Goal: Task Accomplishment & Management: Complete application form

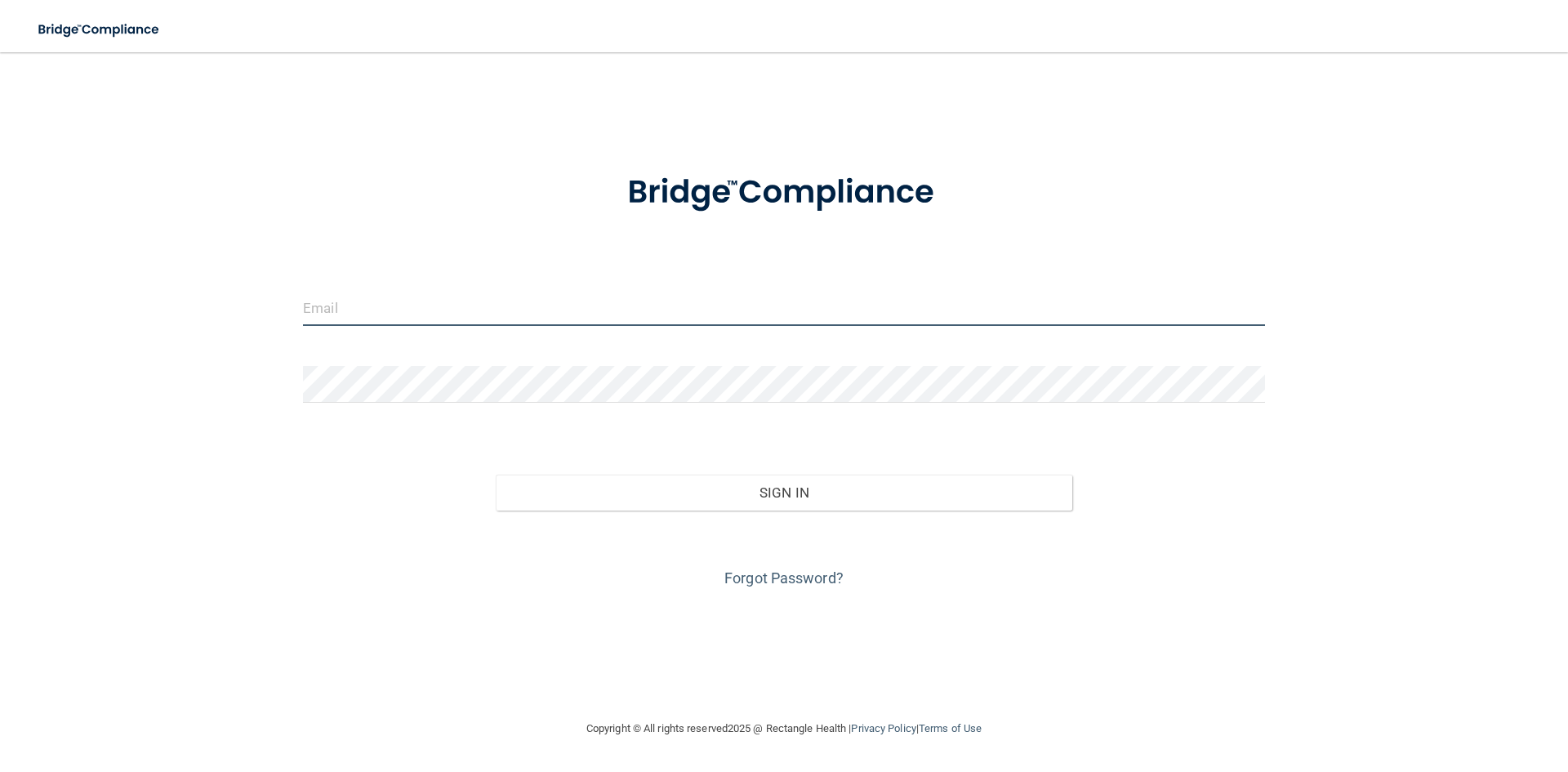
click at [432, 304] on input "email" at bounding box center [784, 308] width 962 height 37
type input "[EMAIL_ADDRESS][DOMAIN_NAME]"
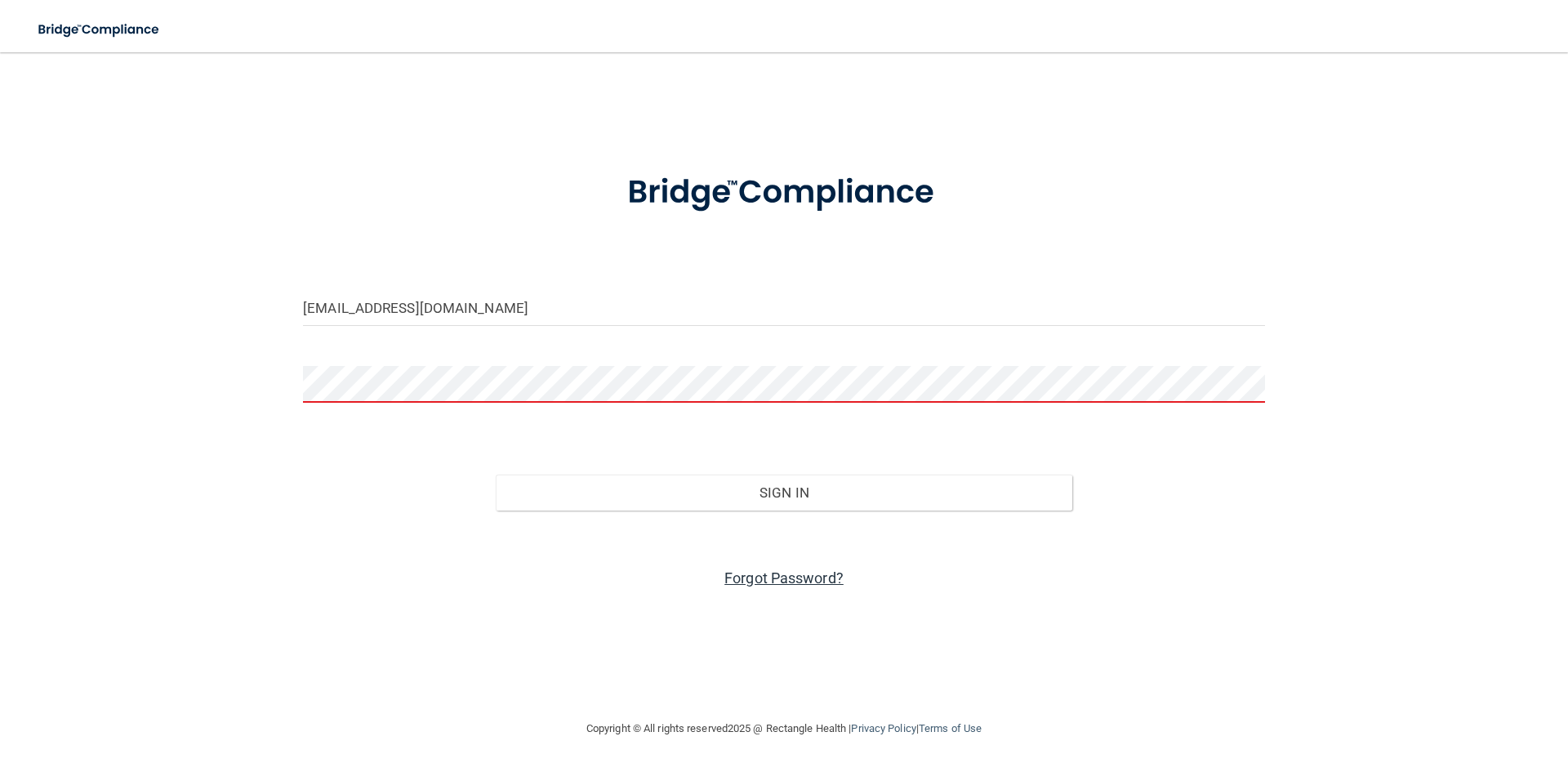
click at [793, 576] on link "Forgot Password?" at bounding box center [784, 578] width 120 height 18
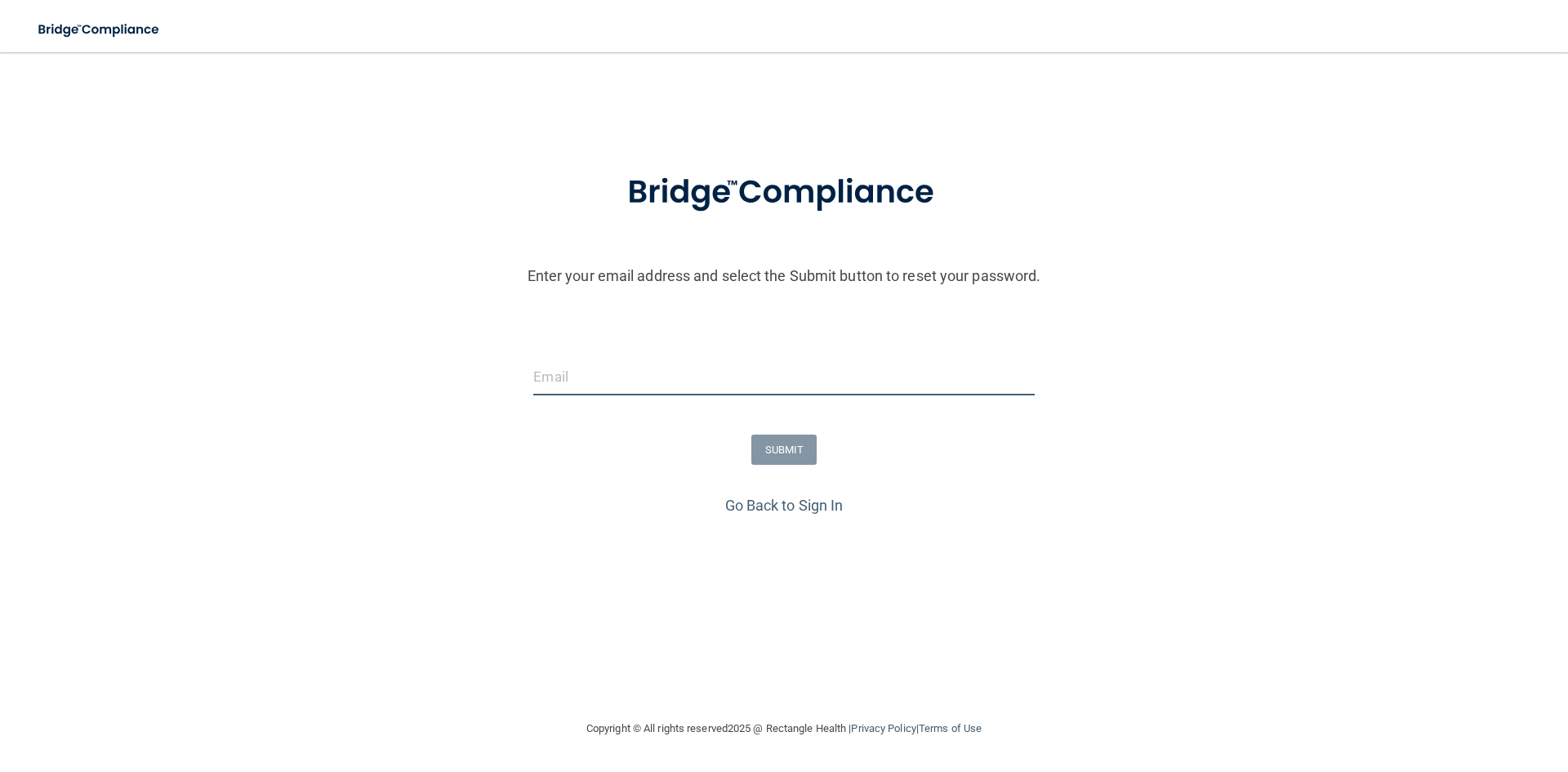
click at [677, 373] on input "email" at bounding box center [784, 377] width 501 height 37
type input "[EMAIL_ADDRESS][DOMAIN_NAME]"
click at [792, 445] on button "SUBMIT" at bounding box center [784, 450] width 66 height 30
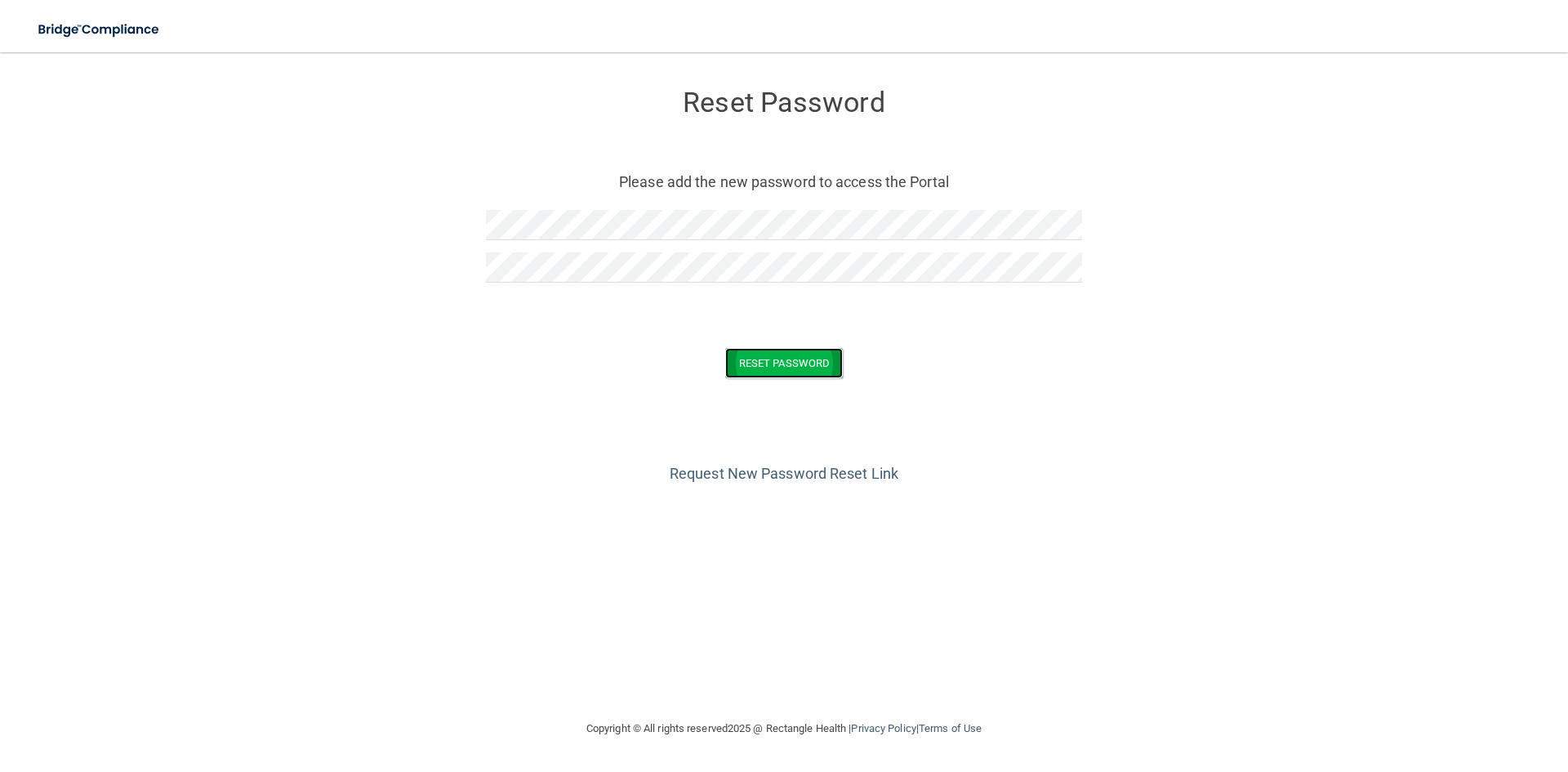
click at [787, 366] on button "Reset Password" at bounding box center [784, 363] width 118 height 30
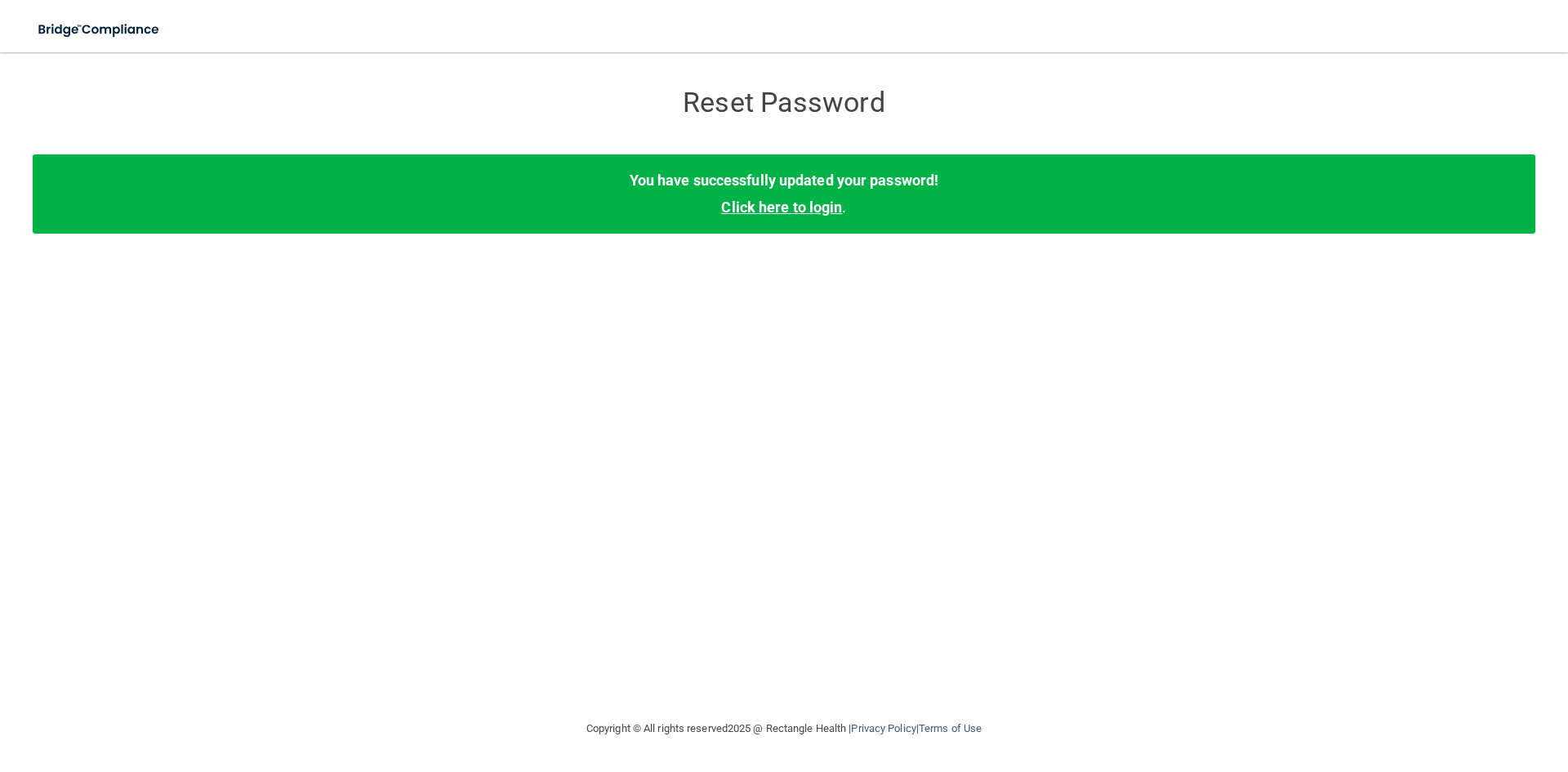
click at [793, 205] on link "Click here to login" at bounding box center [781, 207] width 121 height 18
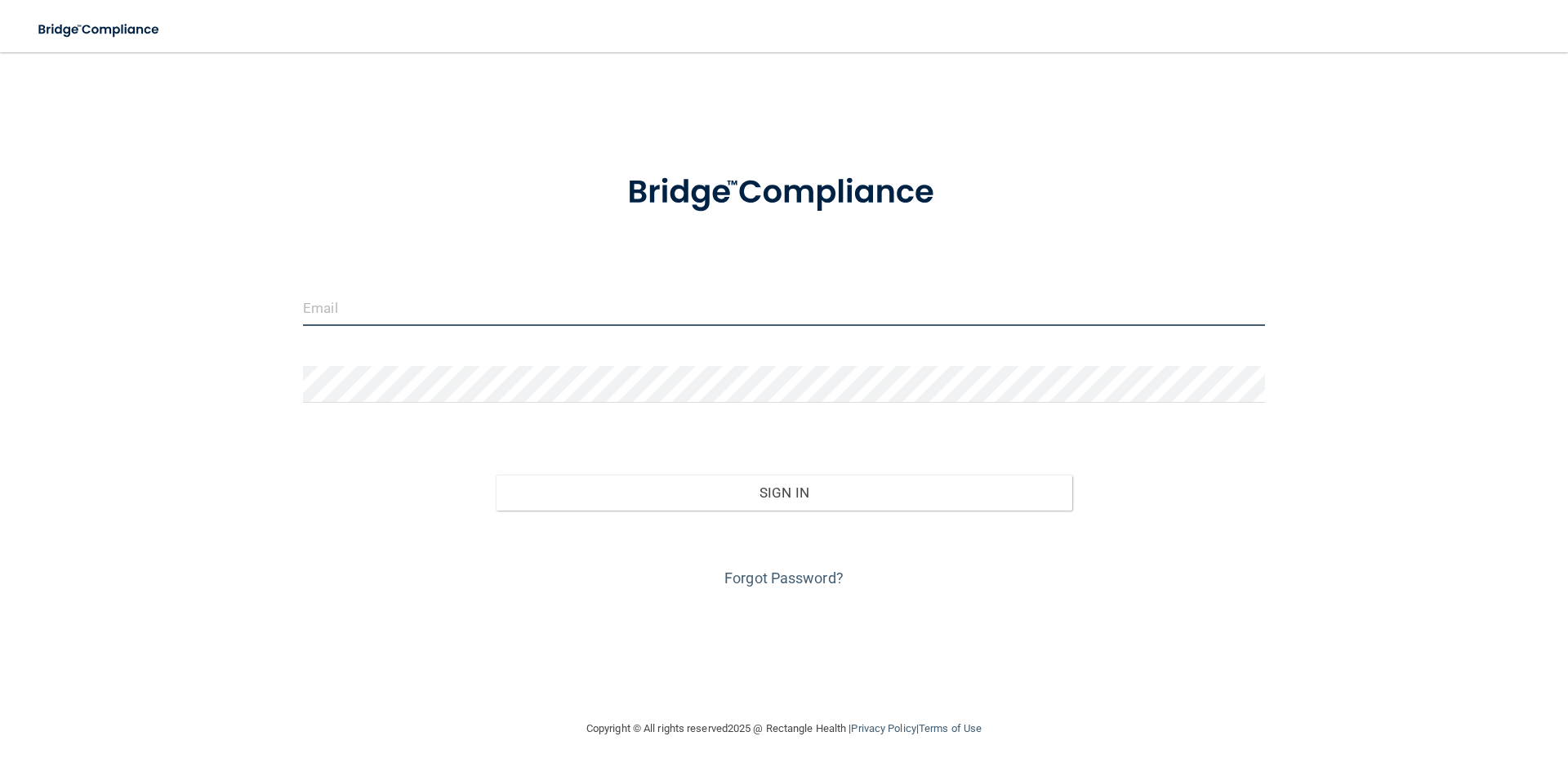
click at [673, 311] on input "email" at bounding box center [784, 308] width 962 height 37
type input "[EMAIL_ADDRESS][DOMAIN_NAME]"
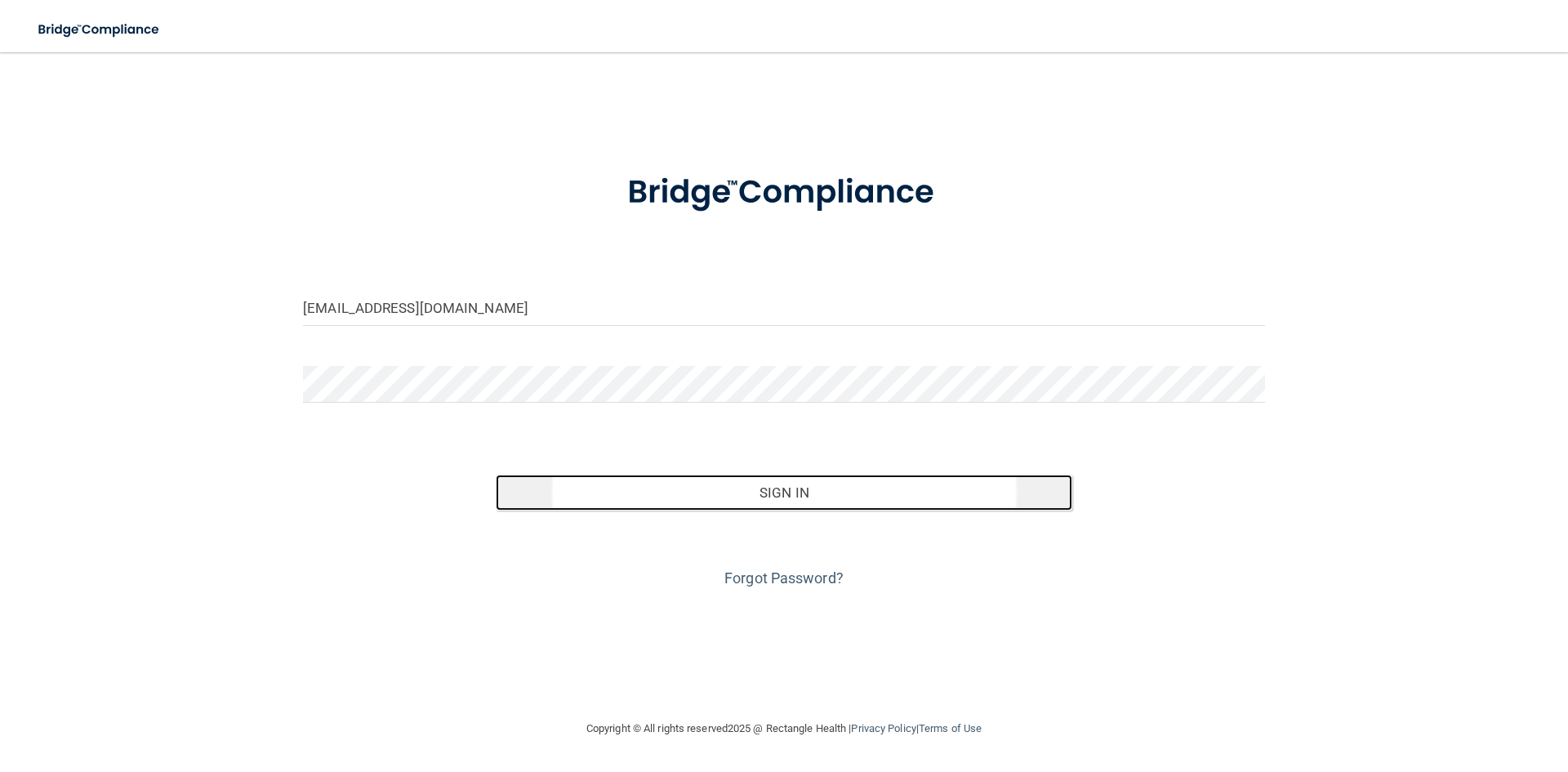
click at [775, 491] on button "Sign In" at bounding box center [784, 492] width 577 height 36
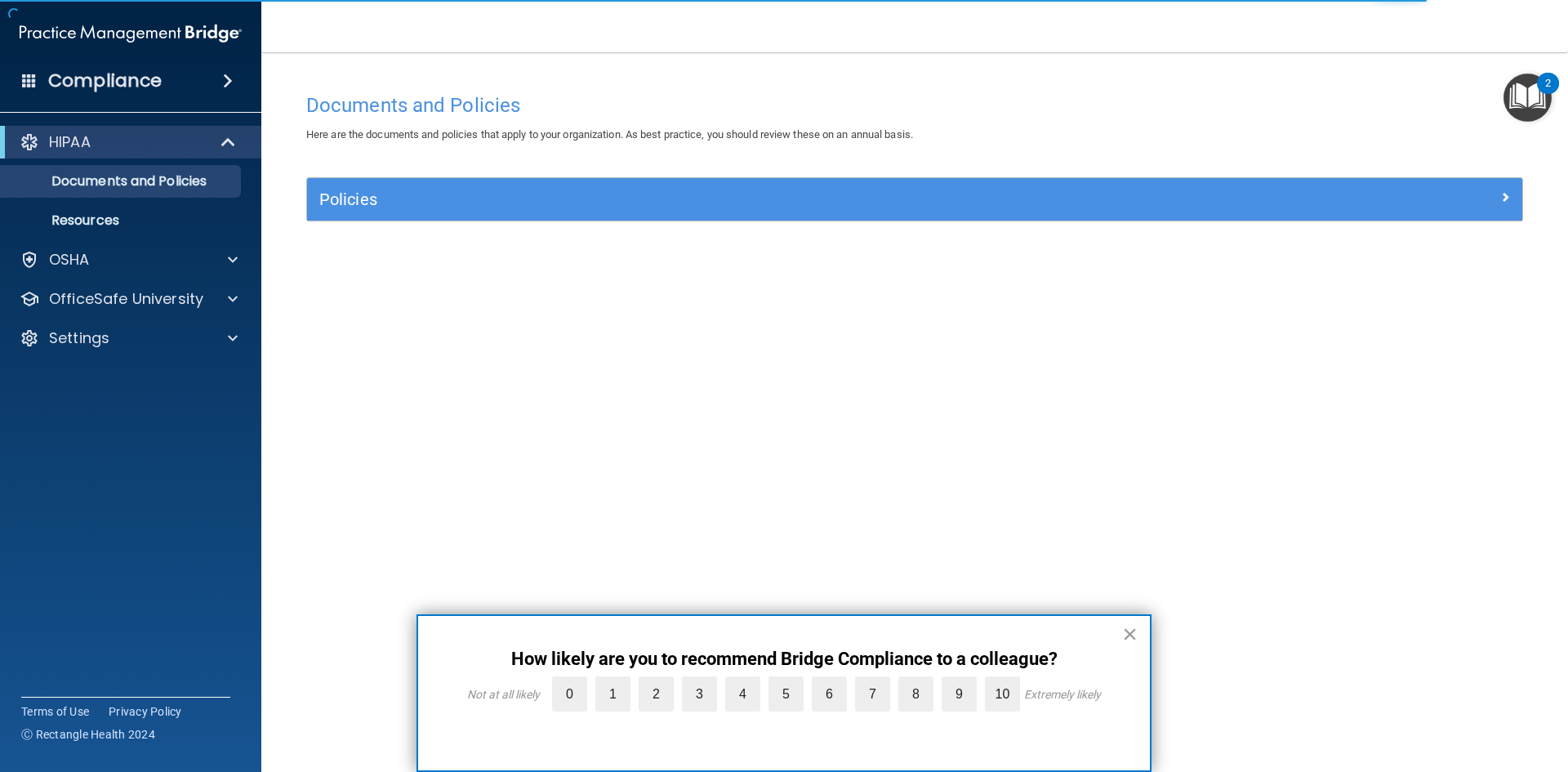
click at [1126, 635] on button "×" at bounding box center [1130, 633] width 16 height 26
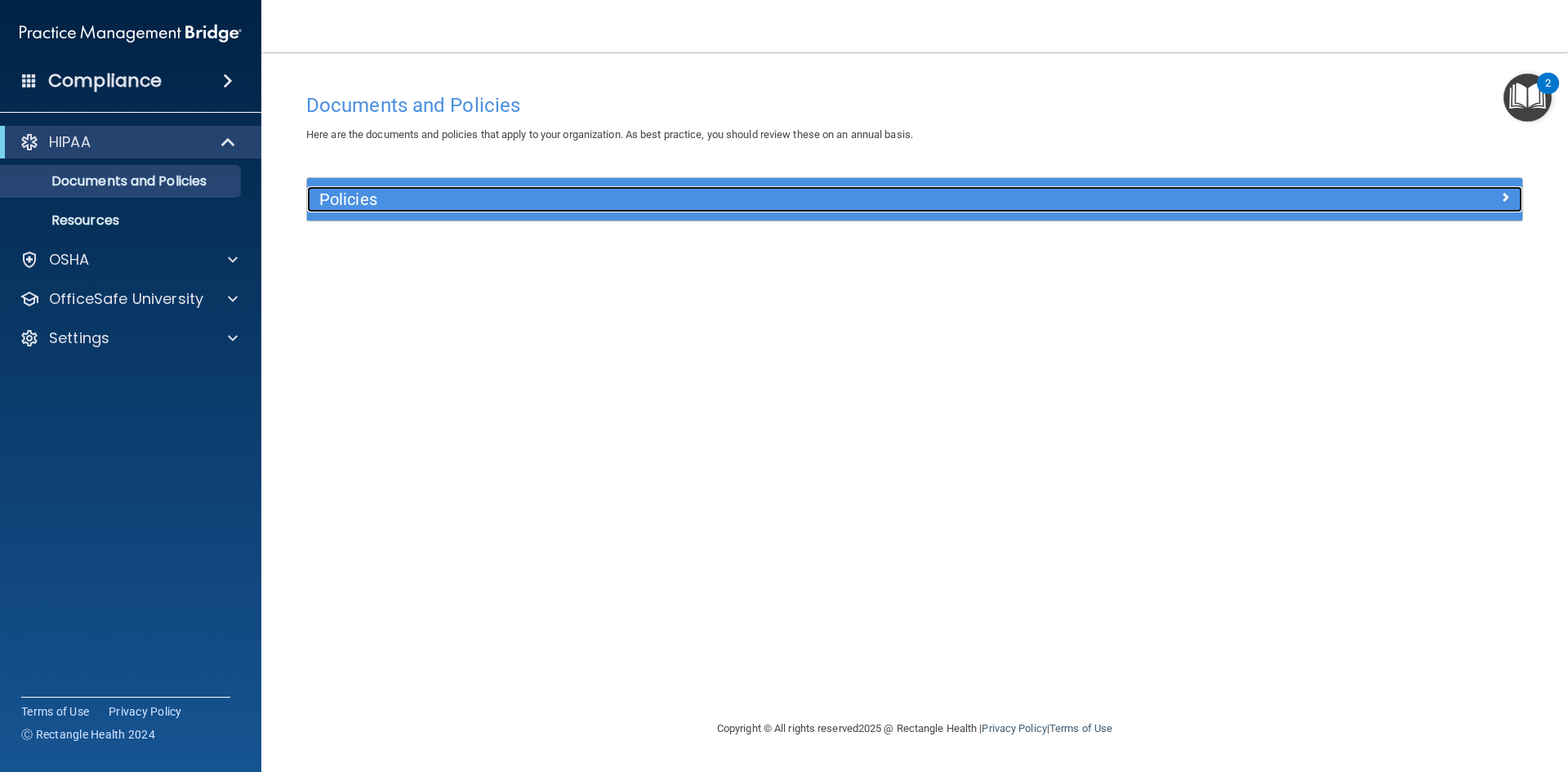
click at [1298, 202] on div at bounding box center [1370, 196] width 304 height 19
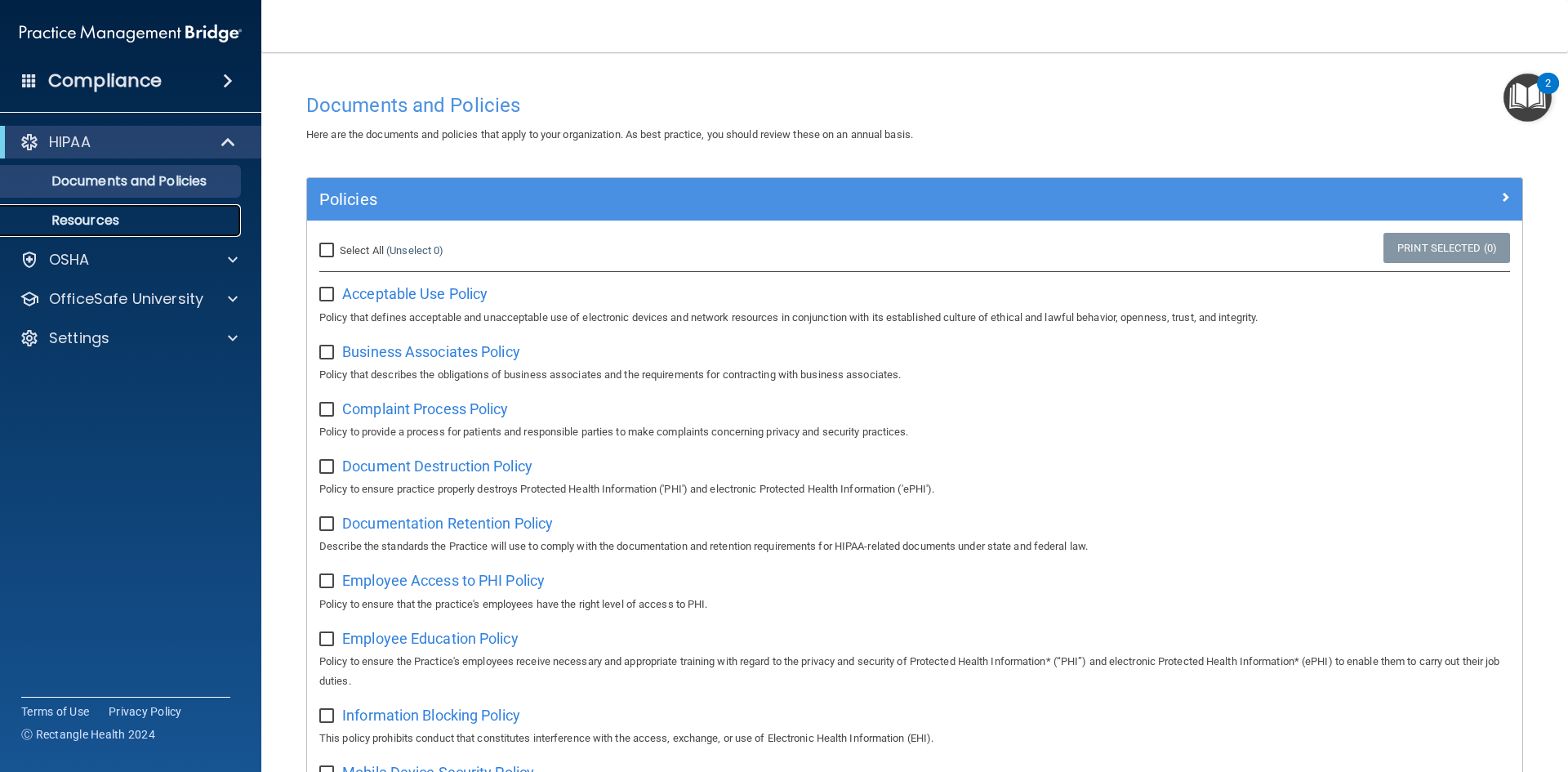
click at [118, 226] on p "Resources" at bounding box center [122, 221] width 223 height 17
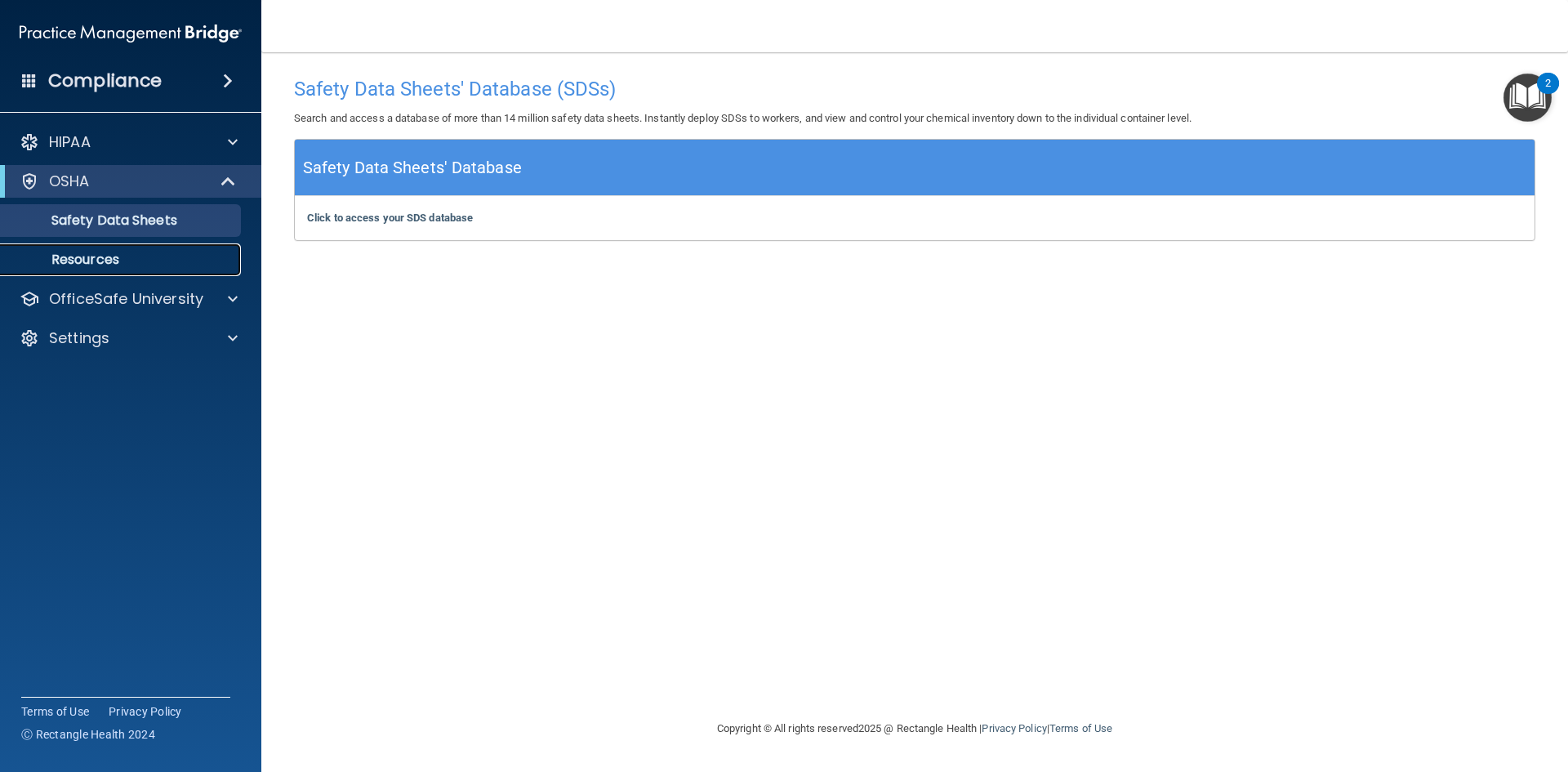
click at [82, 258] on p "Resources" at bounding box center [122, 260] width 223 height 17
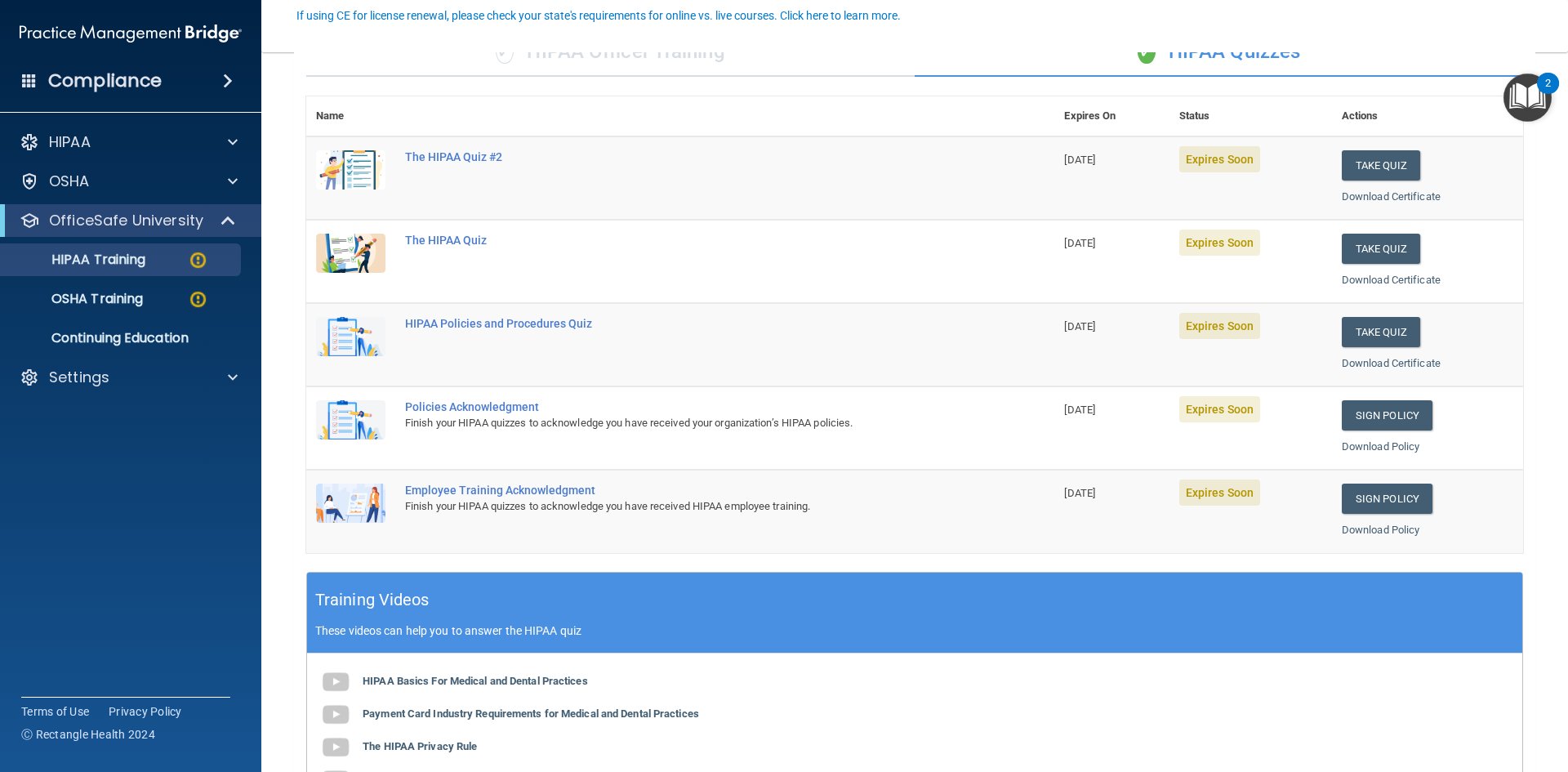
scroll to position [163, 0]
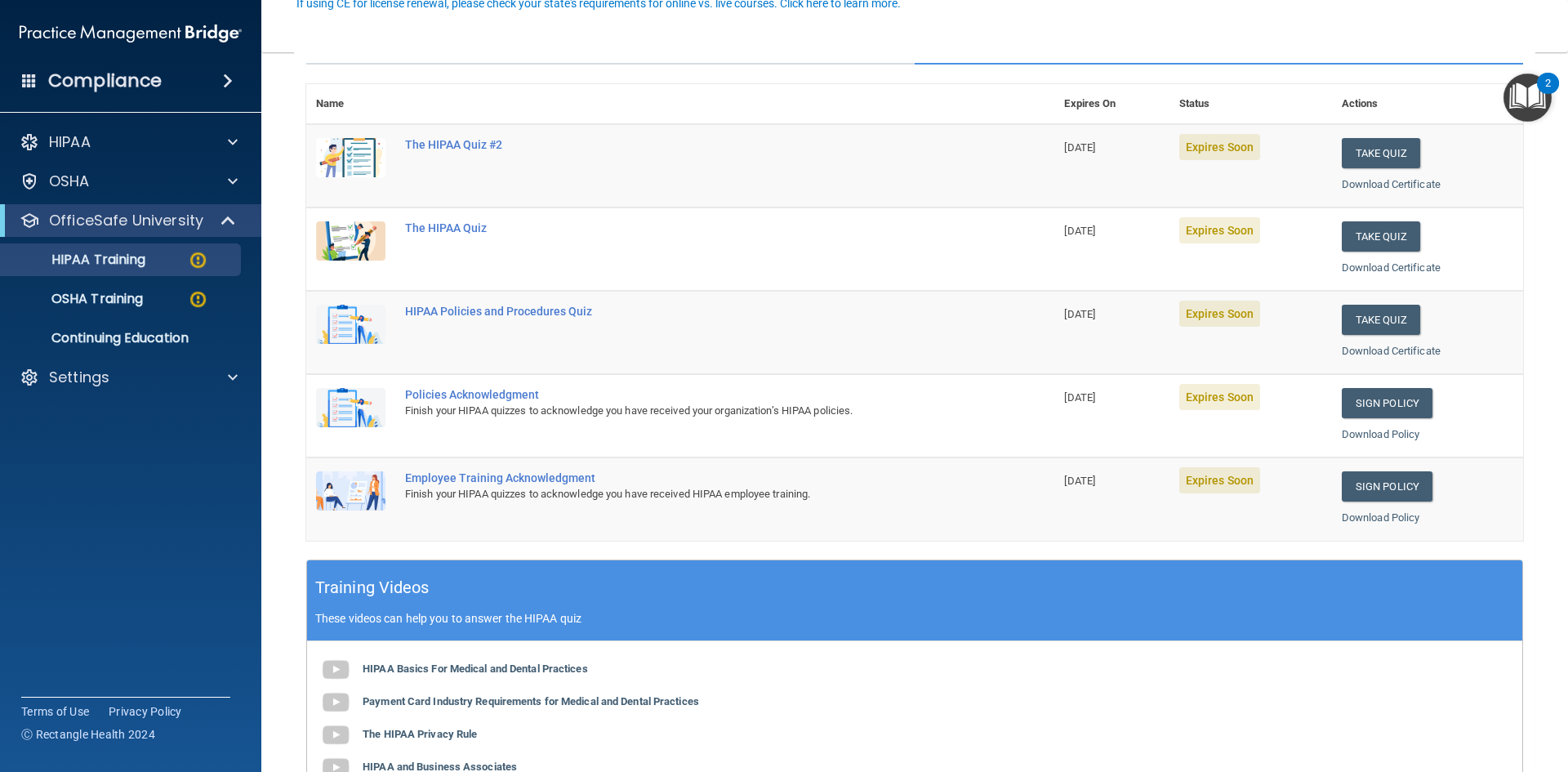
click at [1530, 109] on img "Open Resource Center, 2 new notifications" at bounding box center [1528, 98] width 49 height 49
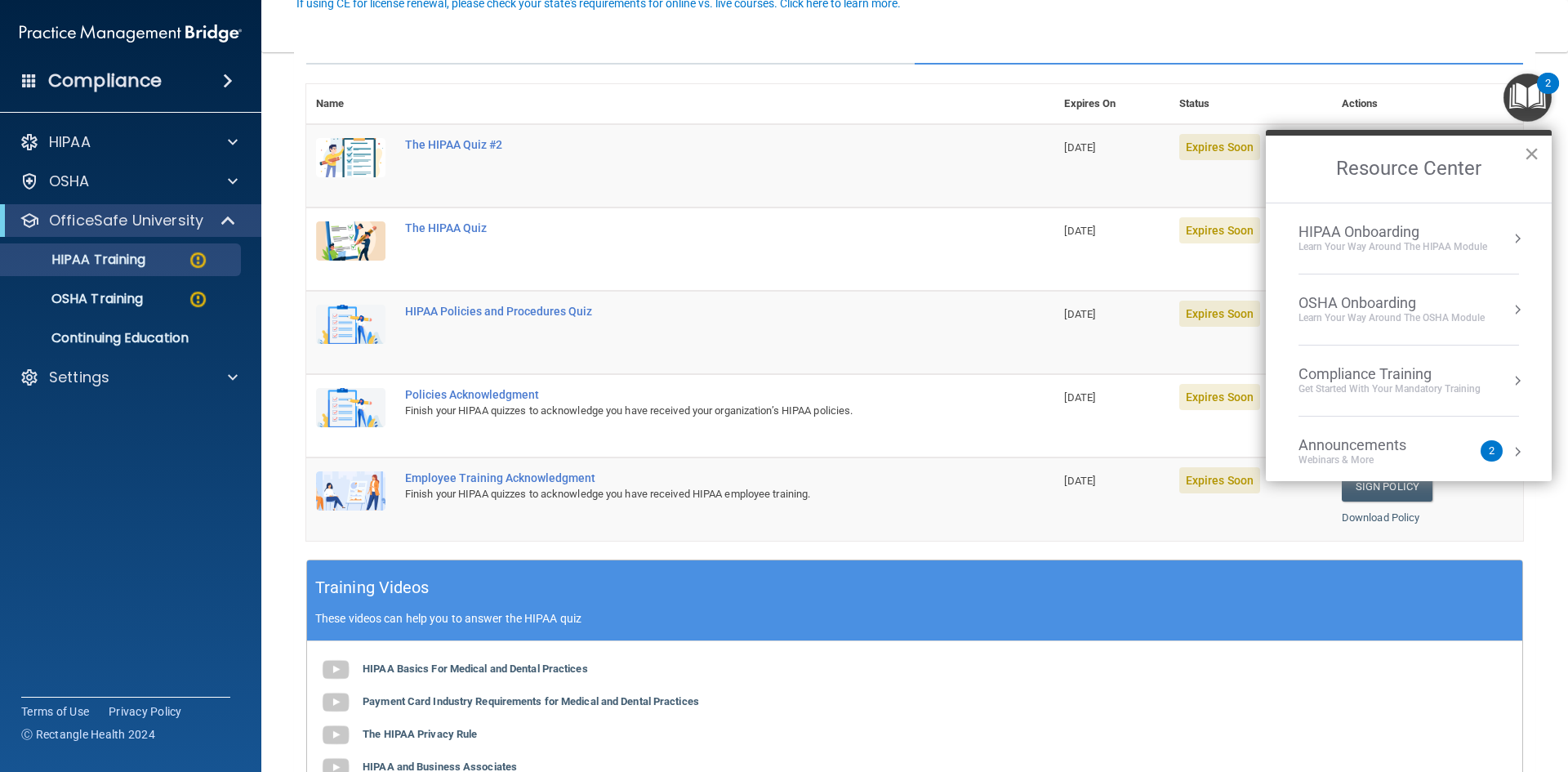
click at [1535, 151] on button "×" at bounding box center [1531, 153] width 16 height 26
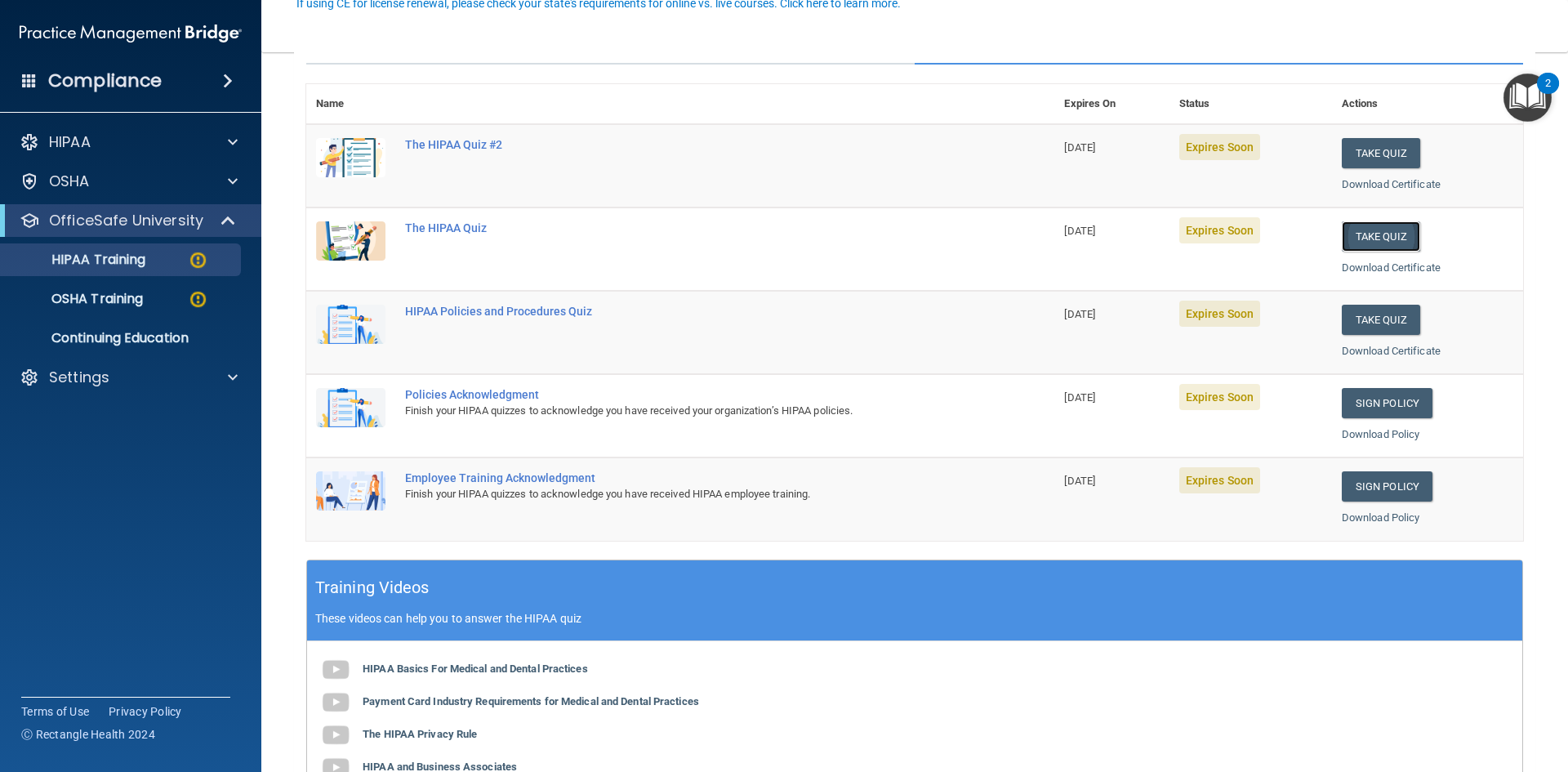
click at [1371, 242] on button "Take Quiz" at bounding box center [1382, 237] width 79 height 30
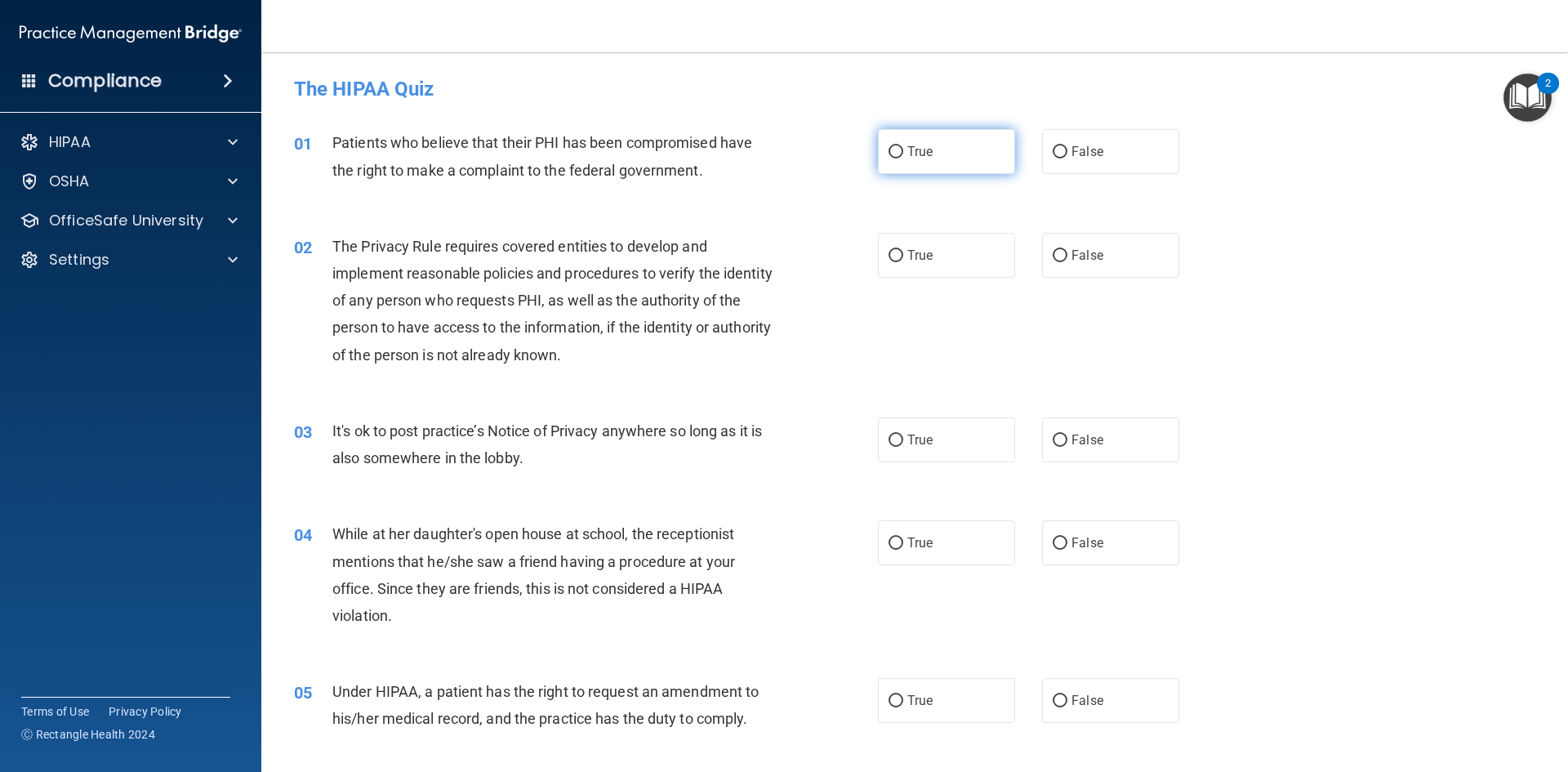
click at [918, 158] on span "True" at bounding box center [920, 151] width 25 height 16
click at [903, 158] on input "True" at bounding box center [896, 152] width 15 height 13
radio input "true"
click at [900, 260] on label "True" at bounding box center [947, 255] width 137 height 45
click at [900, 260] on input "True" at bounding box center [896, 256] width 15 height 13
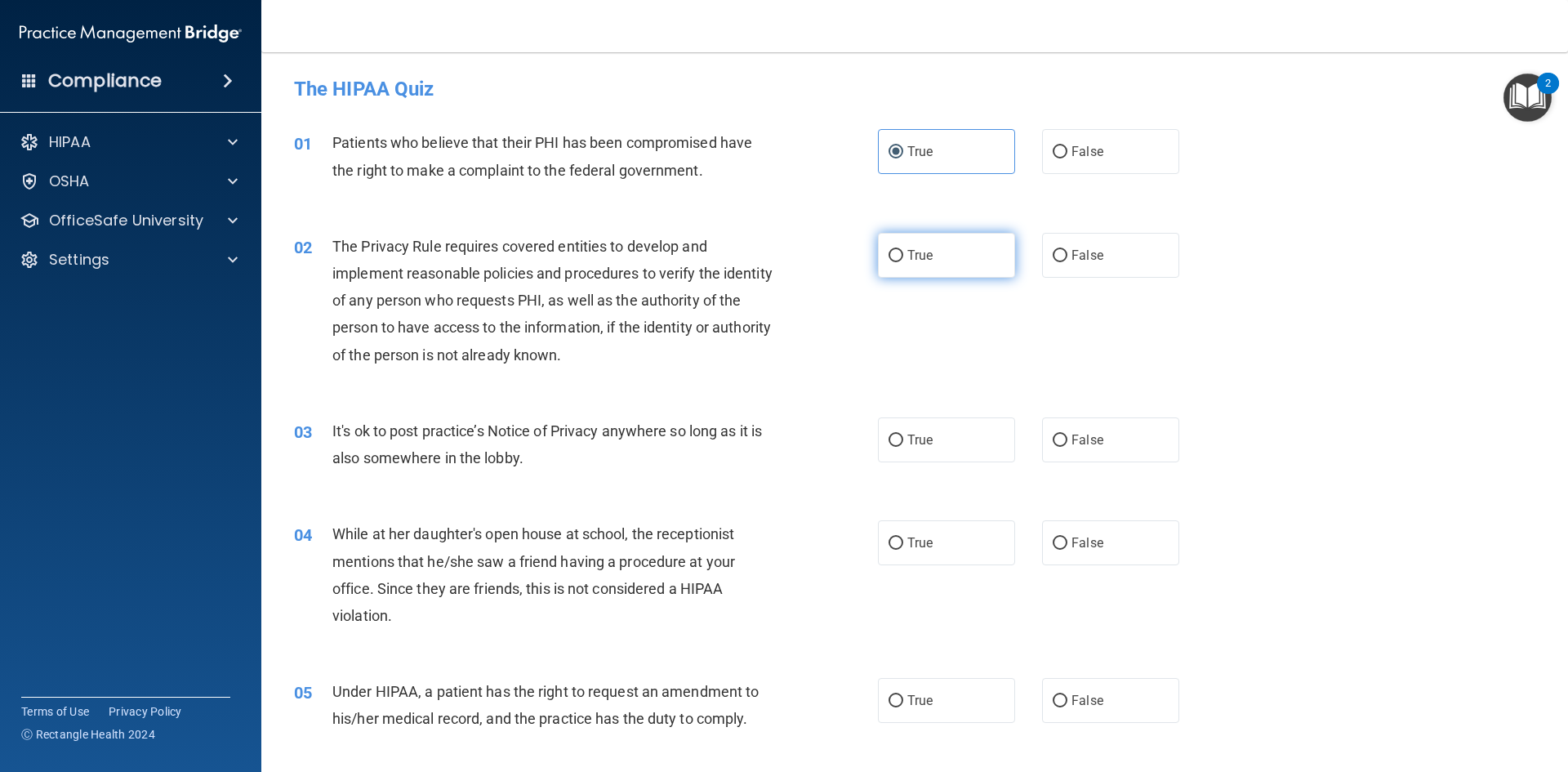
radio input "true"
click at [1071, 443] on span "False" at bounding box center [1087, 440] width 32 height 16
click at [1067, 443] on input "False" at bounding box center [1060, 441] width 15 height 13
radio input "true"
click at [1052, 554] on label "False" at bounding box center [1111, 543] width 137 height 45
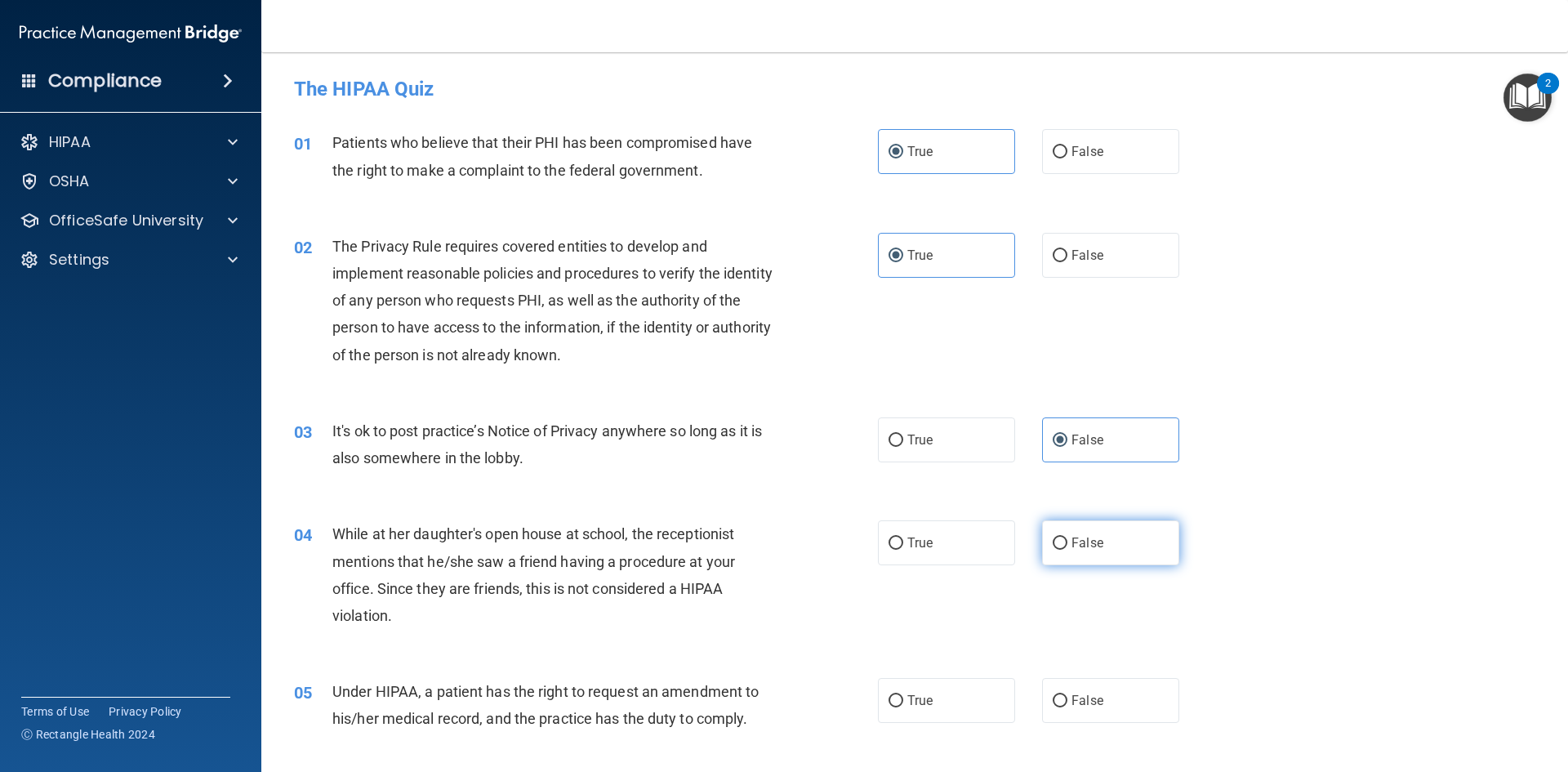
click at [1053, 550] on input "False" at bounding box center [1060, 544] width 15 height 13
radio input "true"
click at [1071, 708] on span "False" at bounding box center [1087, 700] width 32 height 16
click at [1065, 708] on input "False" at bounding box center [1060, 701] width 15 height 13
radio input "true"
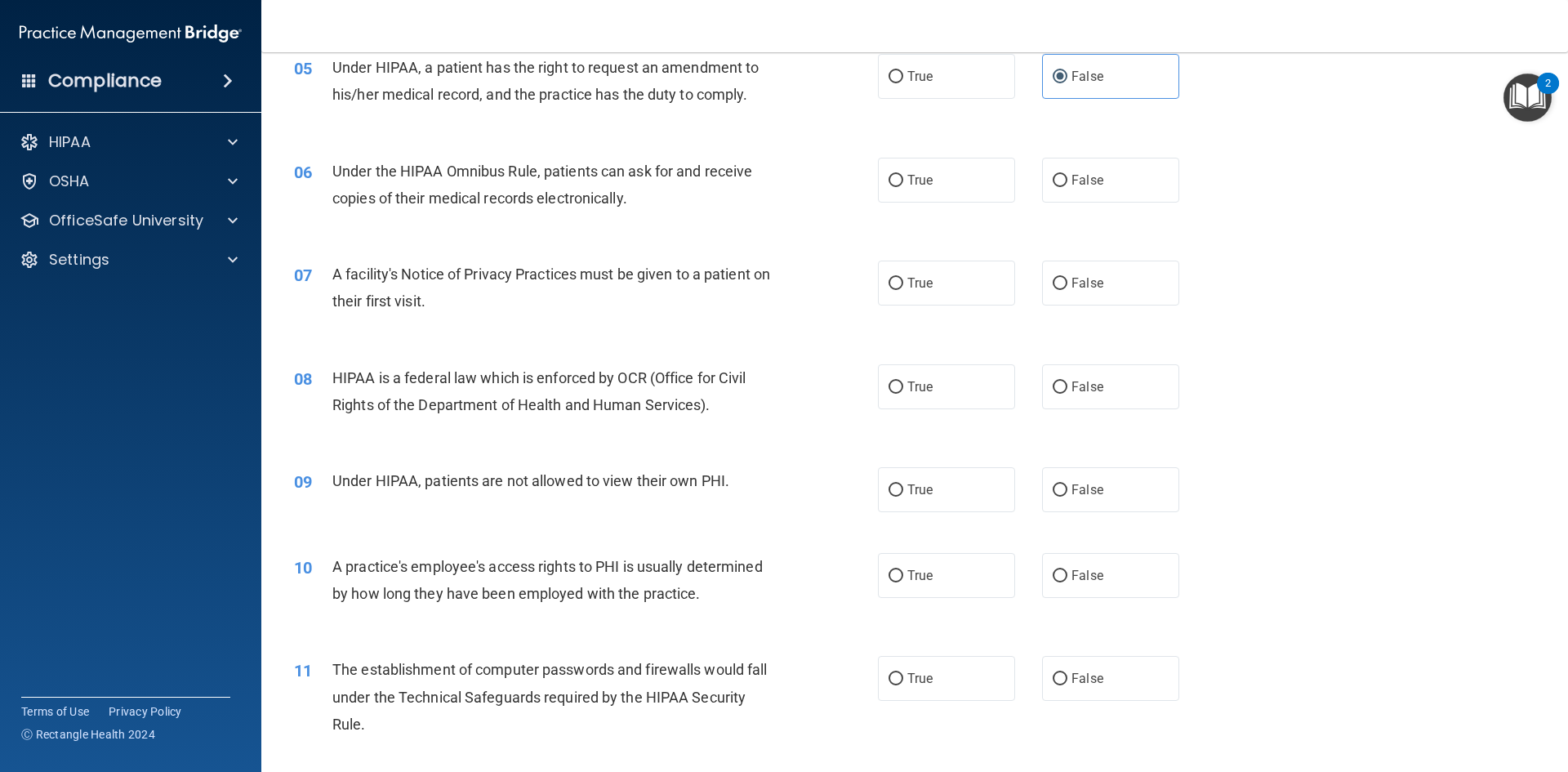
scroll to position [653, 0]
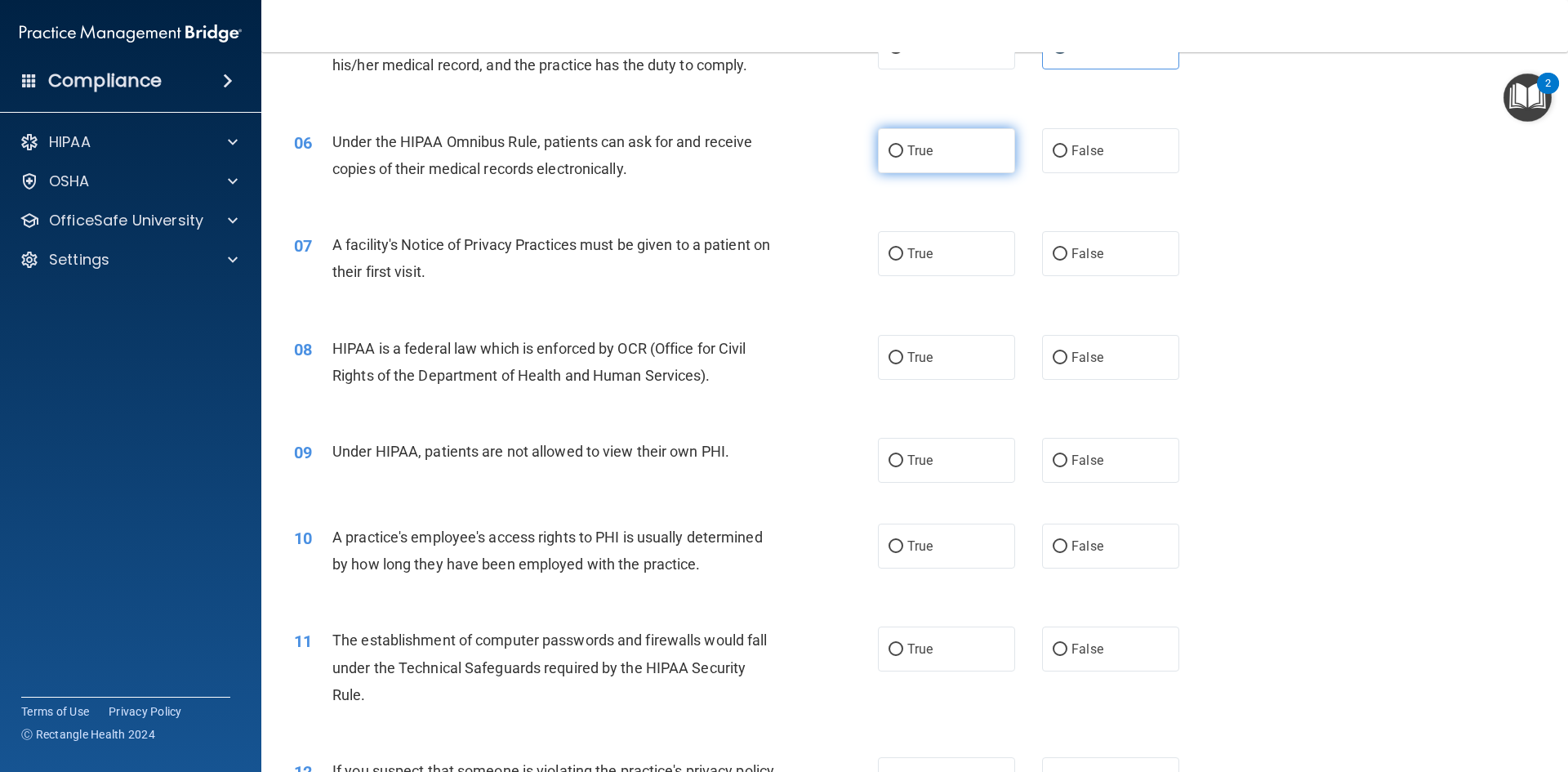
click at [907, 146] on span "True" at bounding box center [920, 151] width 25 height 16
click at [903, 146] on input "True" at bounding box center [896, 151] width 15 height 13
radio input "true"
click at [907, 252] on span "True" at bounding box center [920, 253] width 25 height 16
click at [903, 252] on input "True" at bounding box center [896, 254] width 15 height 13
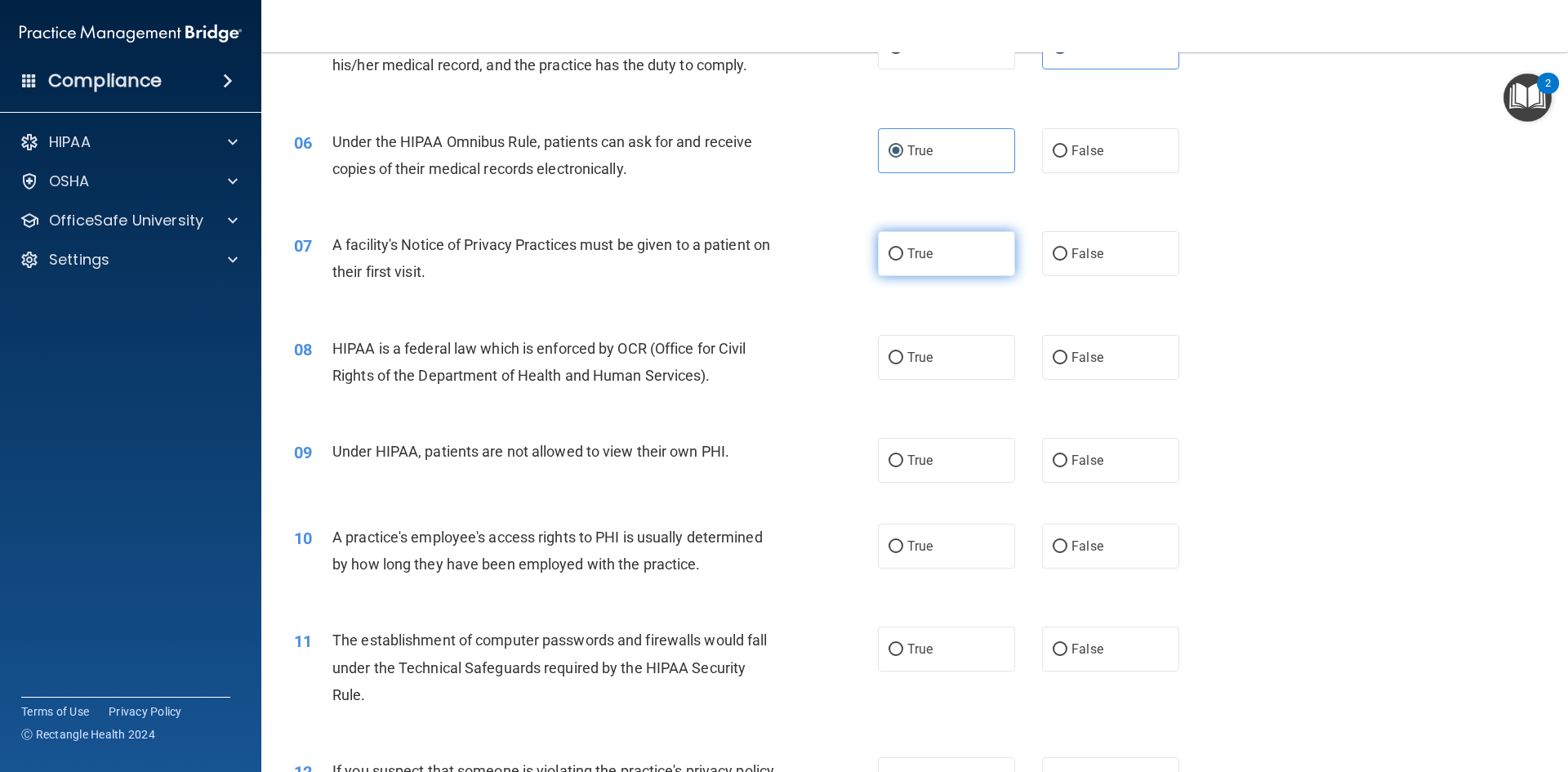
radio input "true"
click at [892, 363] on input "True" at bounding box center [896, 358] width 15 height 13
radio input "true"
click at [1077, 458] on span "False" at bounding box center [1087, 460] width 32 height 16
click at [1067, 458] on input "False" at bounding box center [1060, 461] width 15 height 13
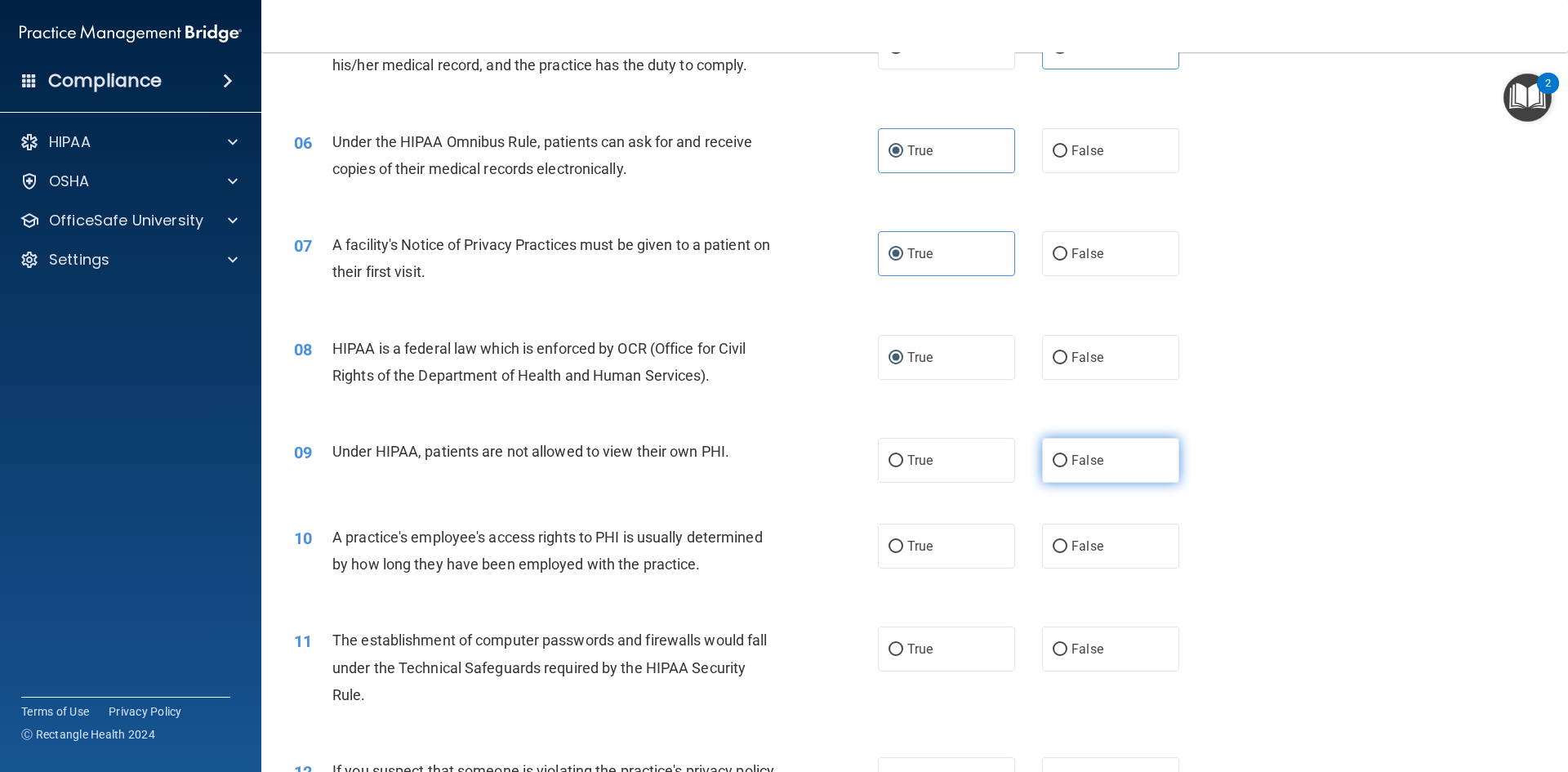
radio input "true"
click at [1091, 550] on span "False" at bounding box center [1087, 546] width 32 height 16
click at [1067, 550] on input "False" at bounding box center [1060, 547] width 15 height 13
radio input "true"
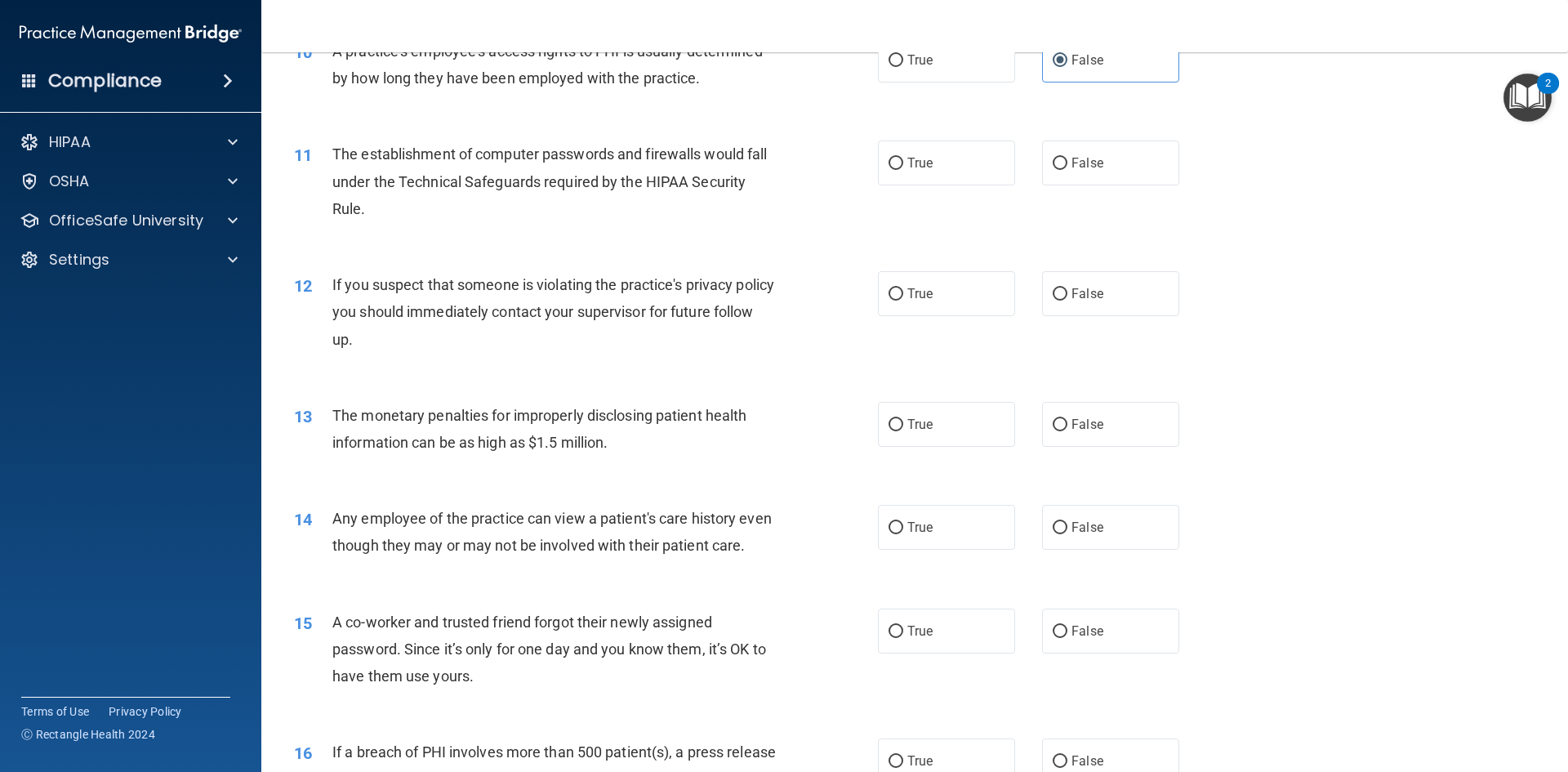
scroll to position [1143, 0]
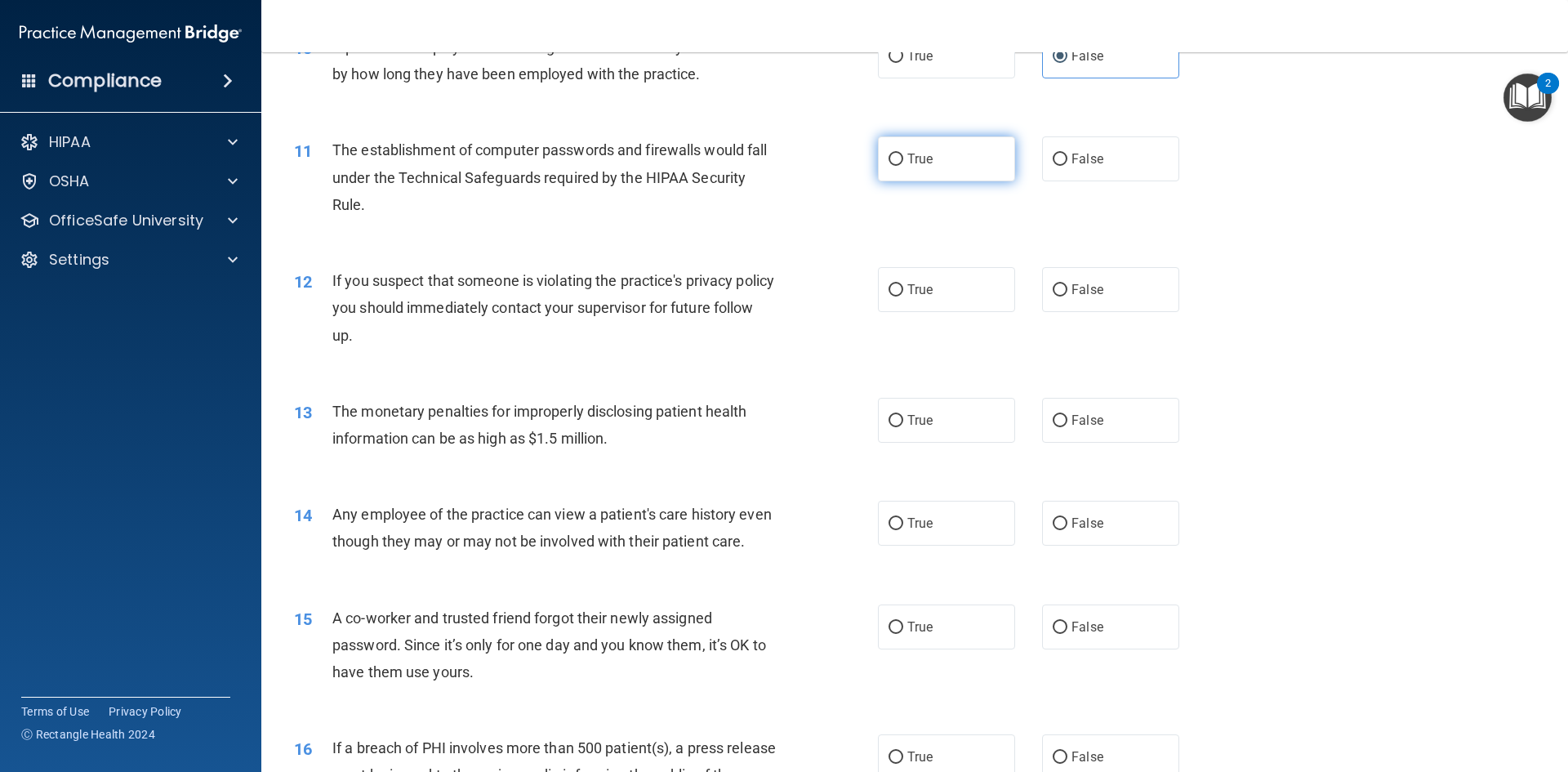
click at [889, 157] on input "True" at bounding box center [896, 160] width 15 height 13
radio input "true"
click at [912, 290] on span "True" at bounding box center [920, 289] width 25 height 16
click at [903, 290] on input "True" at bounding box center [896, 290] width 15 height 13
radio input "true"
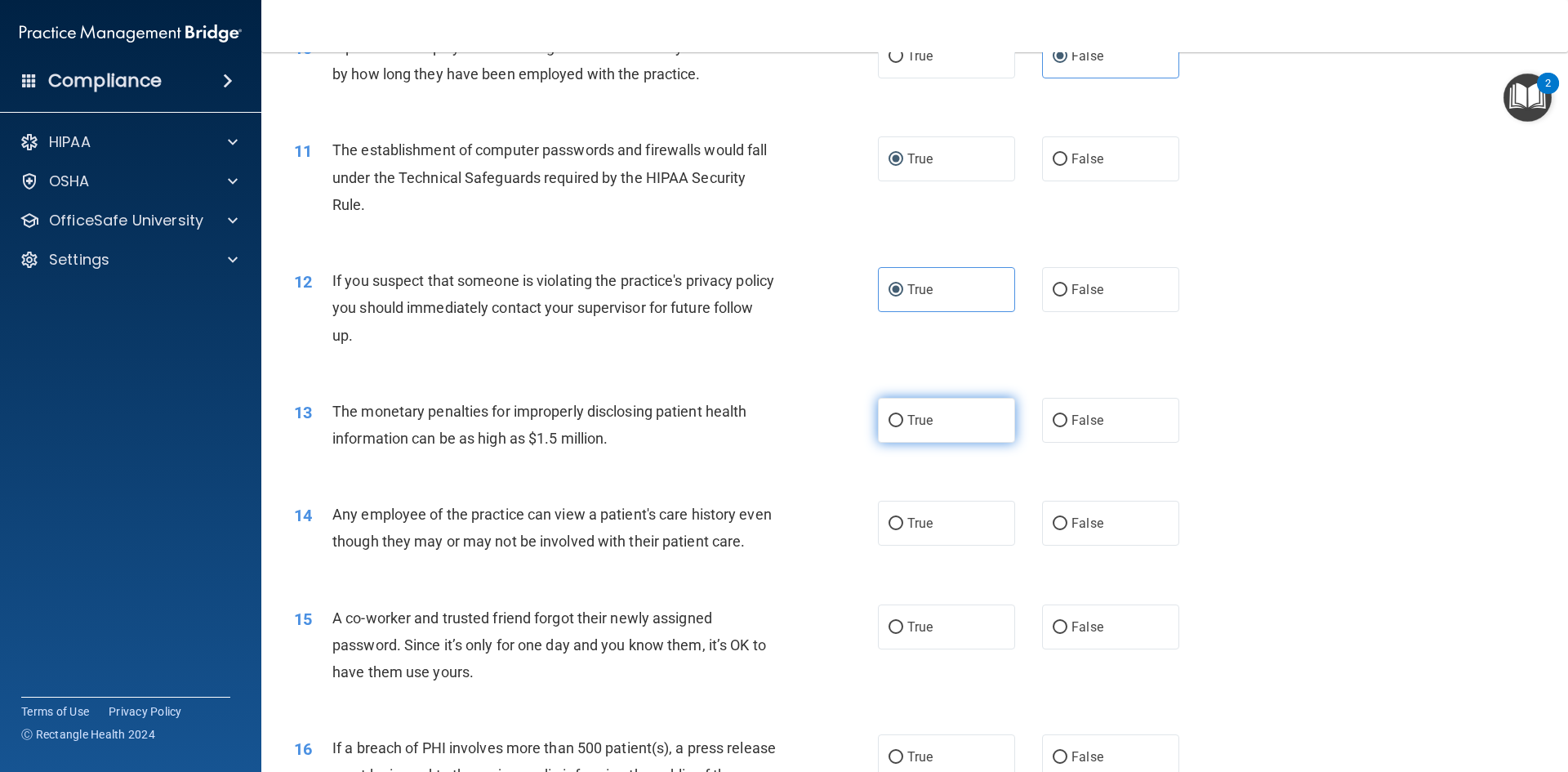
click at [892, 432] on label "True" at bounding box center [947, 421] width 137 height 45
click at [892, 427] on input "True" at bounding box center [896, 421] width 15 height 13
radio input "true"
click at [1061, 527] on label "False" at bounding box center [1111, 524] width 137 height 45
click at [1061, 527] on input "False" at bounding box center [1060, 524] width 15 height 13
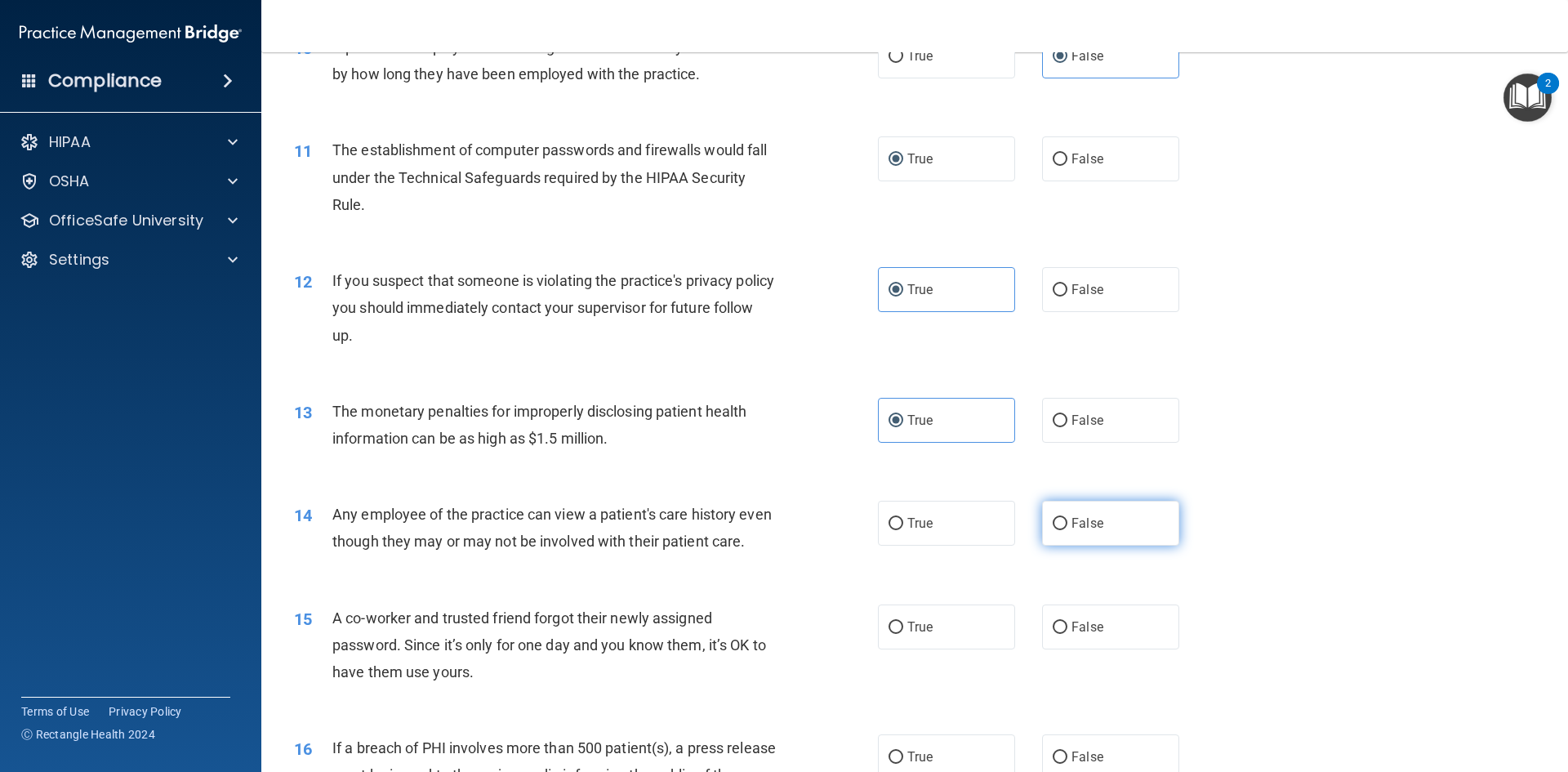
radio input "true"
click at [1075, 635] on span "False" at bounding box center [1087, 626] width 32 height 16
click at [1067, 634] on input "False" at bounding box center [1060, 627] width 15 height 13
radio input "true"
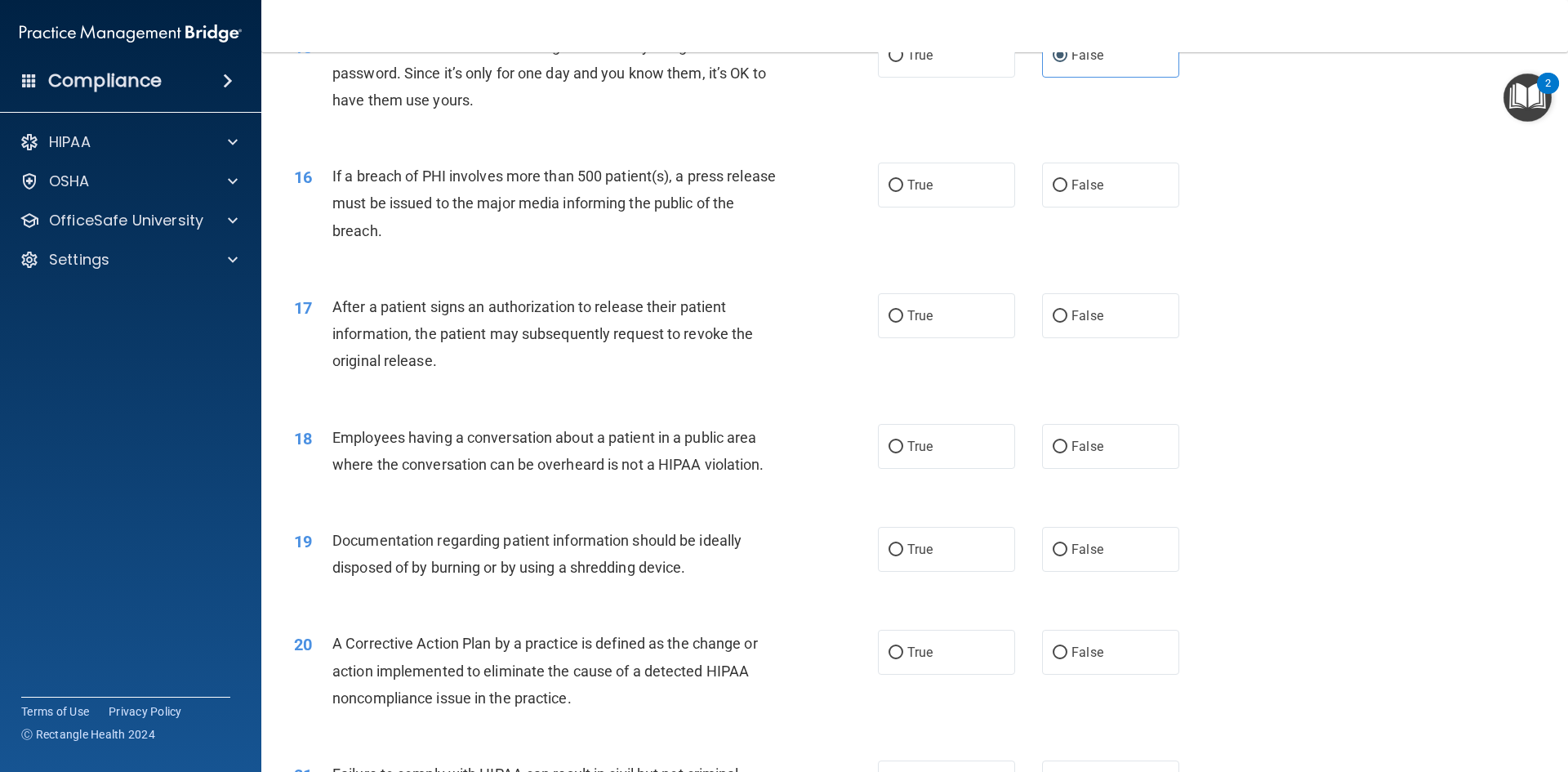
scroll to position [1797, 0]
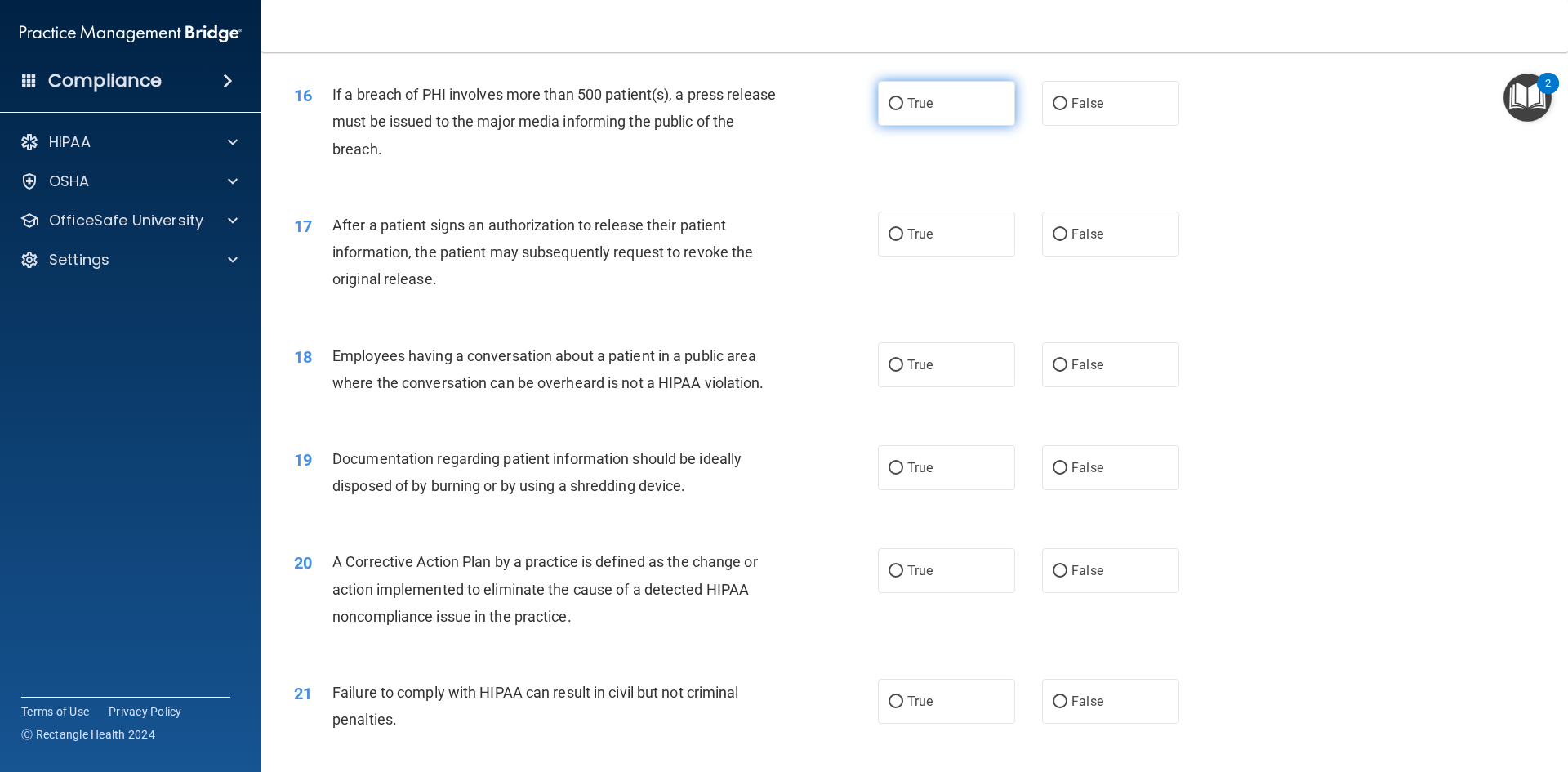
click at [907, 111] on span "True" at bounding box center [920, 103] width 25 height 16
click at [903, 110] on input "True" at bounding box center [896, 104] width 15 height 13
radio input "true"
click at [906, 257] on label "True" at bounding box center [947, 234] width 137 height 45
click at [903, 241] on input "True" at bounding box center [896, 234] width 15 height 13
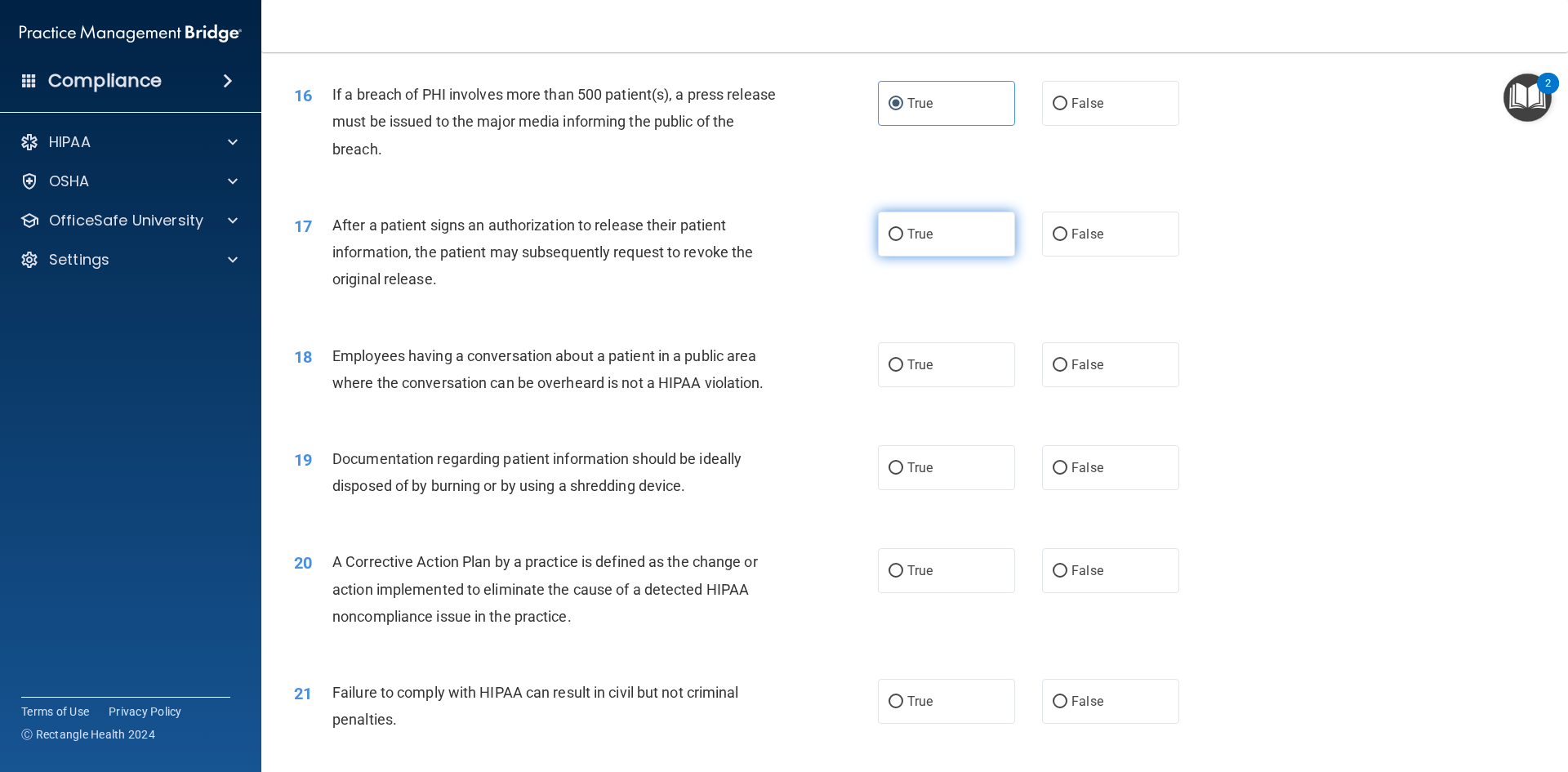
radio input "true"
click at [1077, 387] on label "False" at bounding box center [1111, 365] width 137 height 45
click at [1067, 371] on input "False" at bounding box center [1060, 366] width 15 height 13
radio input "true"
click at [929, 490] on label "True" at bounding box center [947, 468] width 137 height 45
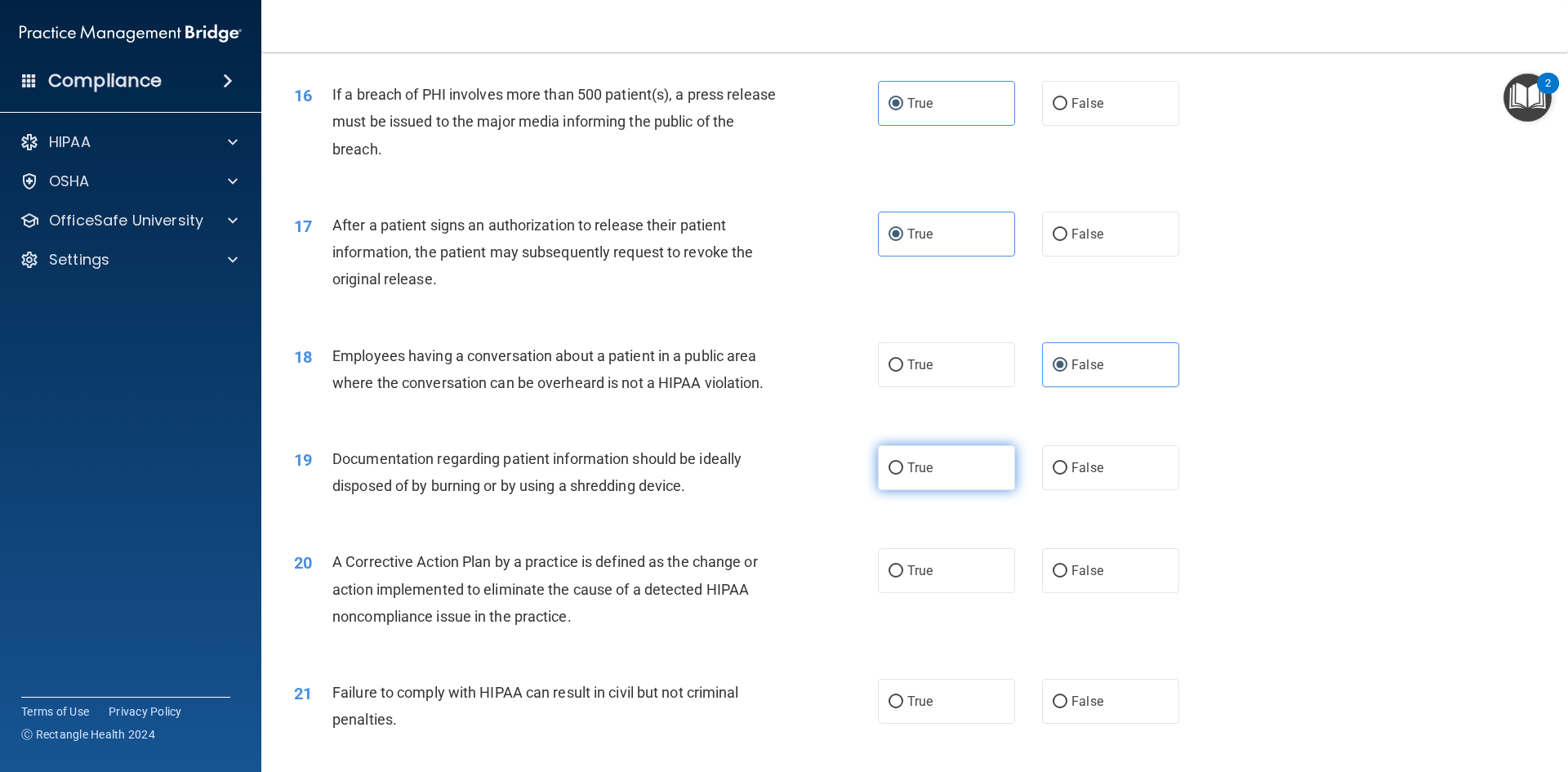
click at [903, 474] on input "True" at bounding box center [896, 468] width 15 height 13
radio input "true"
click at [923, 593] on label "True" at bounding box center [947, 570] width 137 height 45
click at [903, 577] on input "True" at bounding box center [896, 571] width 15 height 13
radio input "true"
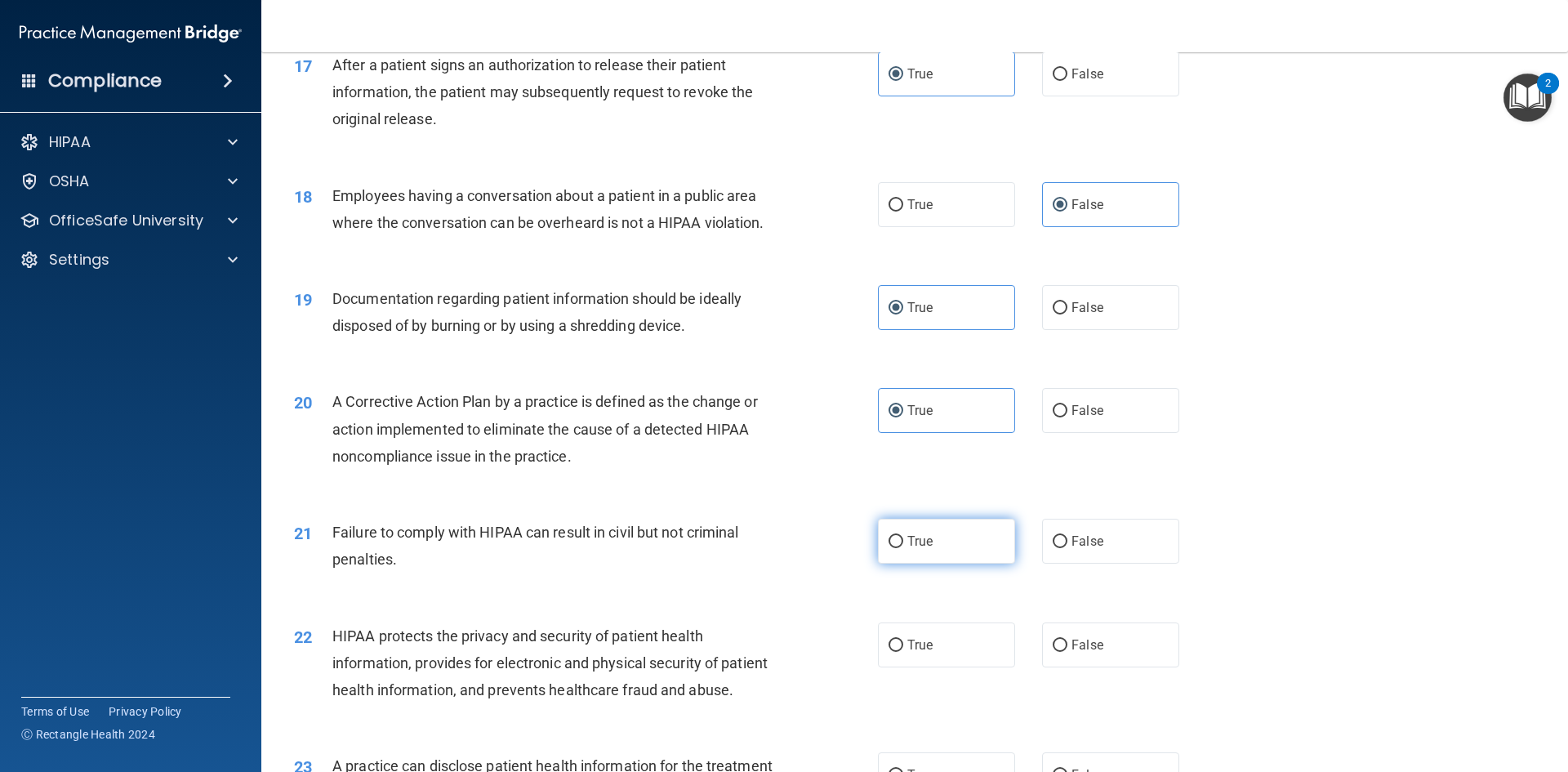
scroll to position [1961, 0]
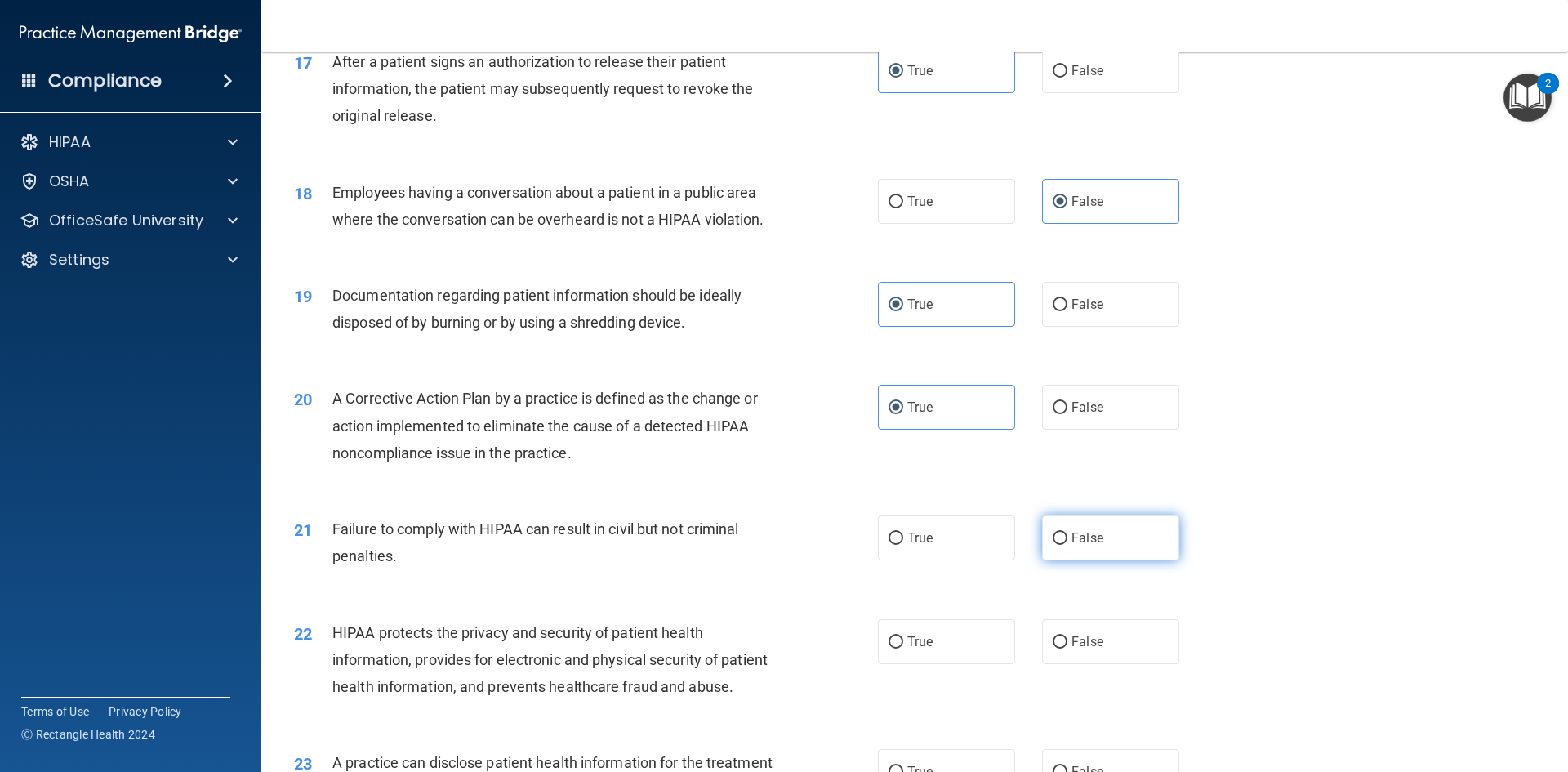
click at [1074, 560] on label "False" at bounding box center [1111, 538] width 137 height 45
click at [1067, 544] on input "False" at bounding box center [1060, 539] width 15 height 13
radio input "true"
click at [886, 664] on label "True" at bounding box center [947, 642] width 137 height 45
click at [889, 648] on input "True" at bounding box center [896, 642] width 15 height 13
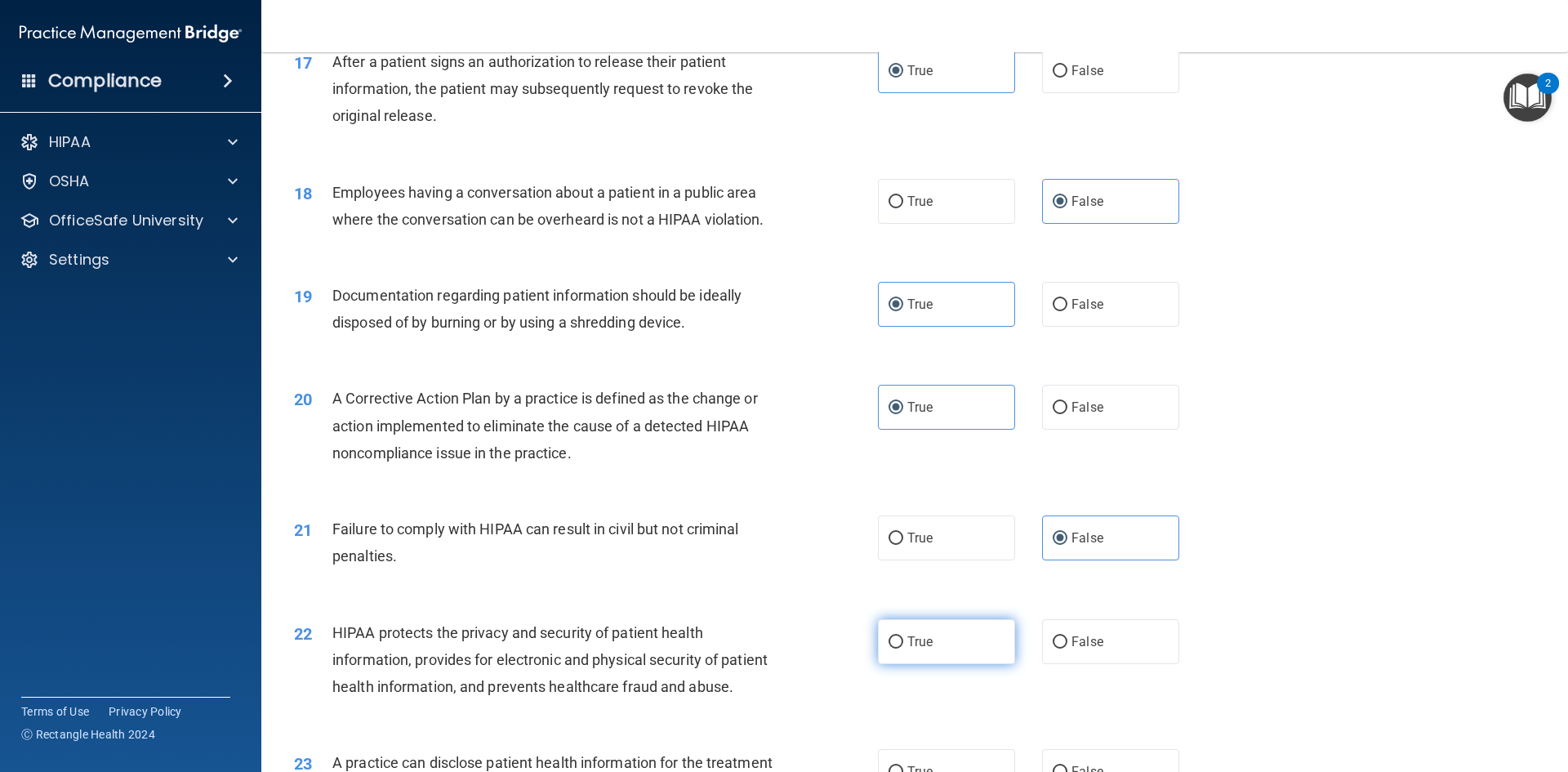
radio input "true"
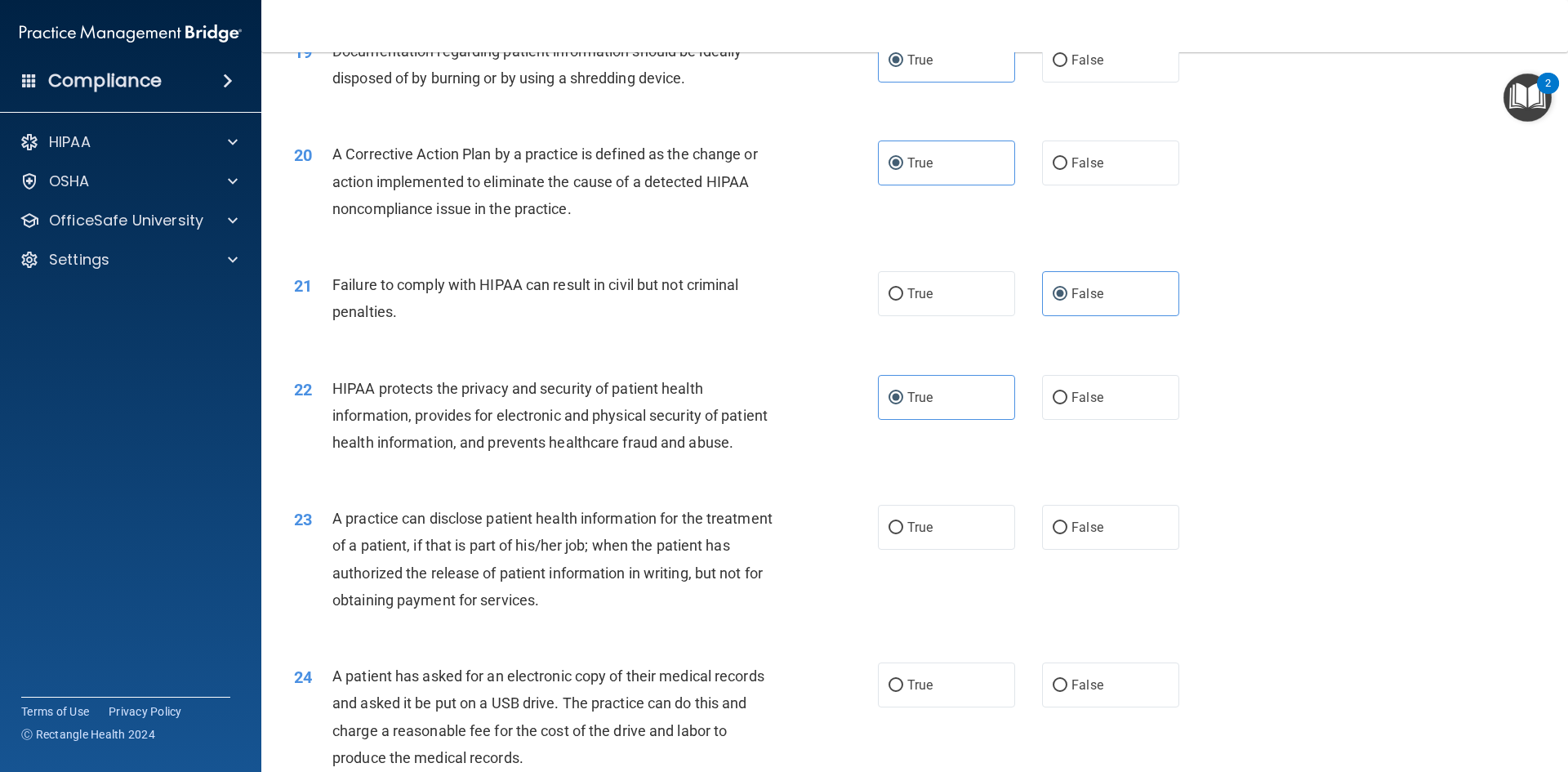
scroll to position [2206, 0]
click at [1071, 534] on span "False" at bounding box center [1087, 526] width 32 height 16
click at [1065, 534] on input "False" at bounding box center [1060, 527] width 15 height 13
radio input "true"
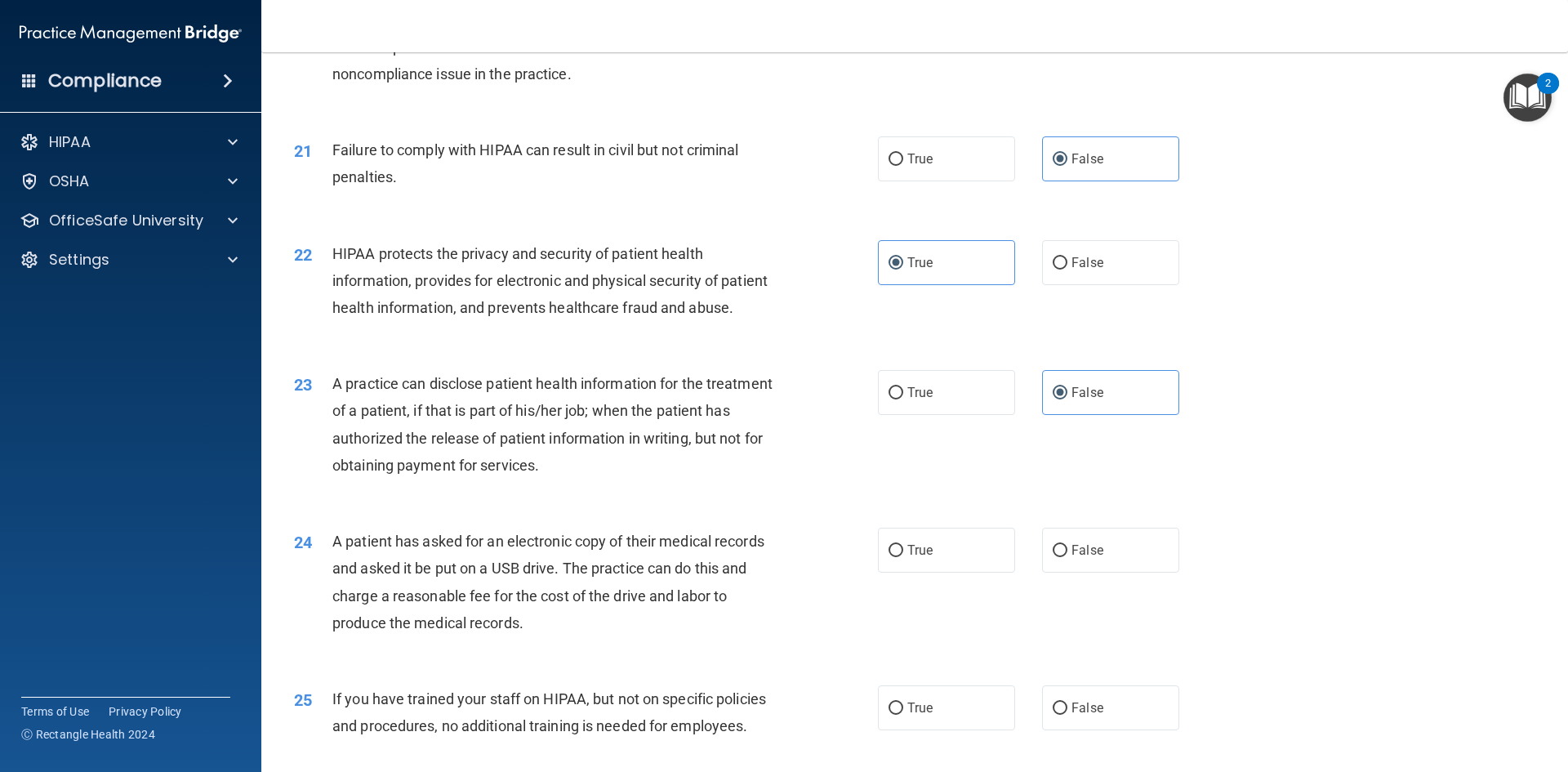
scroll to position [2369, 0]
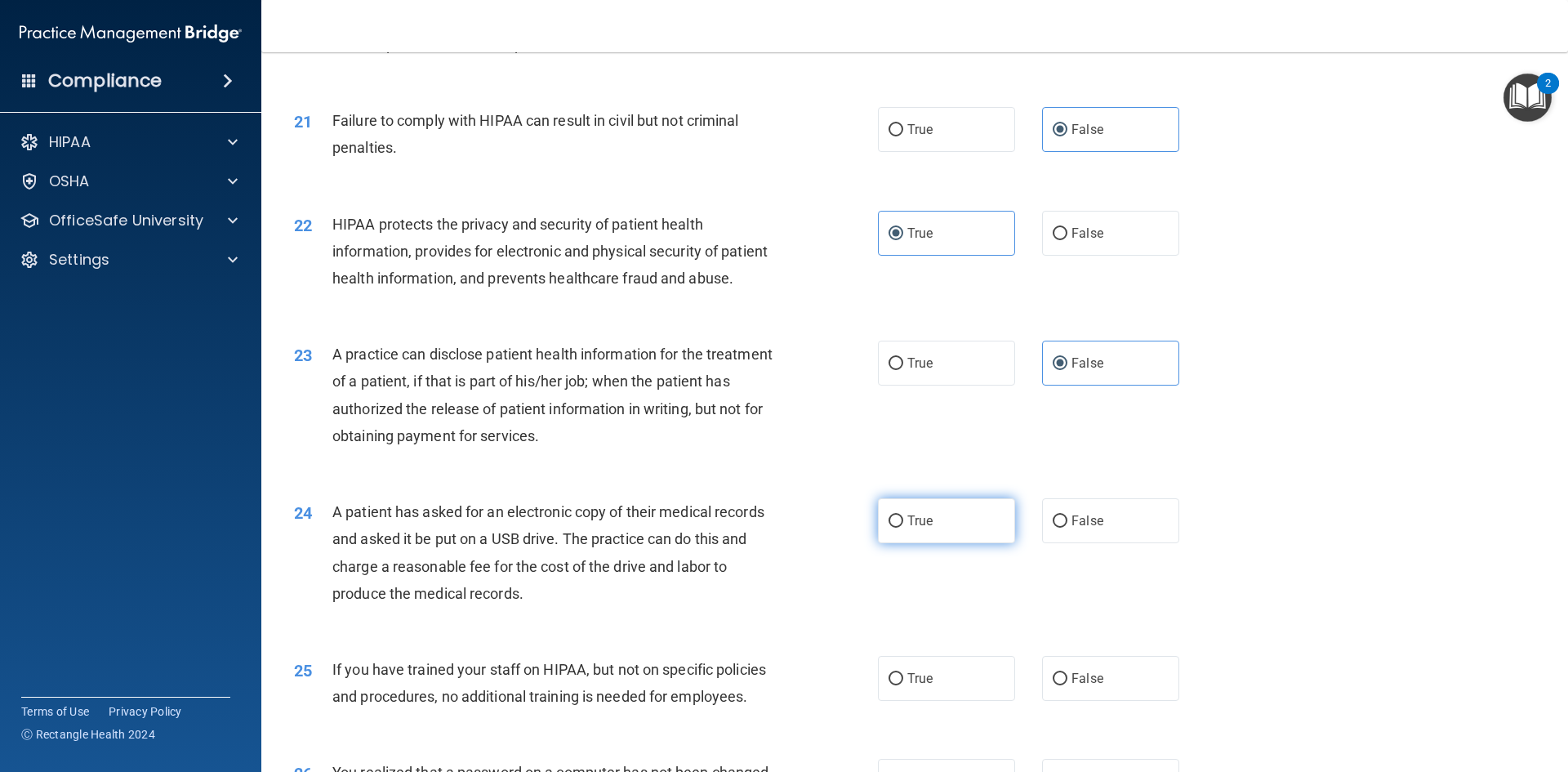
click at [926, 529] on span "True" at bounding box center [920, 520] width 25 height 16
click at [903, 528] on input "True" at bounding box center [896, 521] width 15 height 13
radio input "true"
click at [1098, 701] on label "False" at bounding box center [1111, 678] width 137 height 45
click at [1067, 685] on input "False" at bounding box center [1060, 679] width 15 height 13
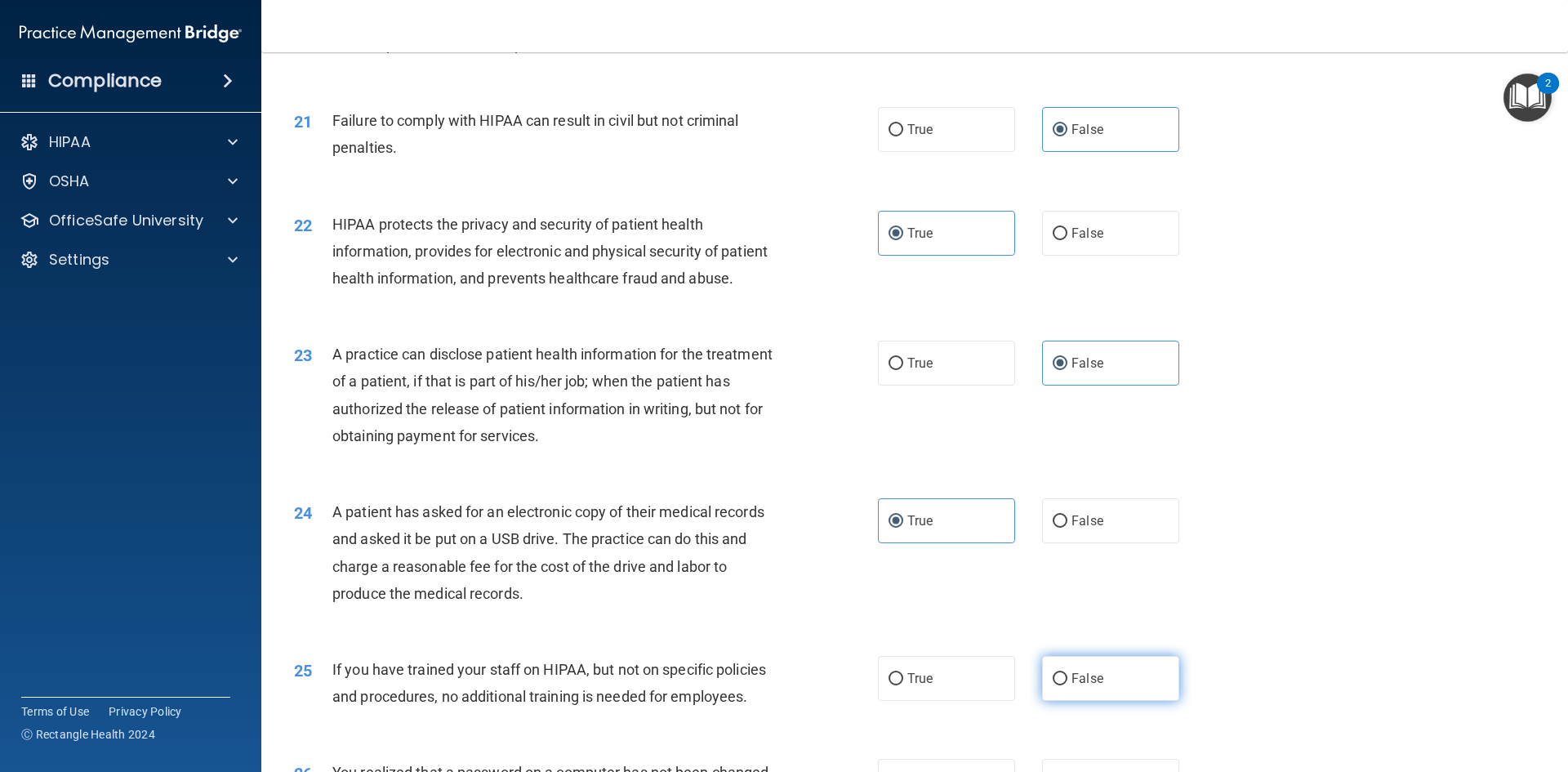
radio input "true"
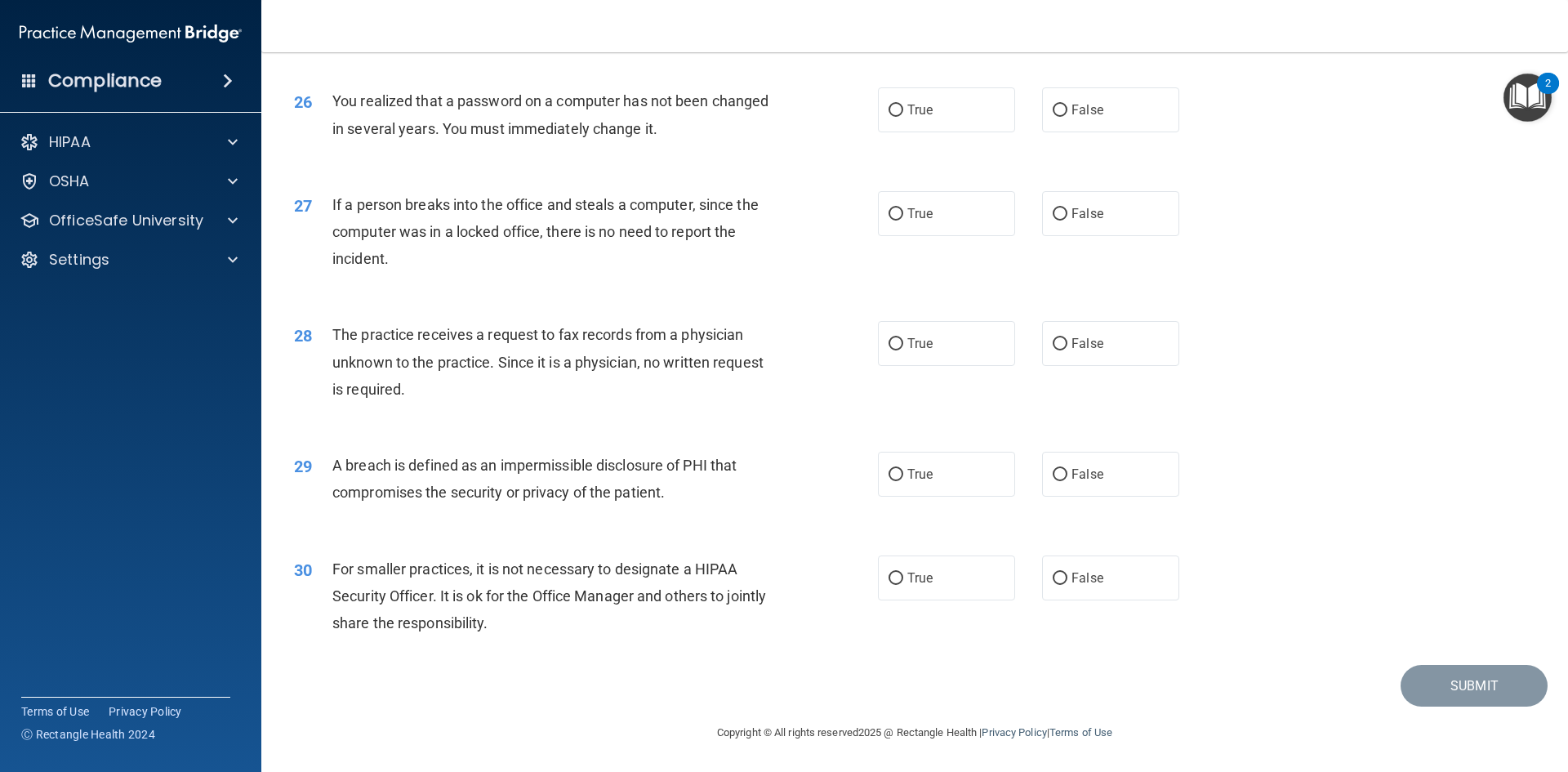
scroll to position [3094, 0]
click at [896, 119] on label "True" at bounding box center [947, 110] width 137 height 45
click at [896, 117] on input "True" at bounding box center [896, 110] width 15 height 13
radio input "true"
click at [1087, 217] on span "False" at bounding box center [1087, 213] width 32 height 16
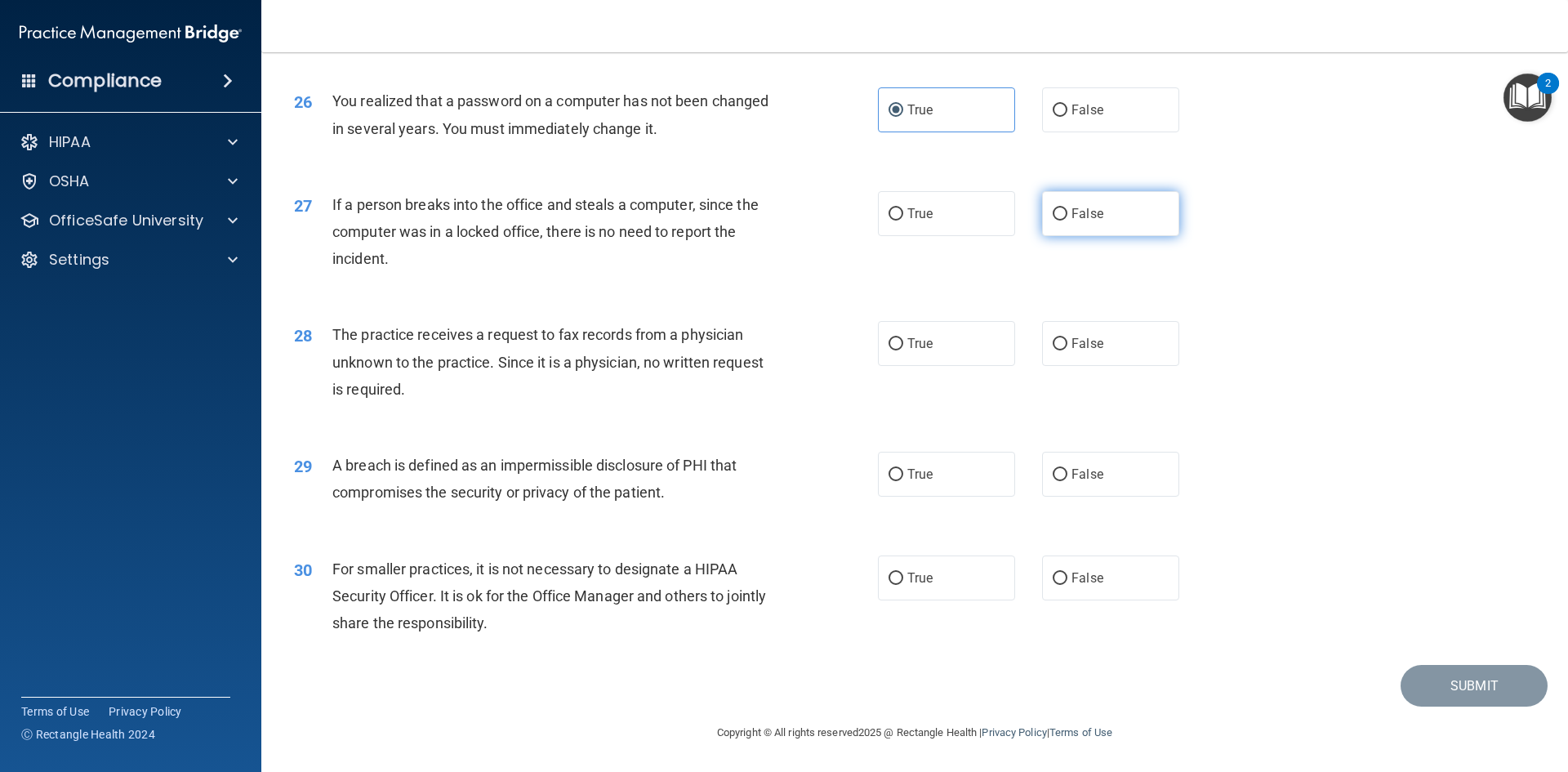
click at [1067, 217] on input "False" at bounding box center [1060, 214] width 15 height 13
radio input "true"
click at [1071, 348] on span "False" at bounding box center [1087, 343] width 32 height 16
click at [1066, 348] on input "False" at bounding box center [1060, 344] width 15 height 13
radio input "true"
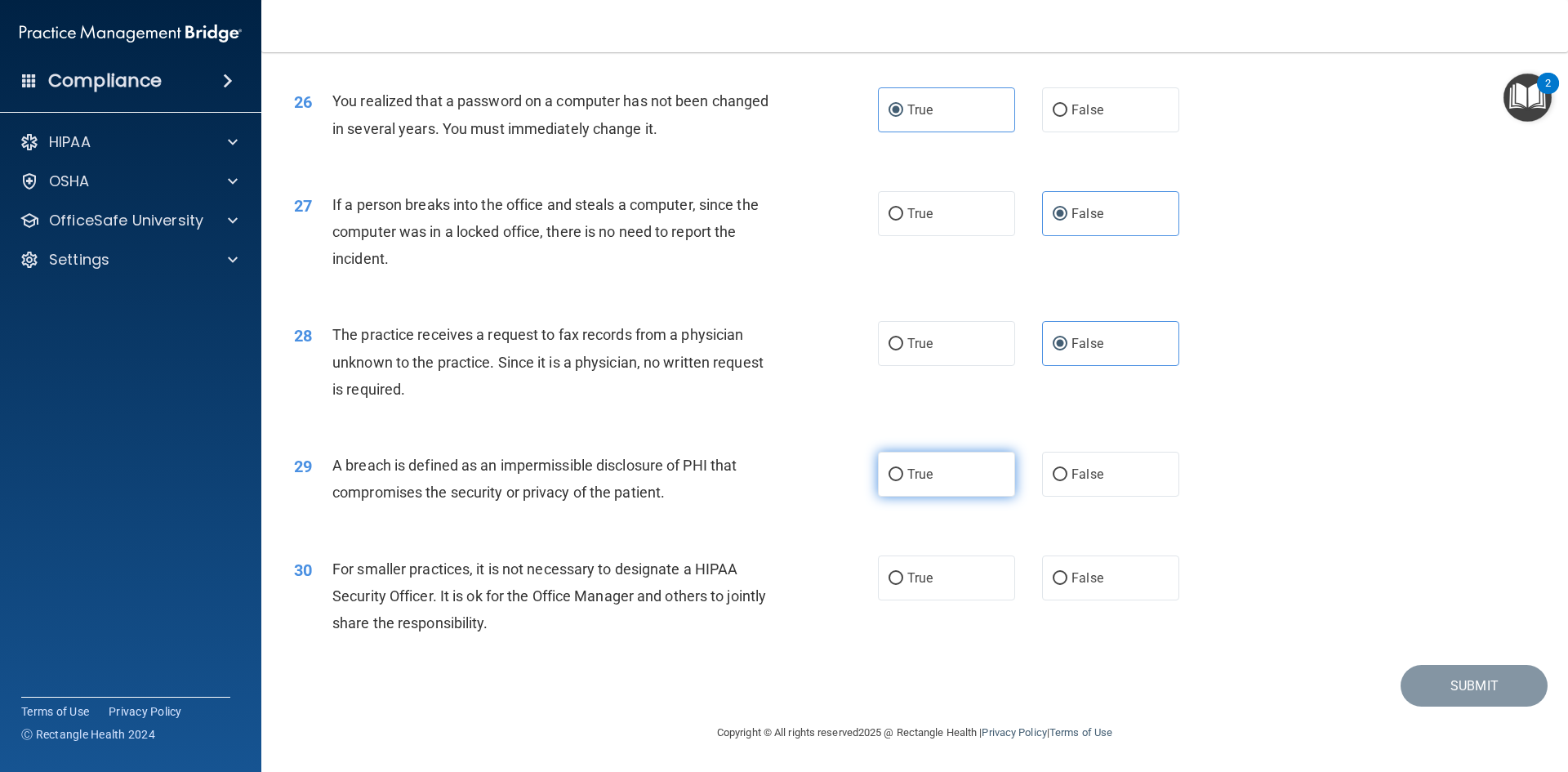
click at [907, 489] on label "True" at bounding box center [947, 474] width 137 height 45
click at [903, 481] on input "True" at bounding box center [896, 475] width 15 height 13
radio input "true"
click at [1071, 578] on span "False" at bounding box center [1087, 578] width 32 height 16
click at [1065, 578] on input "False" at bounding box center [1060, 579] width 15 height 13
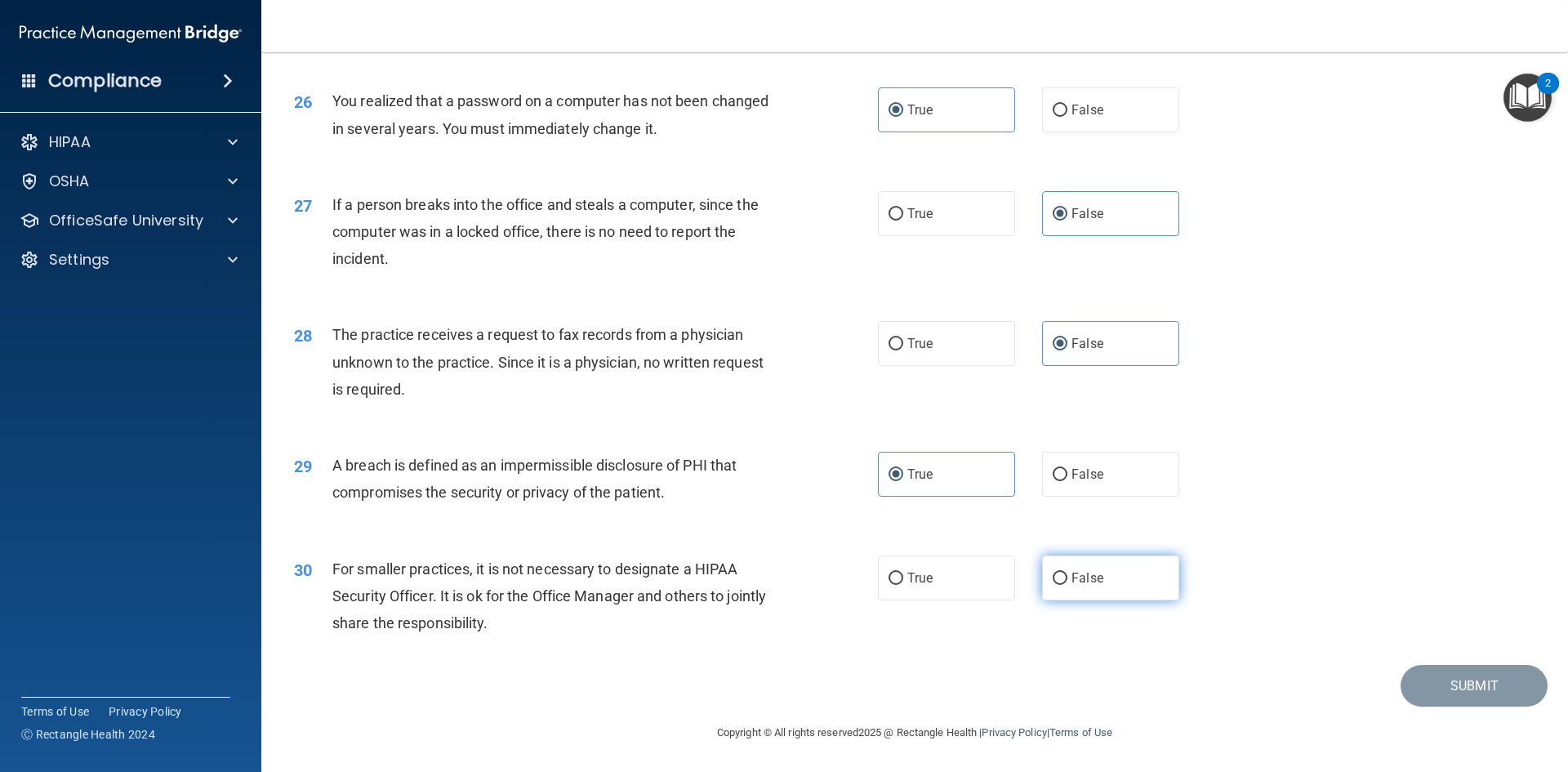
radio input "true"
click at [1469, 697] on button "Submit" at bounding box center [1474, 686] width 147 height 42
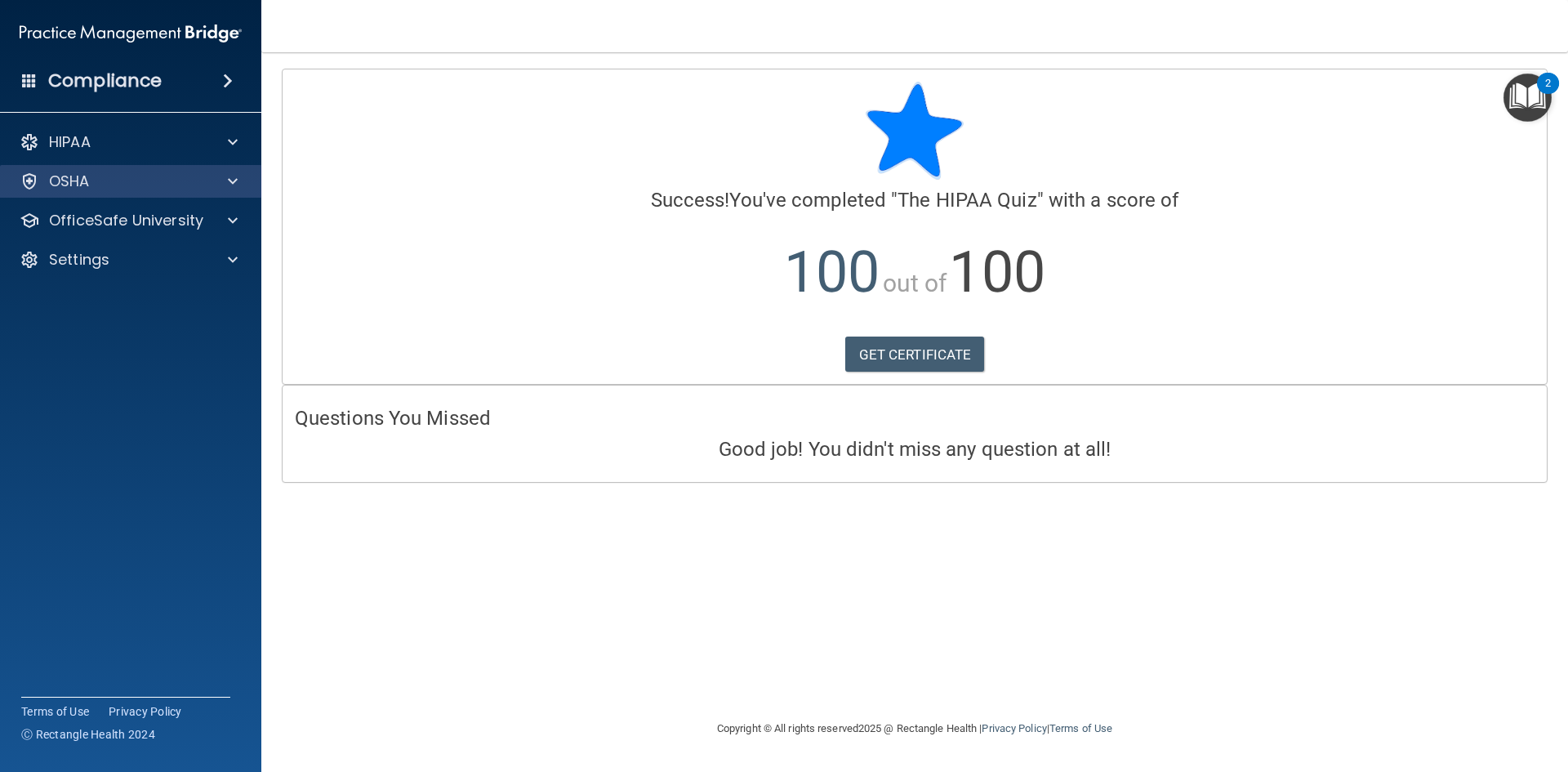
click at [209, 196] on div "OSHA" at bounding box center [130, 181] width 262 height 33
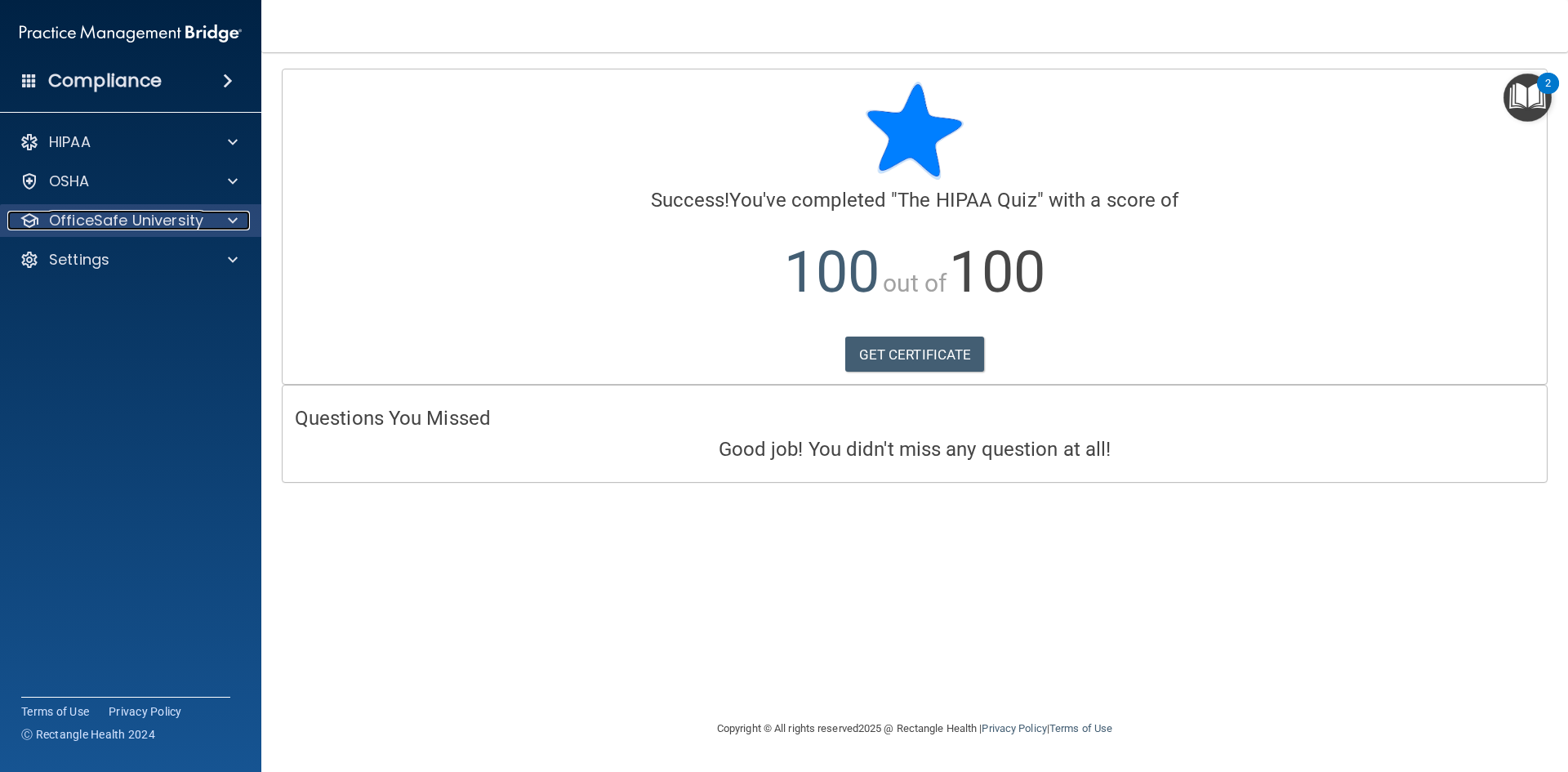
click at [190, 223] on p "OfficeSafe University" at bounding box center [126, 220] width 155 height 19
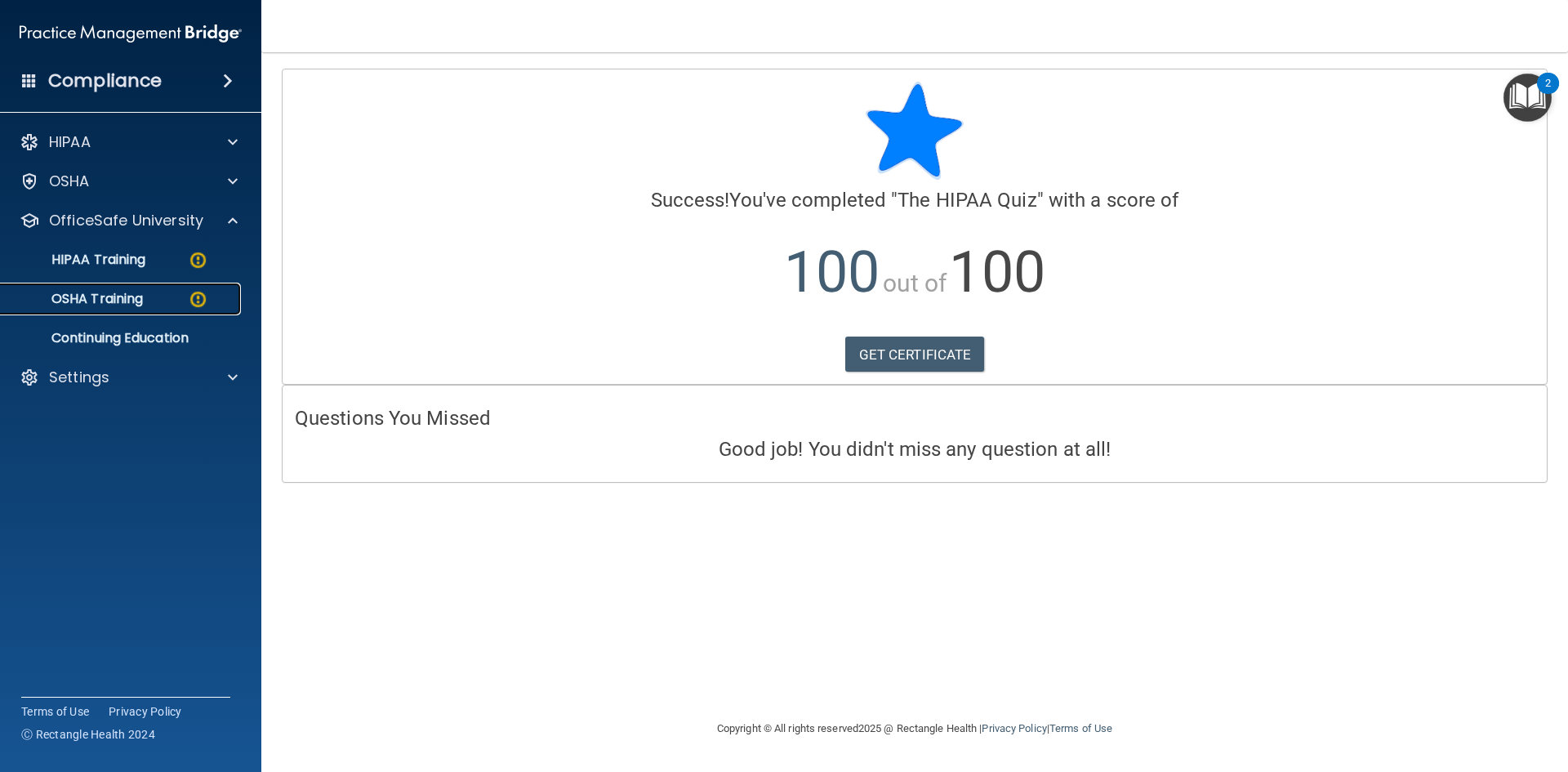
click at [151, 303] on div "OSHA Training" at bounding box center [122, 299] width 223 height 17
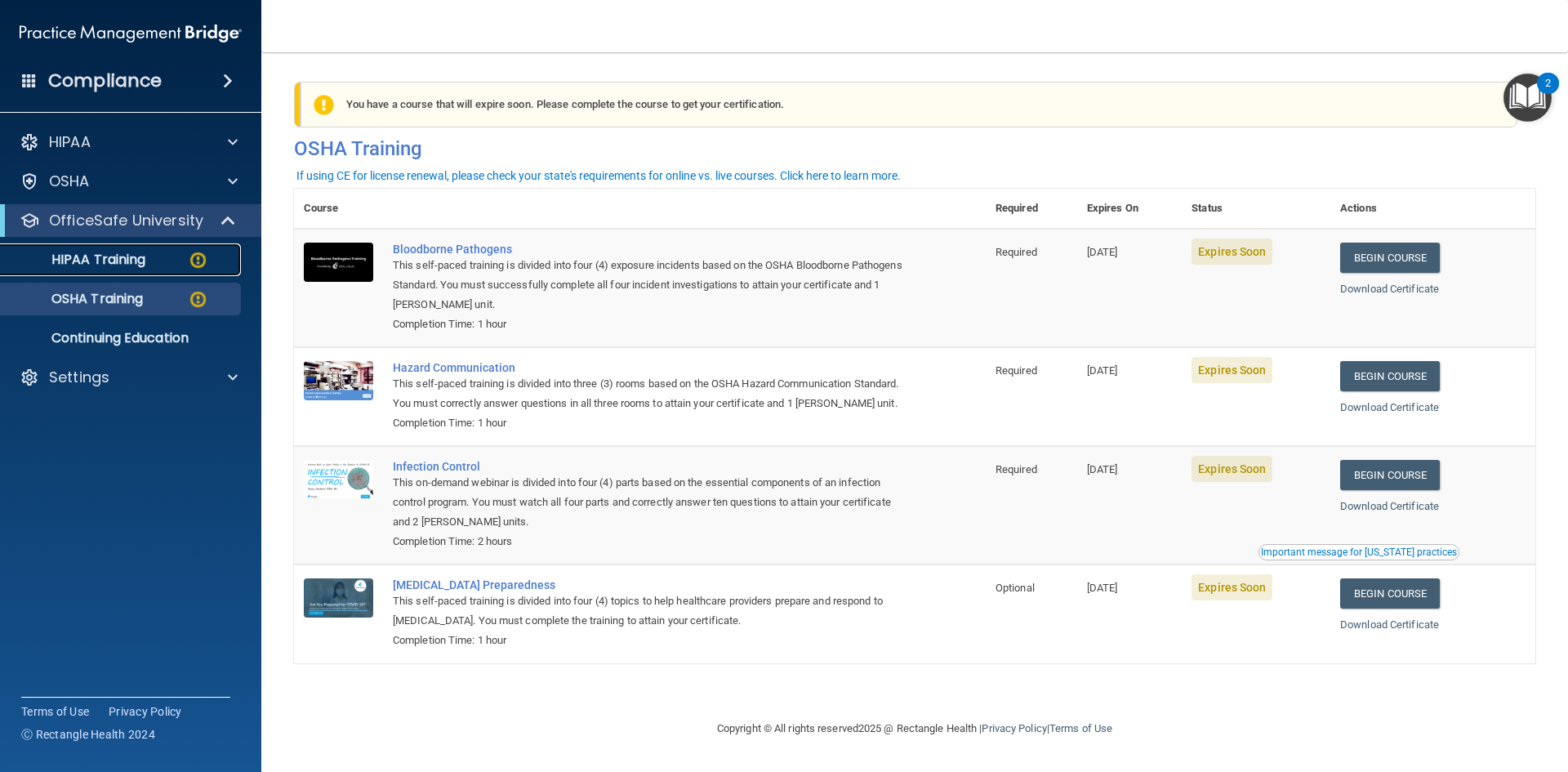
click at [146, 262] on p "HIPAA Training" at bounding box center [78, 260] width 135 height 17
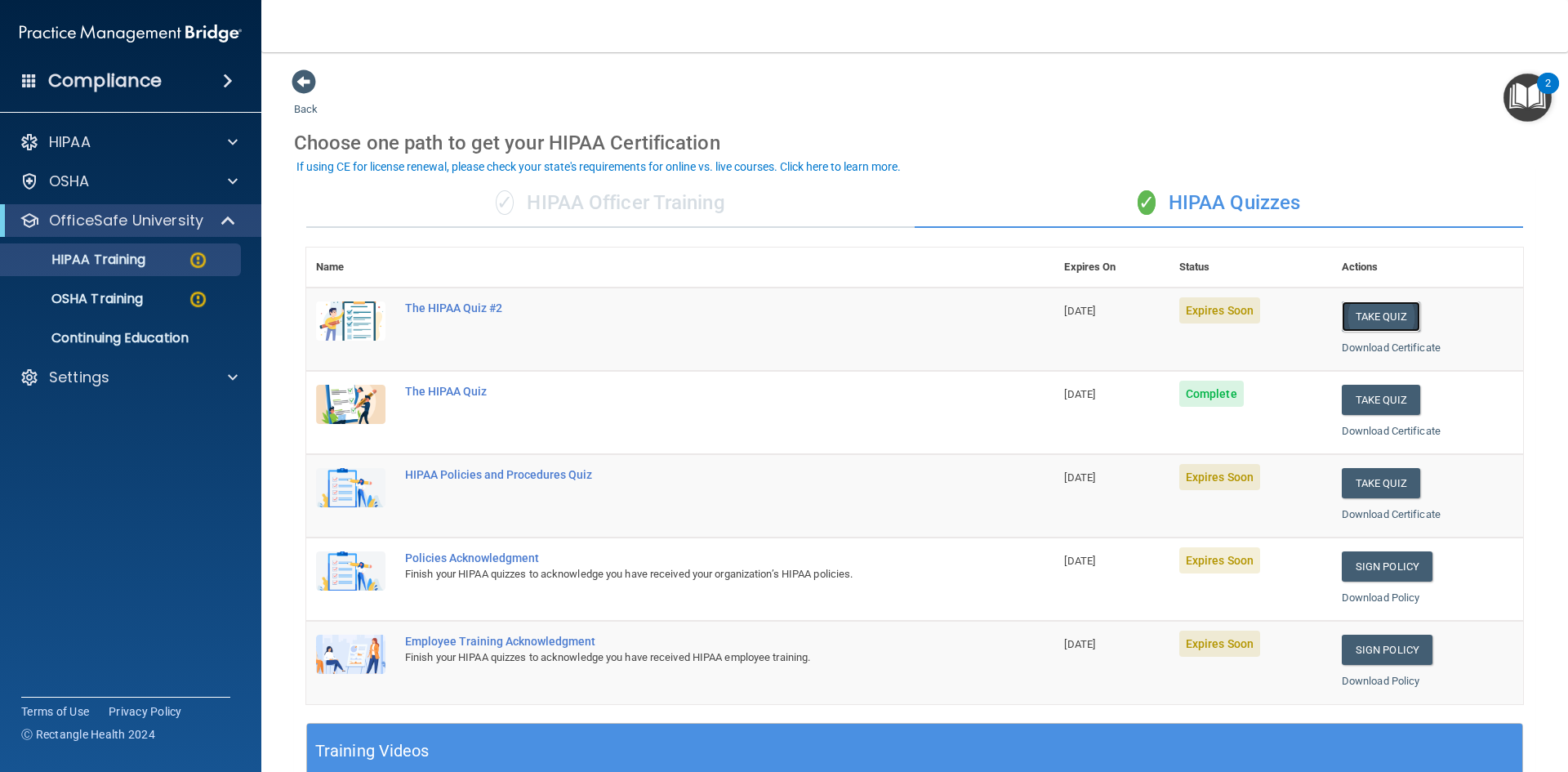
click at [1380, 320] on button "Take Quiz" at bounding box center [1382, 316] width 79 height 30
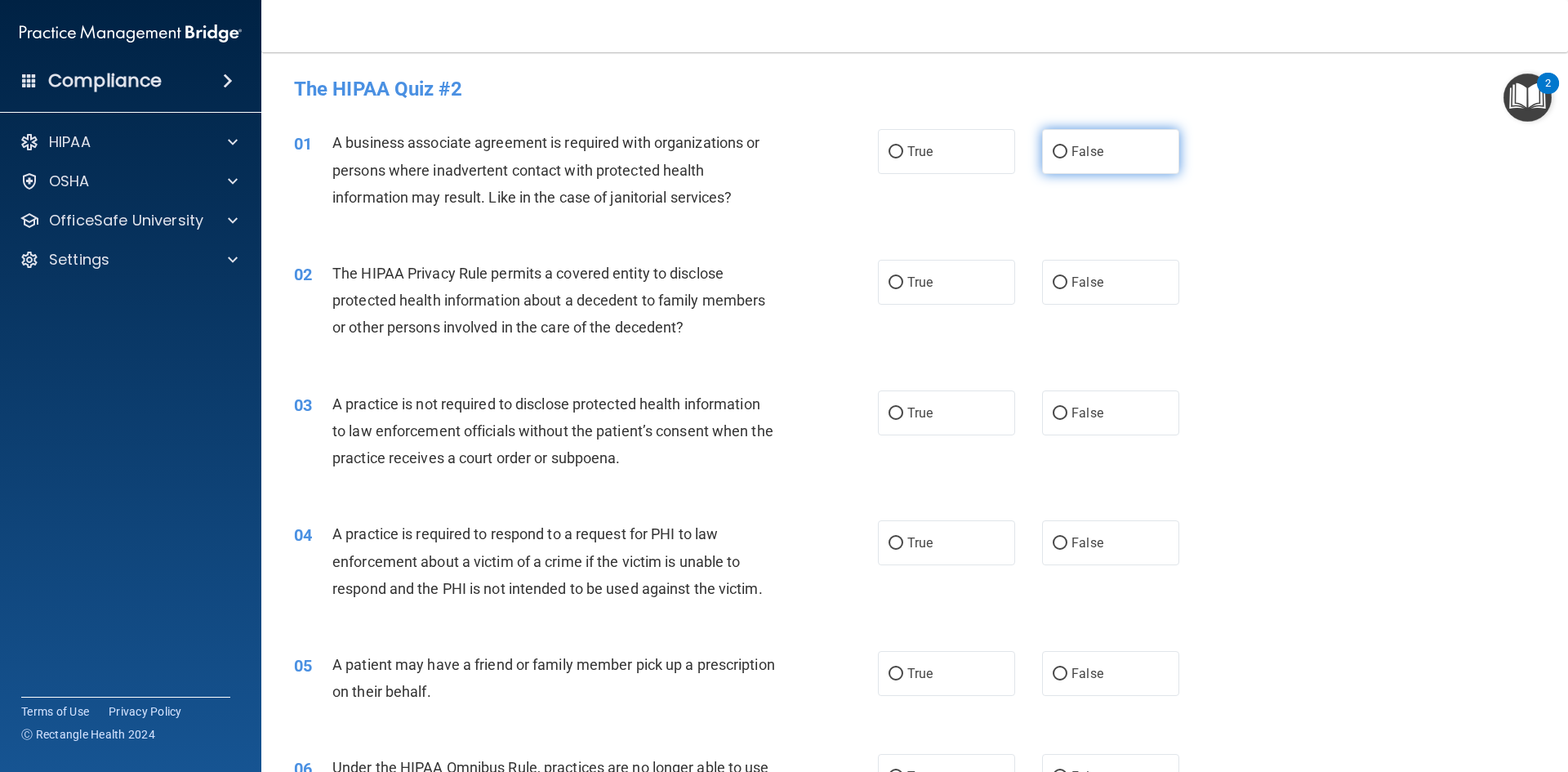
click at [1079, 147] on span "False" at bounding box center [1087, 151] width 32 height 16
click at [1067, 147] on input "False" at bounding box center [1060, 152] width 15 height 13
radio input "true"
click at [950, 289] on label "True" at bounding box center [947, 283] width 137 height 45
click at [903, 289] on input "True" at bounding box center [896, 283] width 15 height 13
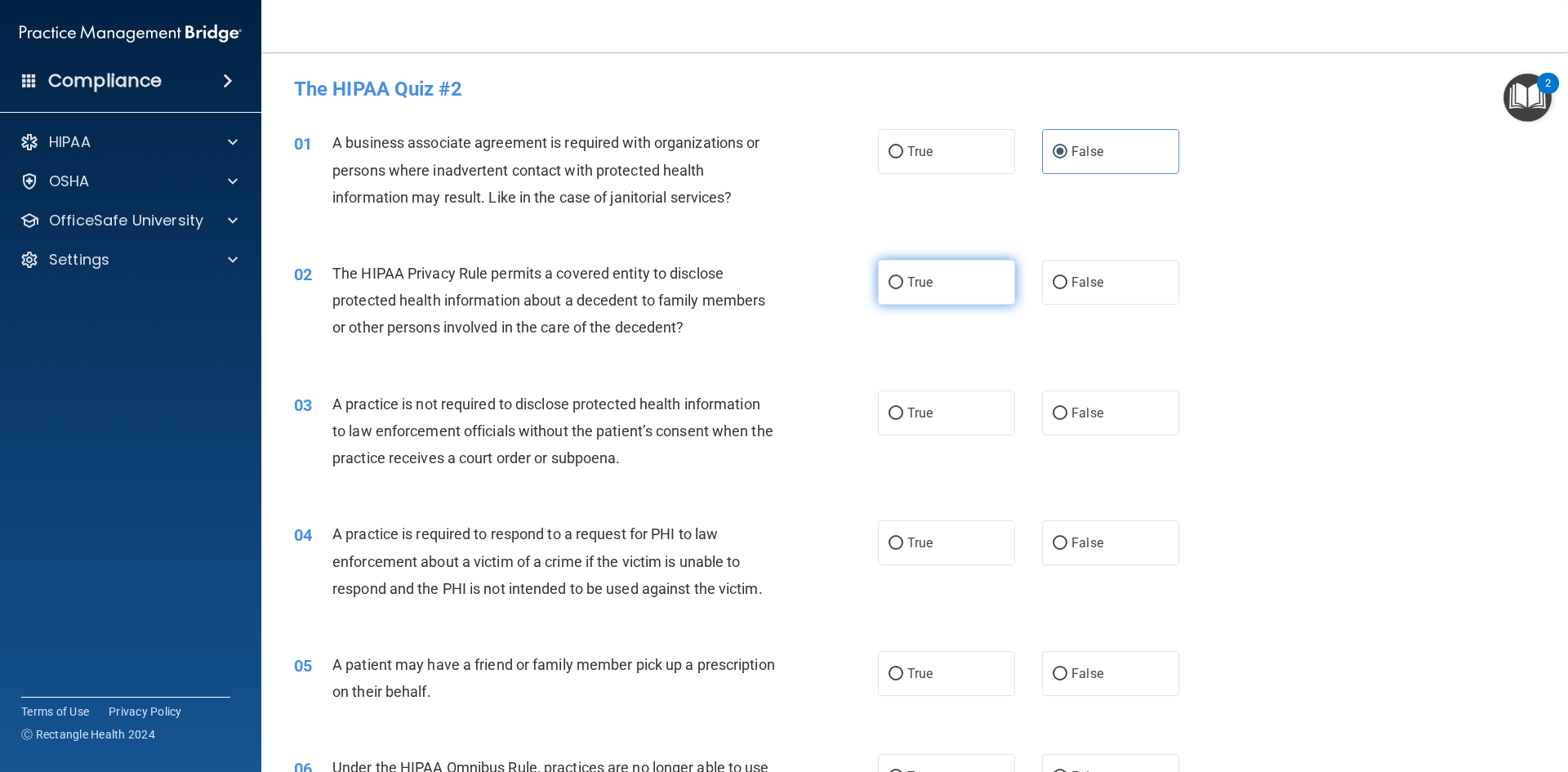
radio input "true"
click at [1053, 422] on label "False" at bounding box center [1111, 413] width 137 height 45
click at [1053, 420] on input "False" at bounding box center [1060, 413] width 15 height 13
radio input "true"
click at [944, 545] on label "True" at bounding box center [947, 543] width 137 height 45
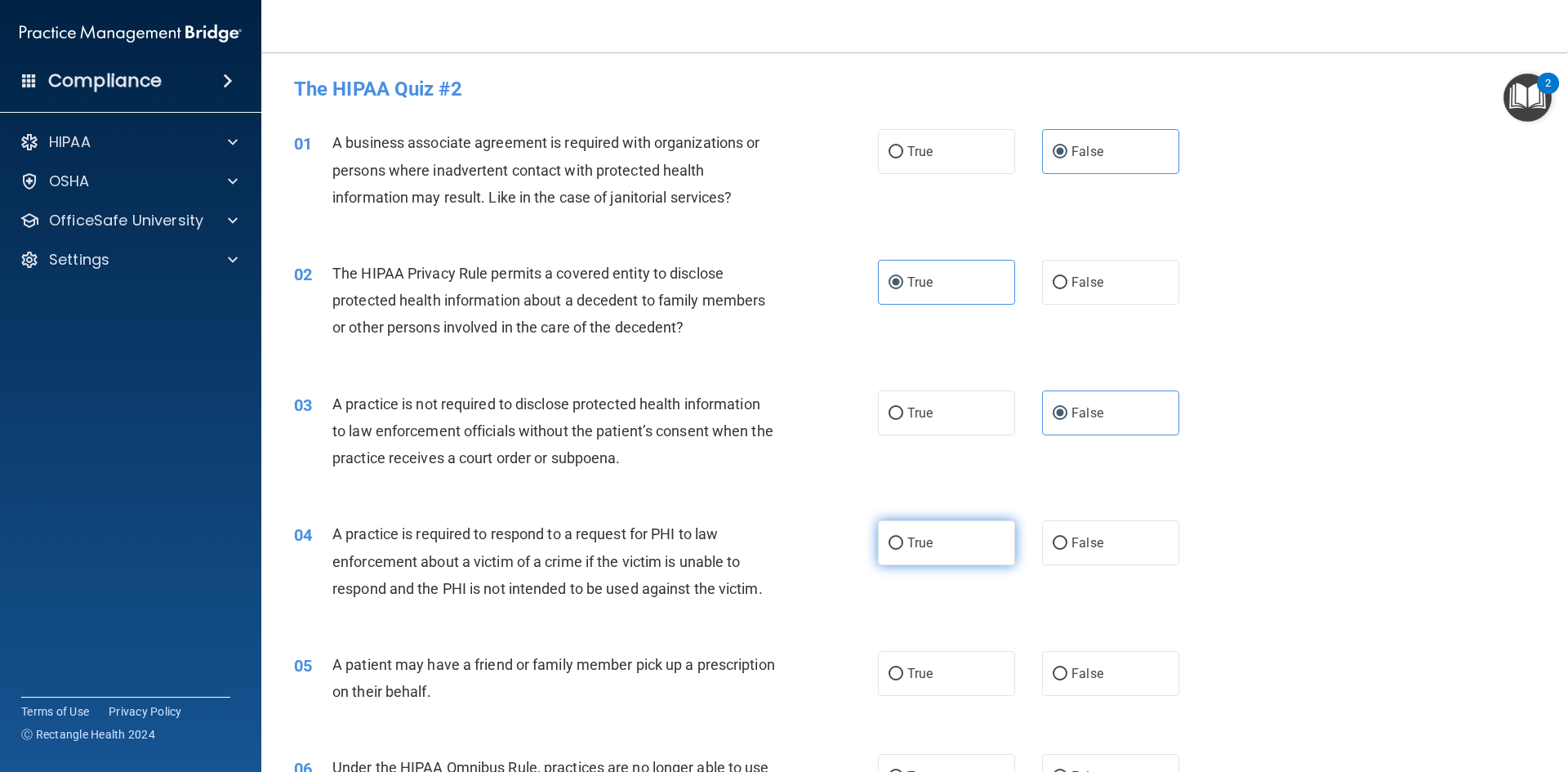
click at [903, 545] on input "True" at bounding box center [896, 544] width 15 height 13
radio input "true"
click at [916, 681] on label "True" at bounding box center [947, 673] width 137 height 45
click at [903, 681] on input "True" at bounding box center [896, 674] width 15 height 13
radio input "true"
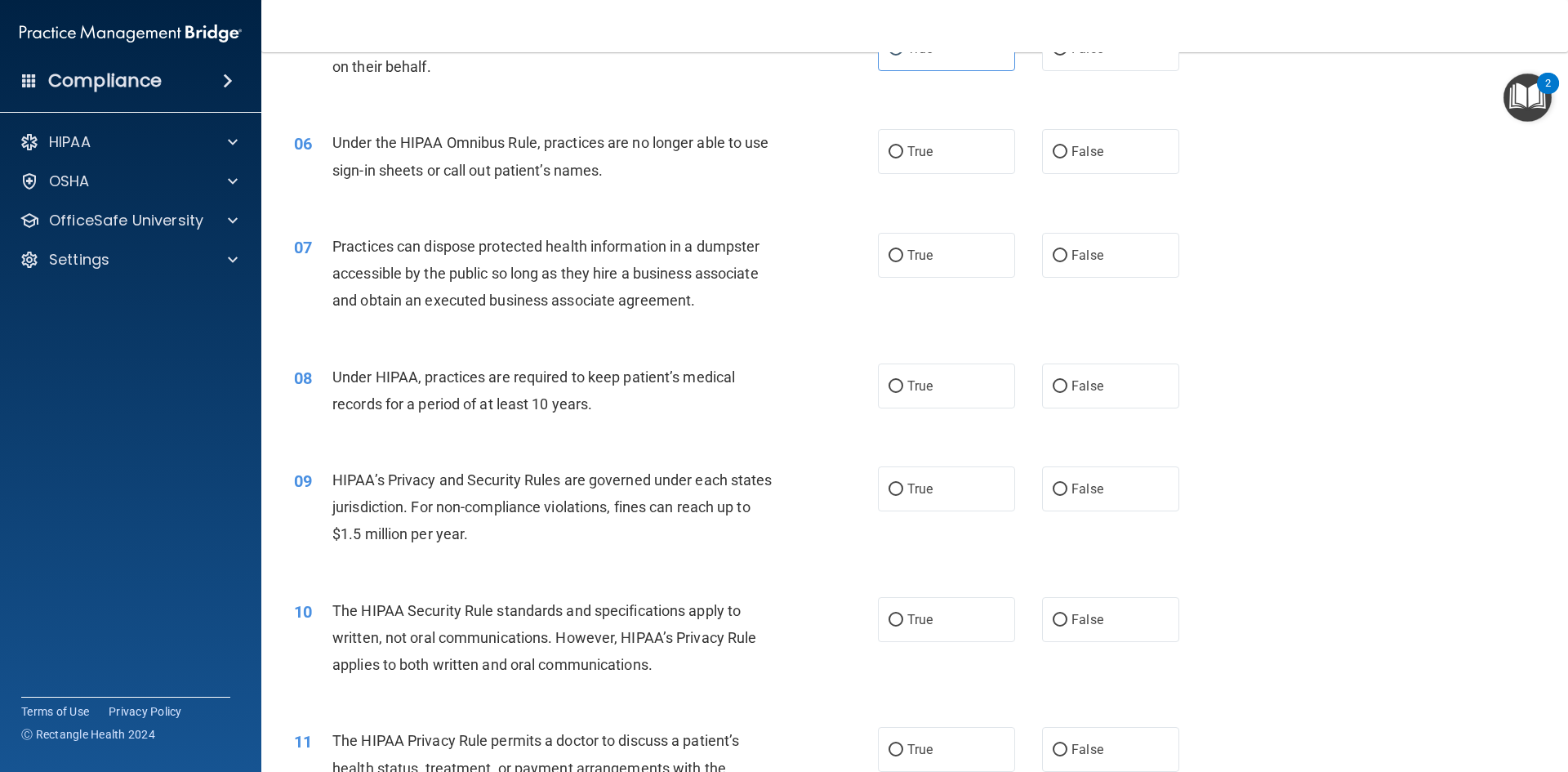
scroll to position [653, 0]
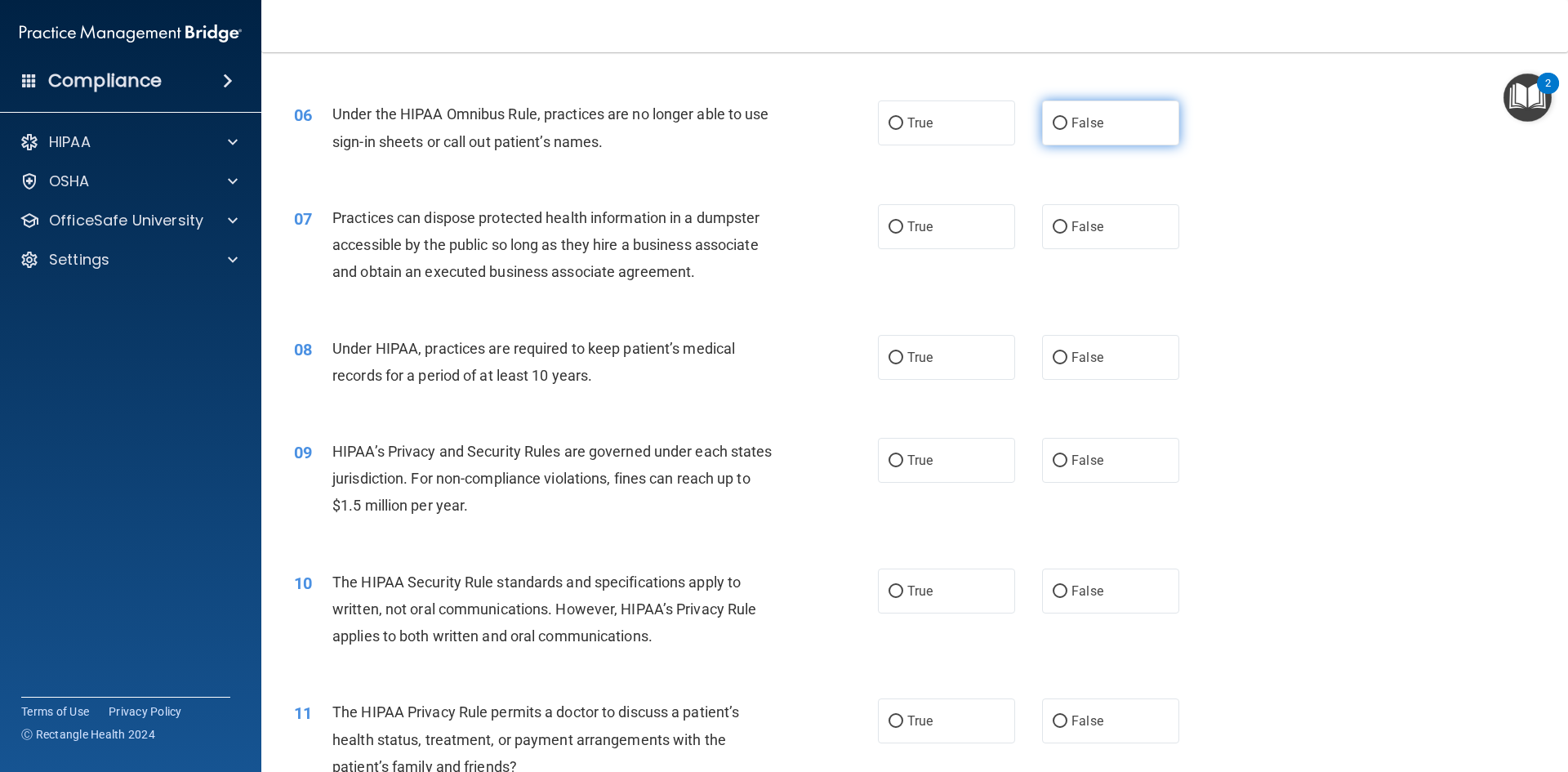
click at [1054, 125] on input "False" at bounding box center [1060, 124] width 15 height 13
radio input "true"
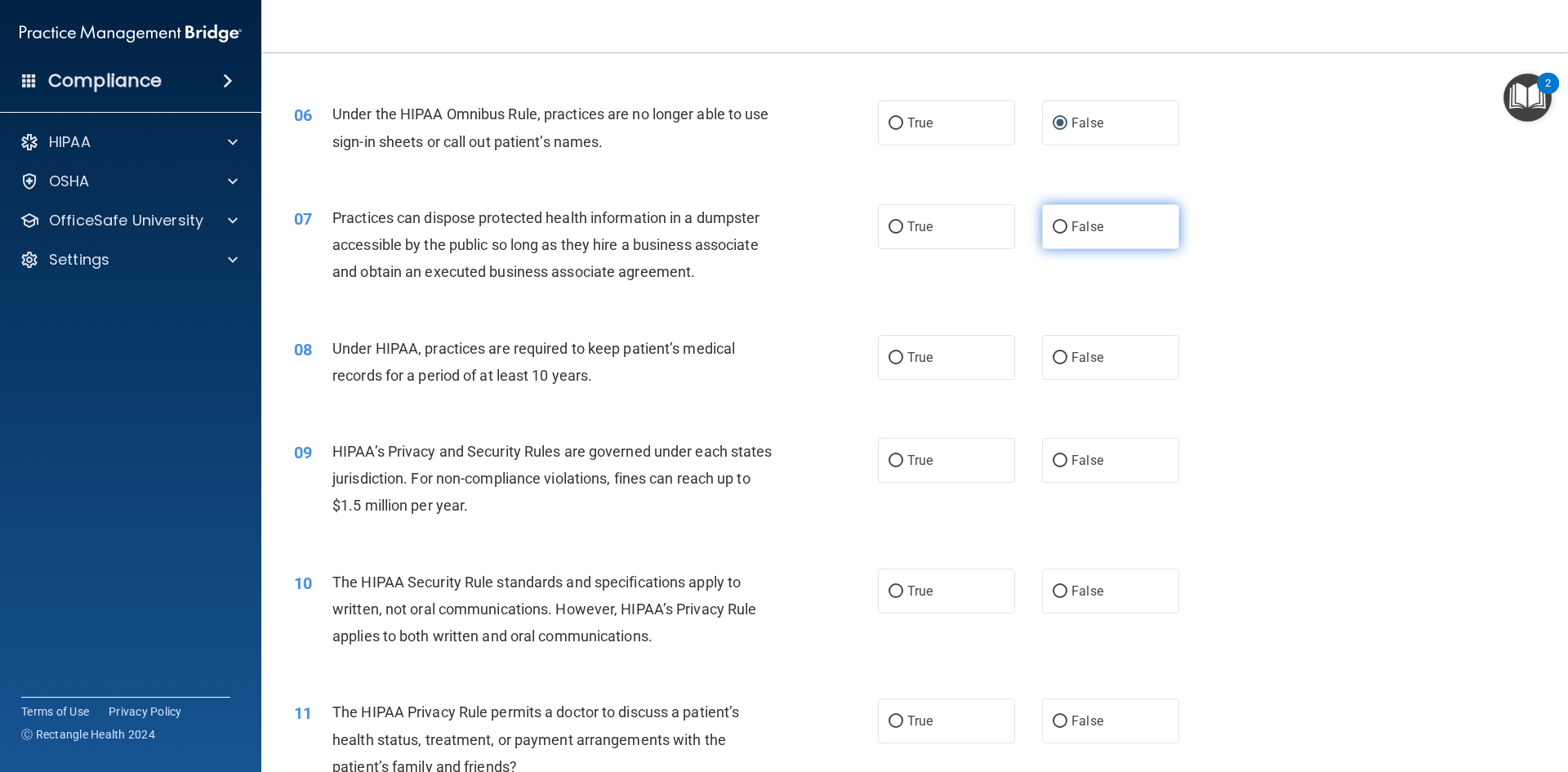
click at [1060, 222] on input "False" at bounding box center [1060, 228] width 15 height 13
radio input "true"
click at [1057, 371] on label "False" at bounding box center [1111, 357] width 137 height 45
click at [1057, 365] on input "False" at bounding box center [1060, 358] width 15 height 13
radio input "true"
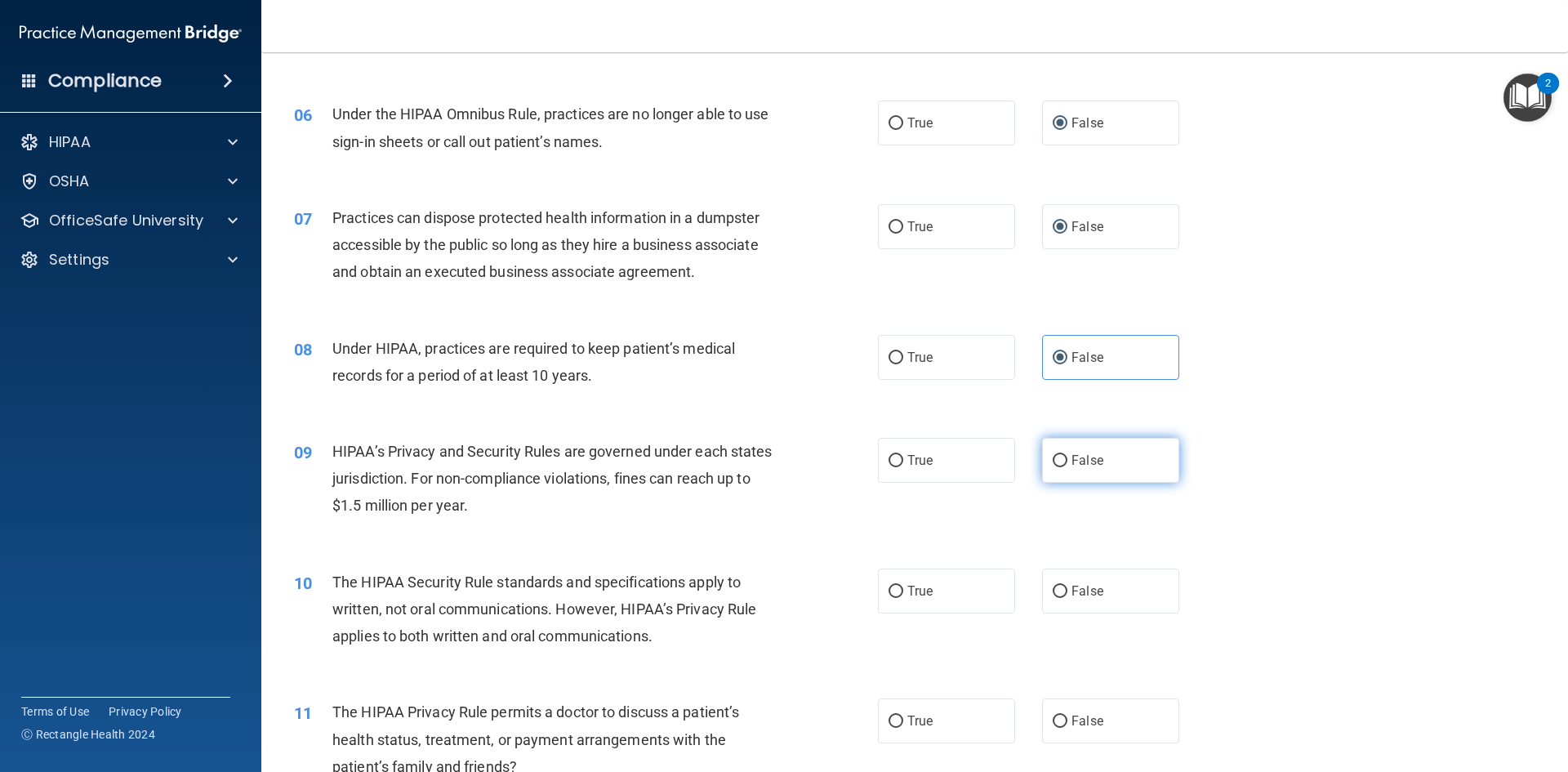
click at [1060, 463] on label "False" at bounding box center [1111, 460] width 137 height 45
click at [1060, 463] on input "False" at bounding box center [1060, 461] width 15 height 13
radio input "true"
click at [973, 582] on label "True" at bounding box center [947, 591] width 137 height 45
click at [903, 585] on input "True" at bounding box center [896, 591] width 15 height 13
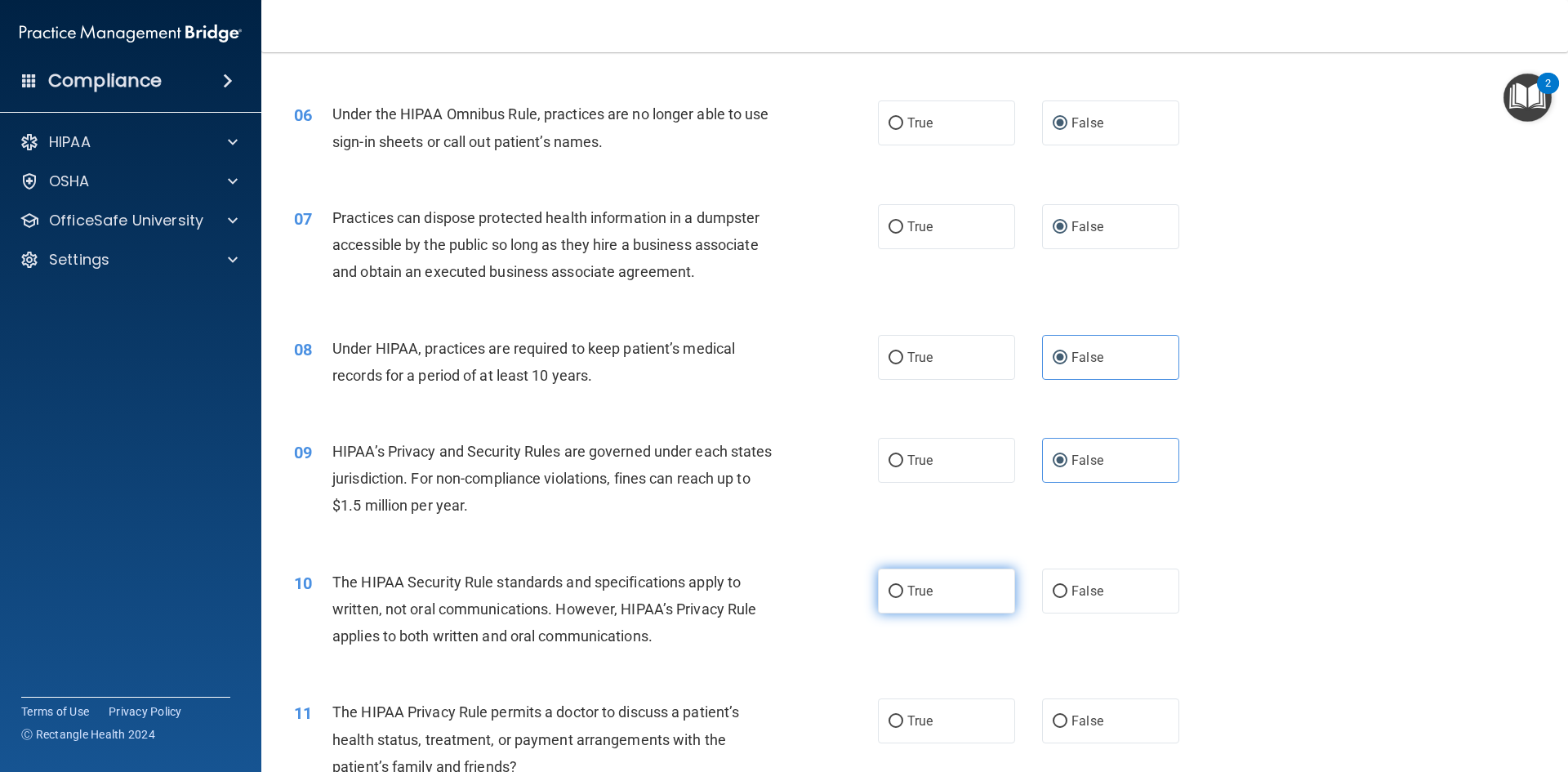
radio input "true"
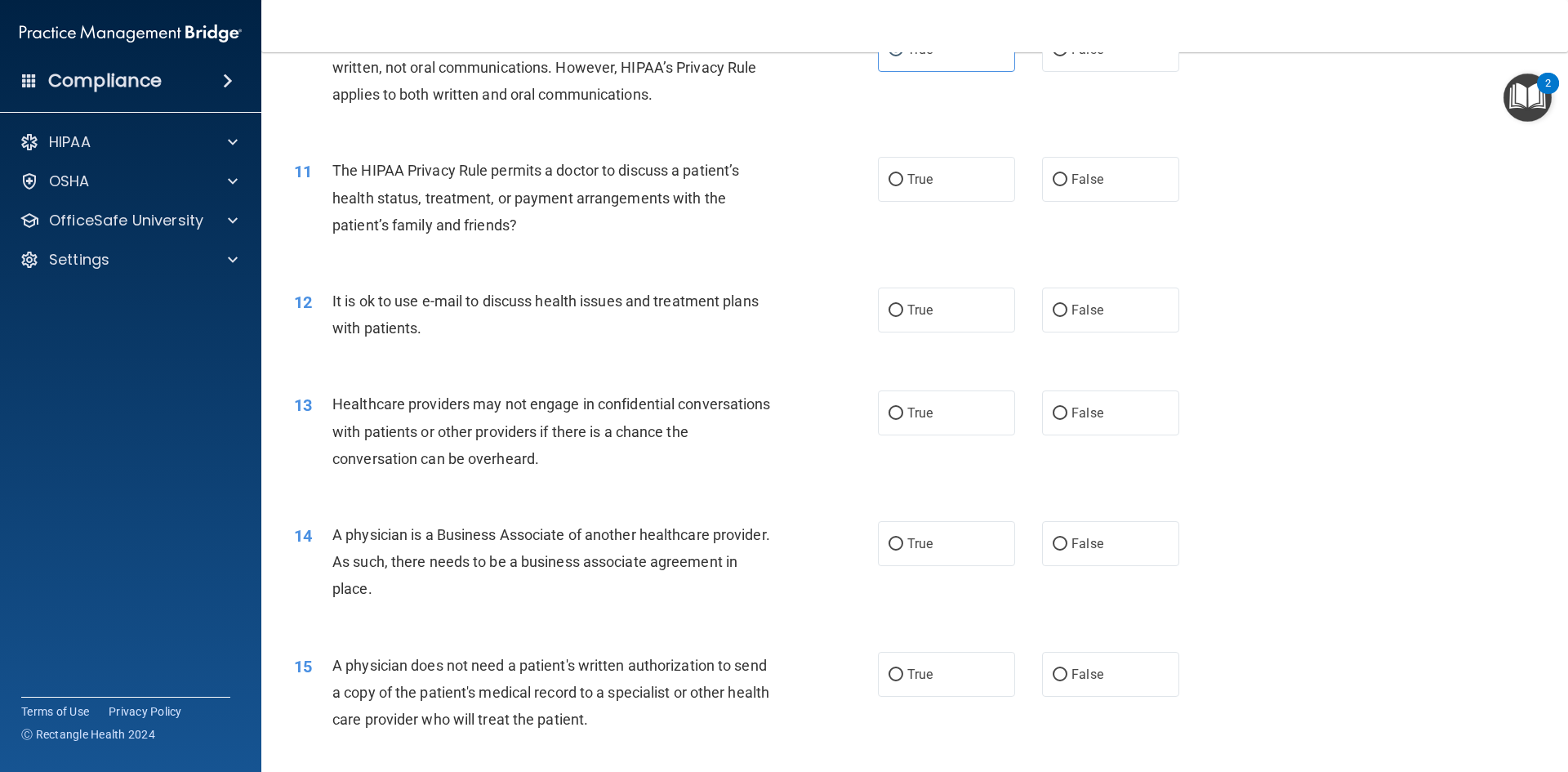
scroll to position [1225, 0]
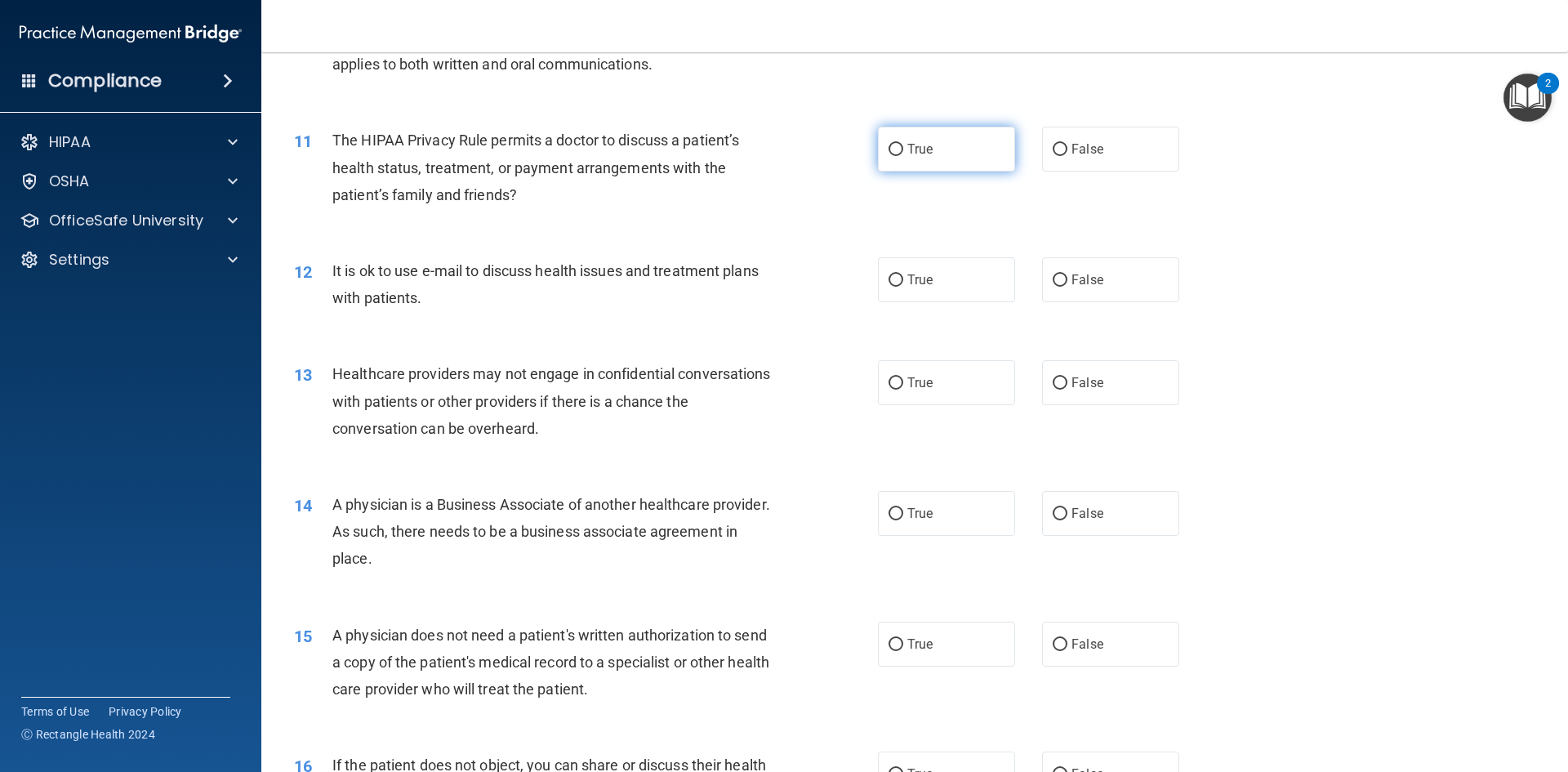
click at [896, 154] on input "True" at bounding box center [896, 150] width 15 height 13
radio input "true"
click at [902, 288] on label "True" at bounding box center [947, 280] width 137 height 45
click at [902, 287] on input "True" at bounding box center [896, 280] width 15 height 13
radio input "true"
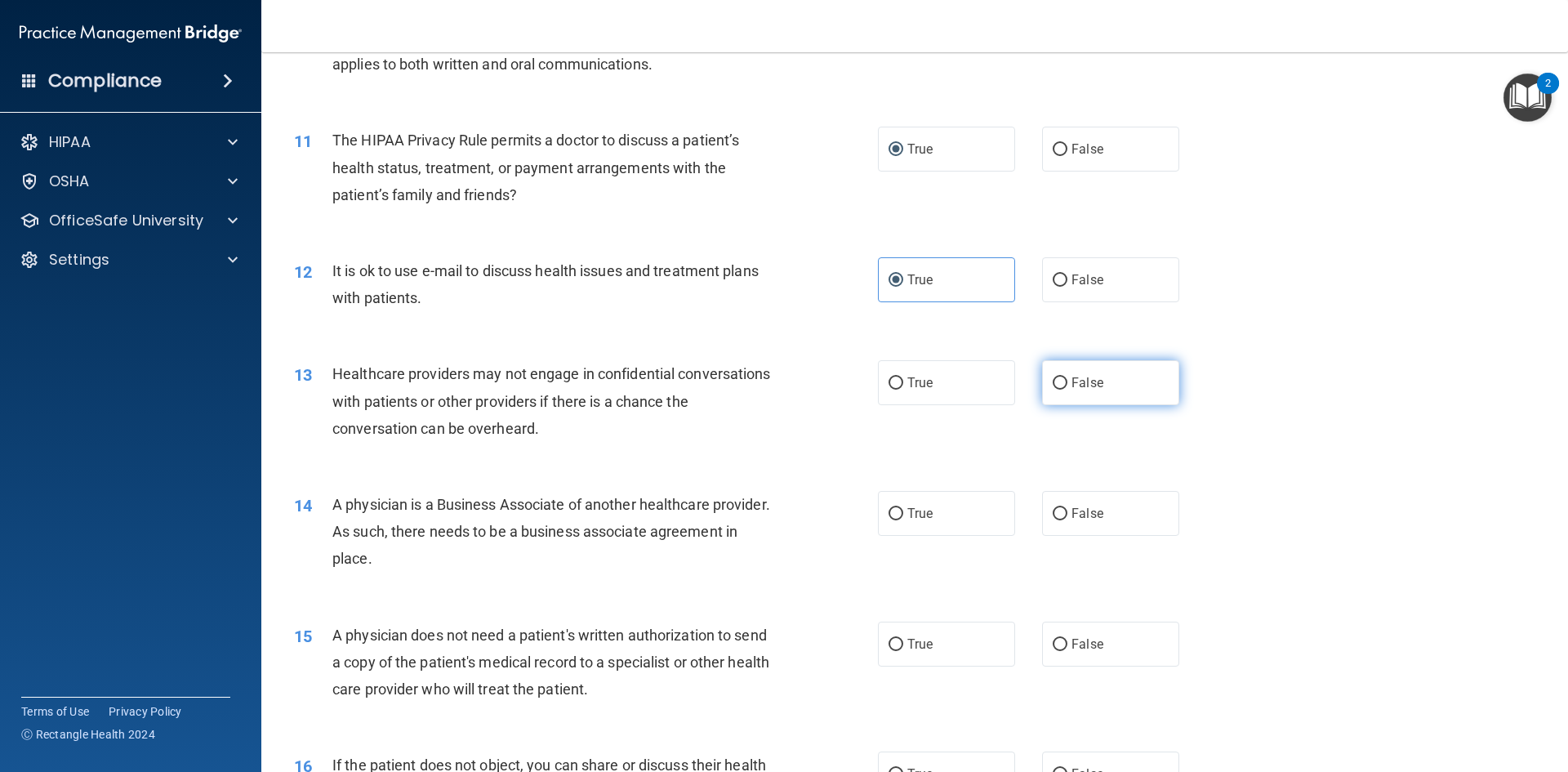
click at [1081, 383] on span "False" at bounding box center [1087, 382] width 32 height 16
click at [1067, 383] on input "False" at bounding box center [1060, 383] width 15 height 13
radio input "true"
click at [1050, 529] on label "False" at bounding box center [1111, 514] width 137 height 45
click at [1053, 520] on input "False" at bounding box center [1060, 514] width 15 height 13
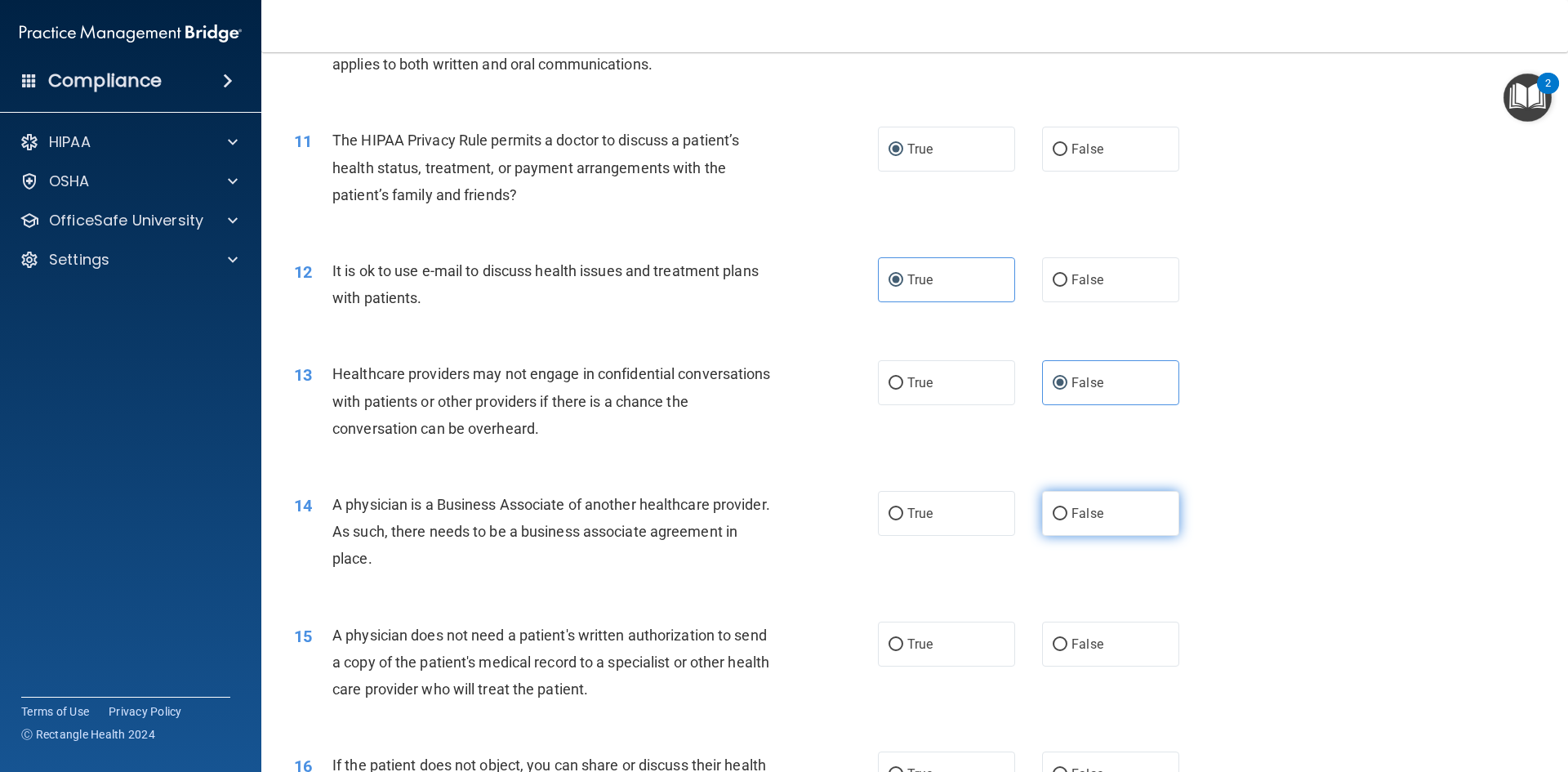
radio input "true"
click at [911, 636] on label "True" at bounding box center [947, 644] width 137 height 45
click at [903, 639] on input "True" at bounding box center [896, 645] width 15 height 13
radio input "true"
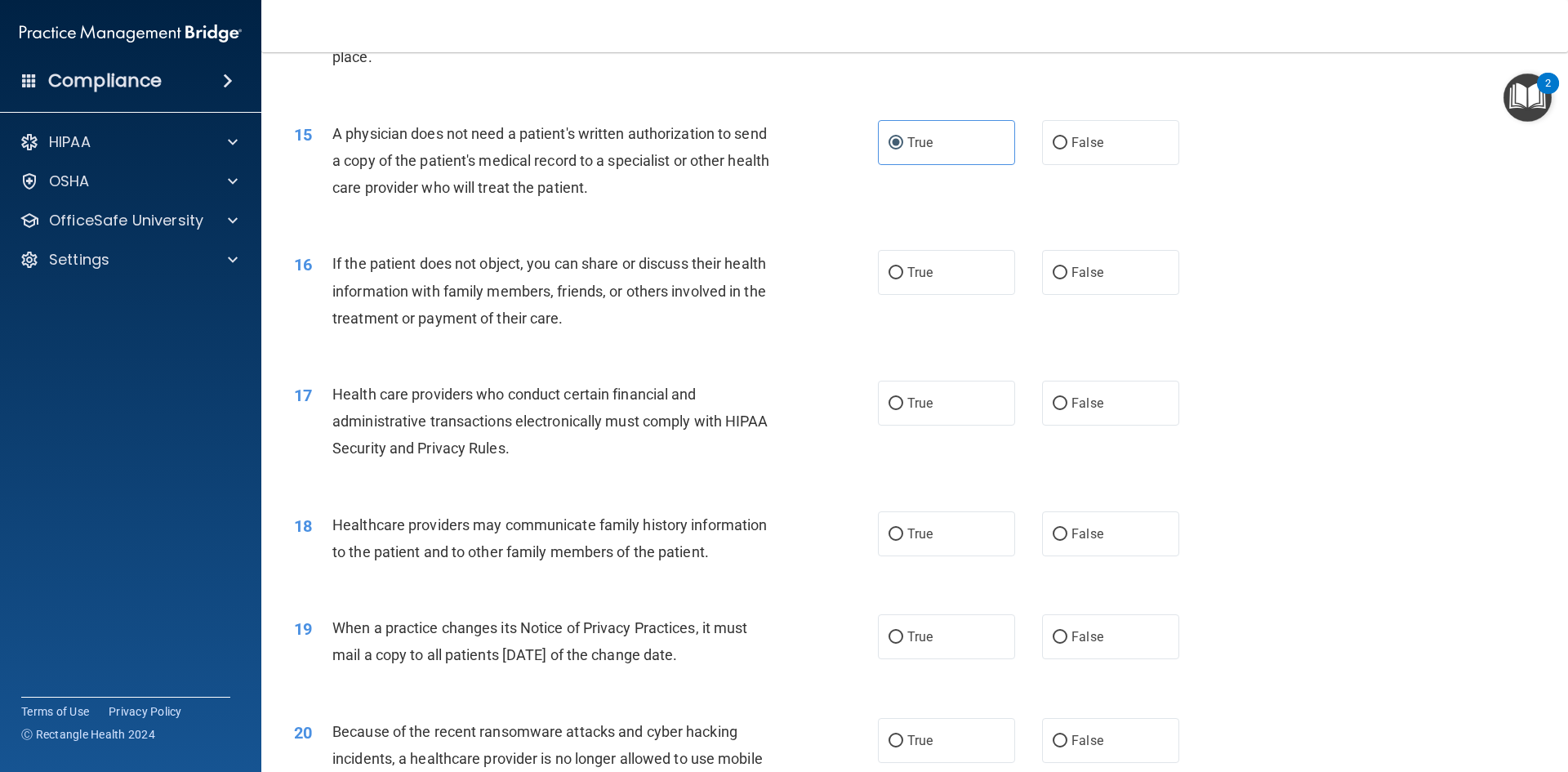
scroll to position [1797, 0]
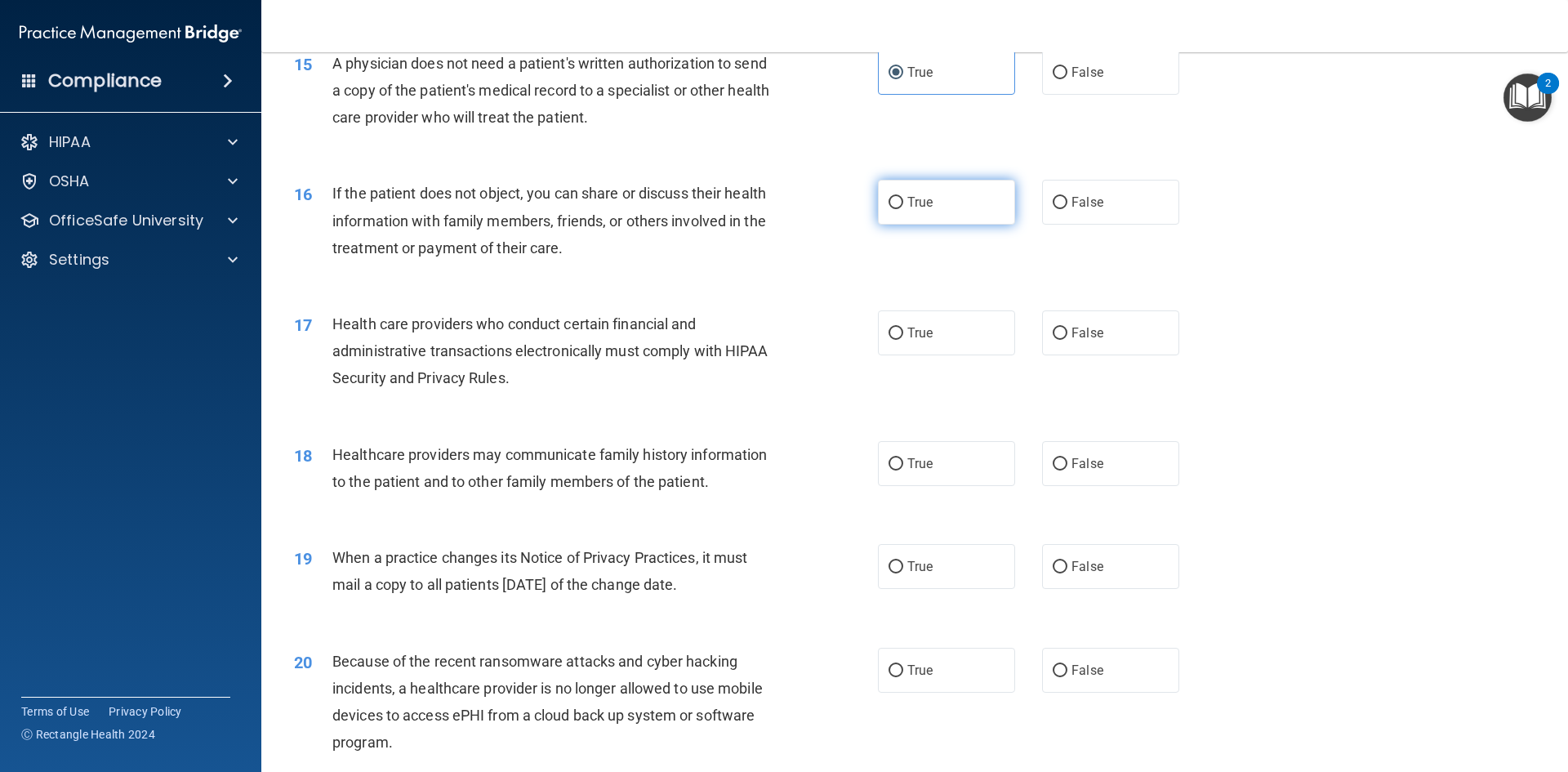
click at [889, 212] on label "True" at bounding box center [947, 202] width 137 height 45
click at [889, 209] on input "True" at bounding box center [896, 202] width 15 height 13
radio input "true"
click at [898, 340] on label "True" at bounding box center [947, 333] width 137 height 45
click at [898, 340] on input "True" at bounding box center [896, 334] width 15 height 13
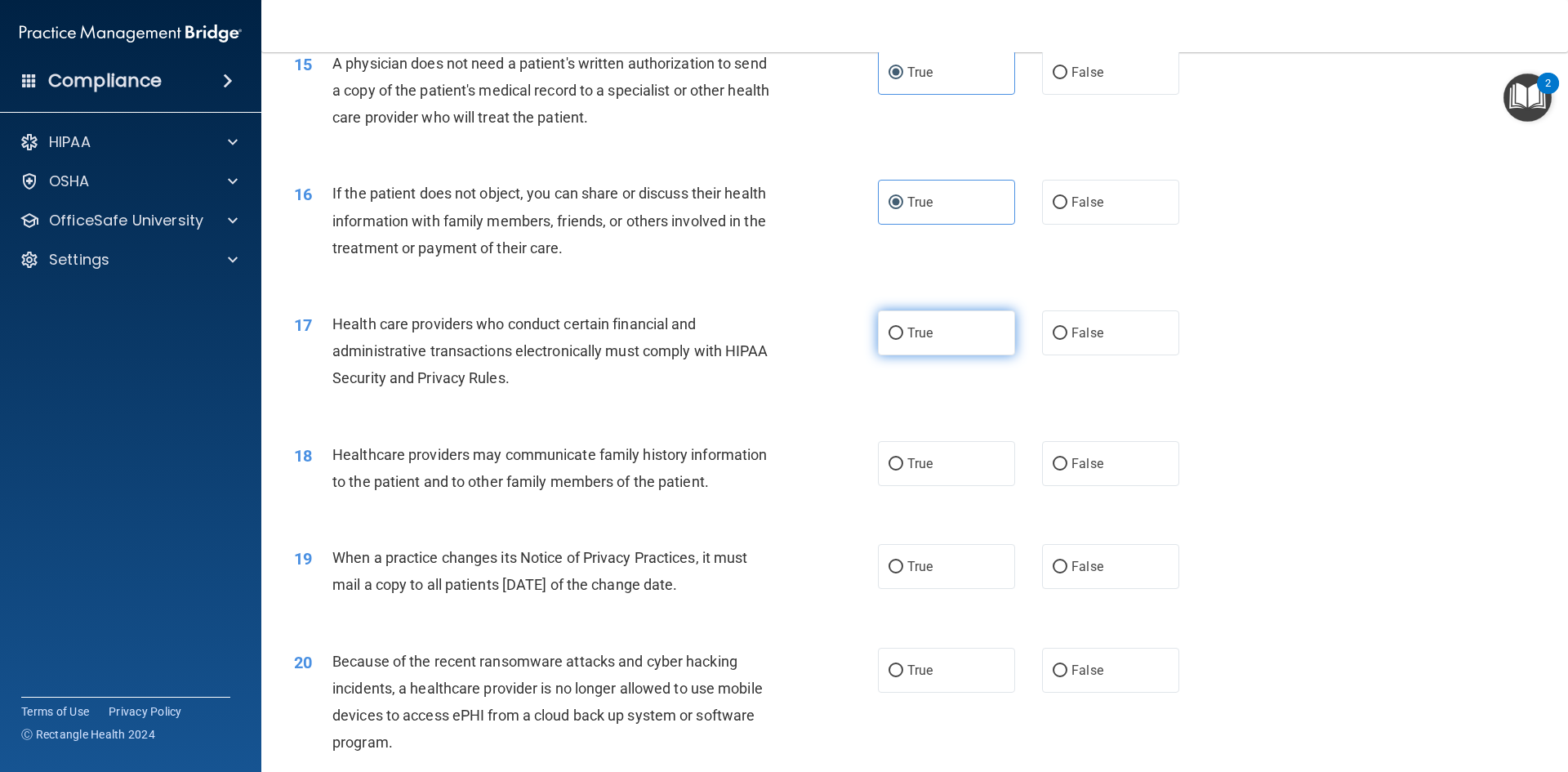
radio input "true"
click at [1070, 479] on label "False" at bounding box center [1111, 463] width 137 height 45
click at [1067, 471] on input "False" at bounding box center [1060, 464] width 15 height 13
radio input "true"
drag, startPoint x: 1059, startPoint y: 557, endPoint x: 1078, endPoint y: 638, distance: 83.2
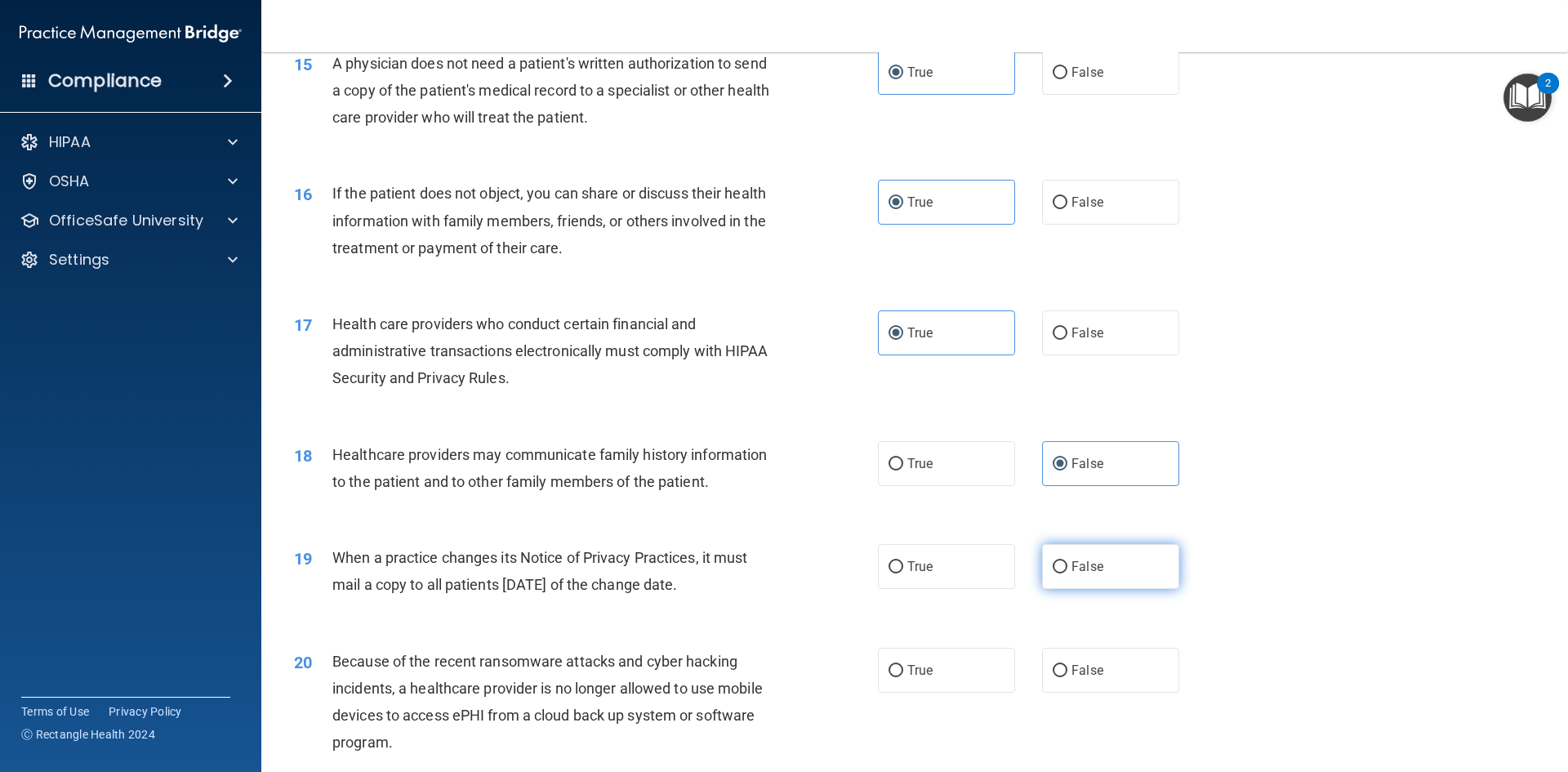
click at [1059, 556] on label "False" at bounding box center [1111, 566] width 137 height 45
click at [1059, 561] on input "False" at bounding box center [1060, 567] width 15 height 13
radio input "true"
click at [1076, 693] on div "20 Because of the recent ransomware attacks and cyber hacking incidents, a heal…" at bounding box center [915, 706] width 1266 height 157
click at [1069, 679] on label "False" at bounding box center [1111, 670] width 137 height 45
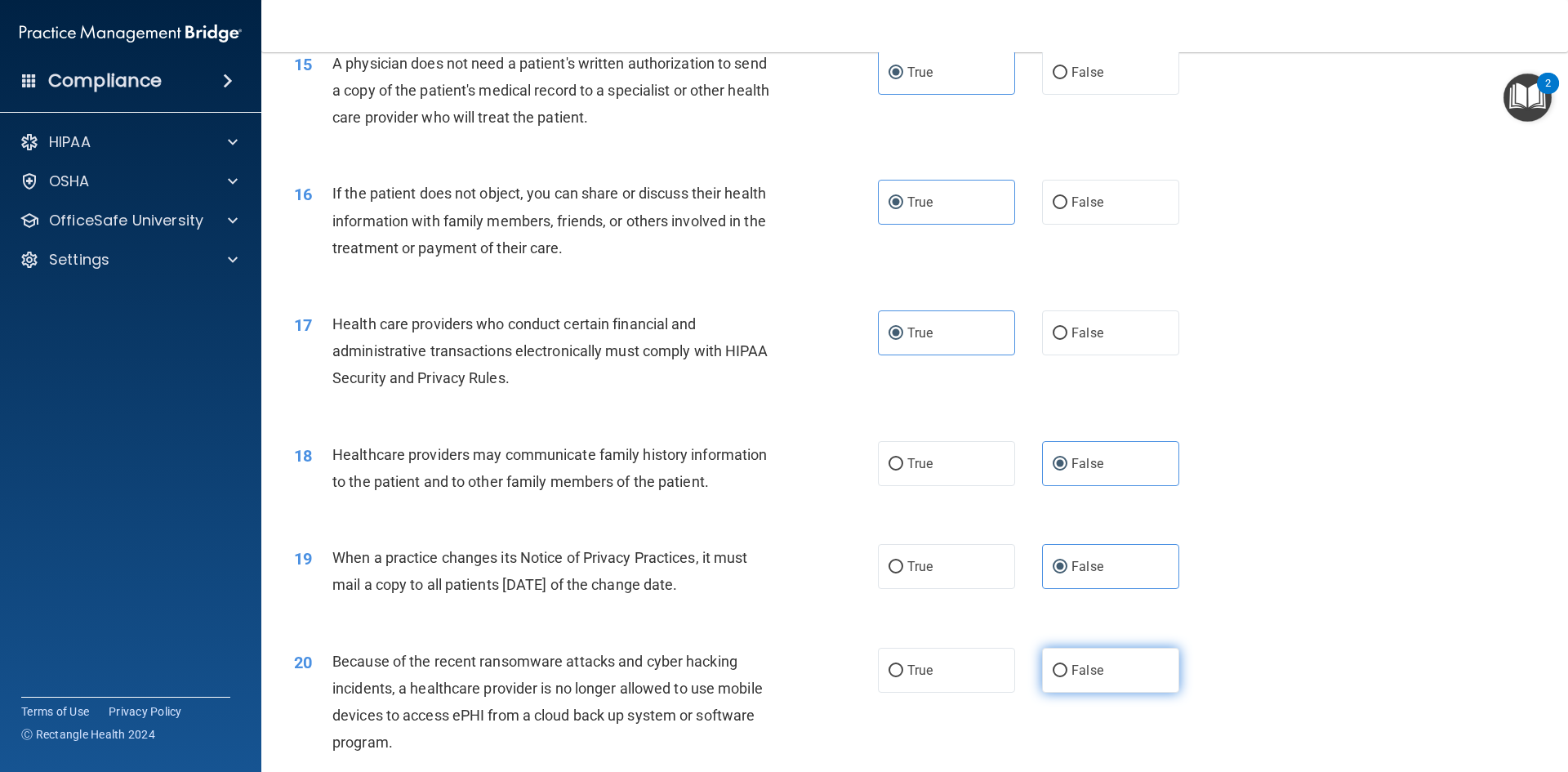
click at [1067, 677] on input "False" at bounding box center [1060, 671] width 15 height 13
radio input "true"
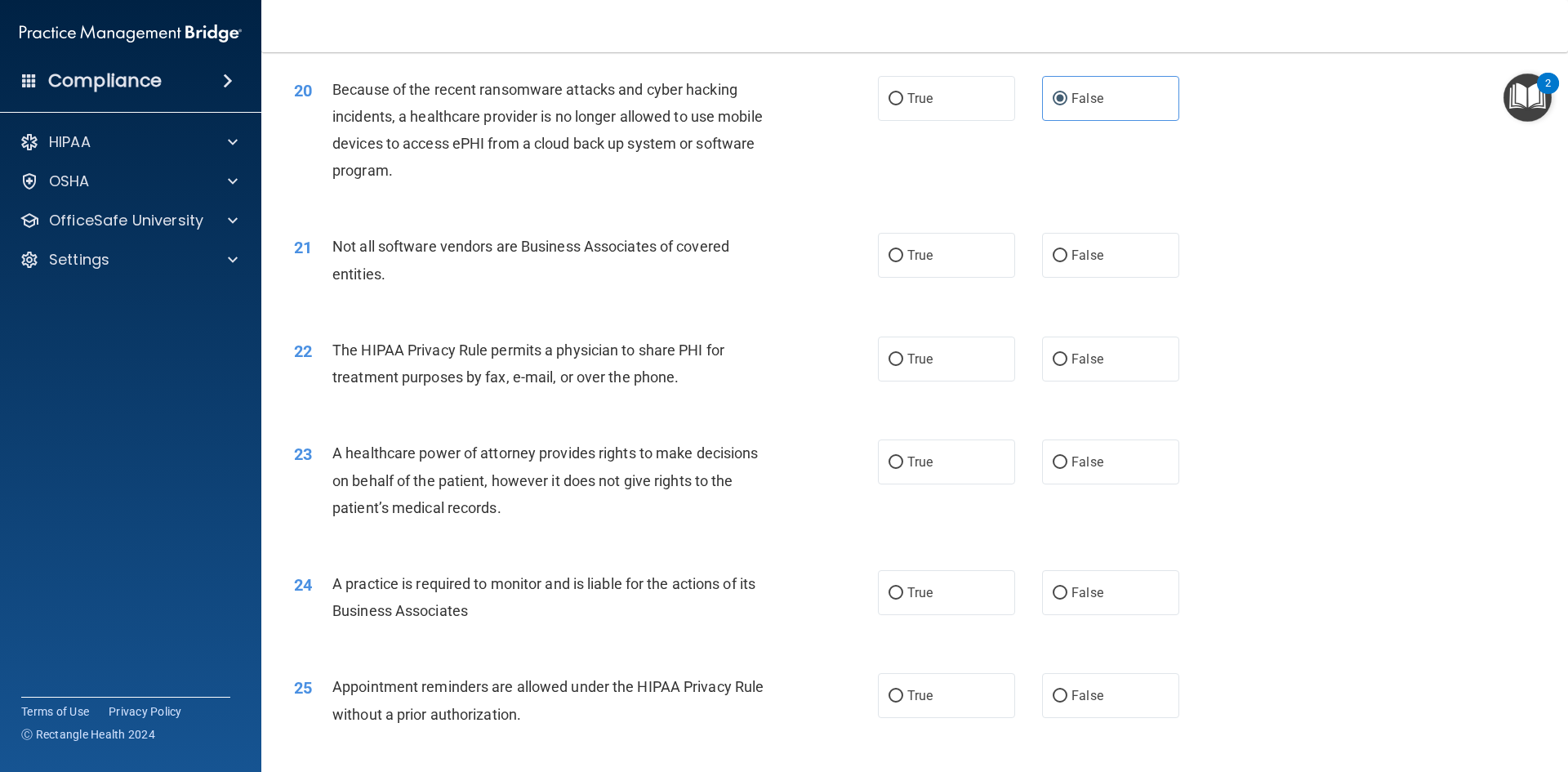
scroll to position [2451, 0]
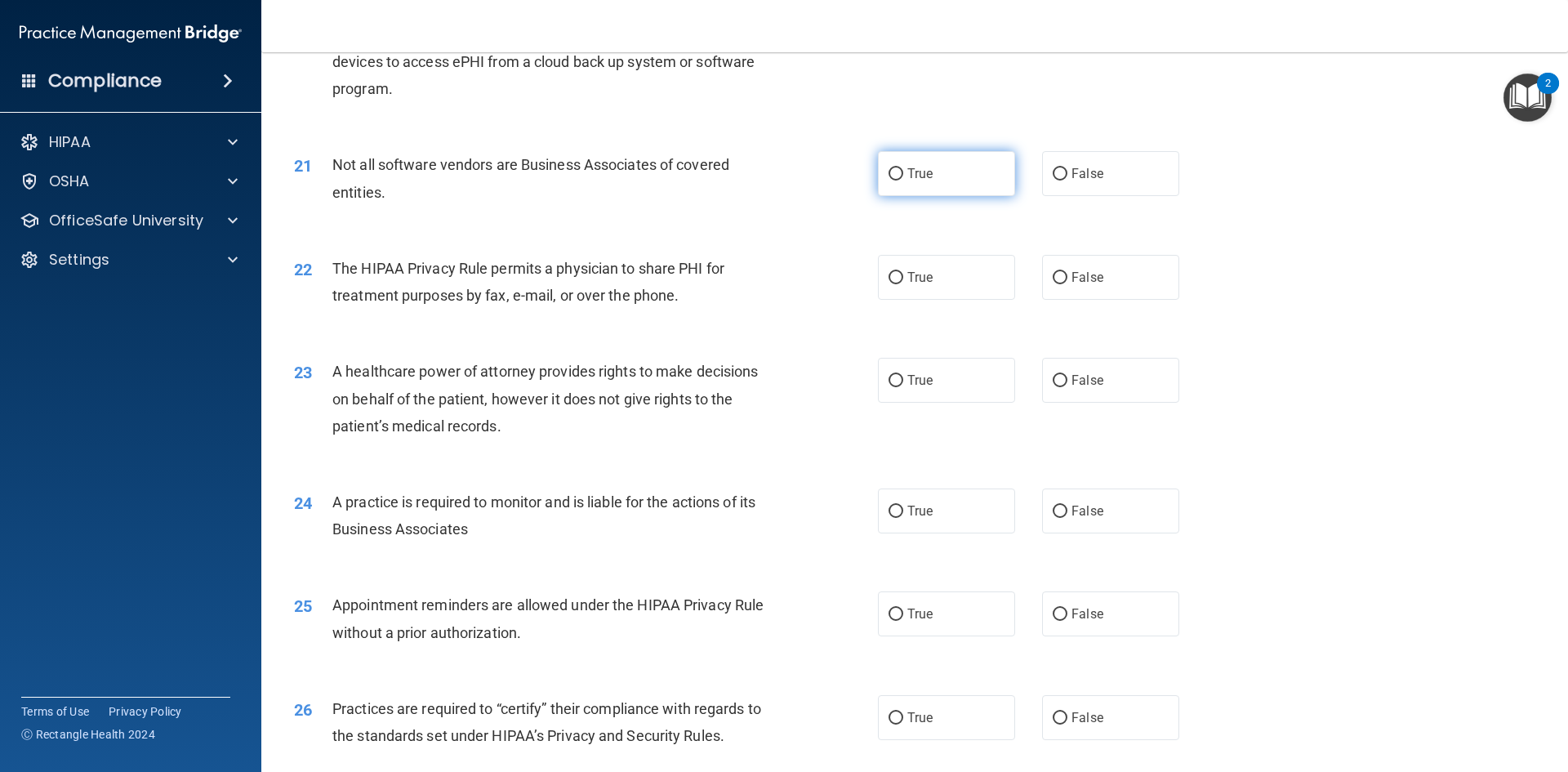
click at [896, 177] on input "True" at bounding box center [896, 174] width 15 height 13
radio input "true"
click at [891, 276] on input "True" at bounding box center [896, 278] width 15 height 13
radio input "true"
click at [1057, 387] on input "False" at bounding box center [1060, 381] width 15 height 13
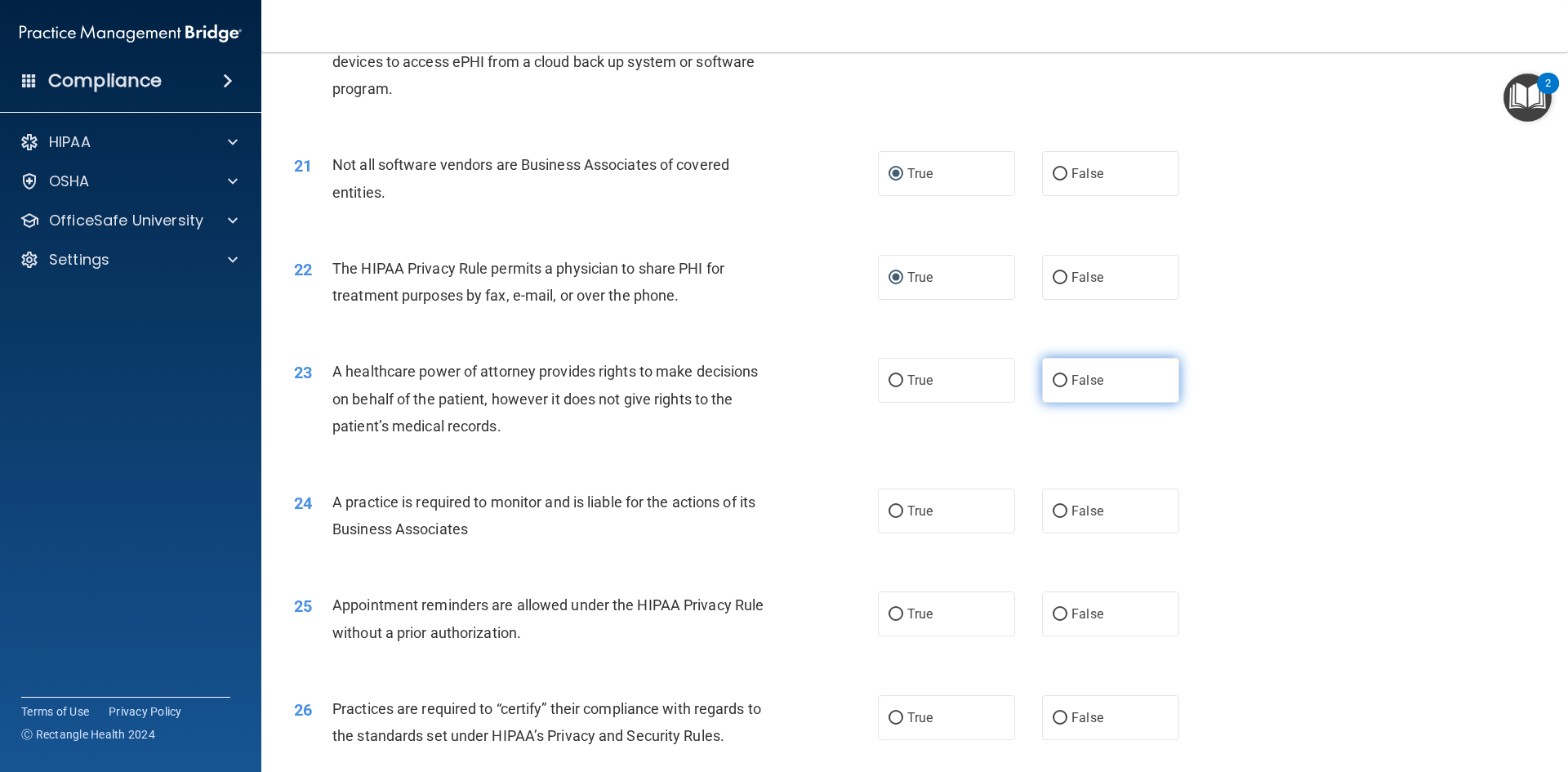
radio input "true"
click at [1059, 504] on label "False" at bounding box center [1111, 511] width 137 height 45
click at [1059, 506] on input "False" at bounding box center [1060, 512] width 15 height 13
radio input "true"
click at [891, 615] on input "True" at bounding box center [896, 615] width 15 height 13
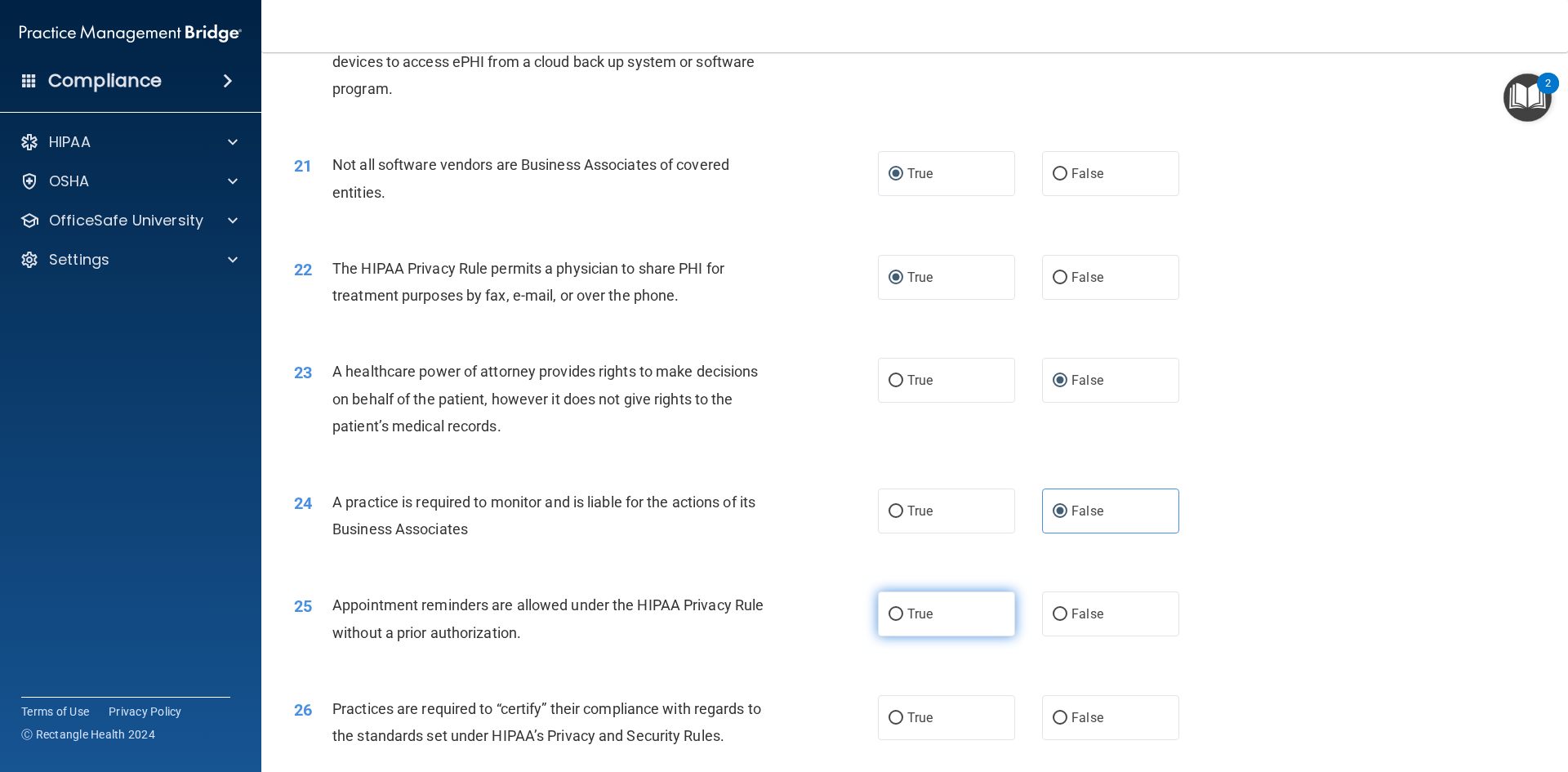
radio input "true"
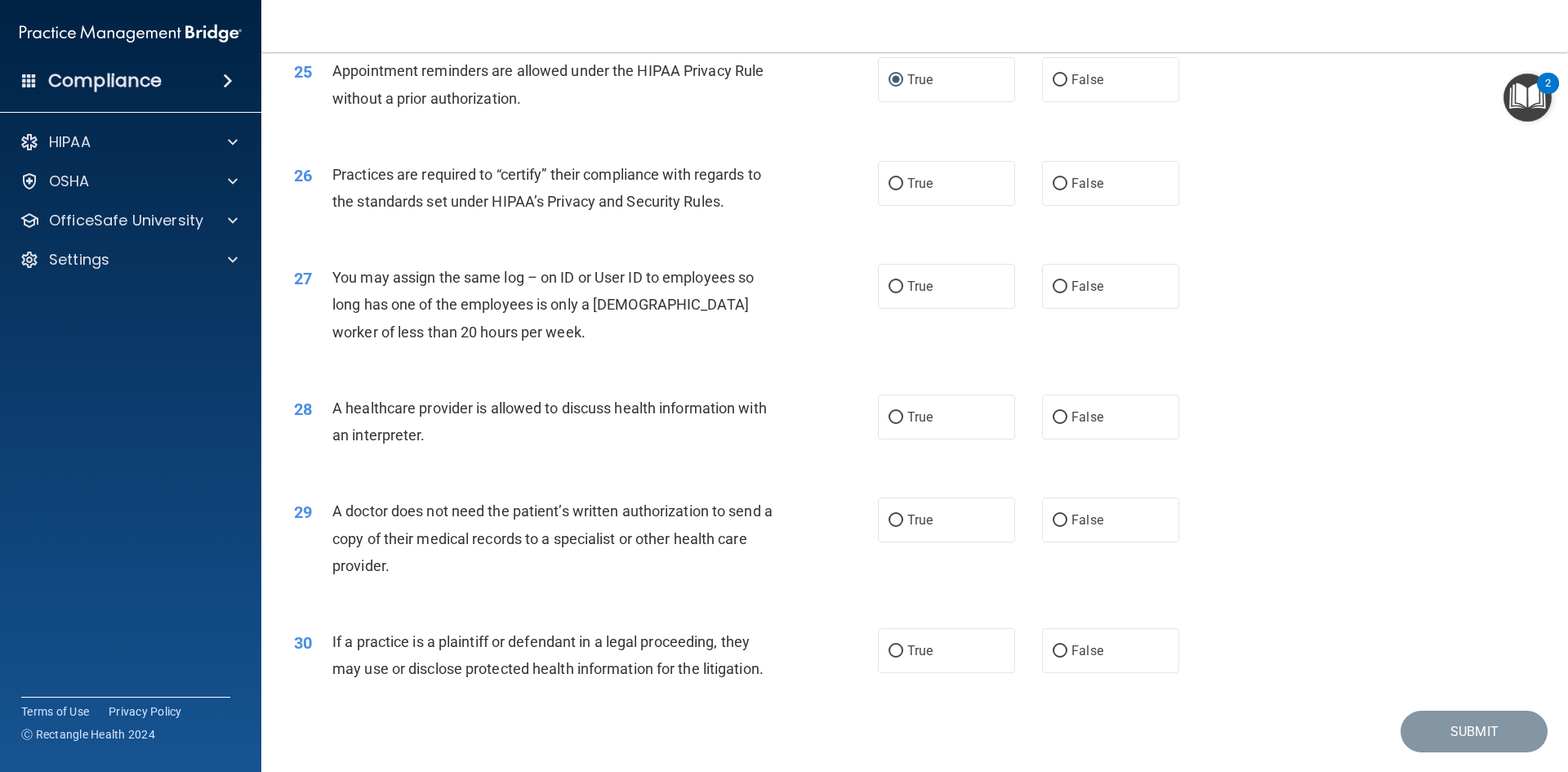
scroll to position [3022, 0]
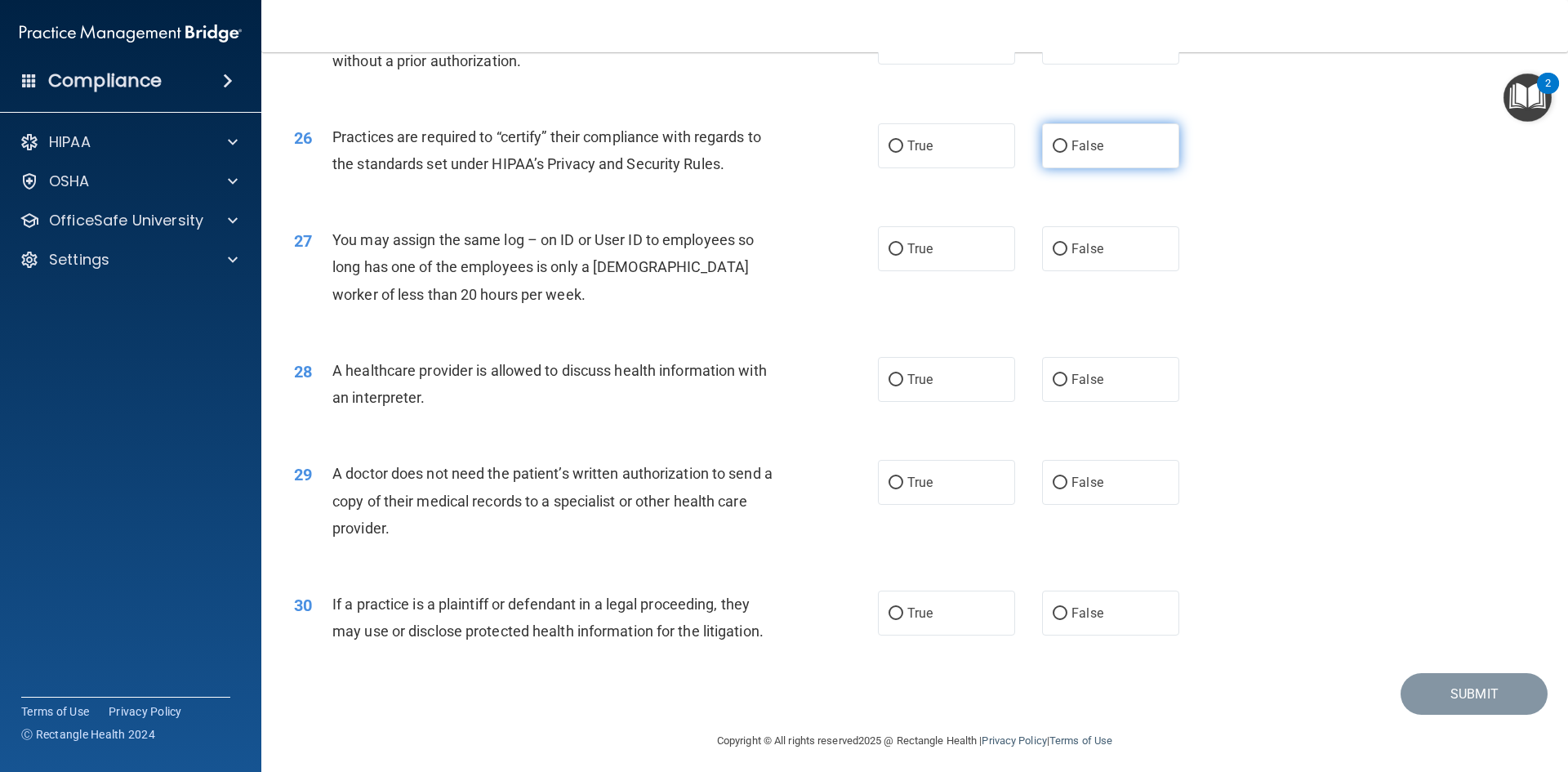
click at [1076, 142] on span "False" at bounding box center [1087, 146] width 32 height 16
click at [1067, 142] on input "False" at bounding box center [1060, 146] width 15 height 13
radio input "true"
click at [1072, 239] on label "False" at bounding box center [1111, 249] width 137 height 45
click at [1067, 243] on input "False" at bounding box center [1060, 249] width 15 height 13
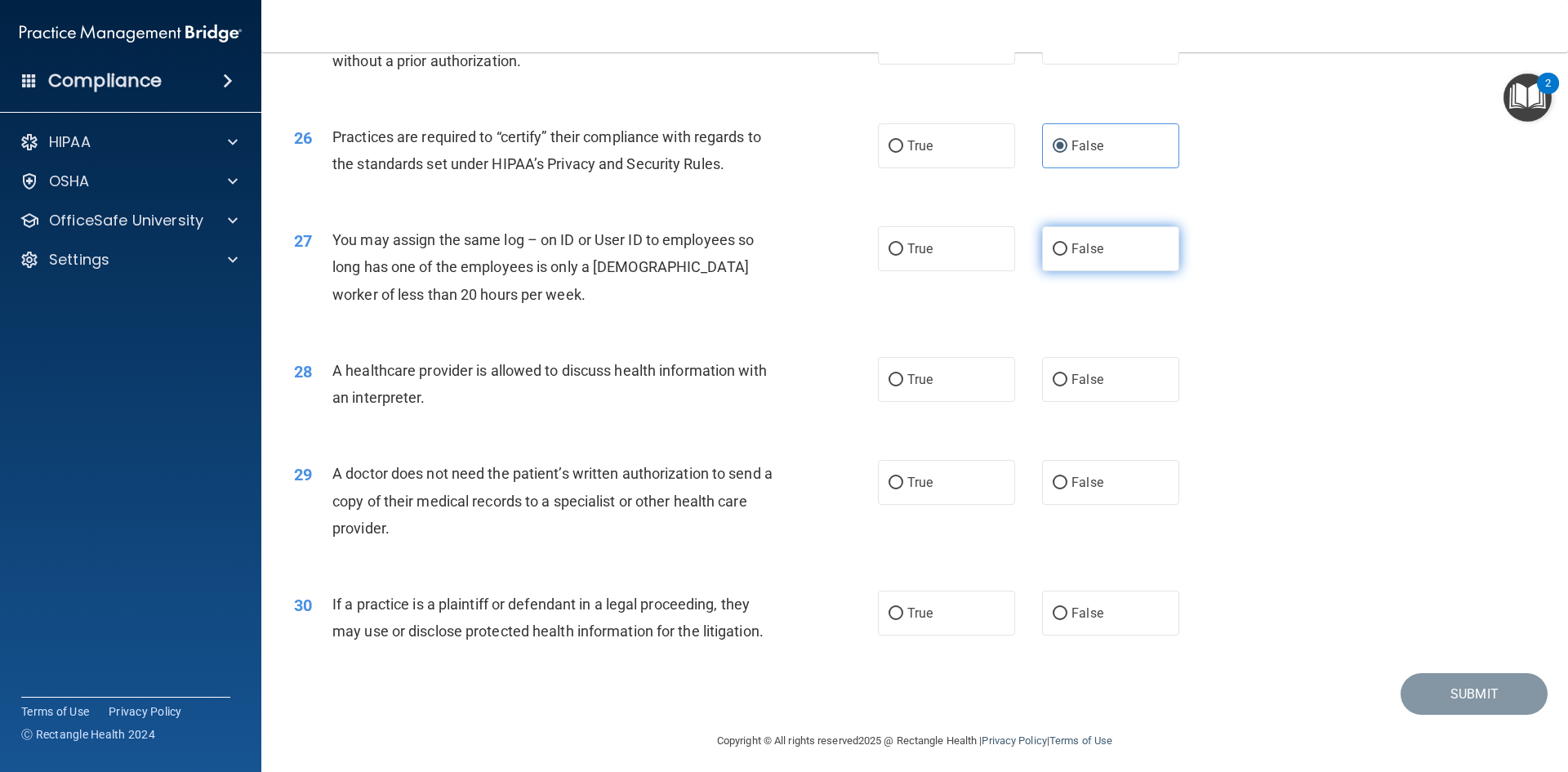
radio input "true"
click at [907, 379] on span "True" at bounding box center [920, 379] width 25 height 16
click at [903, 379] on input "True" at bounding box center [896, 380] width 15 height 13
radio input "true"
click at [922, 486] on span "True" at bounding box center [920, 482] width 25 height 16
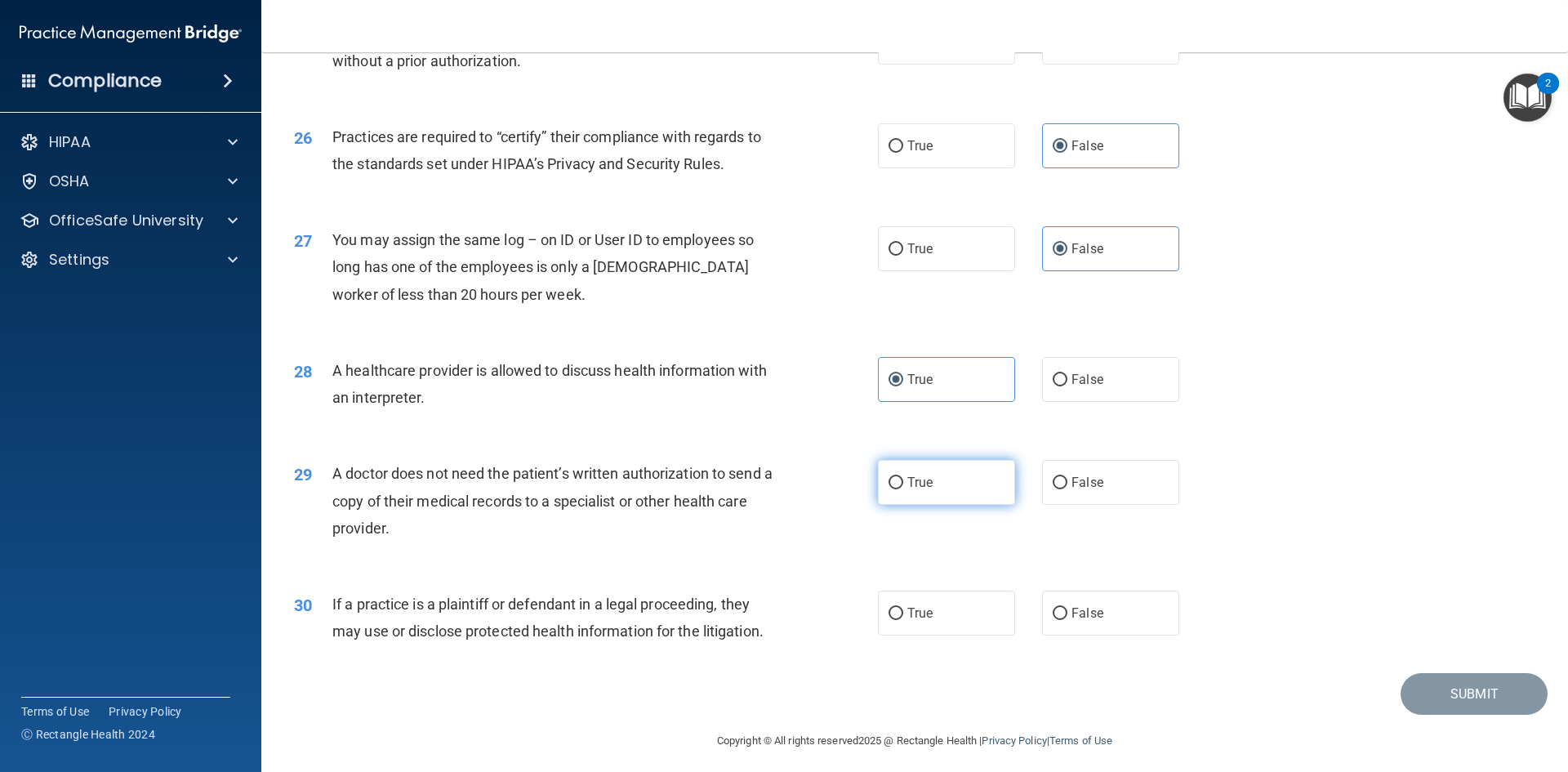
click at [903, 486] on input "True" at bounding box center [896, 483] width 15 height 13
radio input "true"
click at [907, 610] on span "True" at bounding box center [920, 613] width 25 height 16
click at [902, 610] on input "True" at bounding box center [896, 614] width 15 height 13
radio input "true"
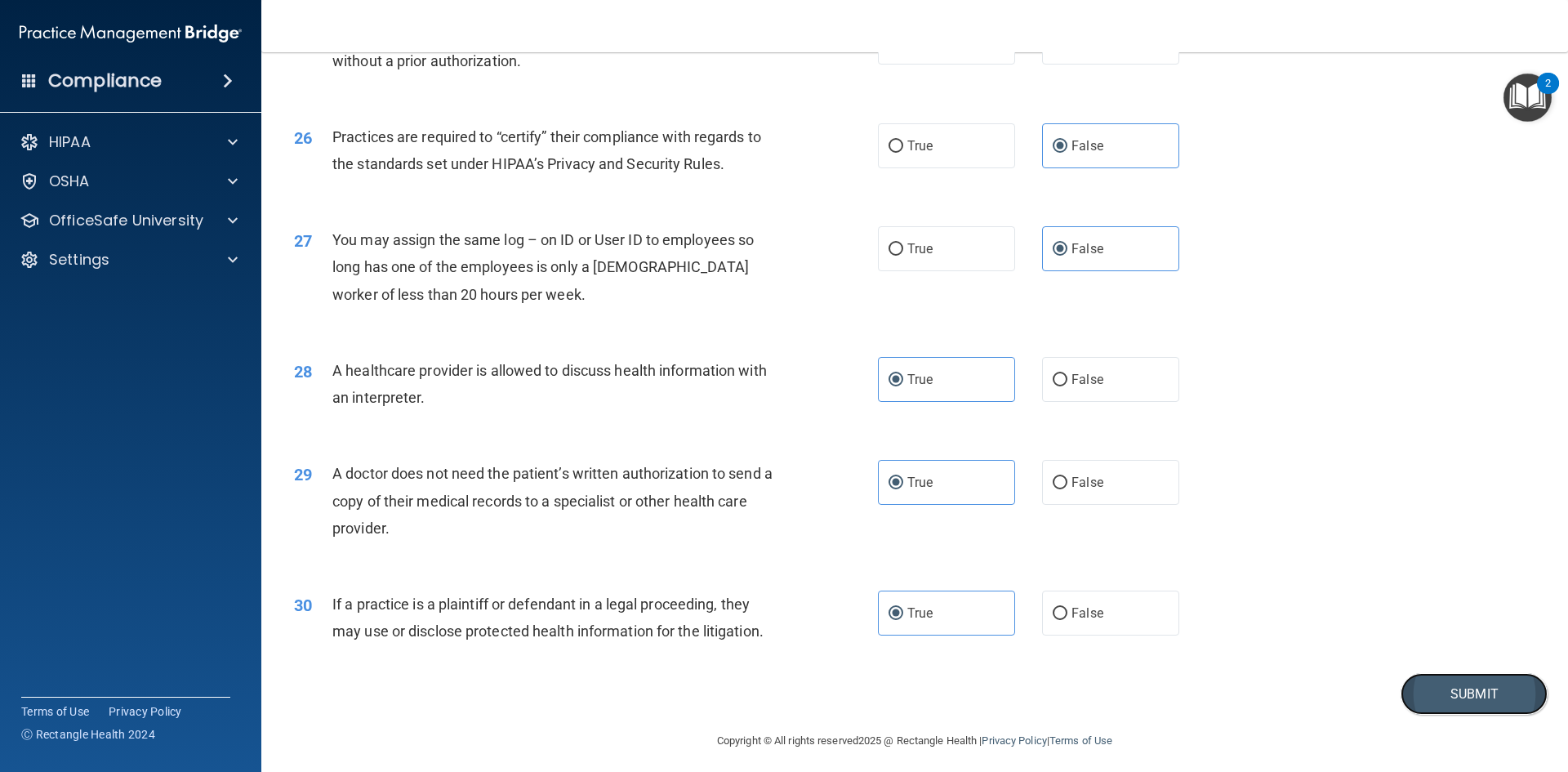
click at [1430, 703] on button "Submit" at bounding box center [1474, 694] width 147 height 42
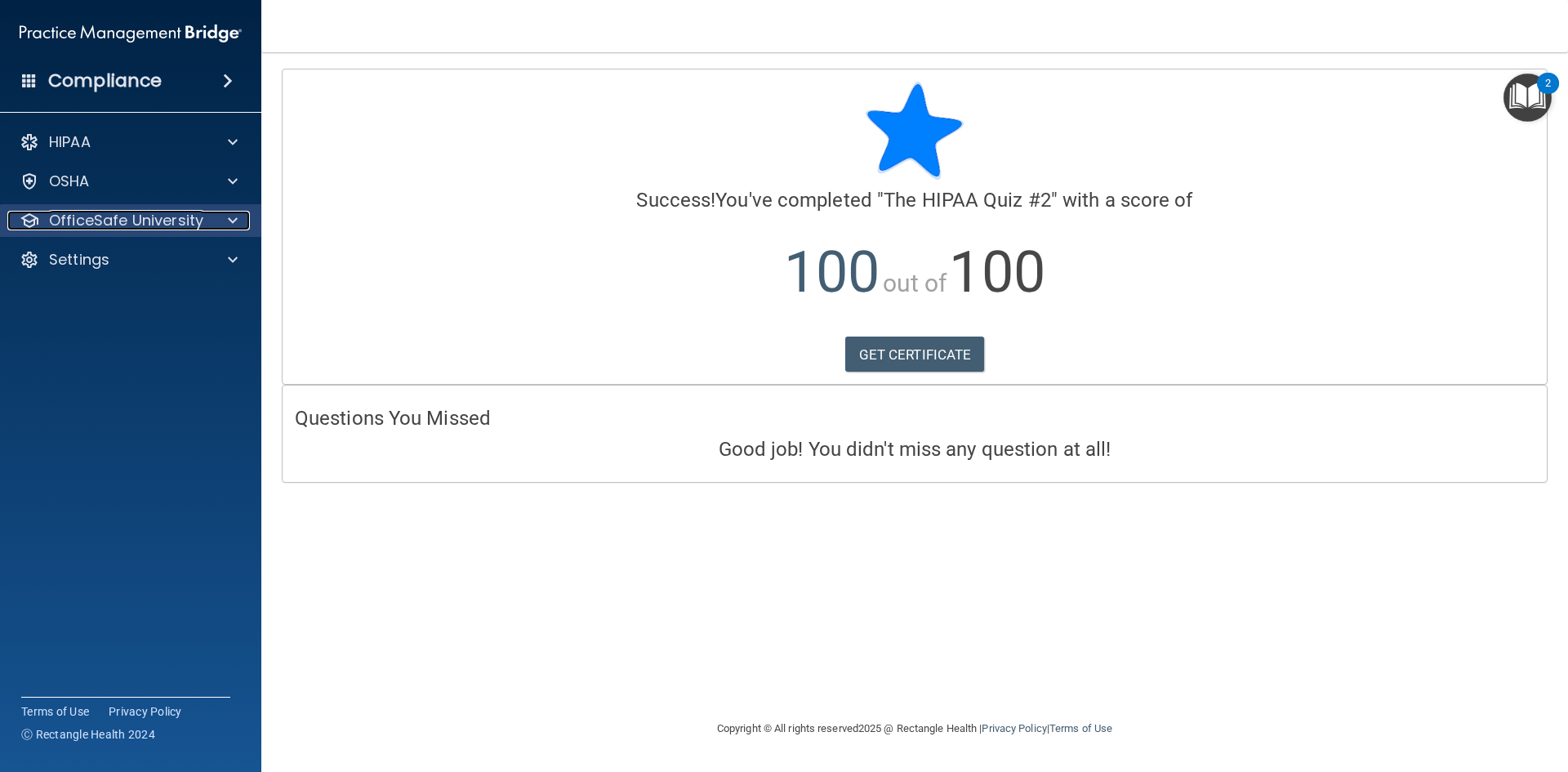
click at [115, 223] on p "OfficeSafe University" at bounding box center [126, 220] width 155 height 19
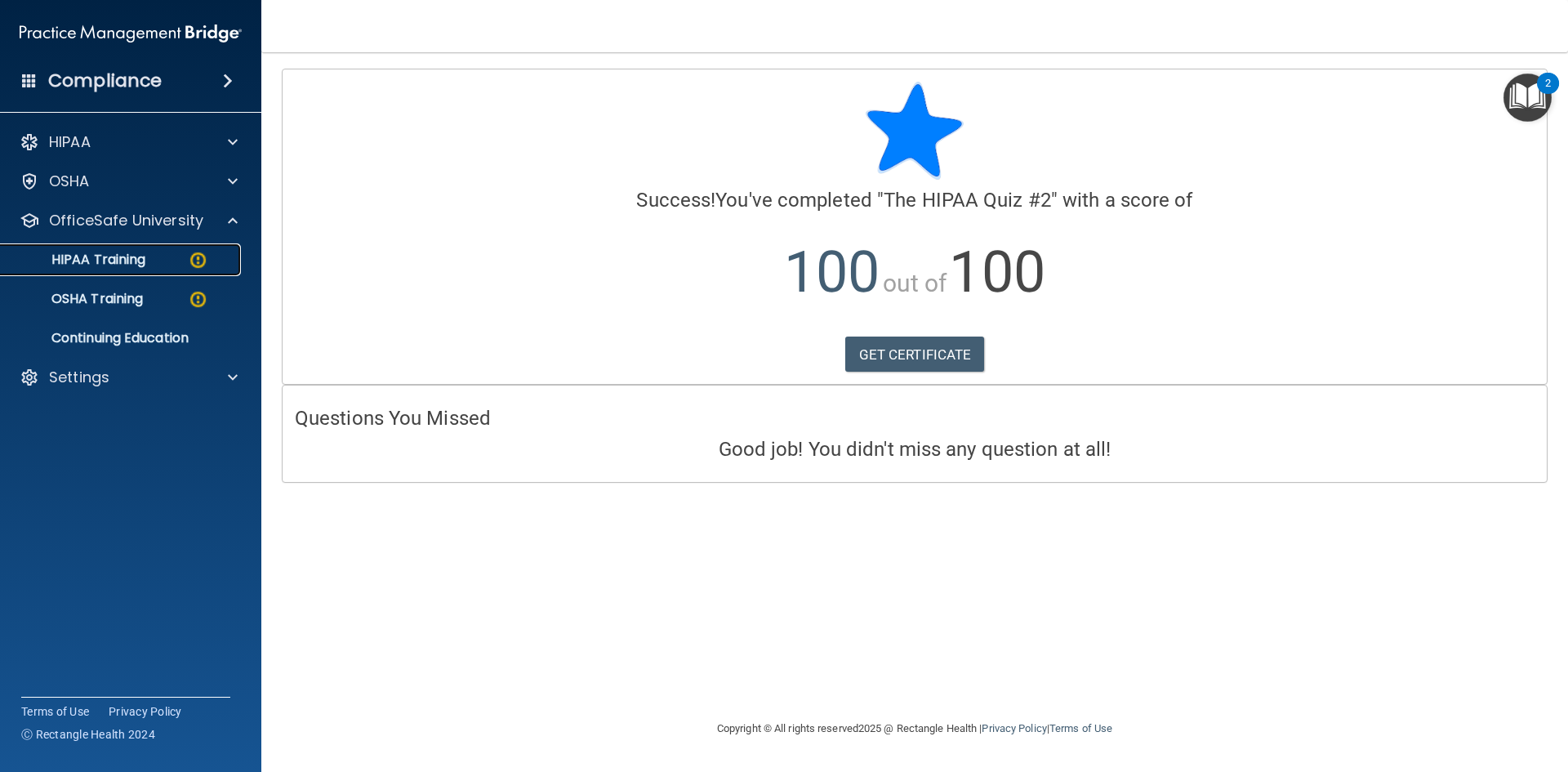
click at [162, 263] on div "HIPAA Training" at bounding box center [122, 260] width 223 height 17
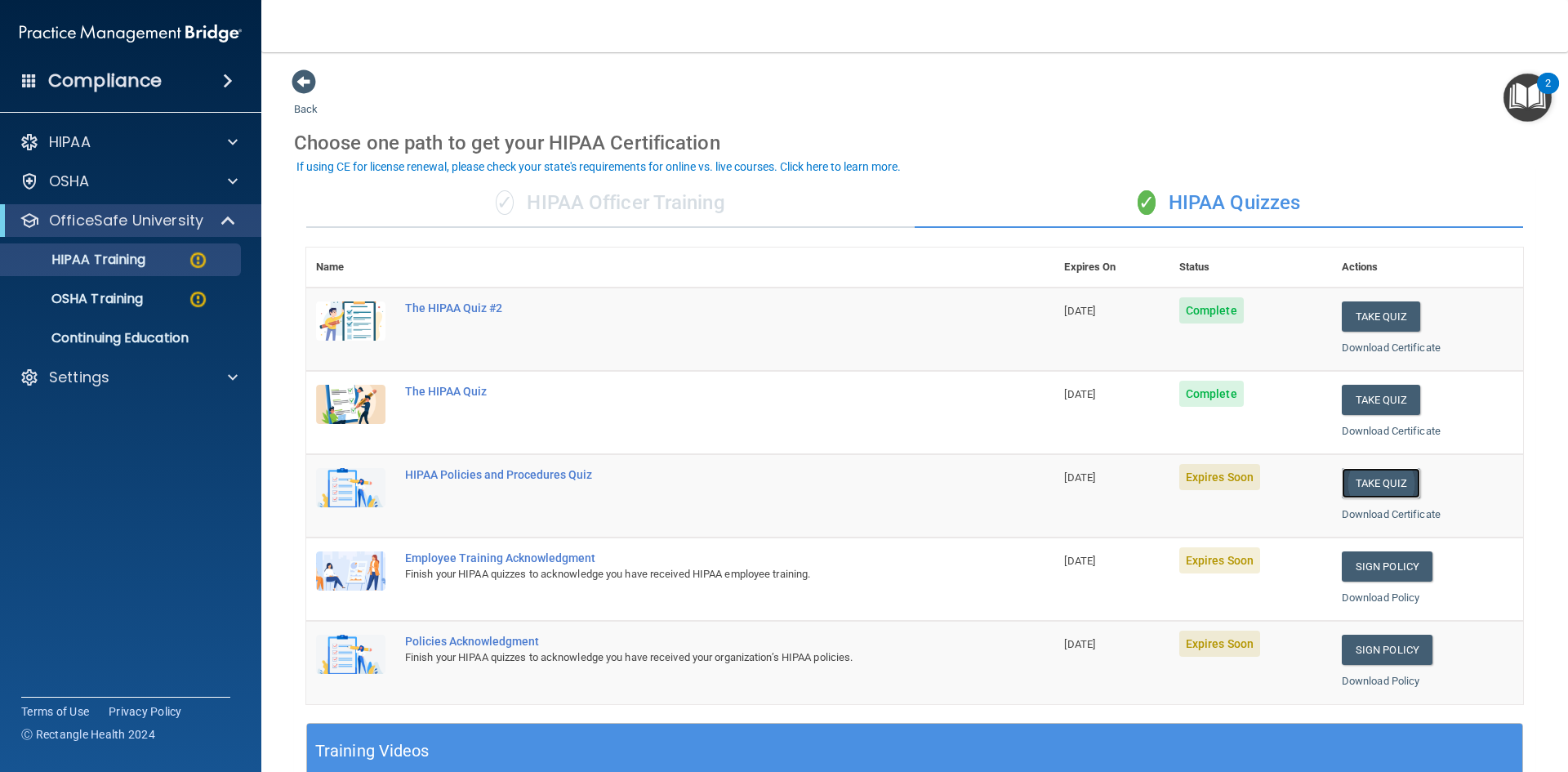
click at [1371, 491] on button "Take Quiz" at bounding box center [1382, 483] width 79 height 30
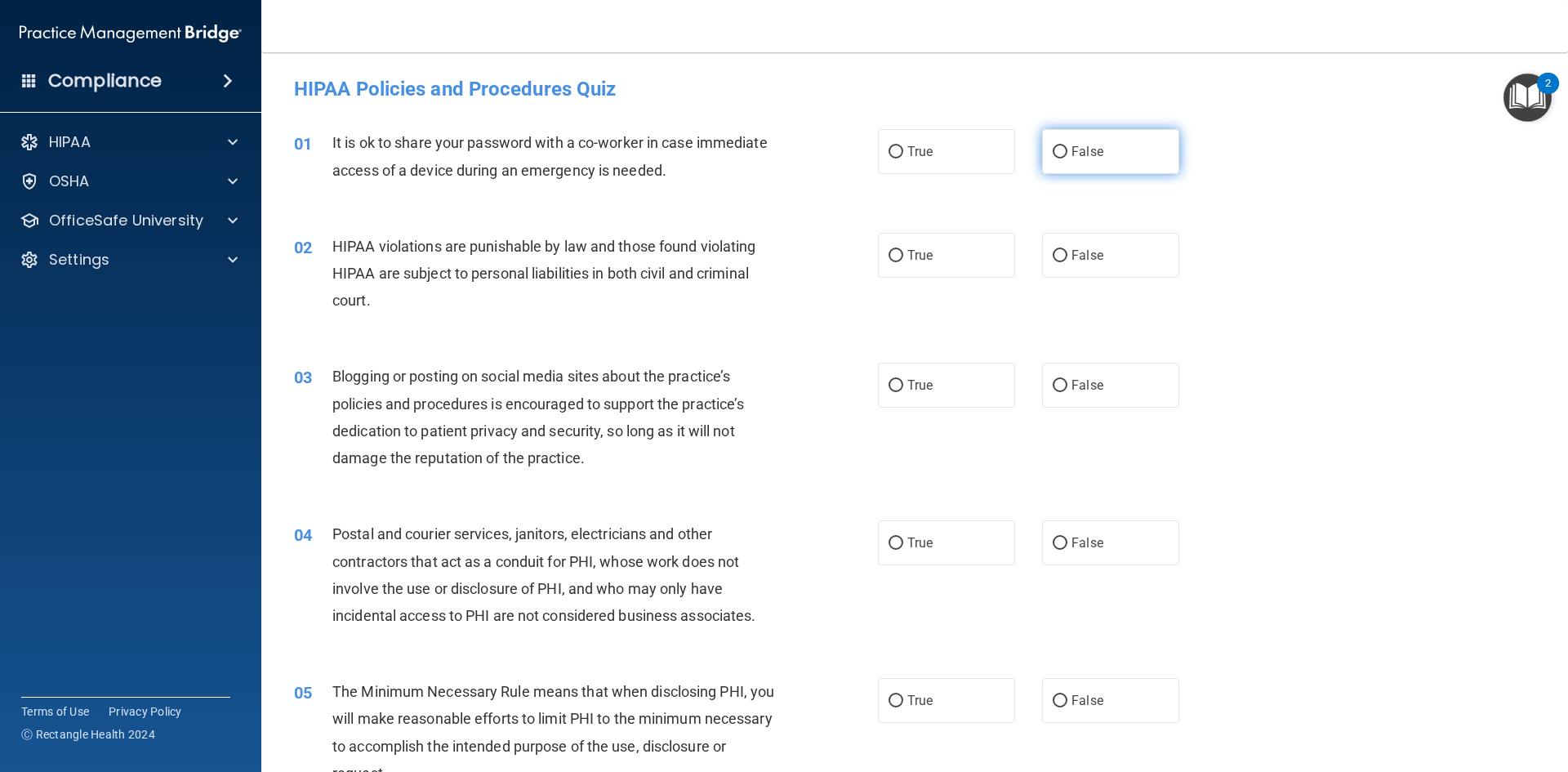
click at [1071, 153] on span "False" at bounding box center [1087, 151] width 32 height 16
click at [1067, 153] on input "False" at bounding box center [1060, 152] width 15 height 13
radio input "true"
click at [924, 252] on span "True" at bounding box center [920, 255] width 25 height 16
click at [903, 252] on input "True" at bounding box center [896, 256] width 15 height 13
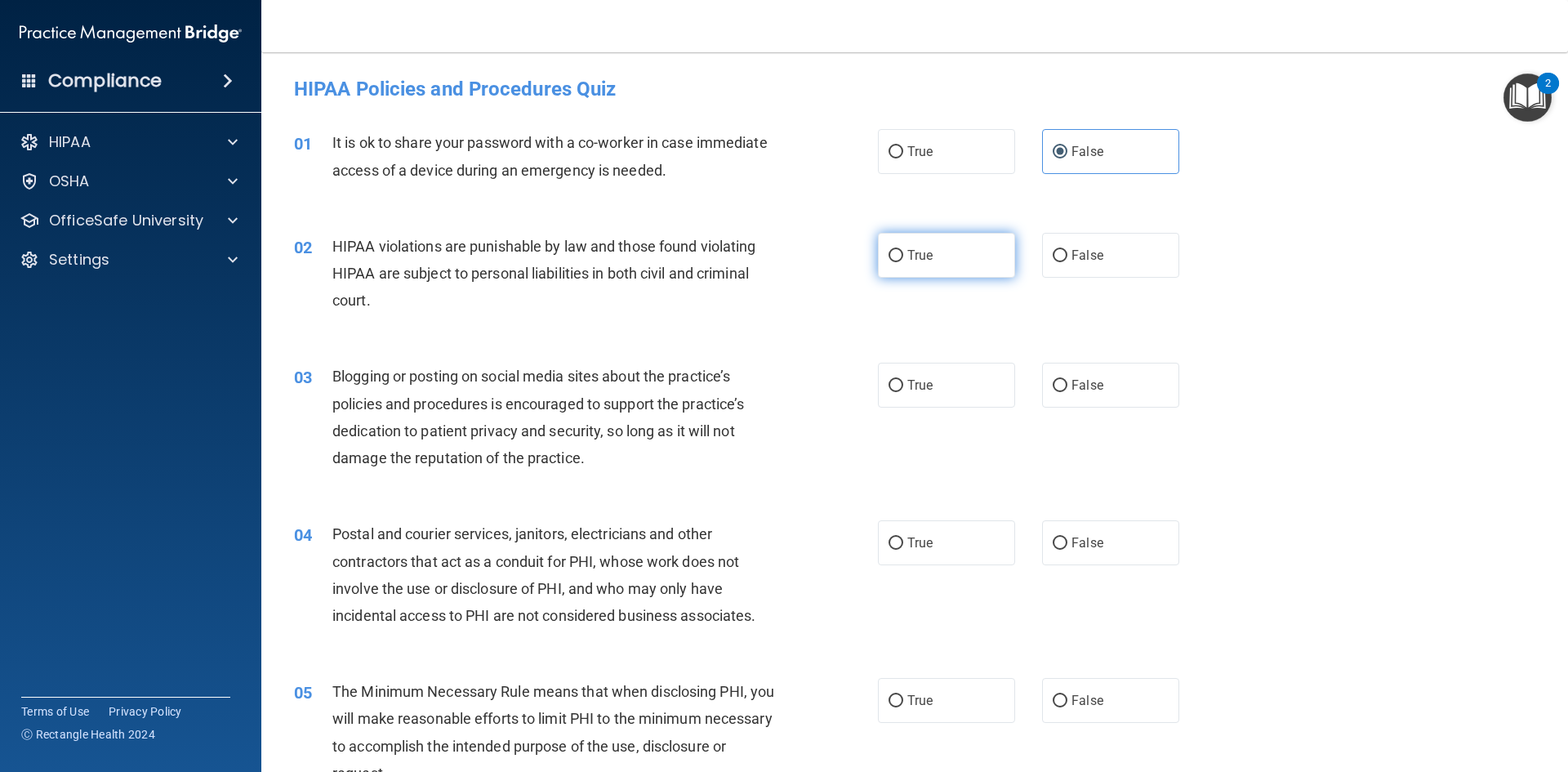
radio input "true"
click at [1069, 393] on label "False" at bounding box center [1111, 386] width 137 height 45
click at [1067, 392] on input "False" at bounding box center [1060, 386] width 15 height 13
radio input "true"
click at [896, 544] on input "True" at bounding box center [896, 544] width 15 height 13
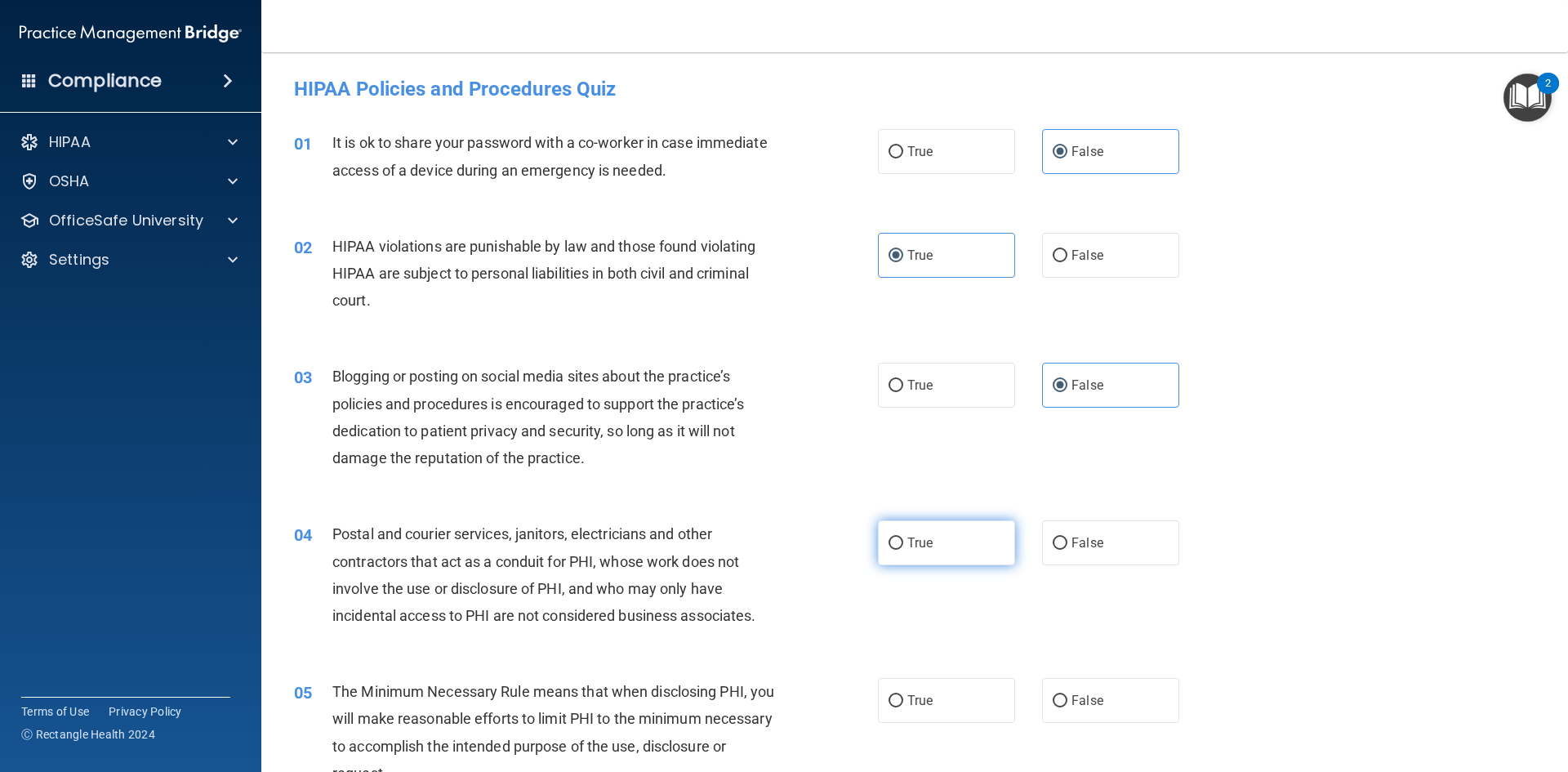
radio input "true"
click at [893, 703] on input "True" at bounding box center [896, 701] width 15 height 13
radio input "true"
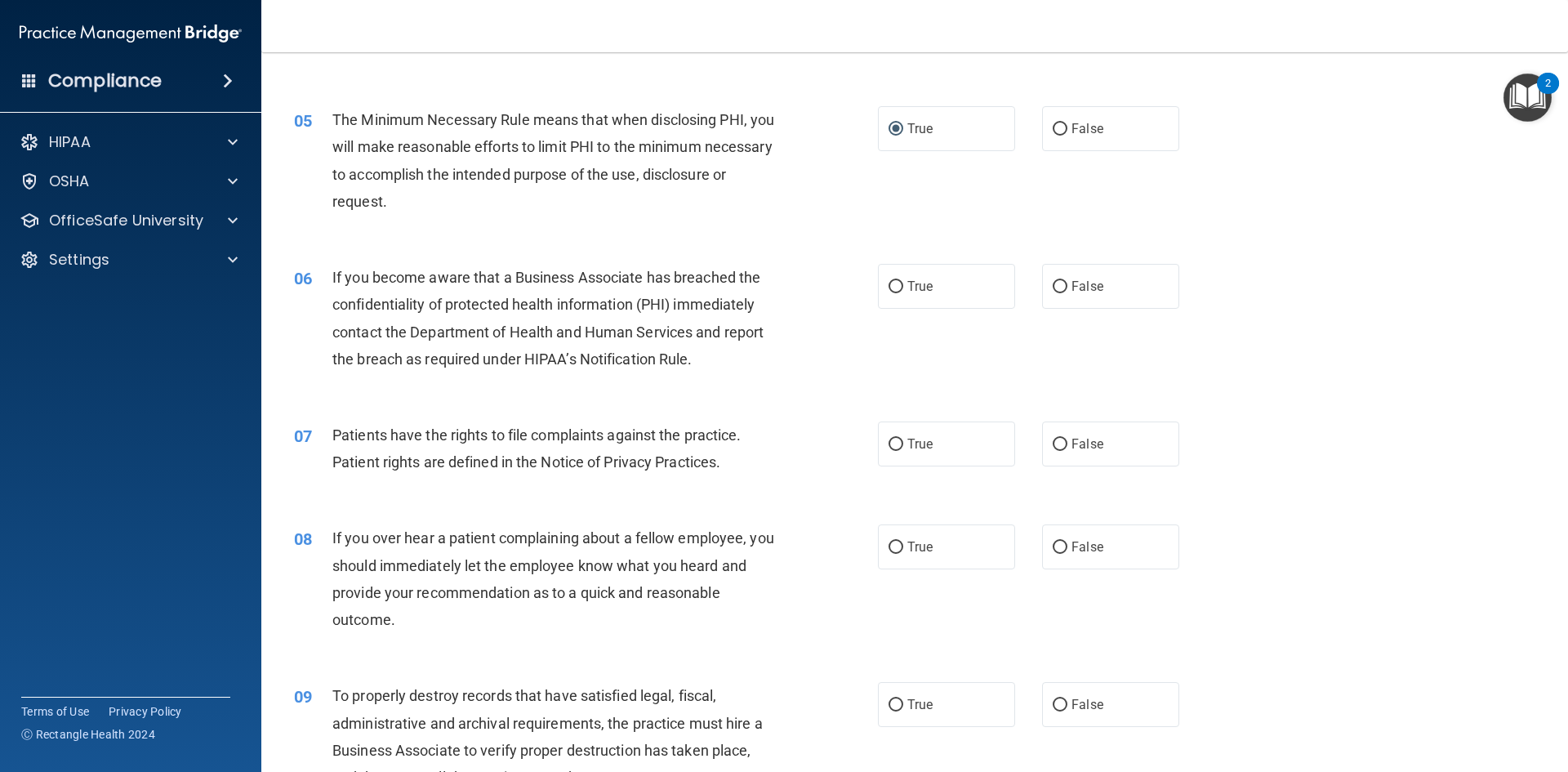
scroll to position [653, 0]
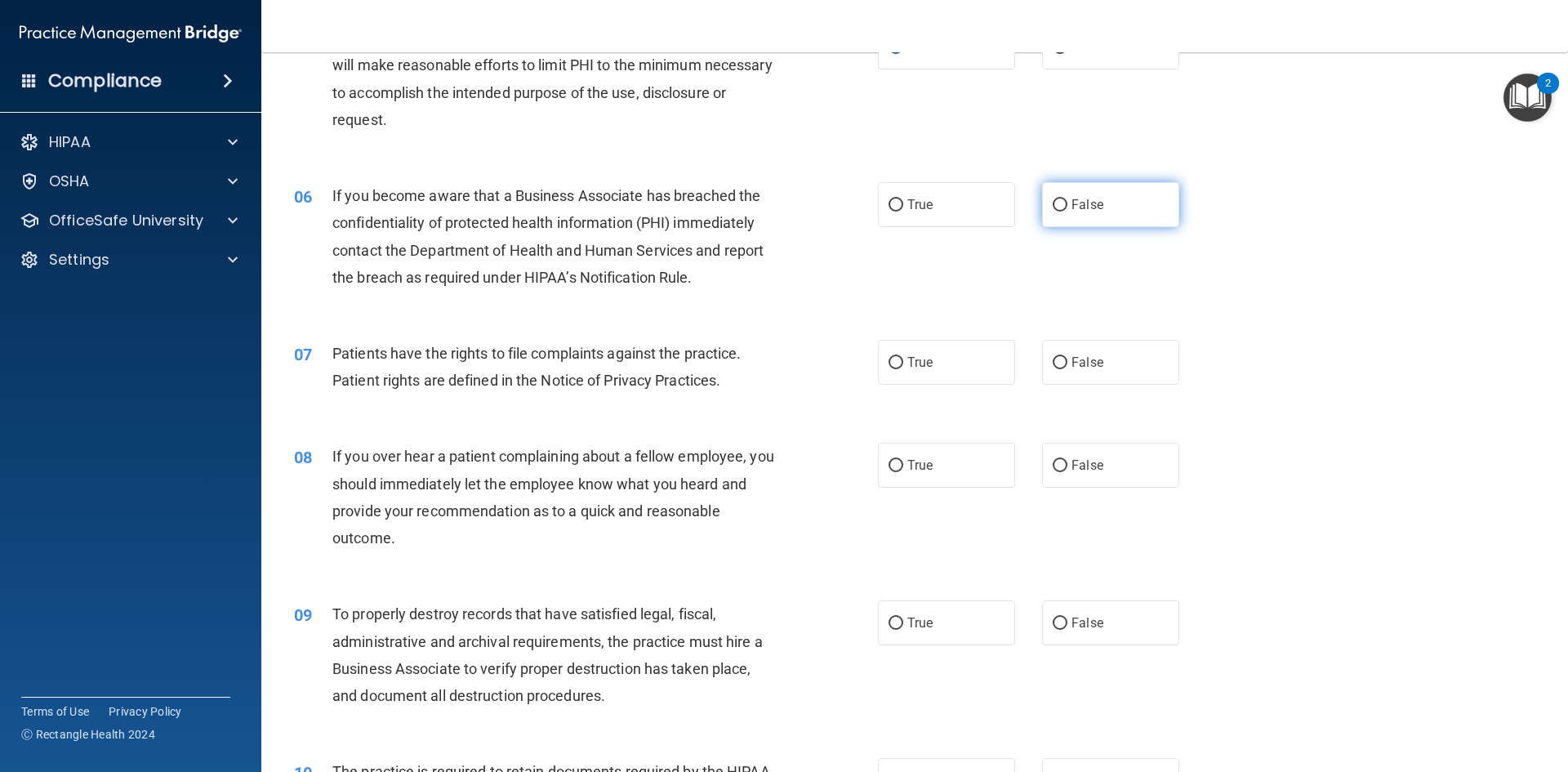
click at [1071, 209] on span "False" at bounding box center [1087, 204] width 32 height 16
click at [1066, 209] on input "False" at bounding box center [1060, 205] width 15 height 13
radio input "true"
click at [922, 371] on label "True" at bounding box center [947, 362] width 137 height 45
click at [903, 369] on input "True" at bounding box center [896, 363] width 15 height 13
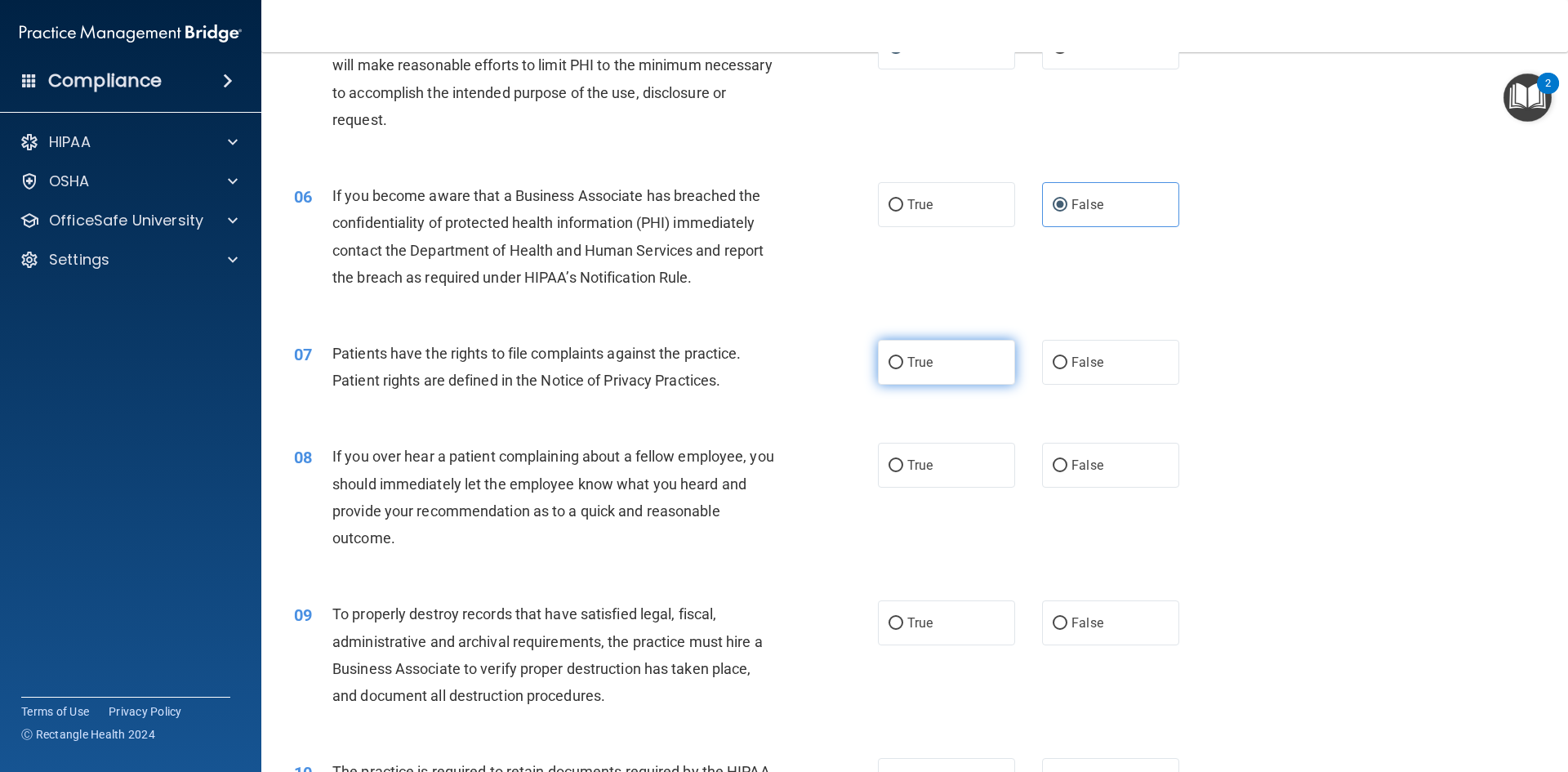
radio input "true"
click at [1056, 464] on input "False" at bounding box center [1060, 466] width 15 height 13
radio input "true"
click at [1064, 635] on label "False" at bounding box center [1111, 623] width 137 height 45
click at [1064, 630] on input "False" at bounding box center [1060, 623] width 15 height 13
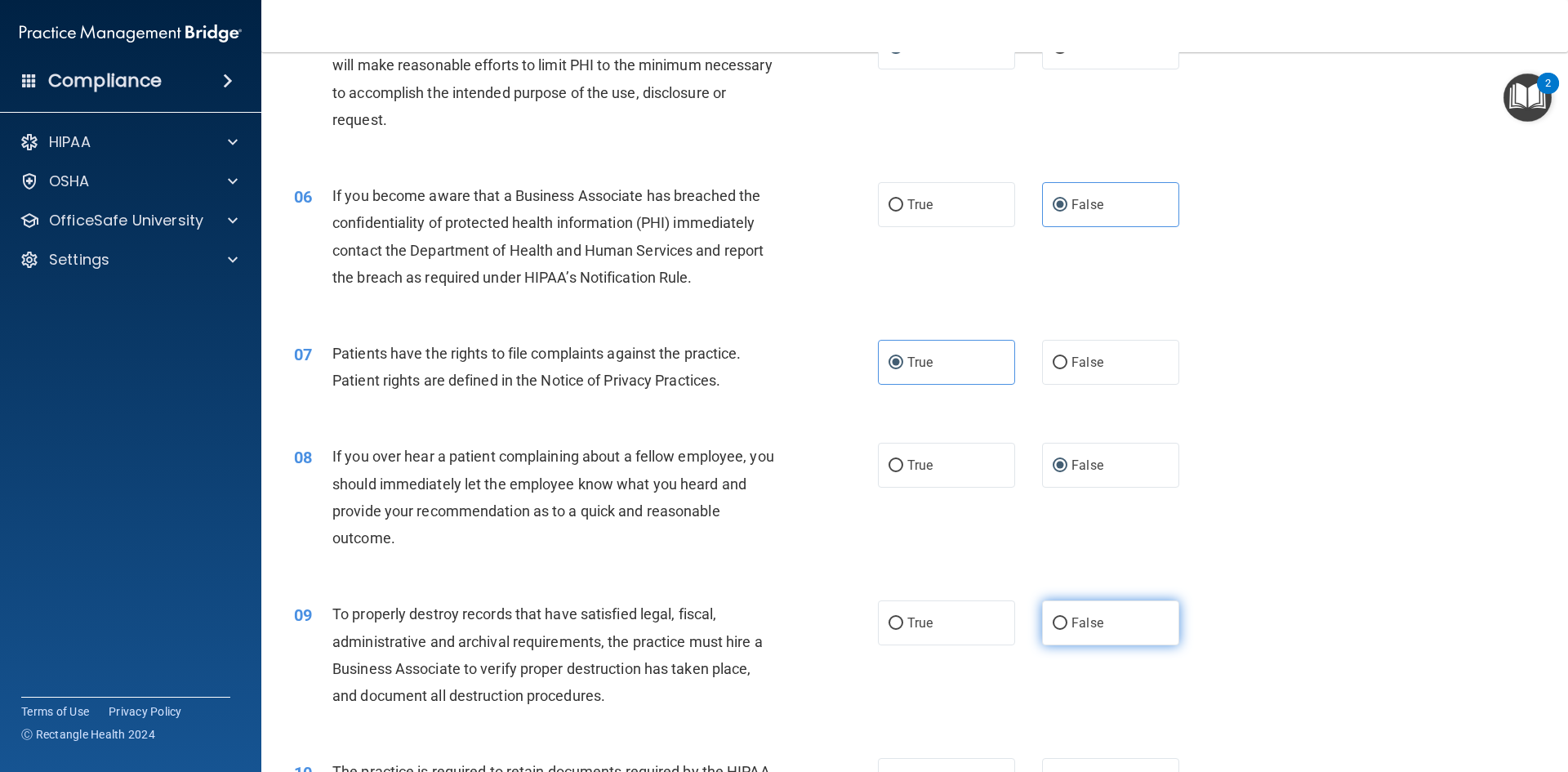
radio input "true"
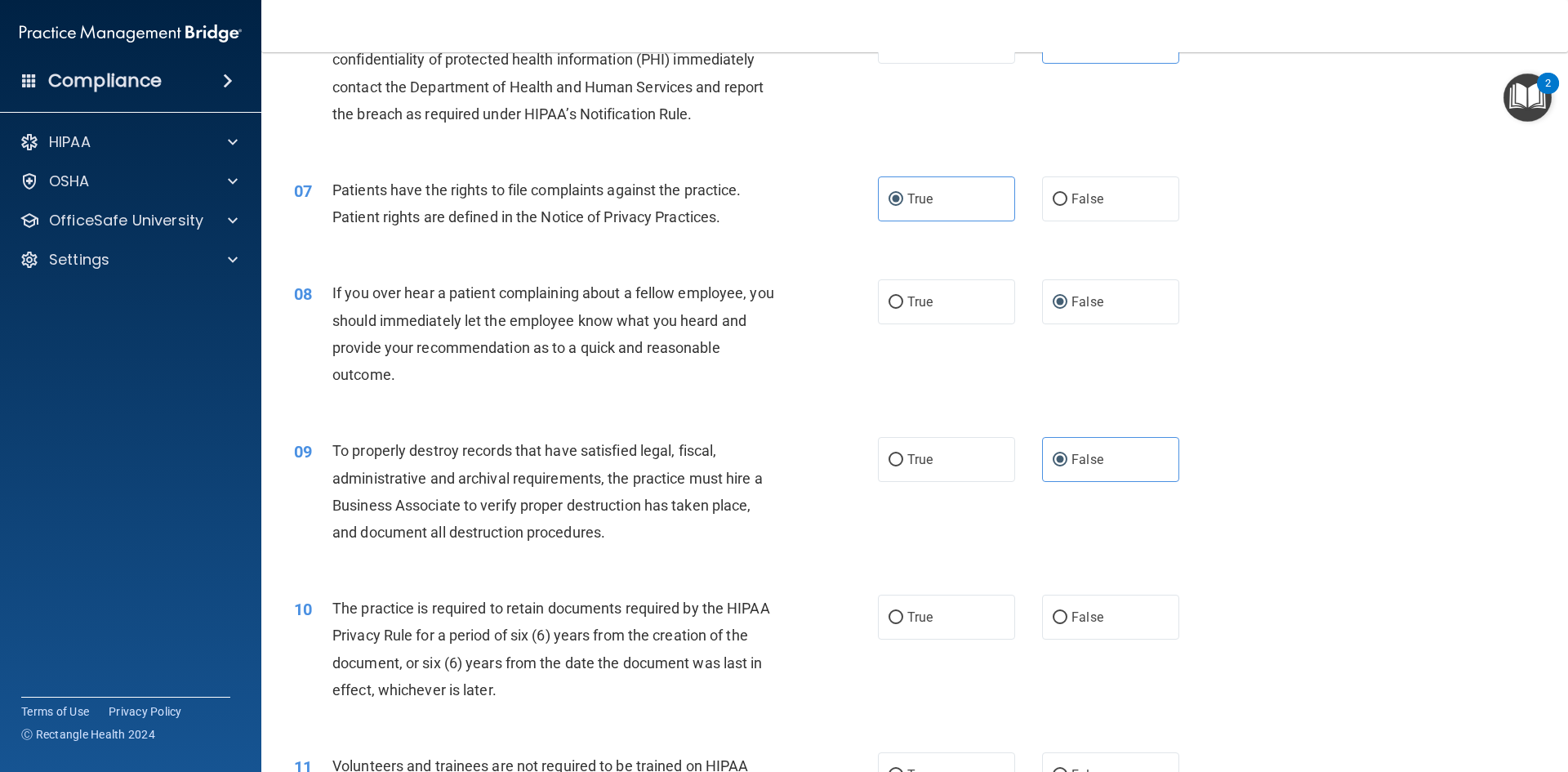
scroll to position [898, 0]
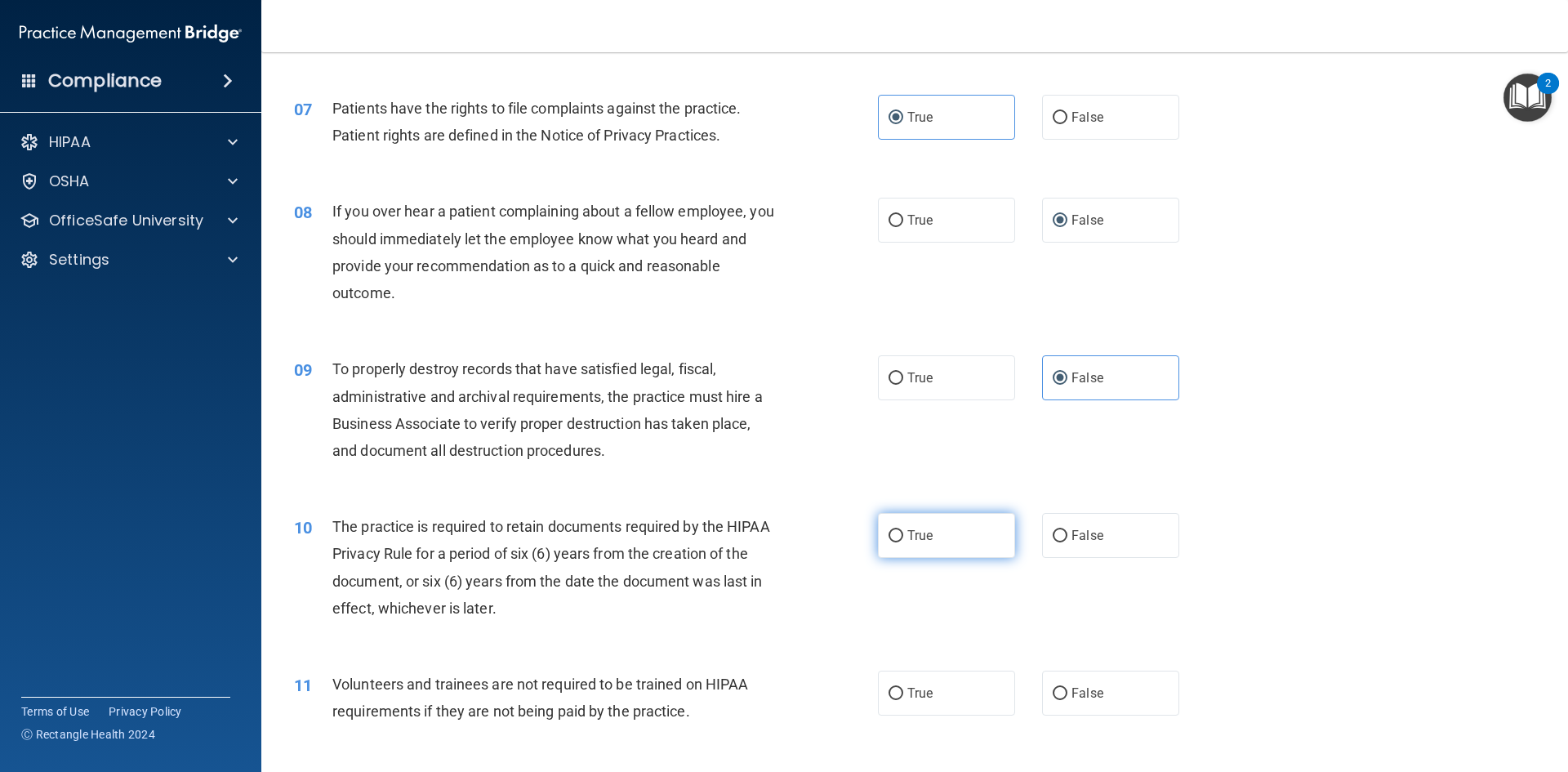
click at [908, 554] on label "True" at bounding box center [947, 535] width 137 height 45
click at [903, 542] on input "True" at bounding box center [896, 536] width 15 height 13
radio input "true"
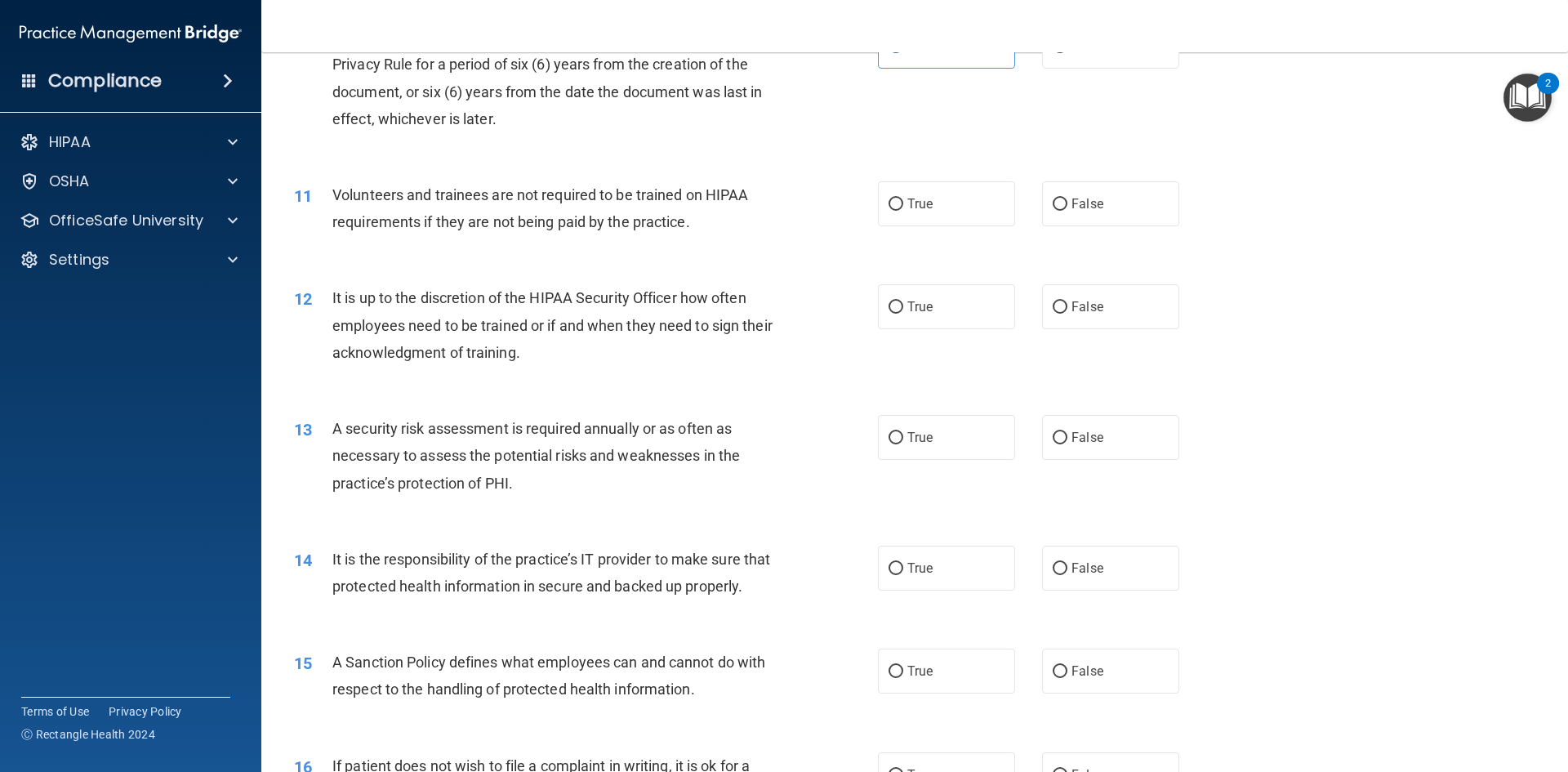
scroll to position [1388, 0]
click at [1071, 203] on span "False" at bounding box center [1087, 202] width 32 height 16
click at [1067, 203] on input "False" at bounding box center [1060, 203] width 15 height 13
radio input "true"
click at [1056, 323] on label "False" at bounding box center [1111, 306] width 137 height 45
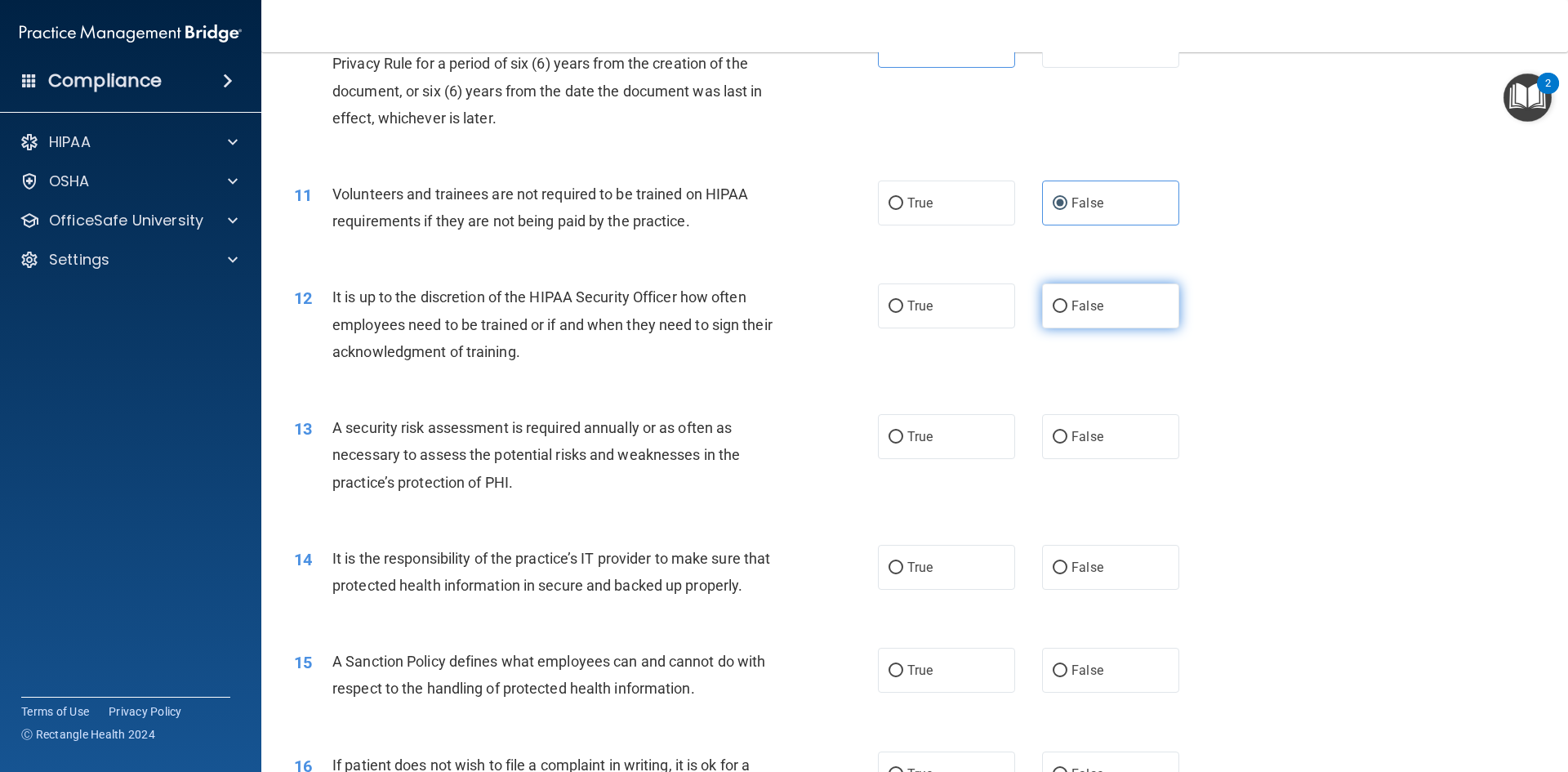
click at [1056, 313] on input "False" at bounding box center [1060, 306] width 15 height 13
radio input "true"
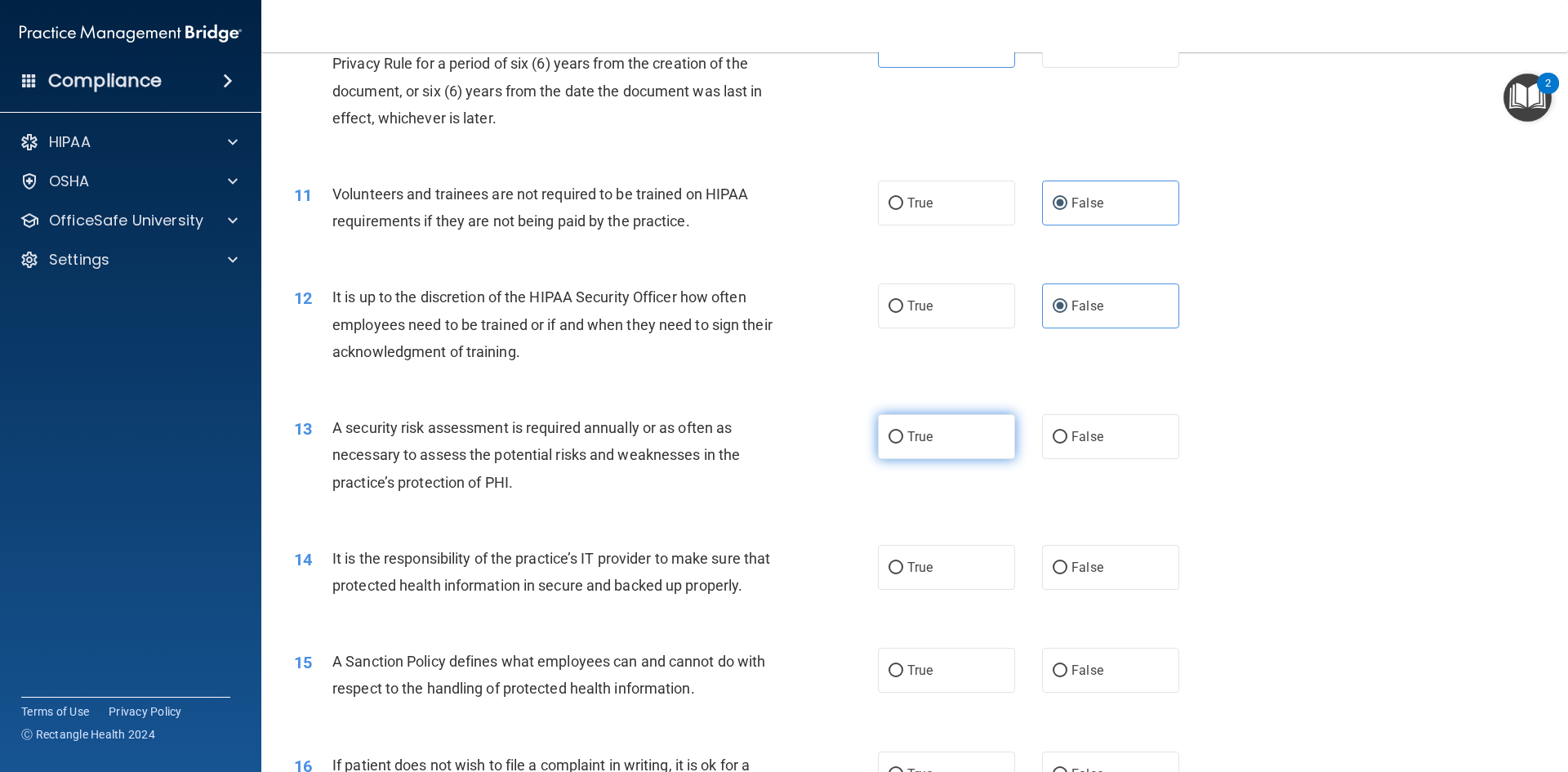
click at [913, 436] on span "True" at bounding box center [920, 437] width 25 height 16
click at [903, 436] on input "True" at bounding box center [896, 437] width 15 height 13
radio input "true"
click at [1087, 573] on span "False" at bounding box center [1087, 567] width 32 height 16
click at [1067, 573] on input "False" at bounding box center [1060, 568] width 15 height 13
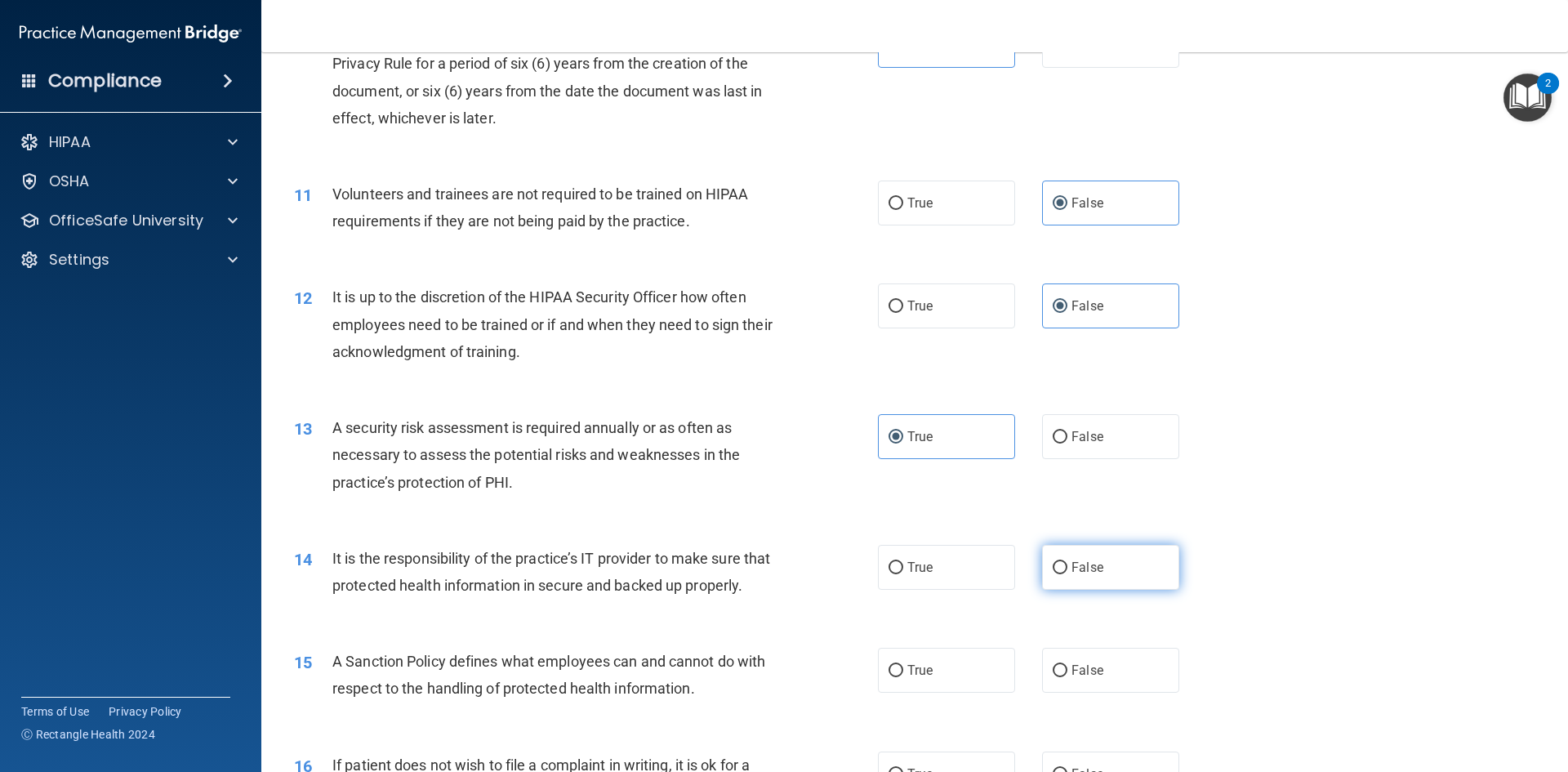
radio input "true"
click at [1067, 684] on label "False" at bounding box center [1111, 670] width 137 height 45
click at [1067, 677] on input "False" at bounding box center [1060, 671] width 15 height 13
radio input "true"
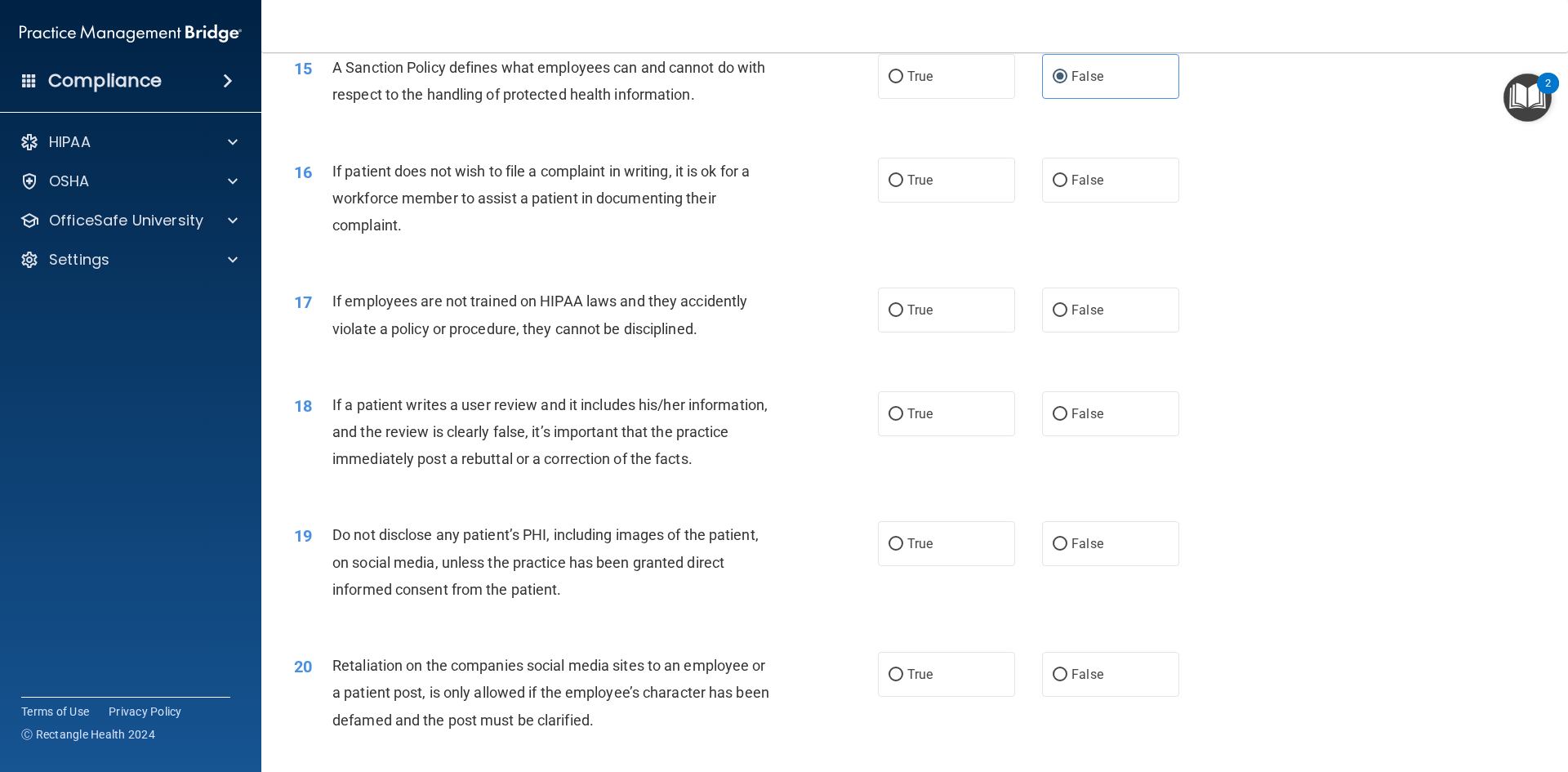
scroll to position [2042, 0]
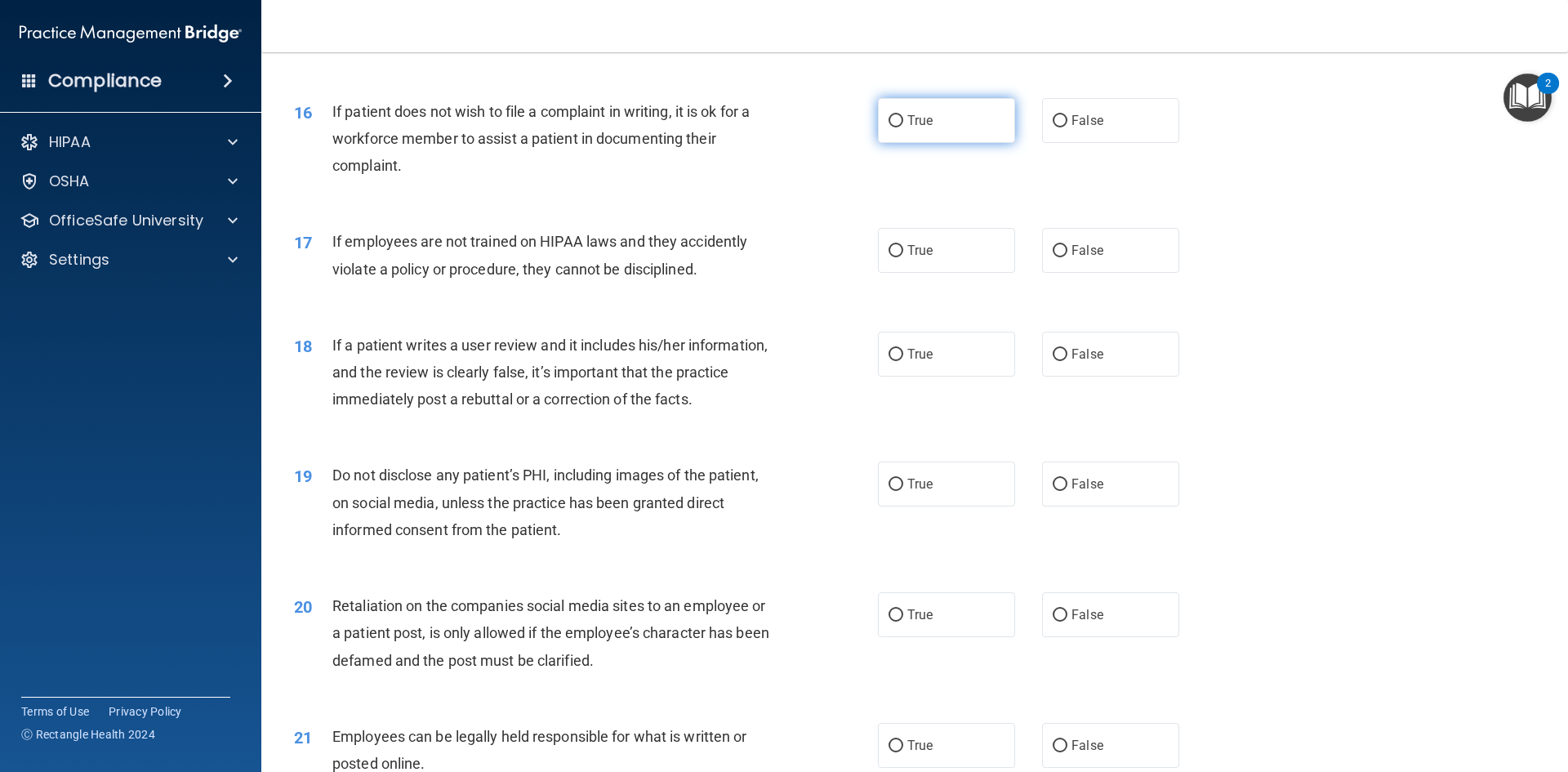
click at [926, 128] on span "True" at bounding box center [920, 120] width 25 height 16
click at [903, 127] on input "True" at bounding box center [896, 121] width 15 height 13
radio input "true"
click at [1055, 258] on input "False" at bounding box center [1060, 251] width 15 height 13
radio input "true"
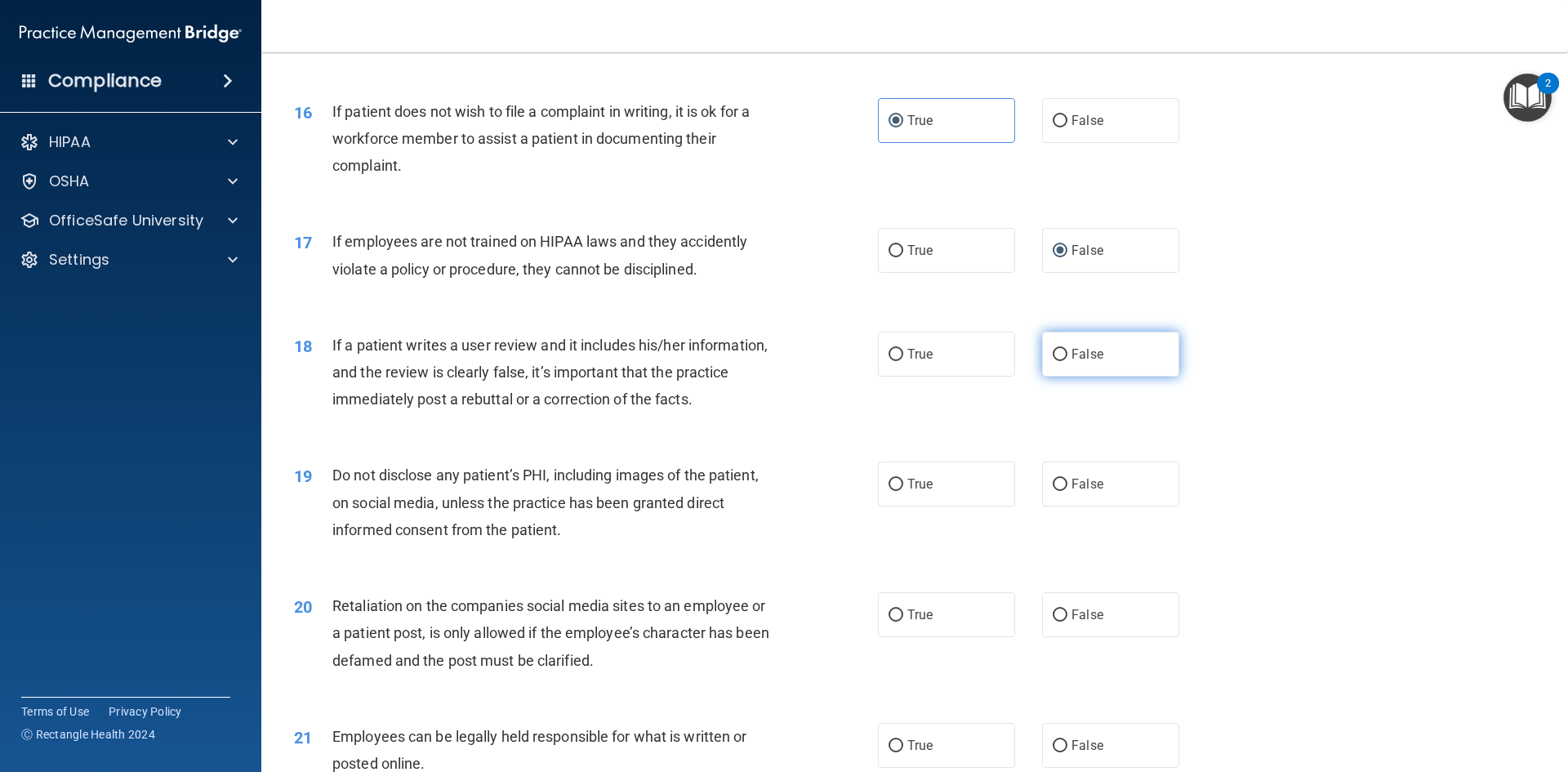
click at [1055, 376] on label "False" at bounding box center [1111, 355] width 137 height 45
click at [1055, 361] on input "False" at bounding box center [1060, 355] width 15 height 13
radio input "true"
click at [910, 492] on span "True" at bounding box center [920, 483] width 25 height 16
click at [903, 491] on input "True" at bounding box center [896, 484] width 15 height 13
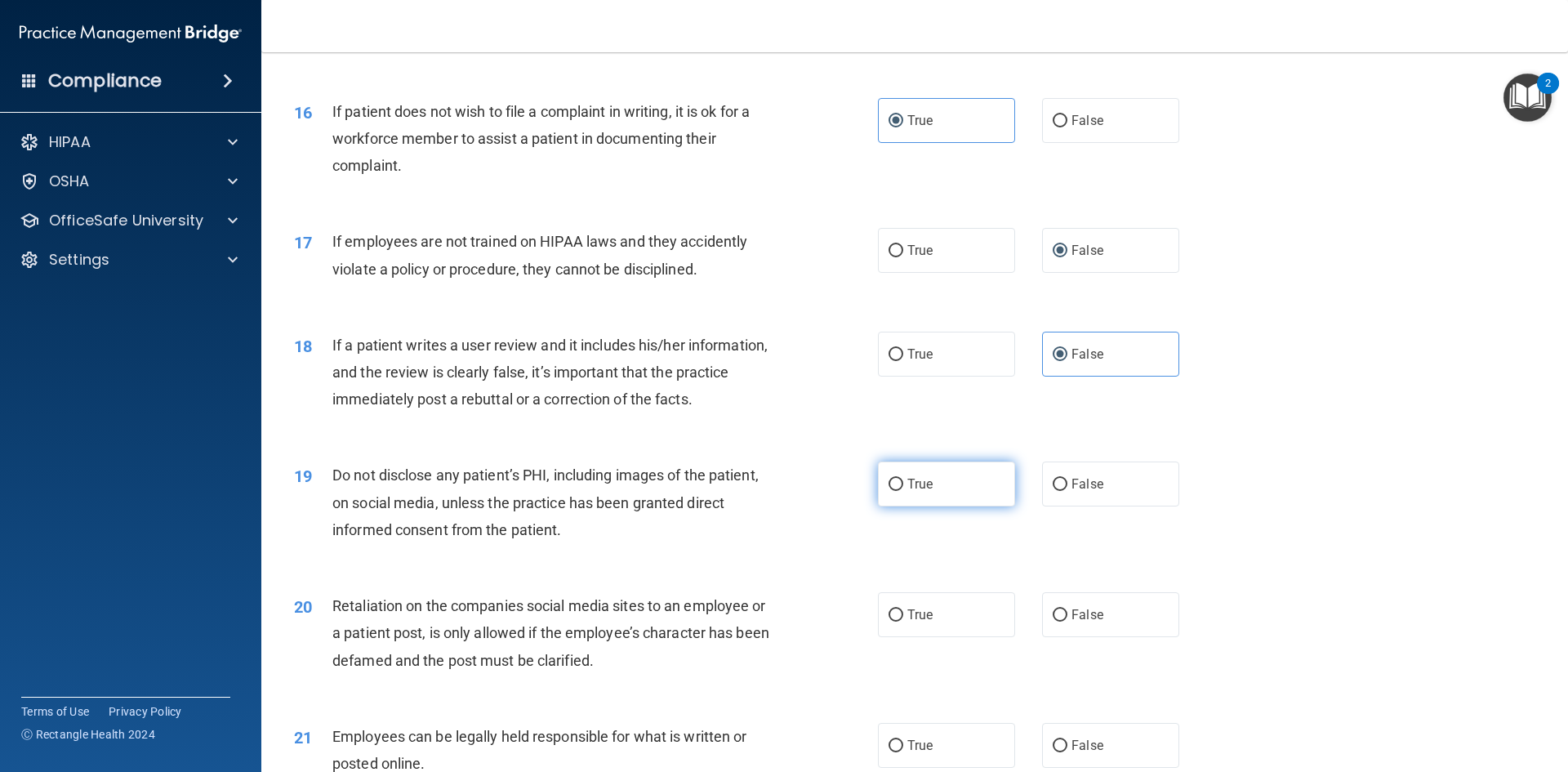
radio input "true"
click at [1080, 622] on span "False" at bounding box center [1087, 615] width 32 height 16
click at [1067, 621] on input "False" at bounding box center [1060, 616] width 15 height 13
radio input "true"
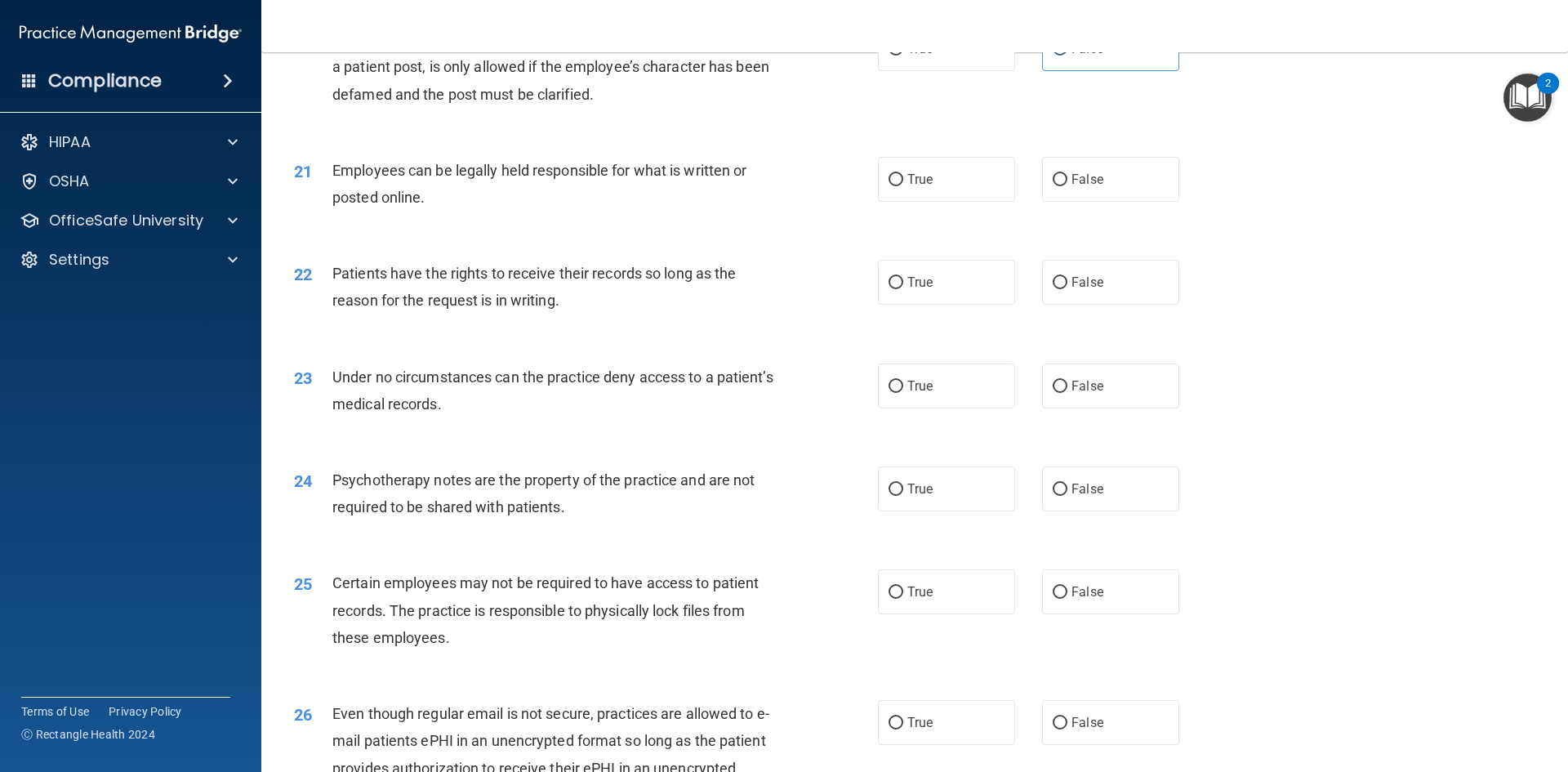
scroll to position [2614, 0]
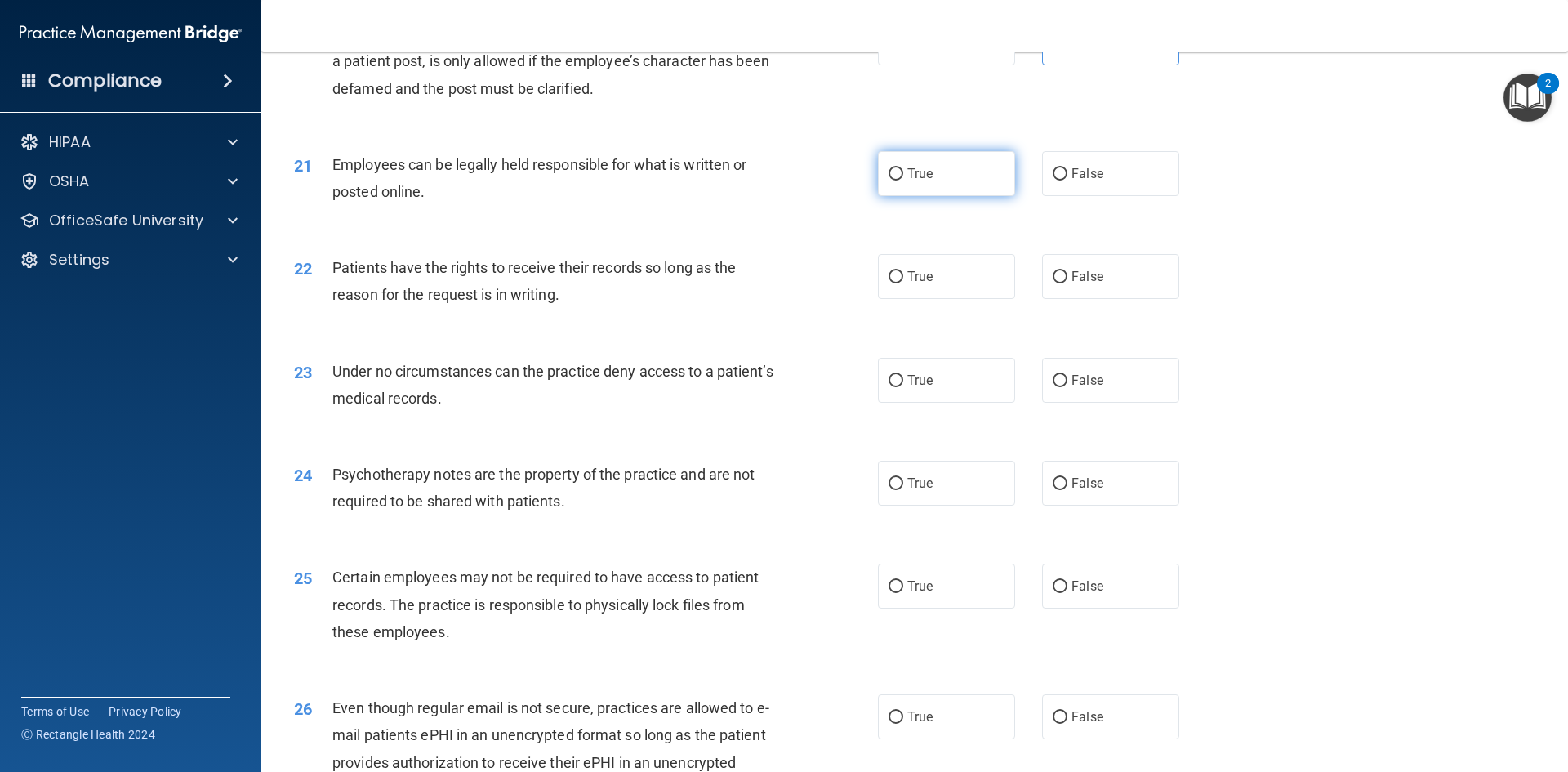
click at [913, 196] on label "True" at bounding box center [947, 174] width 137 height 45
click at [903, 181] on input "True" at bounding box center [896, 174] width 15 height 13
radio input "true"
click at [1079, 284] on span "False" at bounding box center [1087, 276] width 32 height 16
click at [1067, 284] on input "False" at bounding box center [1060, 277] width 15 height 13
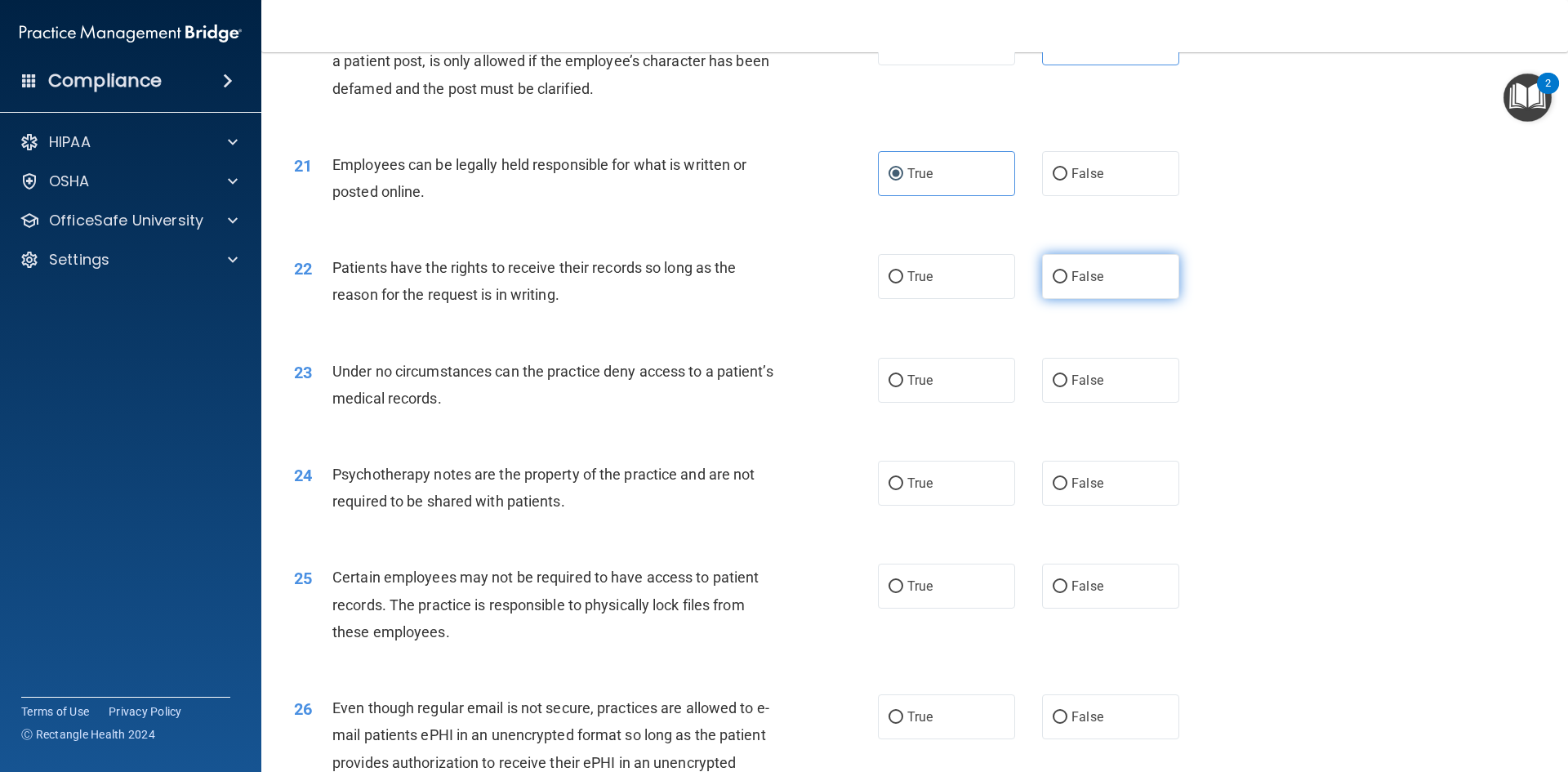
radio input "true"
click at [911, 388] on span "True" at bounding box center [920, 380] width 25 height 16
click at [903, 387] on input "True" at bounding box center [896, 381] width 15 height 13
radio input "true"
click at [881, 506] on label "True" at bounding box center [947, 483] width 137 height 45
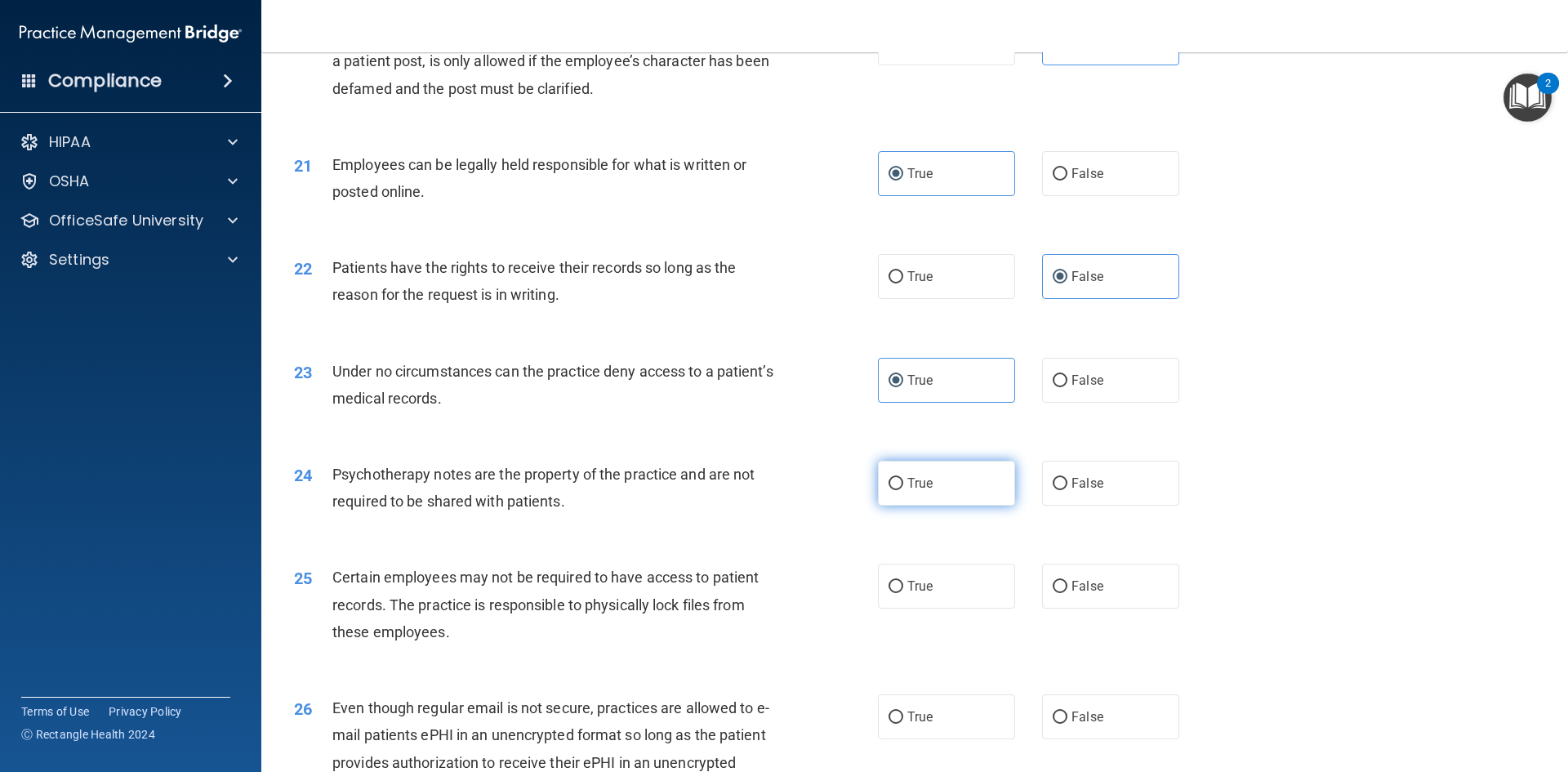
click at [889, 490] on input "True" at bounding box center [896, 483] width 15 height 13
radio input "true"
click at [908, 609] on label "True" at bounding box center [947, 586] width 137 height 45
click at [903, 593] on input "True" at bounding box center [896, 586] width 15 height 13
radio input "true"
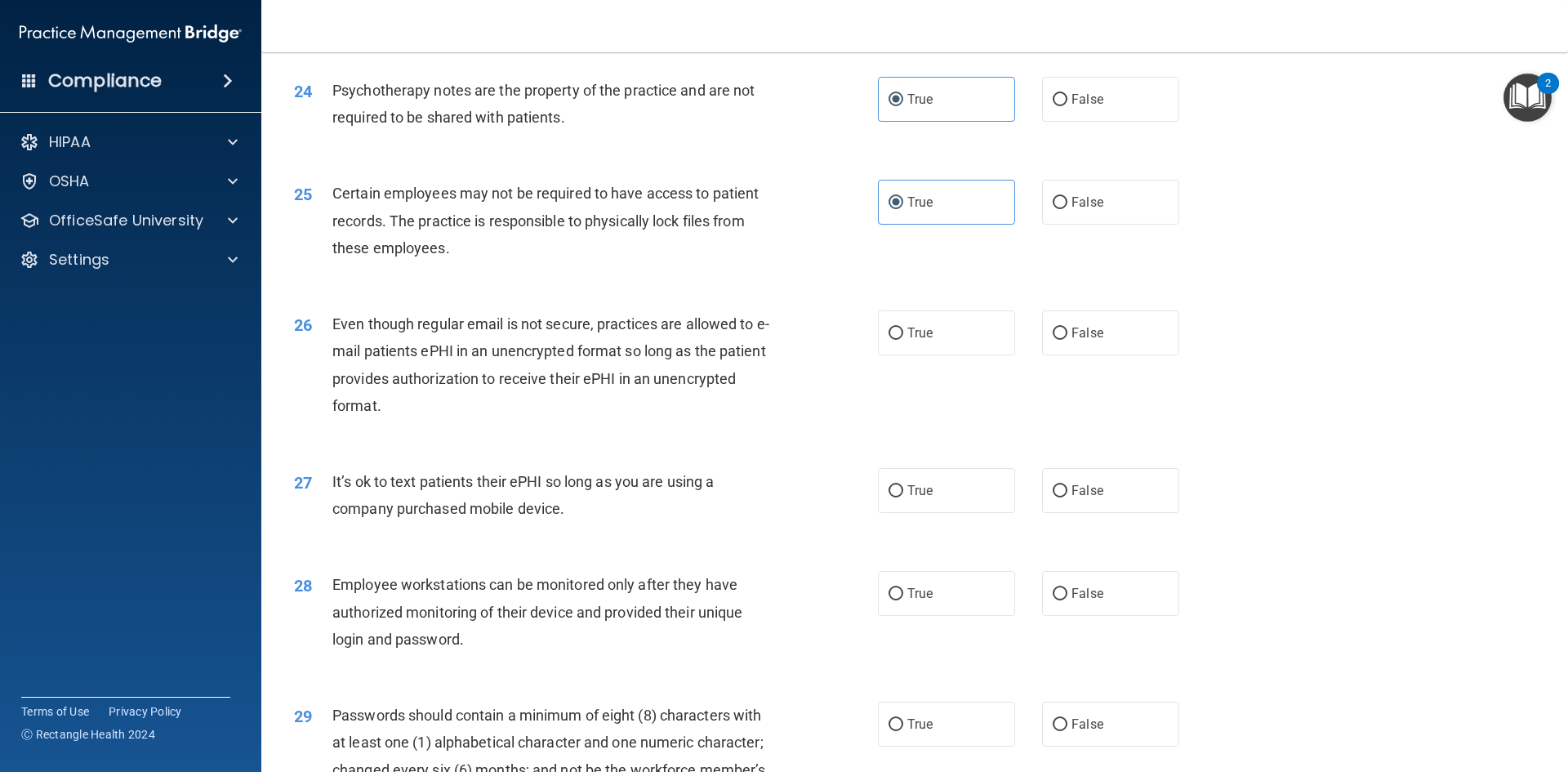
scroll to position [3186, 0]
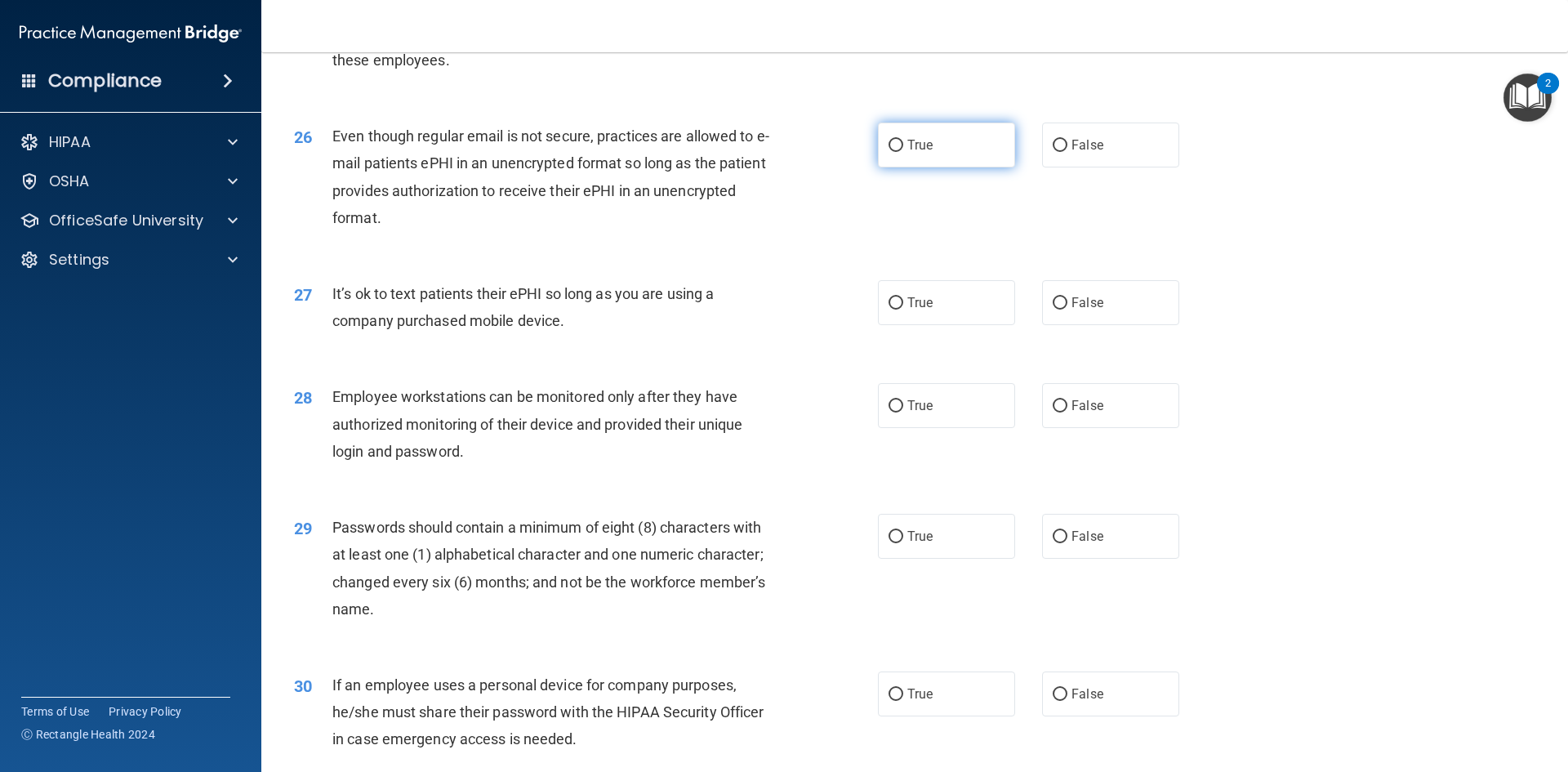
click at [896, 152] on input "True" at bounding box center [896, 146] width 15 height 13
radio input "true"
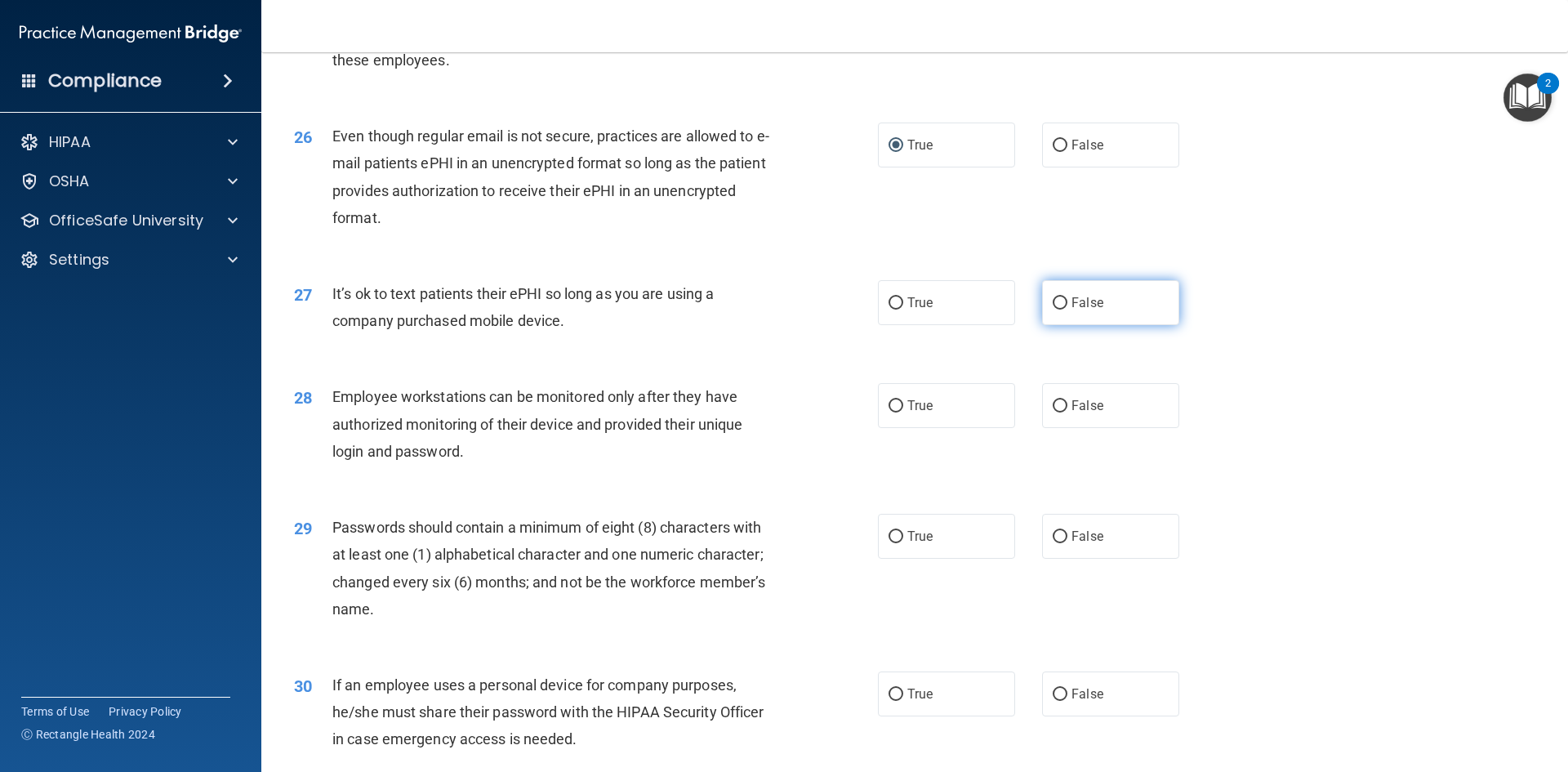
click at [1056, 309] on input "False" at bounding box center [1060, 303] width 15 height 13
radio input "true"
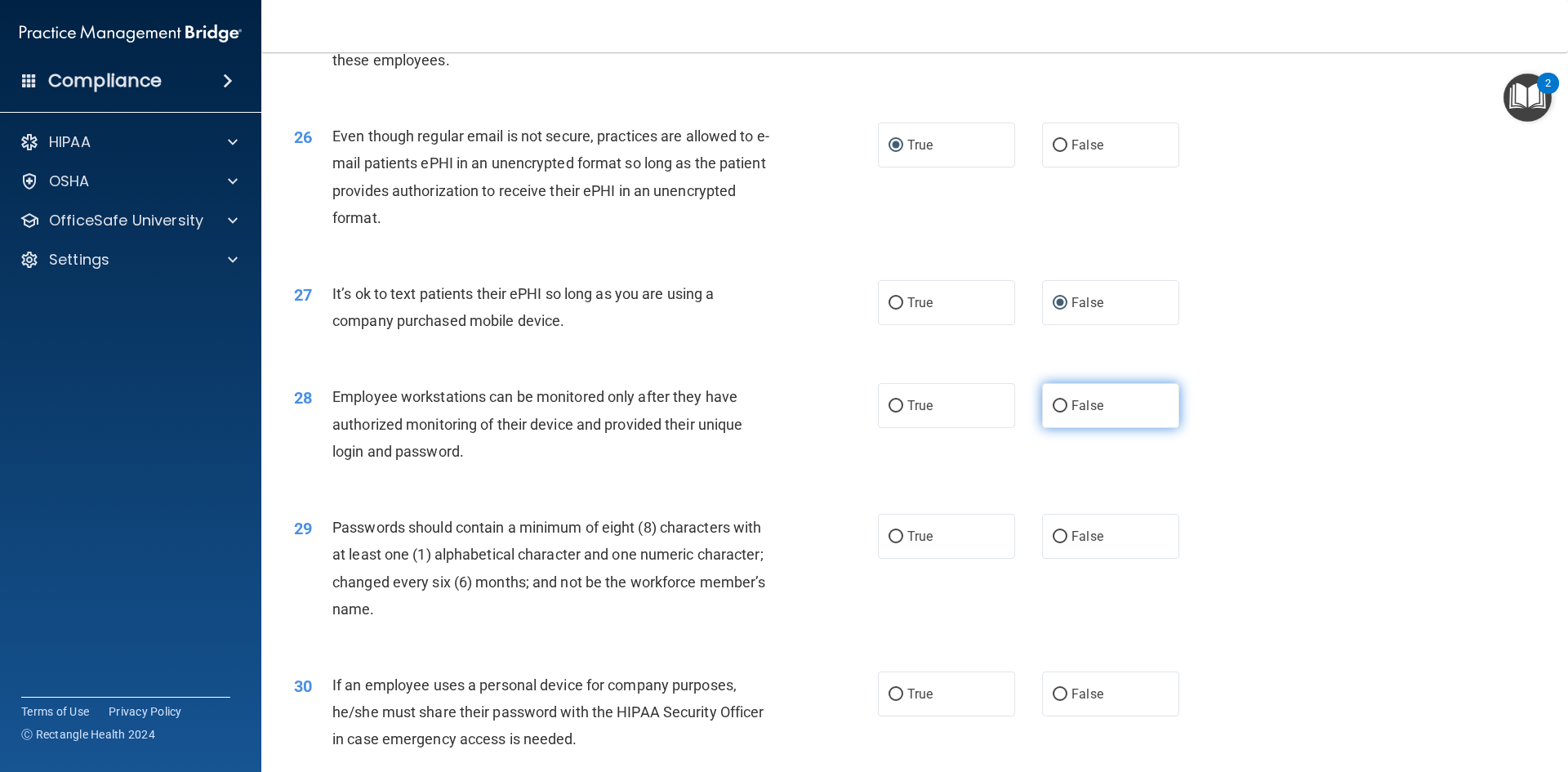
click at [1086, 413] on span "False" at bounding box center [1087, 406] width 32 height 16
click at [1067, 412] on input "False" at bounding box center [1060, 406] width 15 height 13
radio input "true"
click at [937, 559] on label "True" at bounding box center [947, 536] width 137 height 45
click at [903, 543] on input "True" at bounding box center [896, 537] width 15 height 13
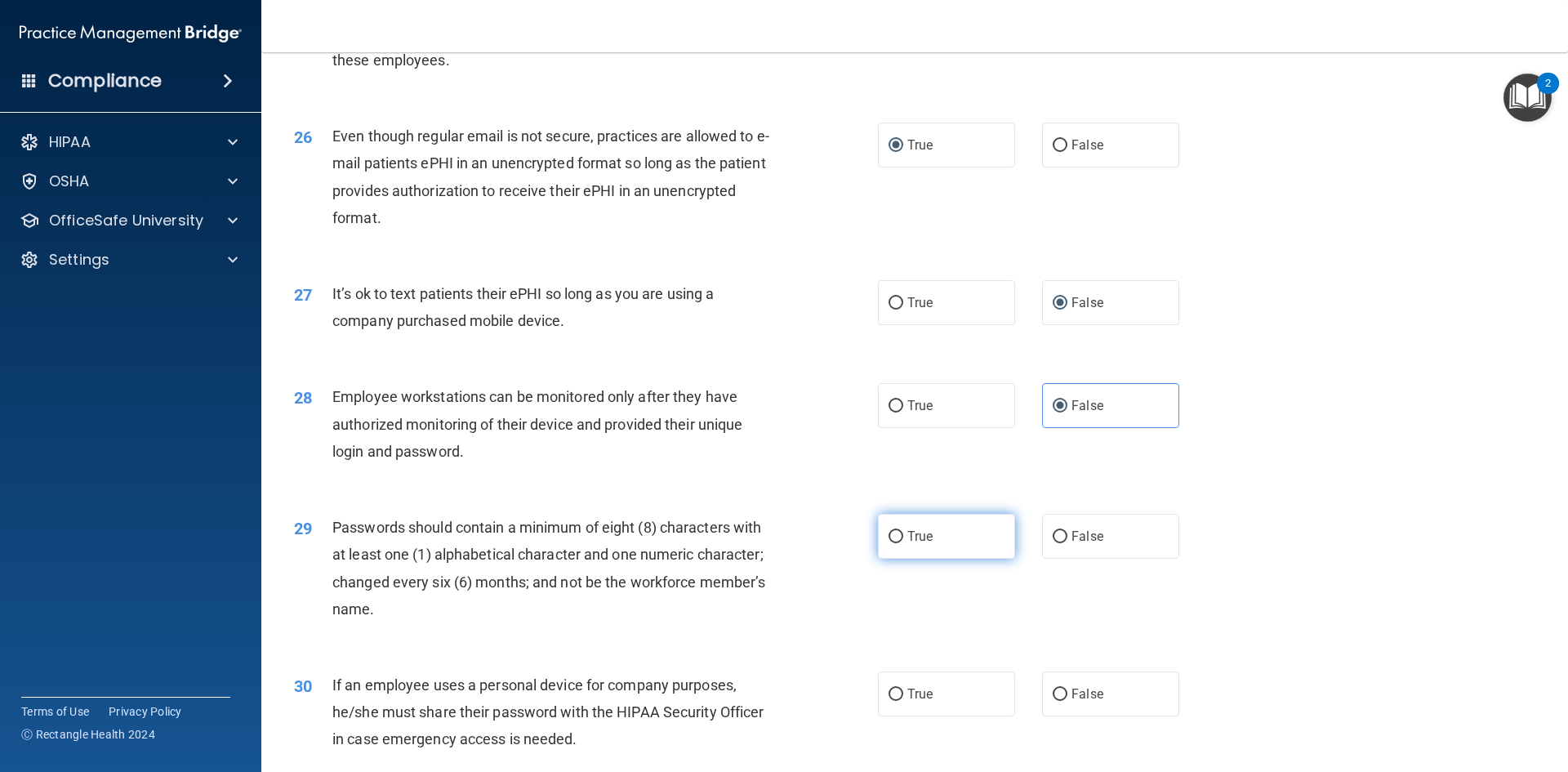
radio input "true"
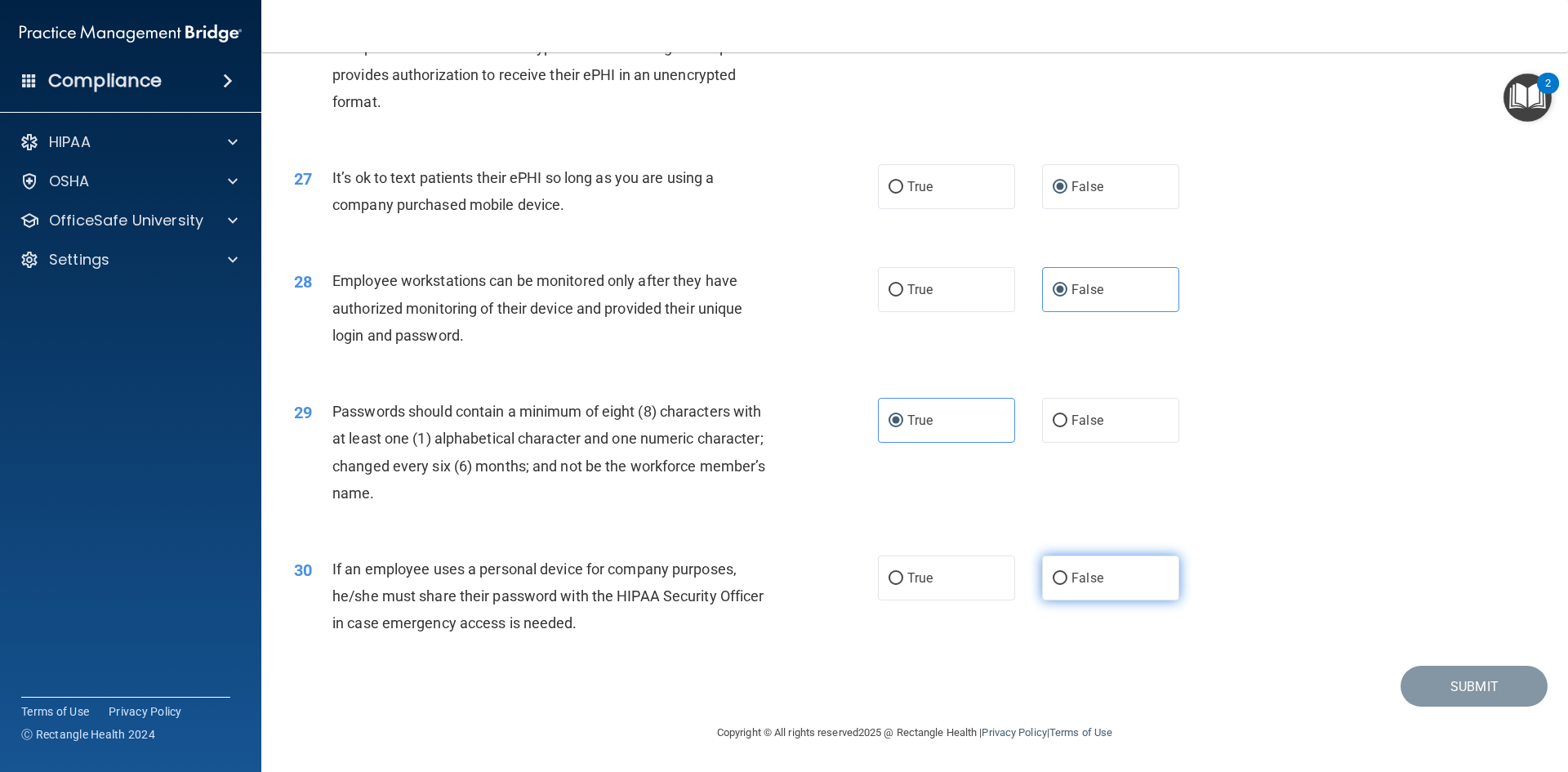
click at [1055, 556] on label "False" at bounding box center [1111, 578] width 137 height 45
click at [1055, 573] on input "False" at bounding box center [1060, 579] width 15 height 13
radio input "true"
click at [1464, 696] on button "Submit" at bounding box center [1474, 687] width 147 height 42
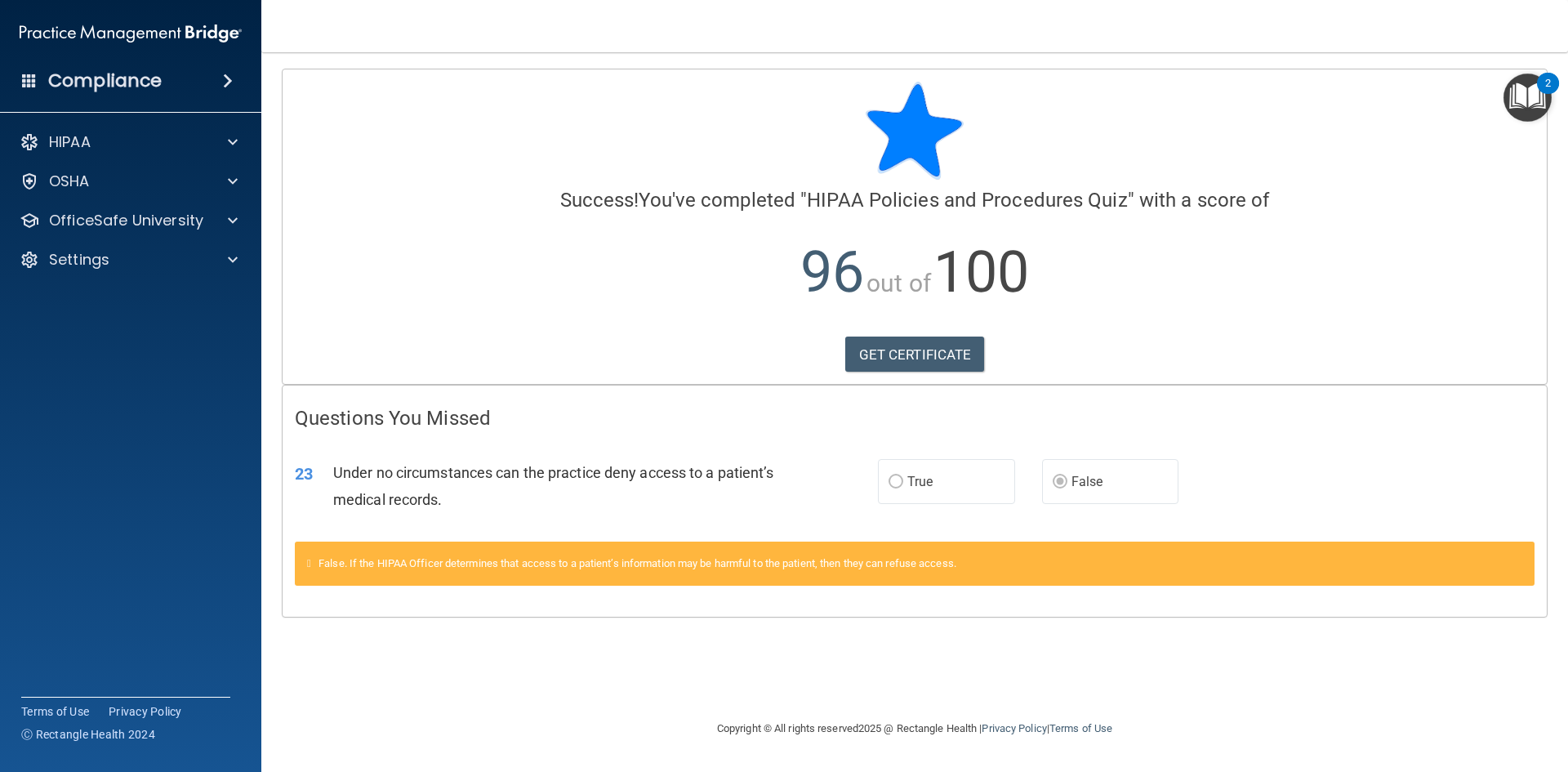
click at [912, 481] on span "True" at bounding box center [920, 481] width 25 height 16
click at [116, 181] on div "OSHA" at bounding box center [109, 181] width 202 height 19
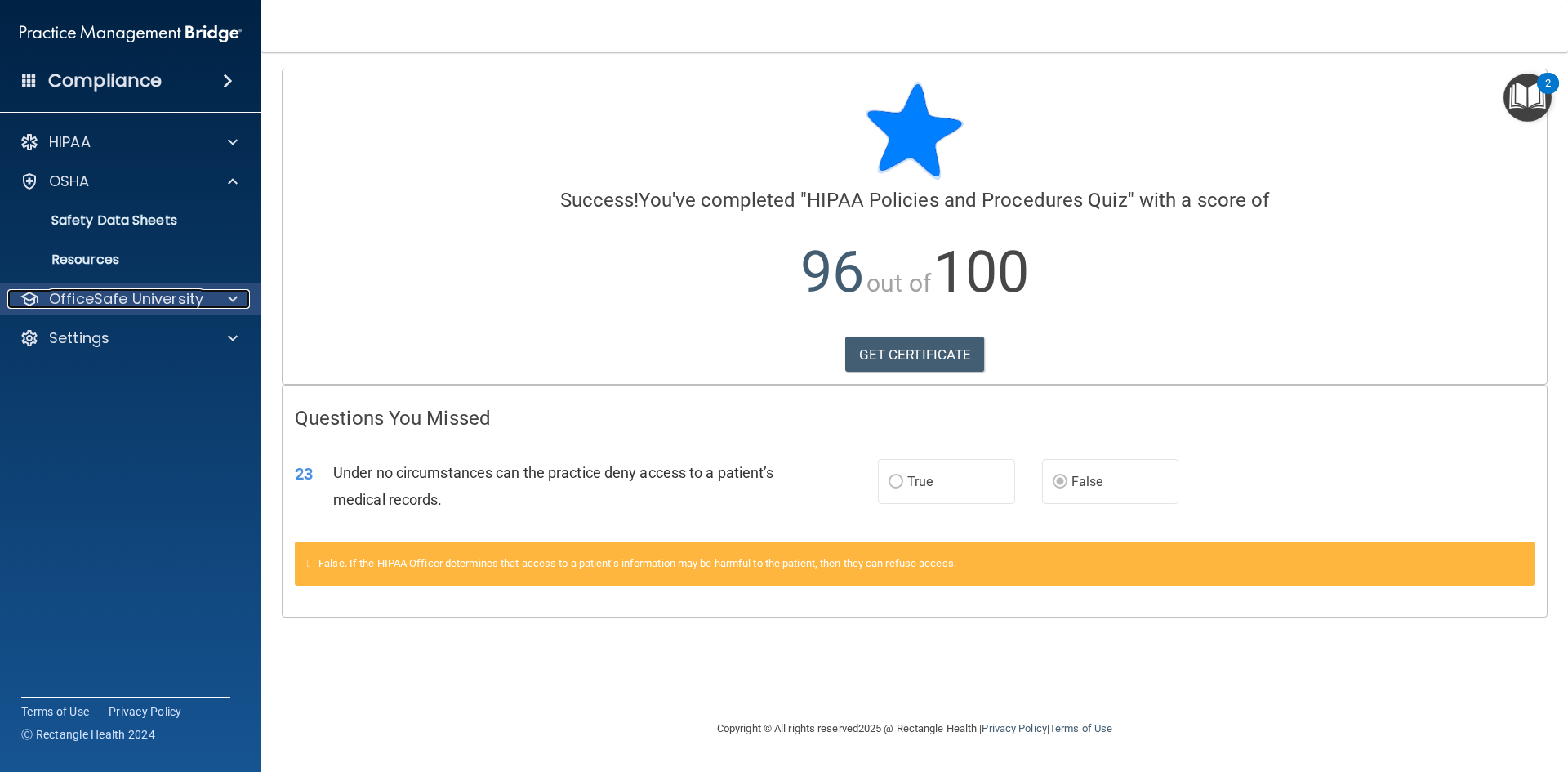
click at [140, 296] on p "OfficeSafe University" at bounding box center [126, 299] width 155 height 19
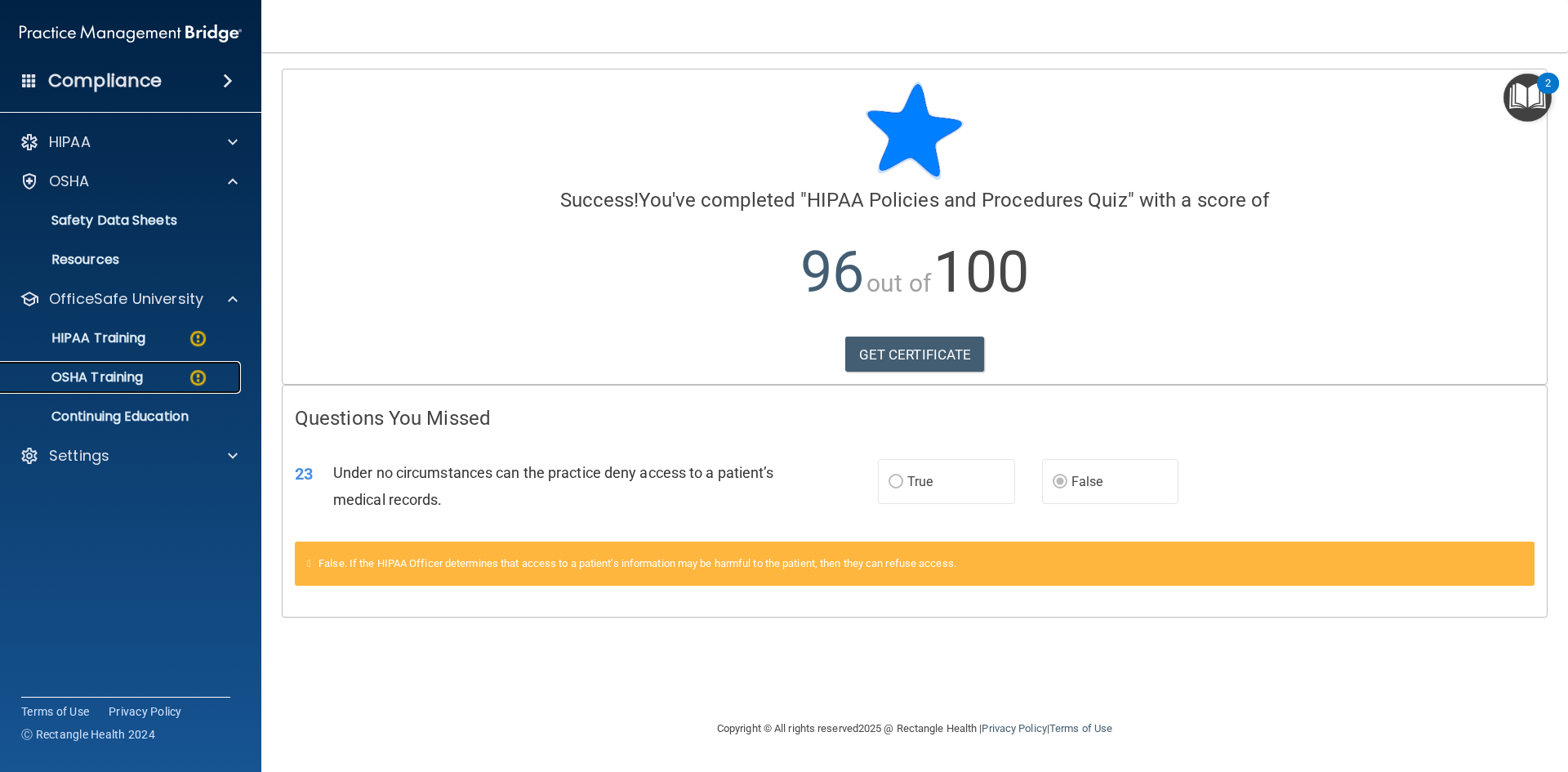
click at [133, 386] on link "OSHA Training" at bounding box center [112, 377] width 258 height 33
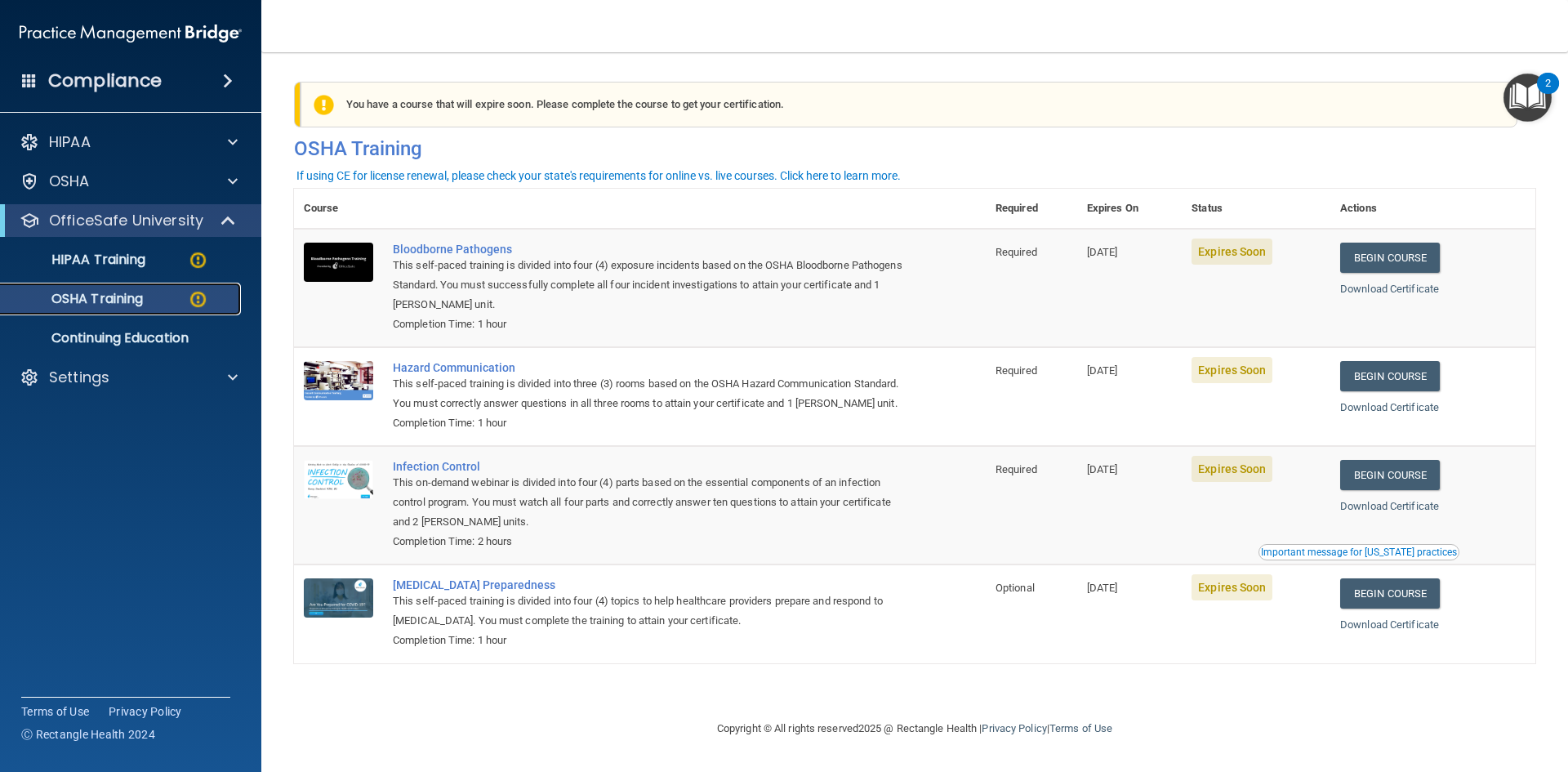
click at [114, 297] on p "OSHA Training" at bounding box center [77, 299] width 132 height 17
click at [119, 258] on p "HIPAA Training" at bounding box center [78, 260] width 135 height 17
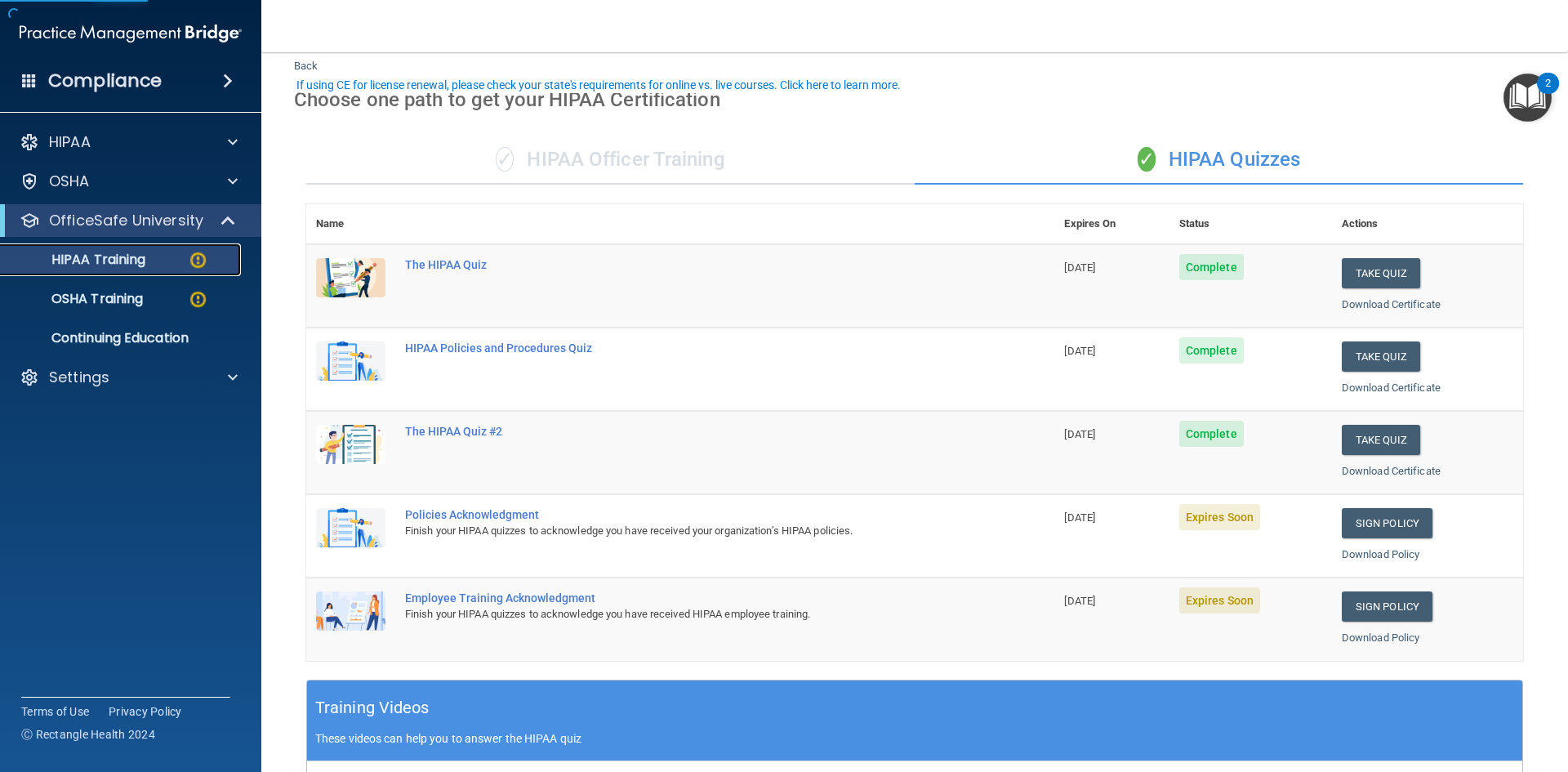
scroll to position [82, 0]
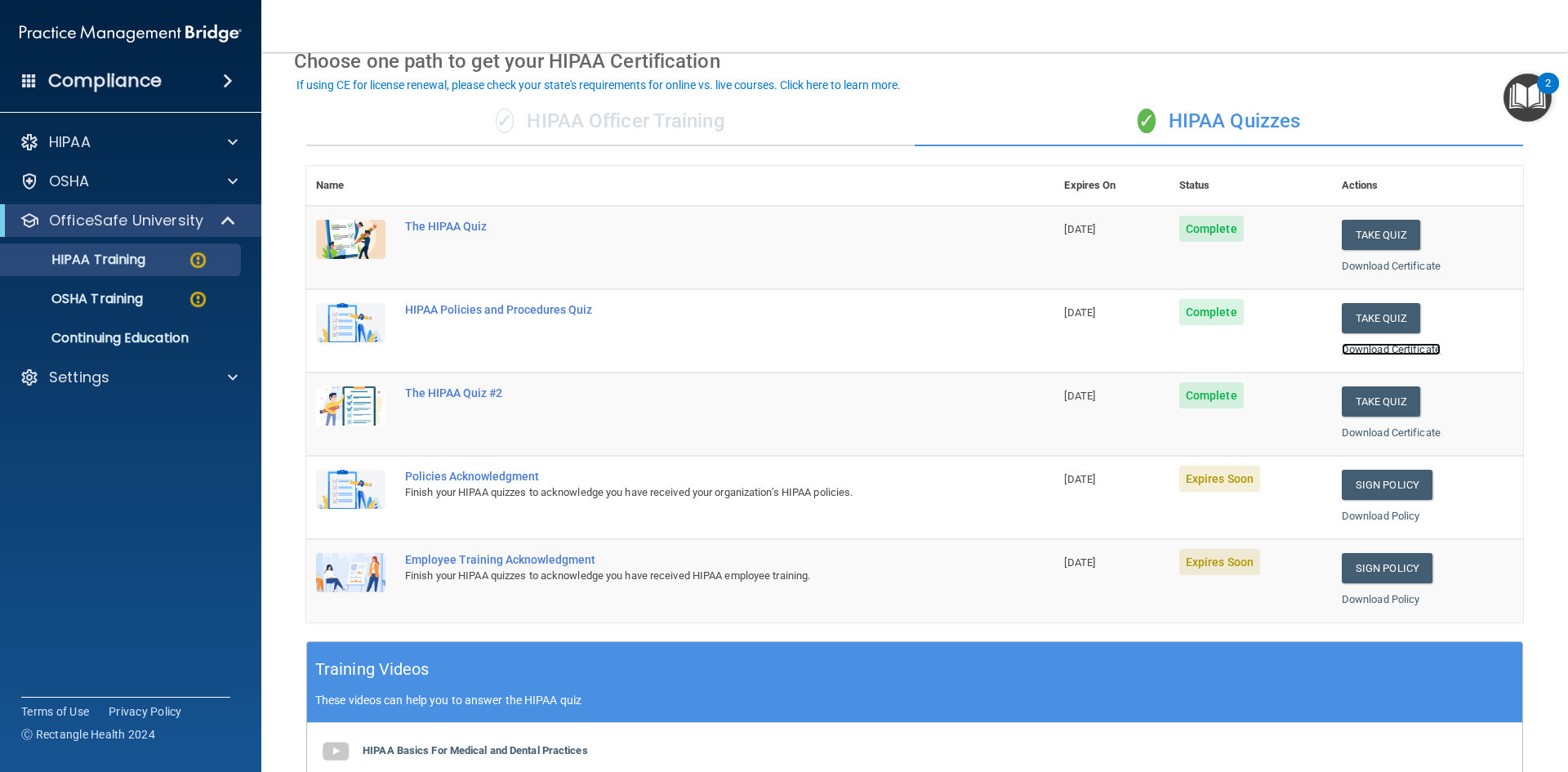
click at [1362, 343] on link "Download Certificate" at bounding box center [1392, 349] width 99 height 13
click at [1362, 481] on link "Sign Policy" at bounding box center [1387, 485] width 90 height 30
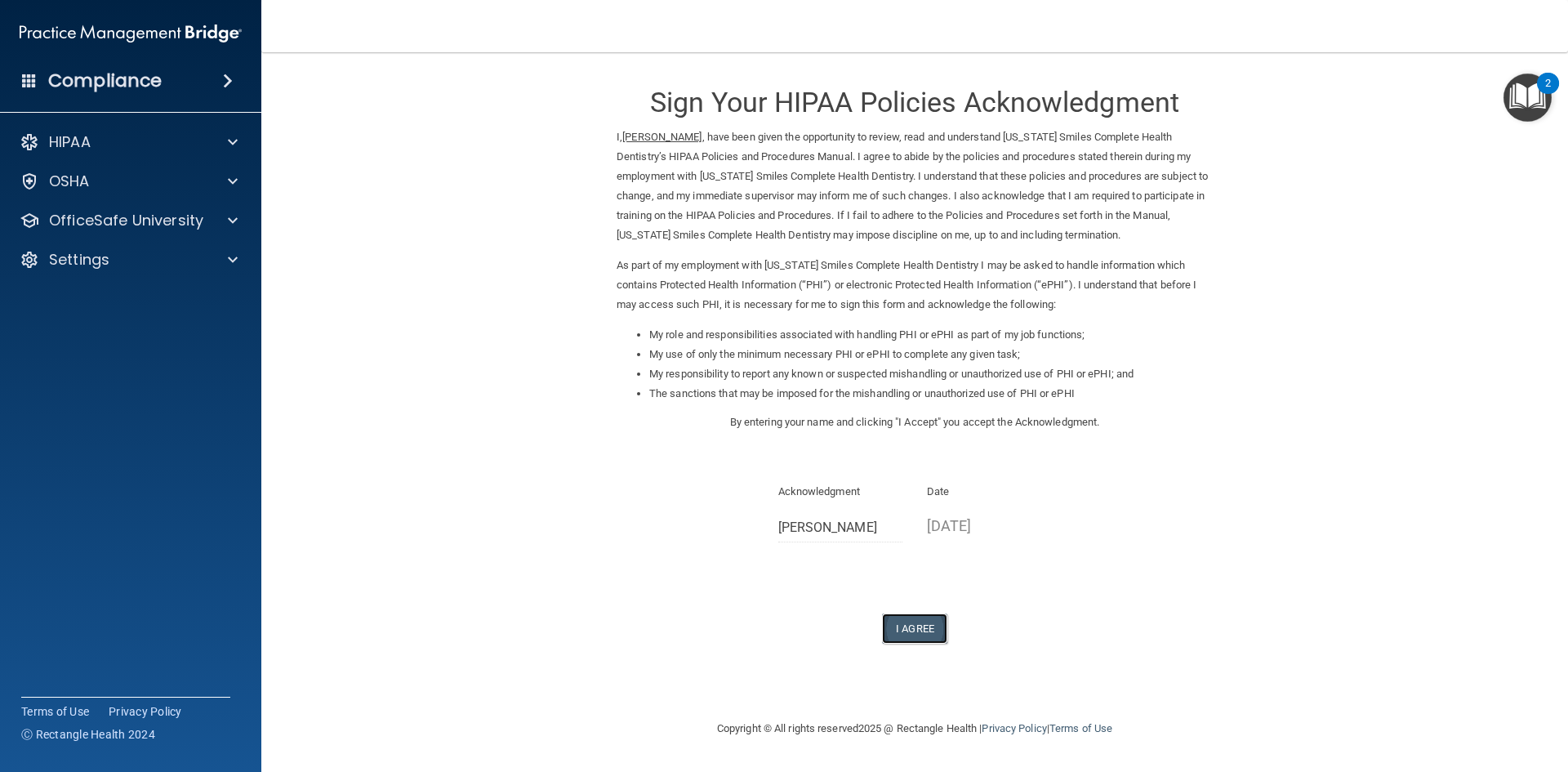
click at [907, 629] on button "I Agree" at bounding box center [915, 628] width 65 height 30
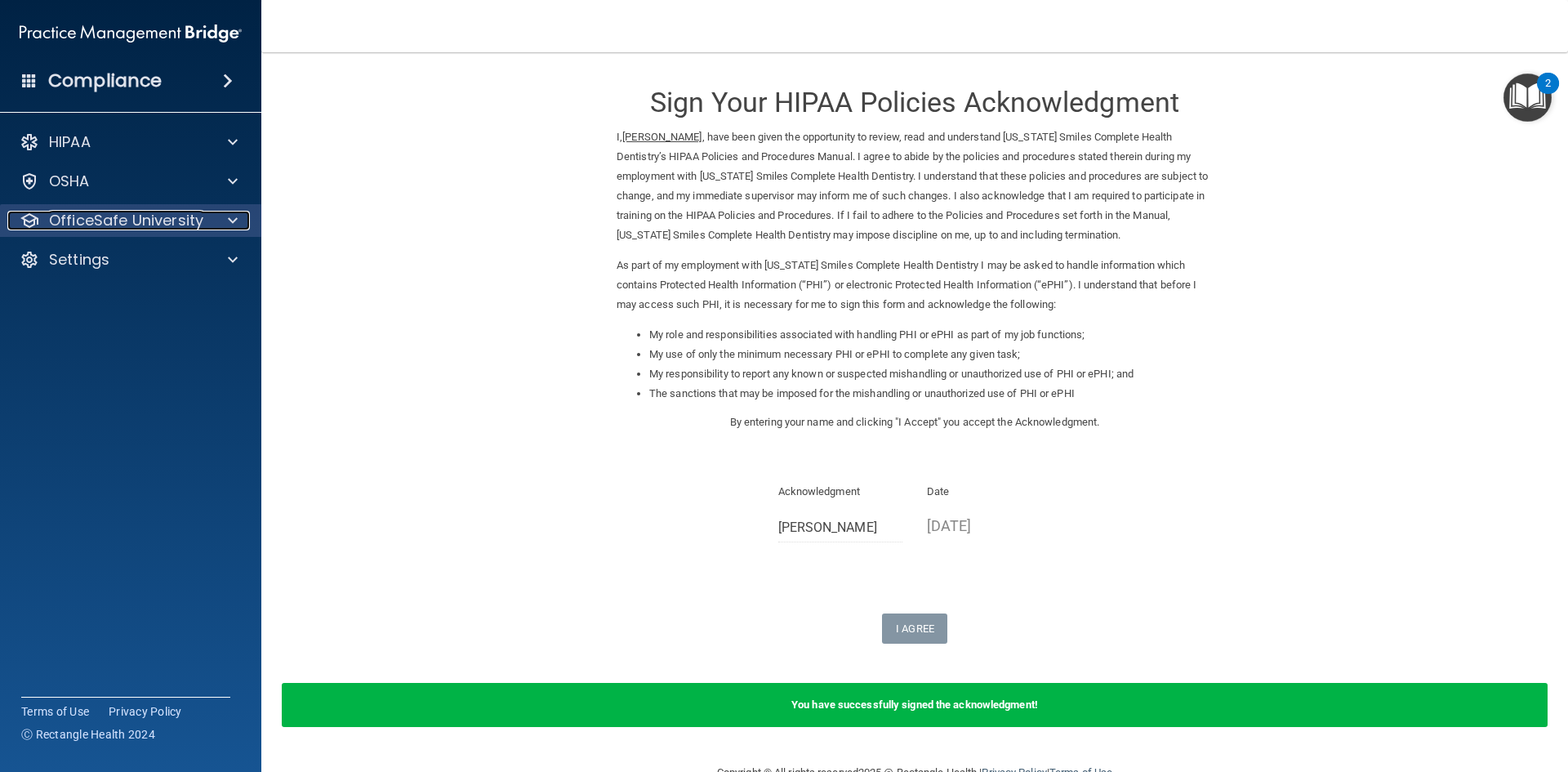
click at [79, 212] on p "OfficeSafe University" at bounding box center [126, 220] width 155 height 19
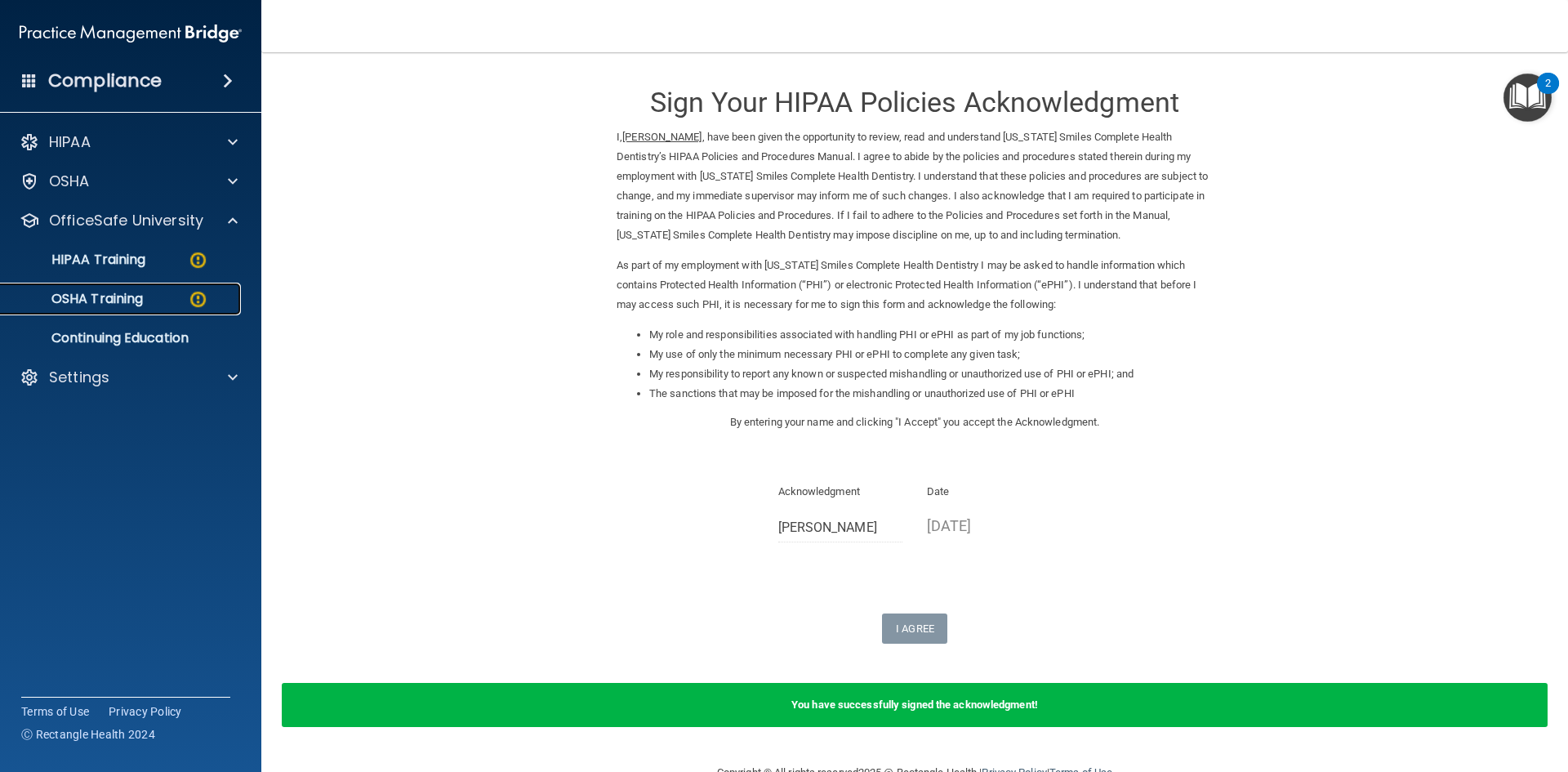
click at [129, 288] on link "OSHA Training" at bounding box center [112, 299] width 258 height 33
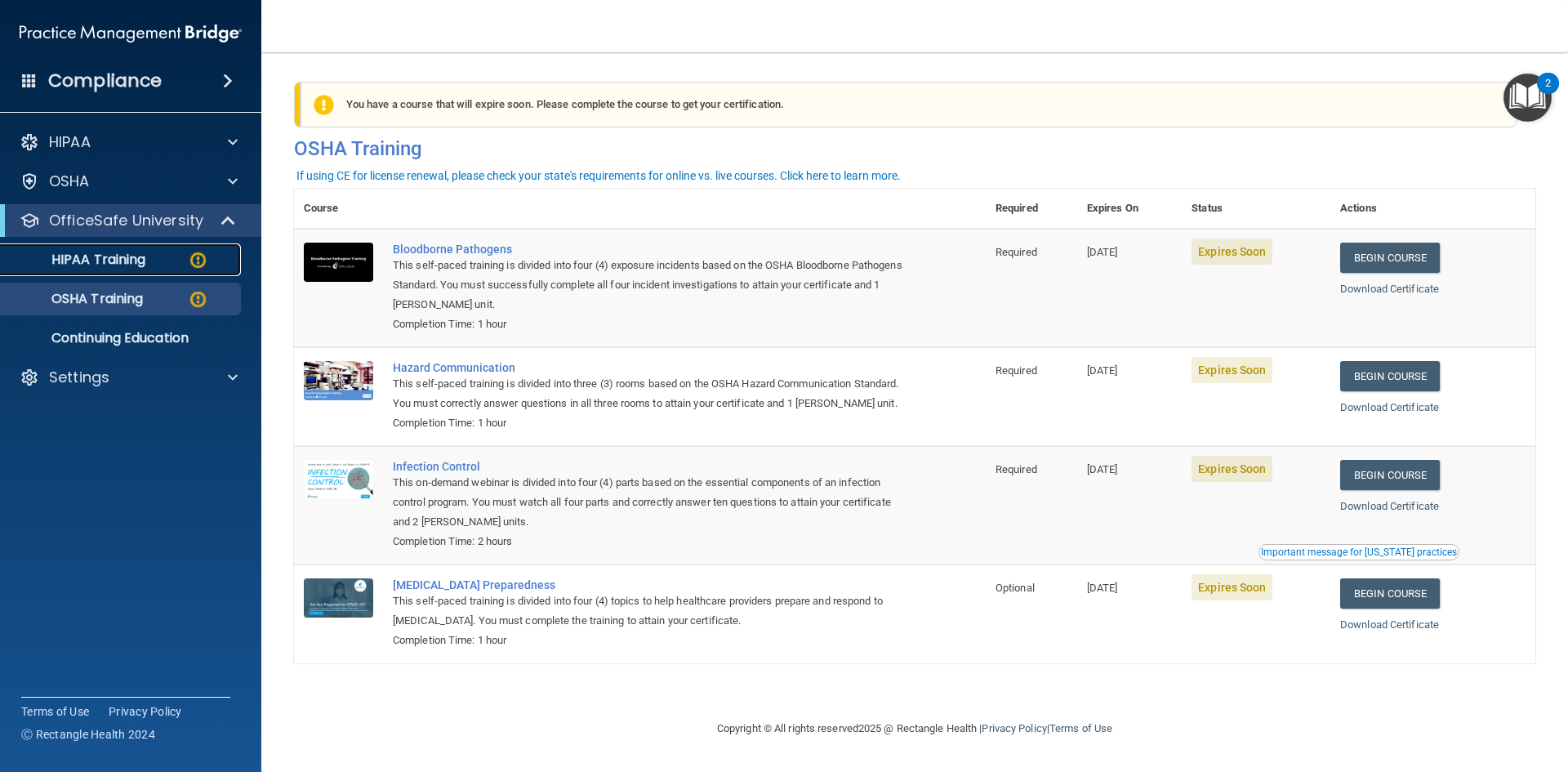
click at [98, 256] on p "HIPAA Training" at bounding box center [78, 260] width 135 height 17
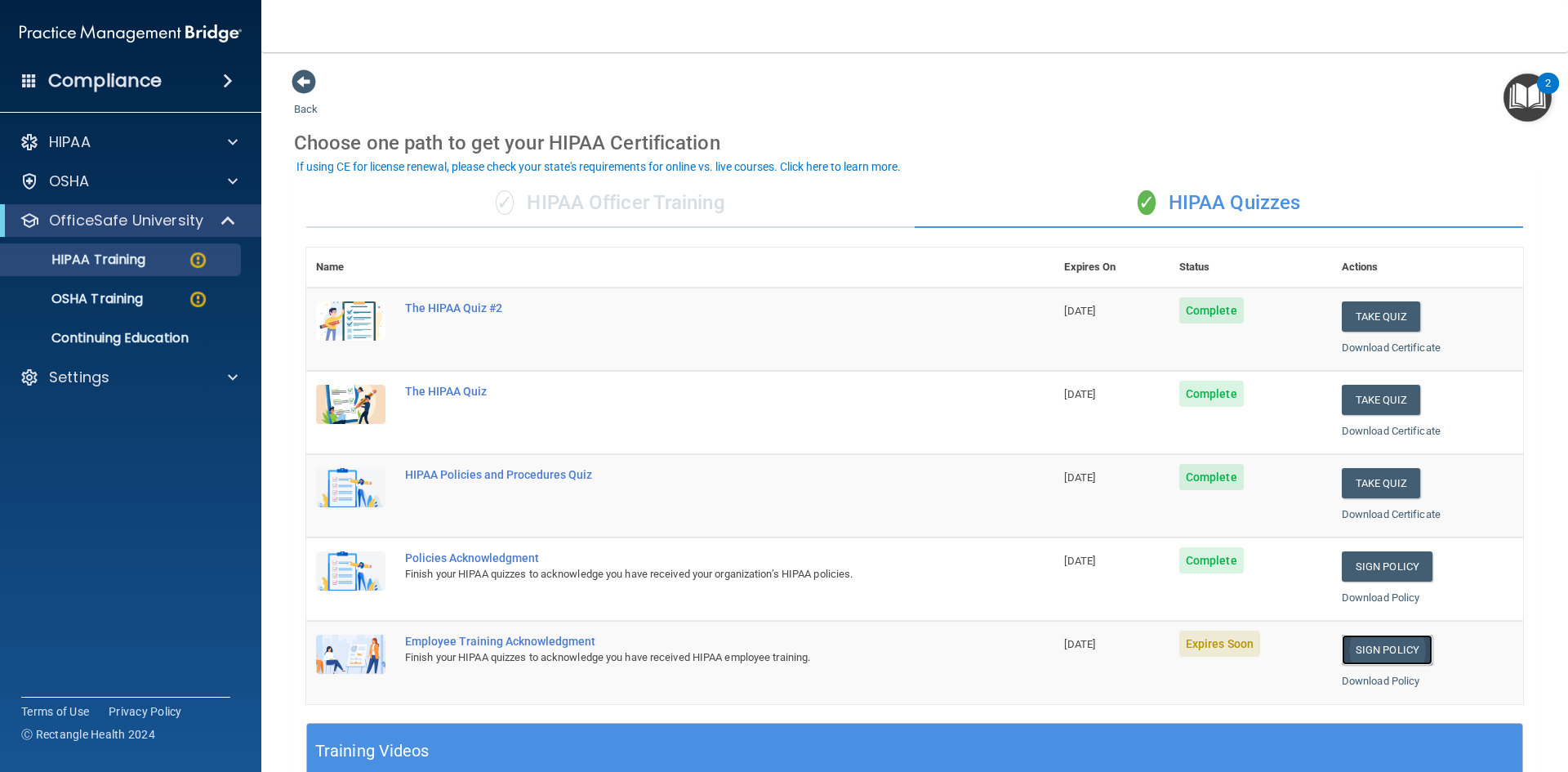
click at [1395, 647] on link "Sign Policy" at bounding box center [1387, 650] width 90 height 30
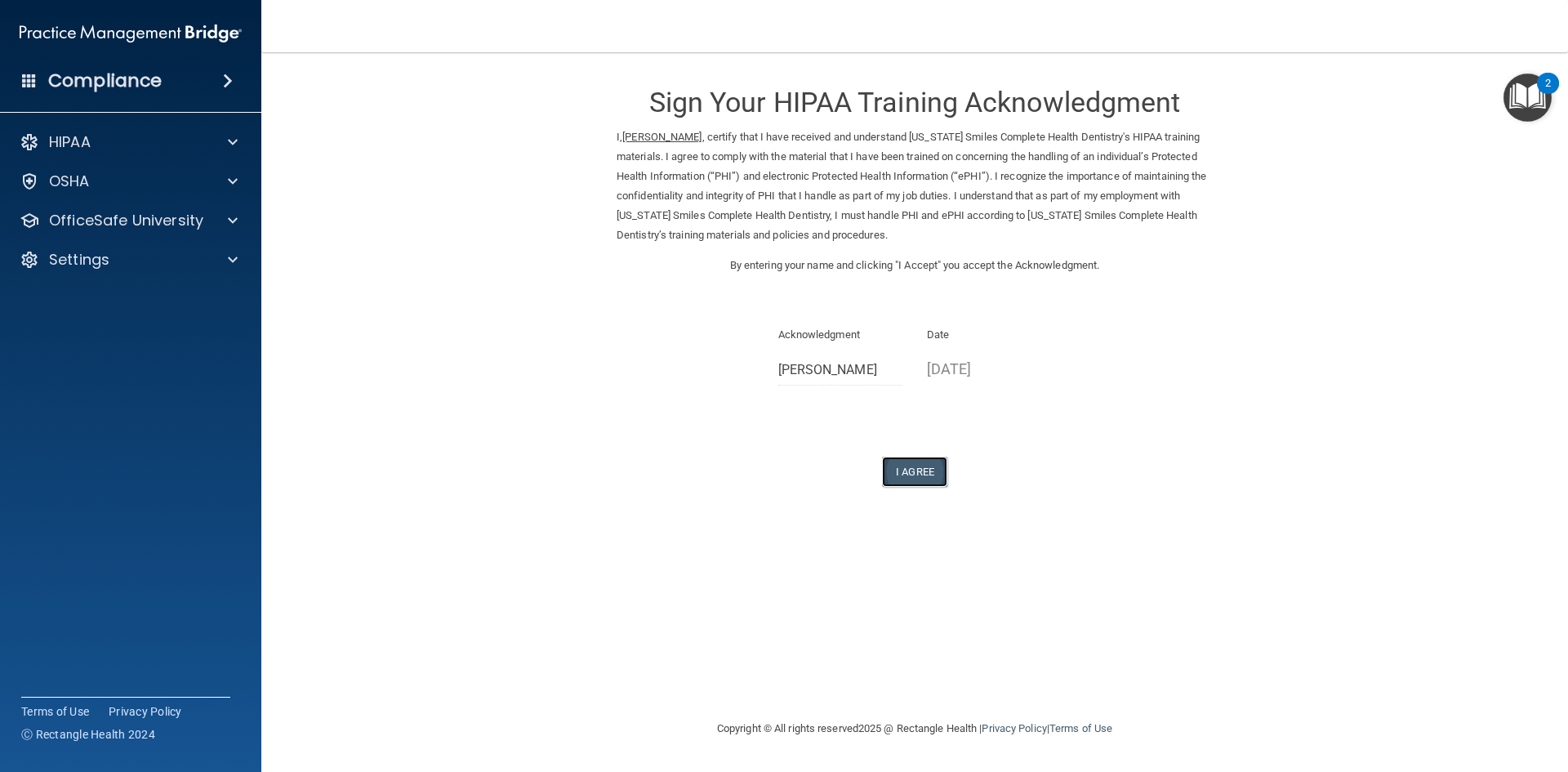
click at [914, 465] on button "I Agree" at bounding box center [915, 472] width 65 height 30
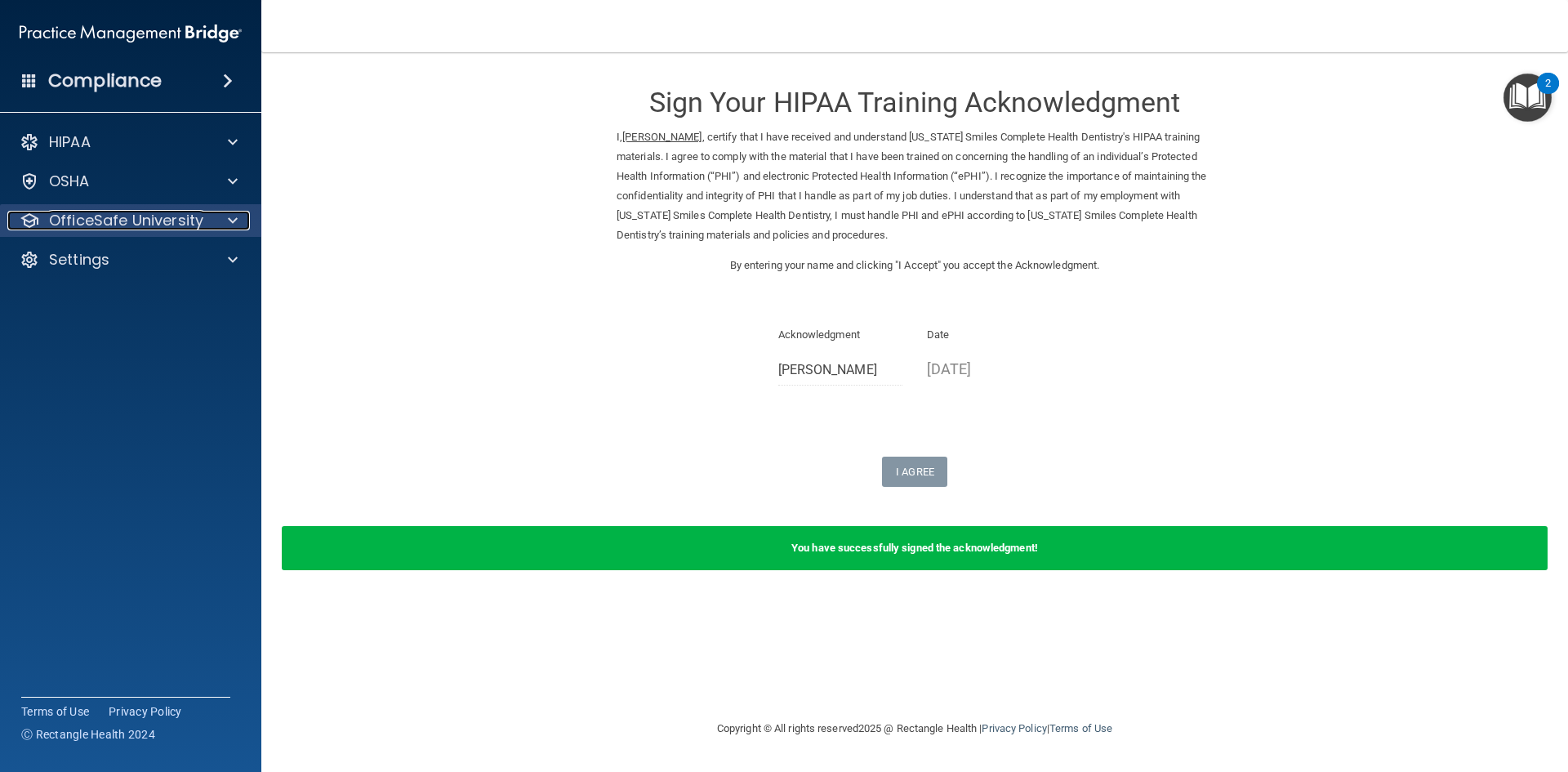
click at [175, 219] on p "OfficeSafe University" at bounding box center [126, 220] width 155 height 19
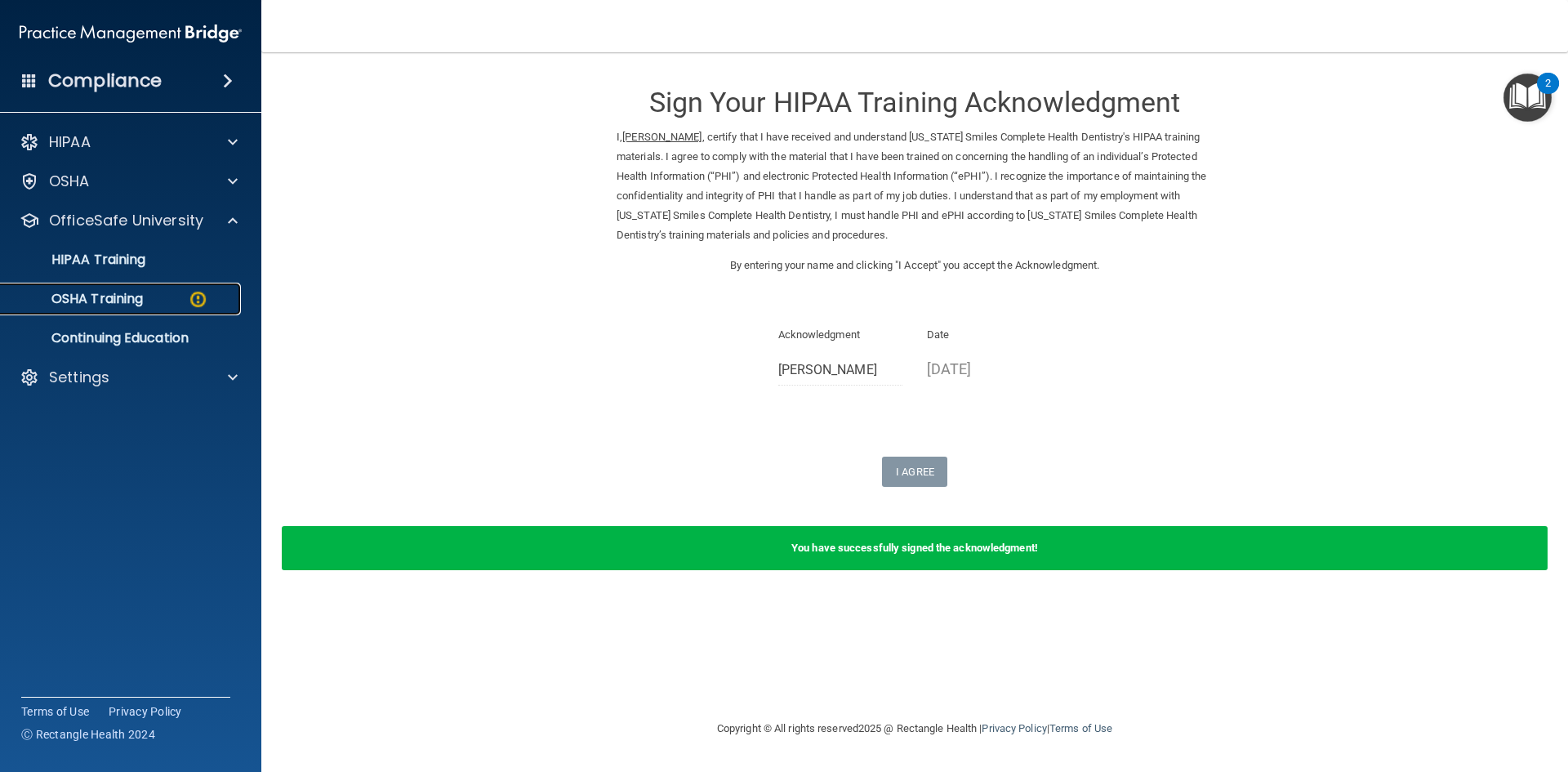
click at [138, 309] on link "OSHA Training" at bounding box center [112, 299] width 258 height 33
